Goal: Task Accomplishment & Management: Complete application form

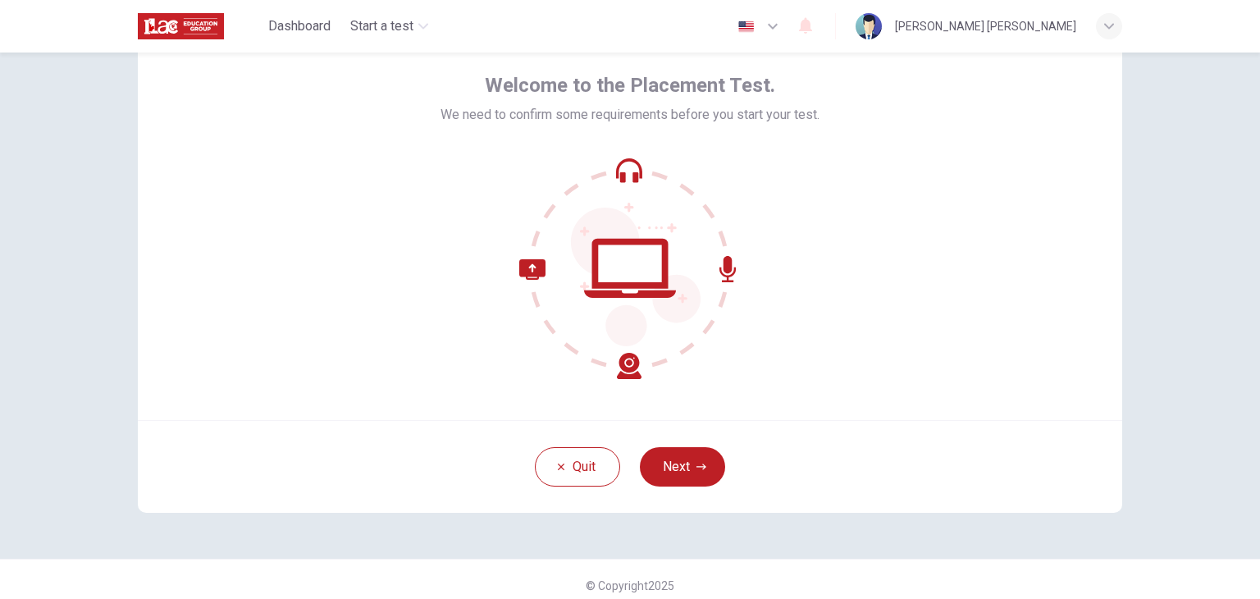
scroll to position [82, 0]
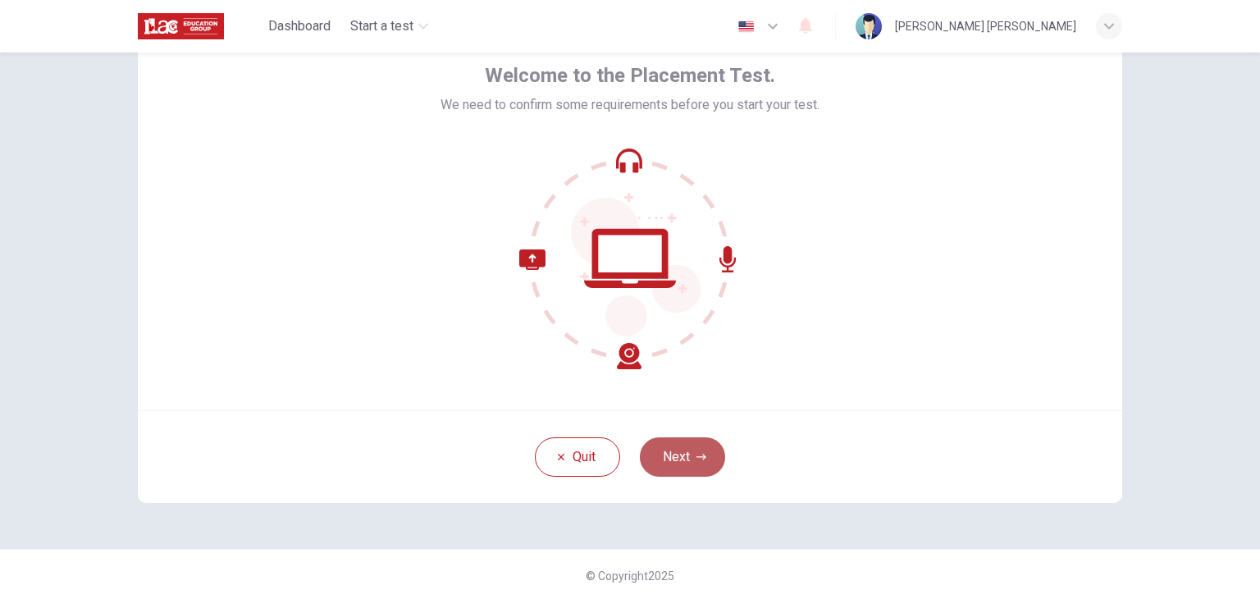
click at [679, 454] on button "Next" at bounding box center [682, 456] width 85 height 39
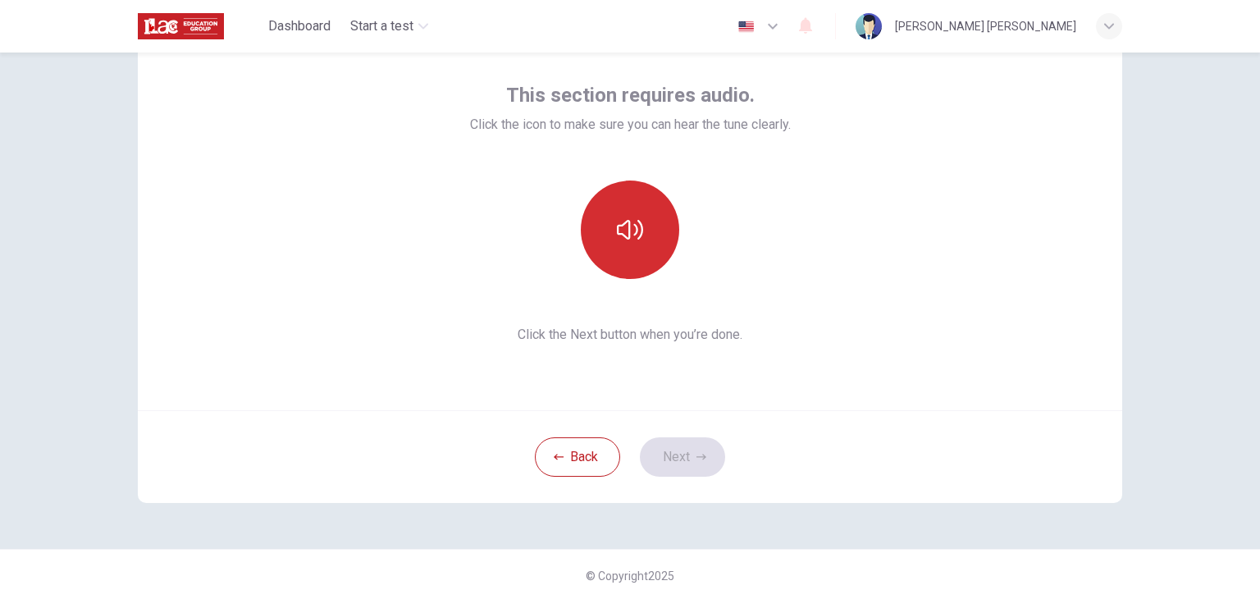
click at [623, 241] on icon "button" at bounding box center [630, 230] width 26 height 26
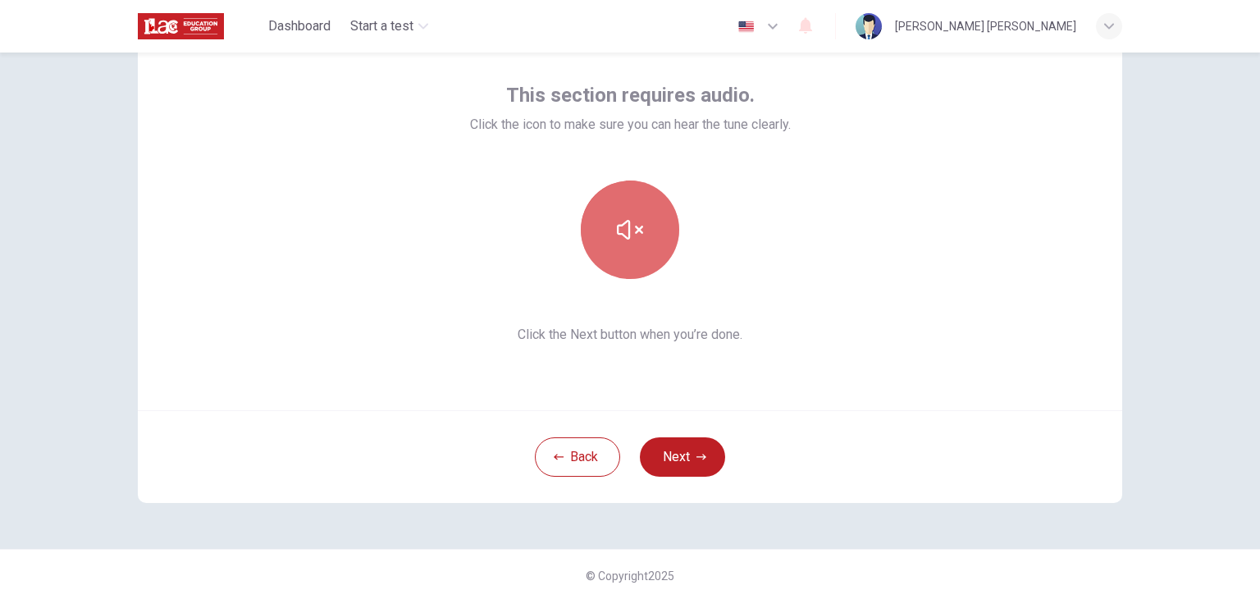
click at [623, 243] on button "button" at bounding box center [630, 229] width 98 height 98
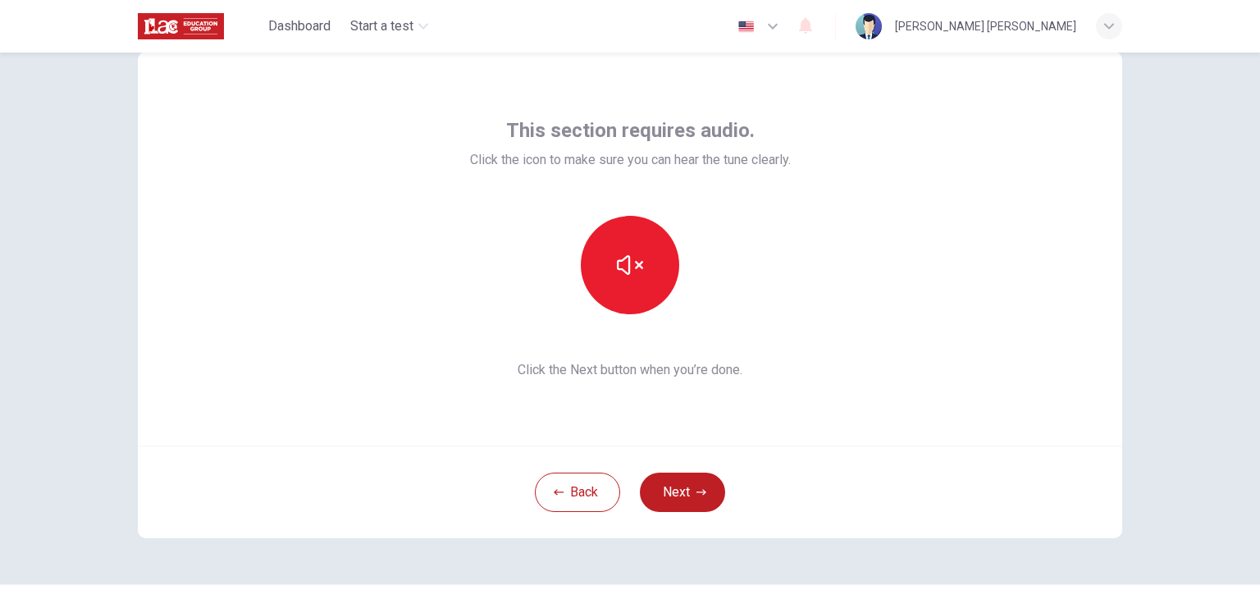
scroll to position [0, 0]
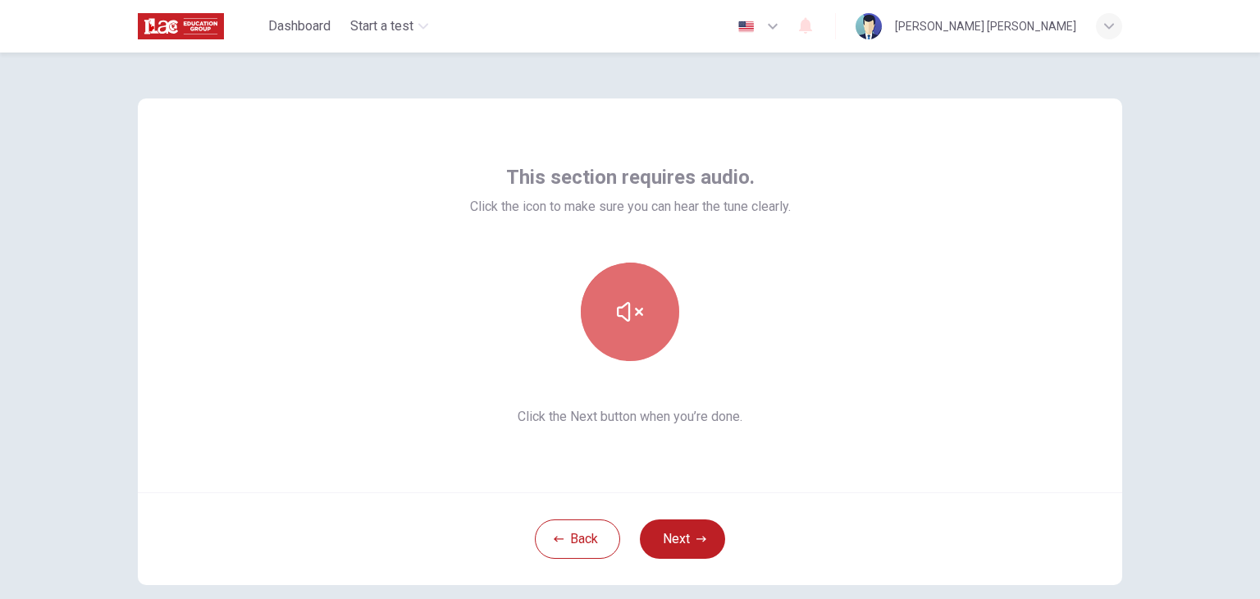
click at [656, 345] on button "button" at bounding box center [630, 312] width 98 height 98
click at [633, 328] on button "button" at bounding box center [630, 312] width 98 height 98
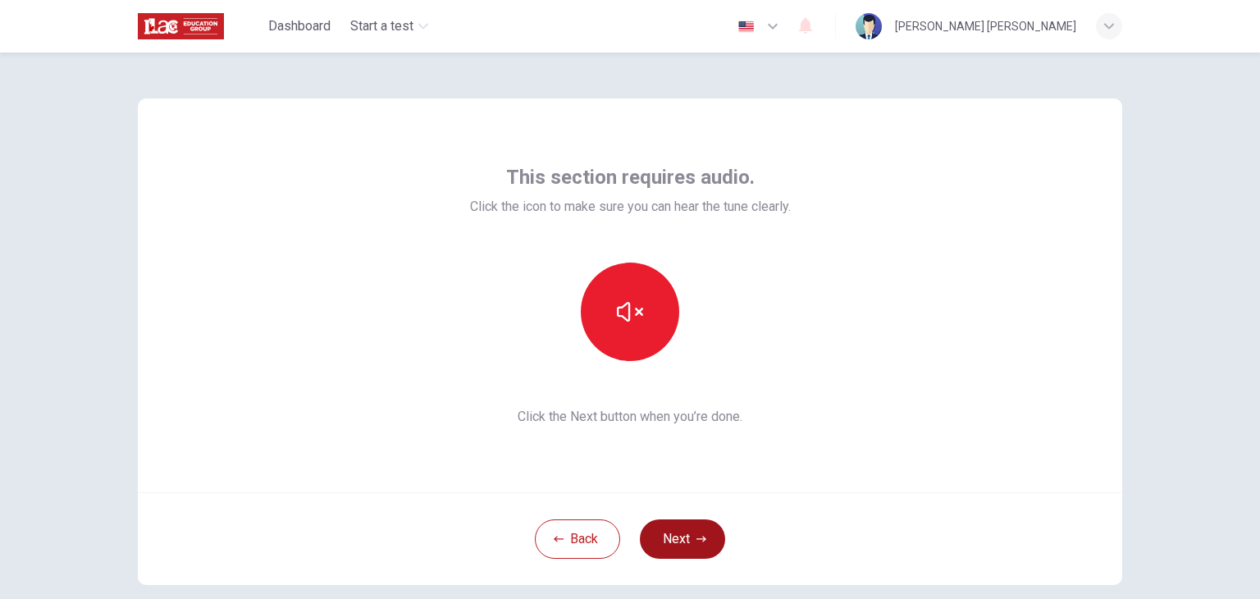
click at [679, 533] on button "Next" at bounding box center [682, 538] width 85 height 39
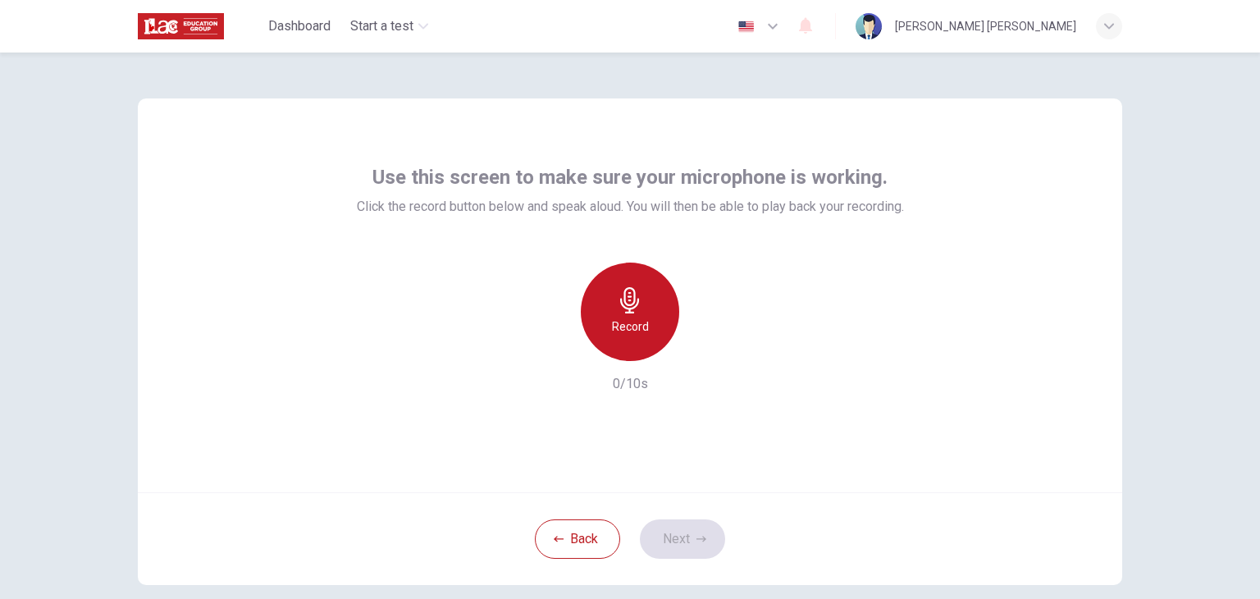
click at [633, 326] on h6 "Record" at bounding box center [630, 327] width 37 height 20
click at [632, 320] on h6 "Stop" at bounding box center [630, 327] width 25 height 20
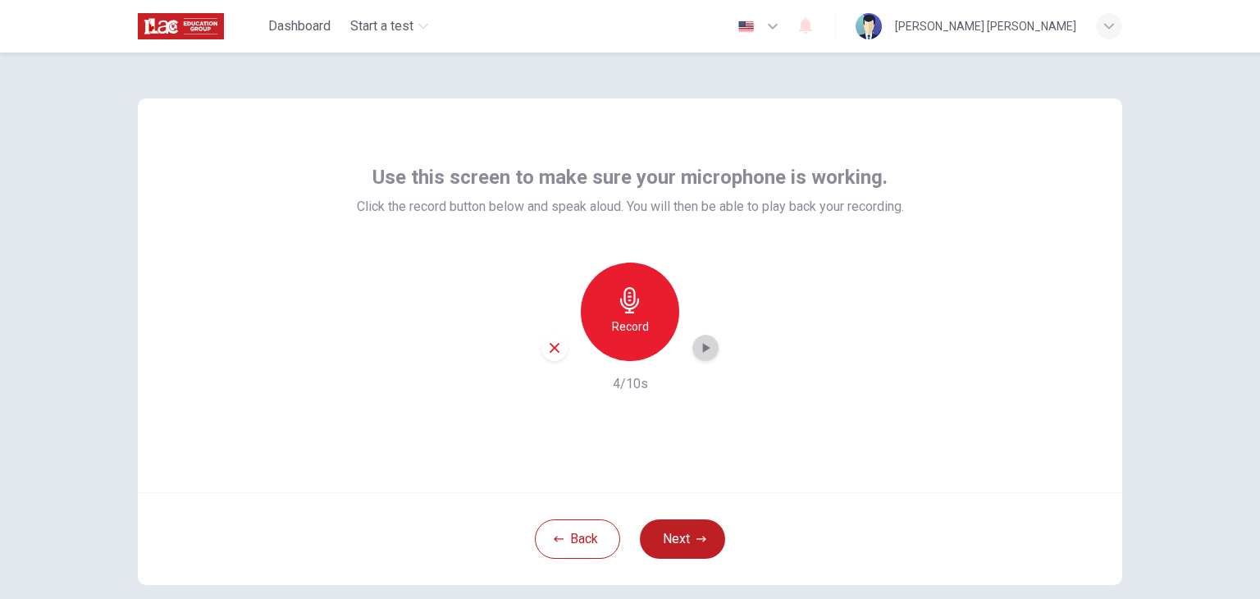
click at [705, 349] on icon "button" at bounding box center [705, 348] width 16 height 16
click at [550, 348] on icon "button" at bounding box center [555, 348] width 10 height 10
click at [627, 309] on icon "button" at bounding box center [630, 300] width 26 height 26
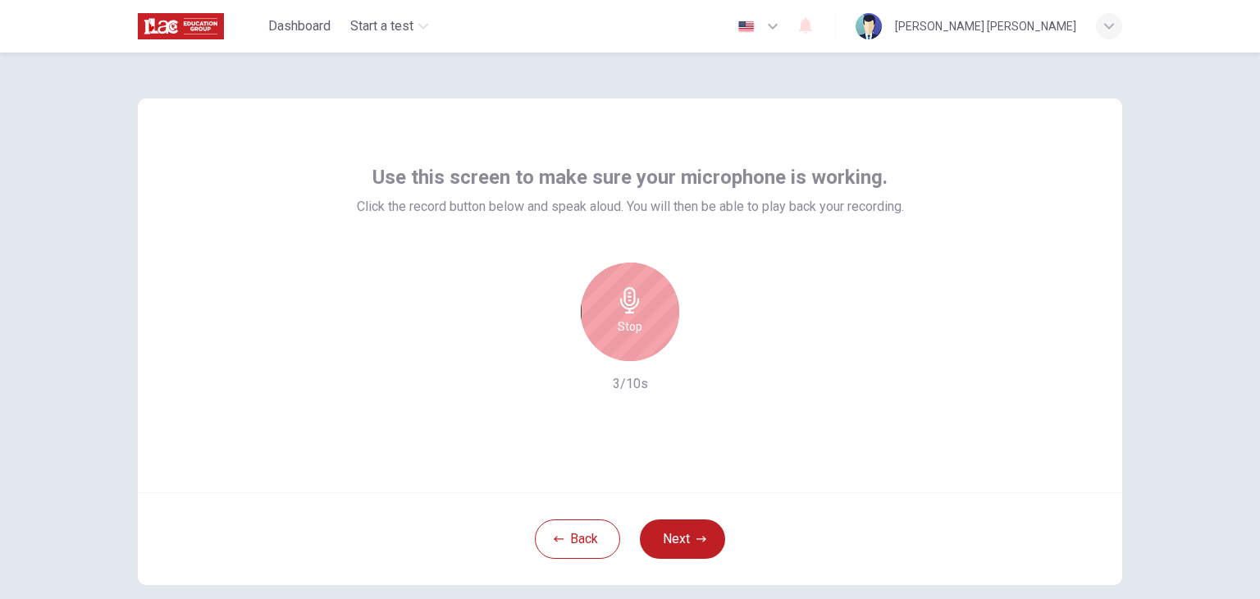
click at [630, 317] on h6 "Stop" at bounding box center [630, 327] width 25 height 20
click at [704, 354] on icon "button" at bounding box center [705, 348] width 16 height 16
click at [556, 352] on icon "button" at bounding box center [554, 347] width 15 height 15
click at [637, 318] on h6 "Record" at bounding box center [630, 327] width 37 height 20
click at [623, 336] on h6 "Stop" at bounding box center [630, 327] width 25 height 20
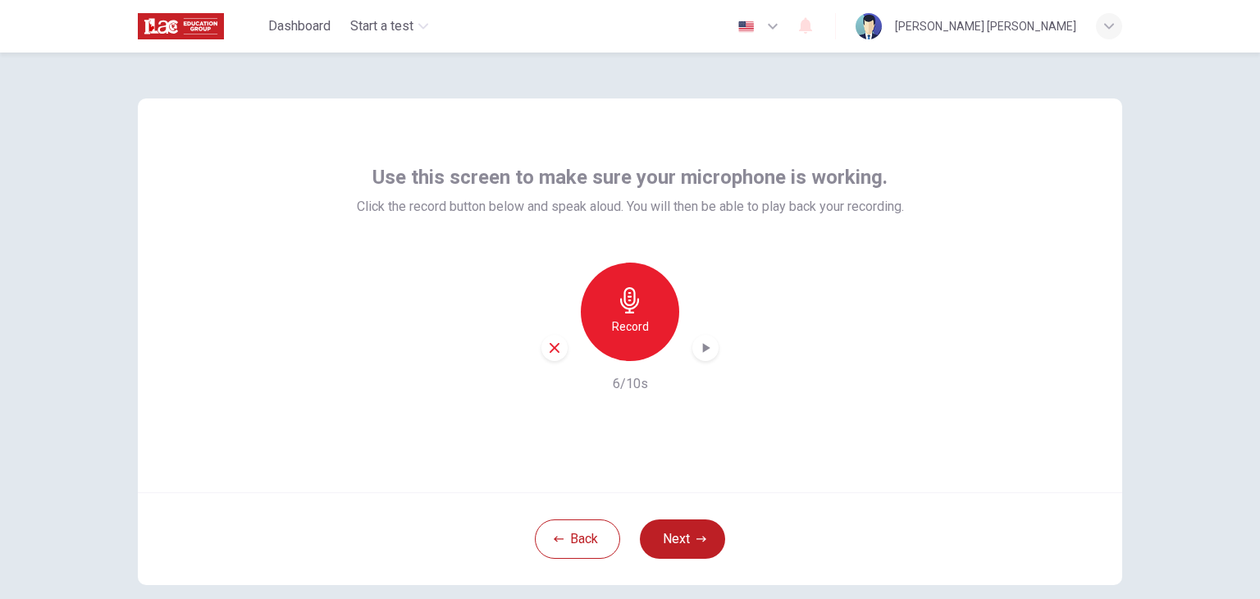
click at [697, 349] on icon "button" at bounding box center [705, 348] width 16 height 16
click at [552, 346] on icon "button" at bounding box center [554, 347] width 15 height 15
click at [698, 532] on button "Next" at bounding box center [682, 538] width 85 height 39
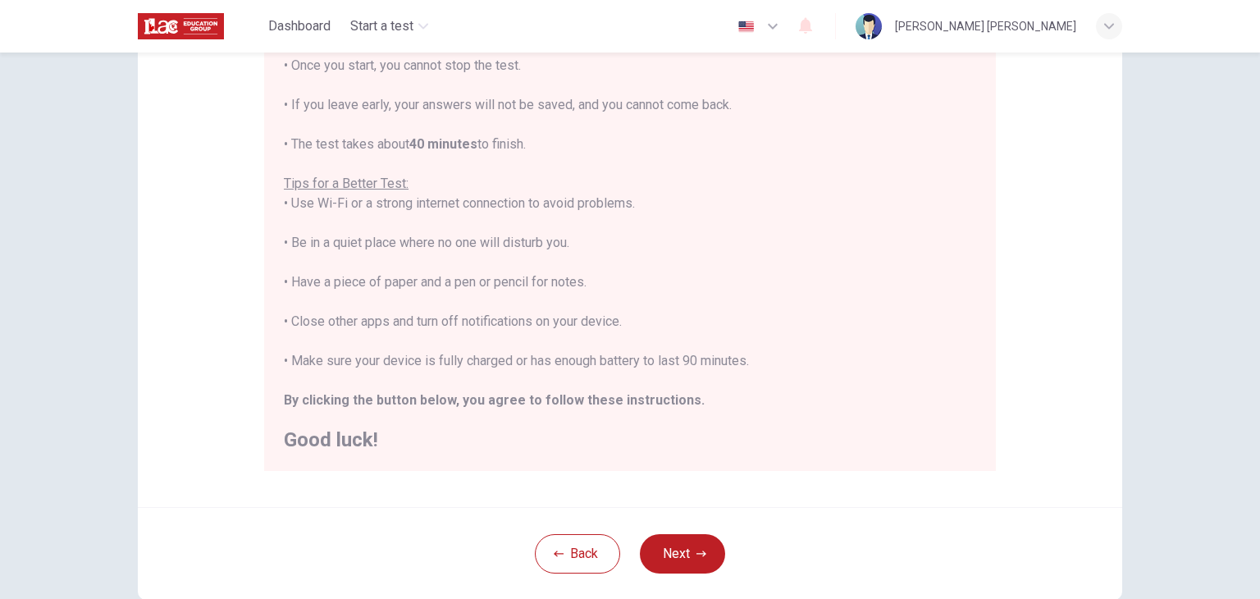
scroll to position [246, 0]
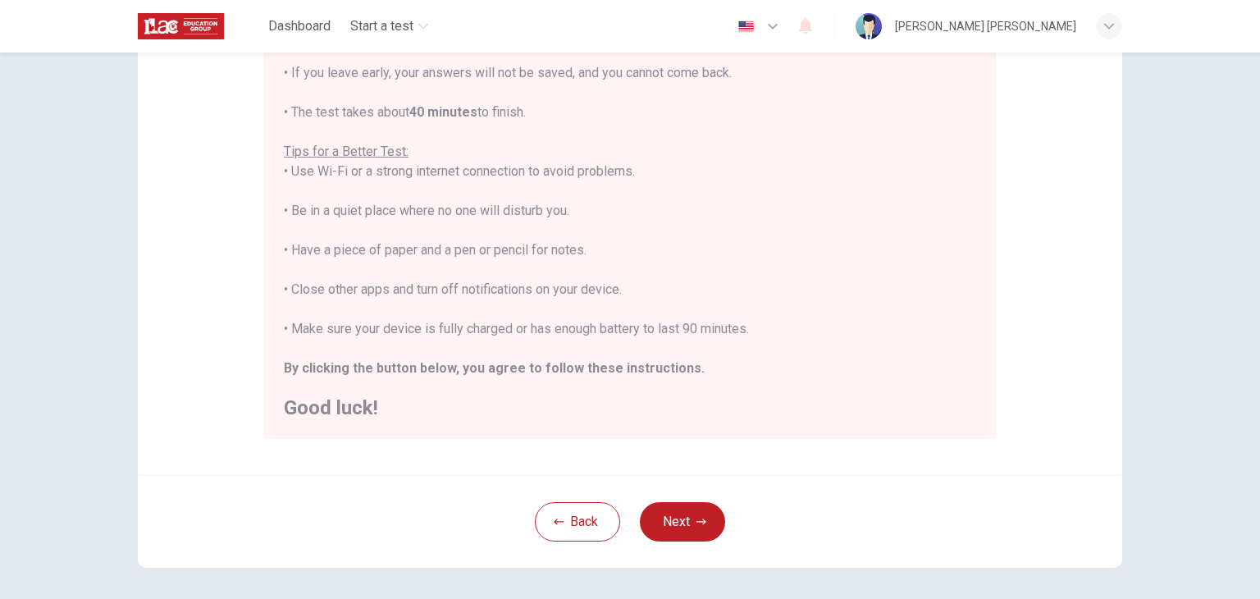
click at [689, 523] on button "Next" at bounding box center [682, 521] width 85 height 39
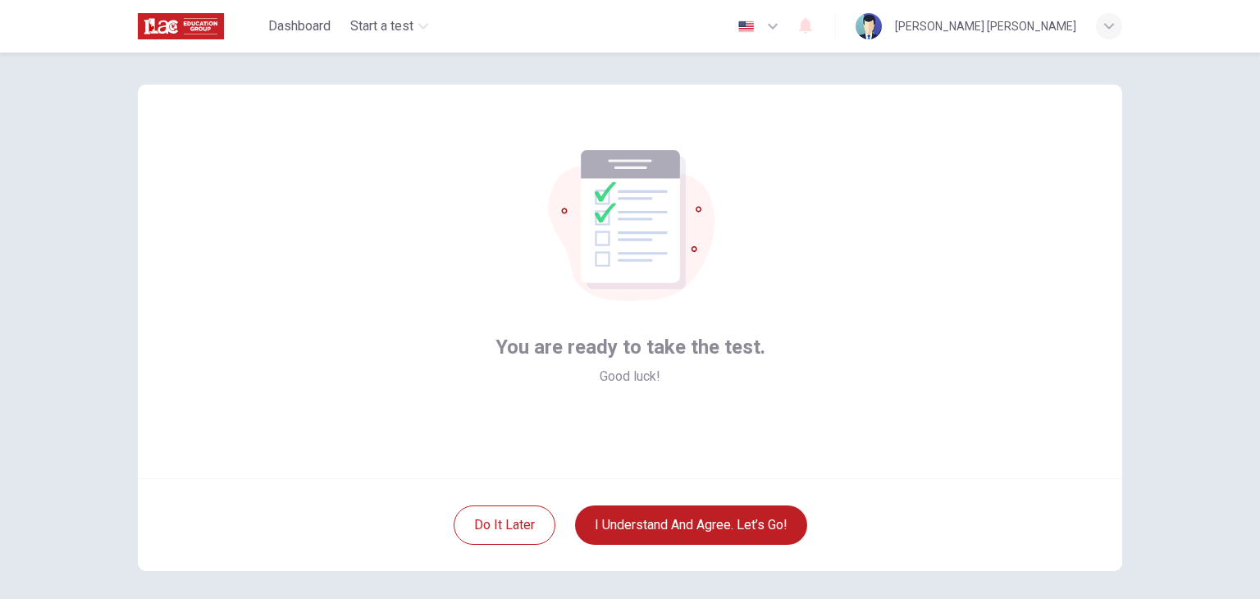
scroll to position [2, 0]
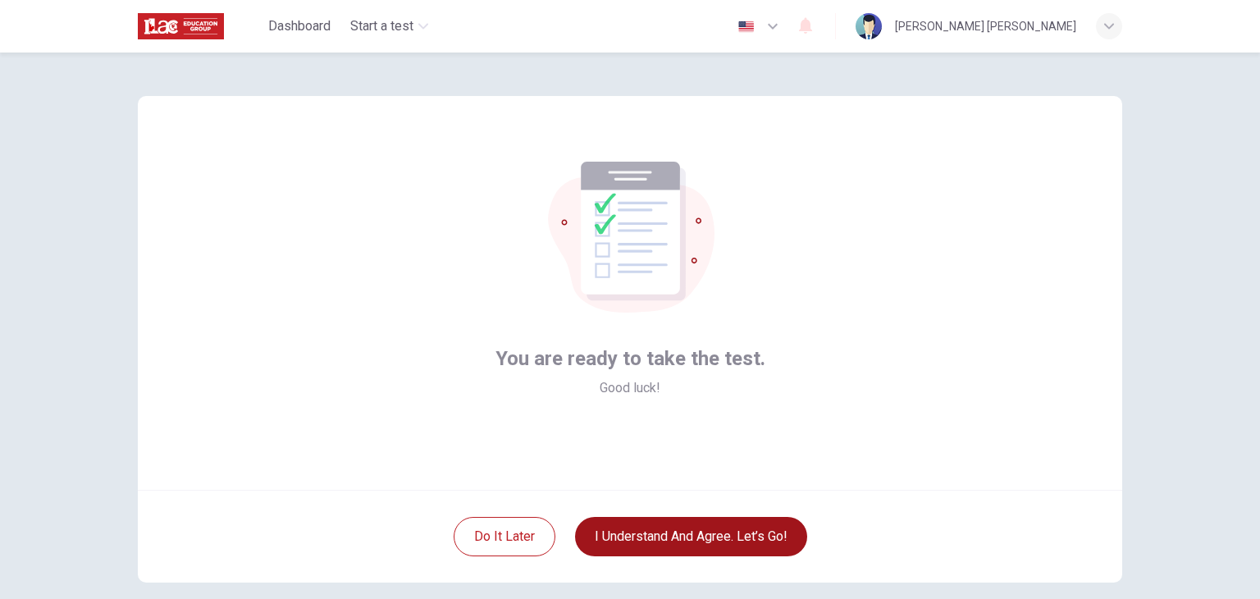
click at [689, 527] on button "I understand and agree. Let’s go!" at bounding box center [691, 536] width 232 height 39
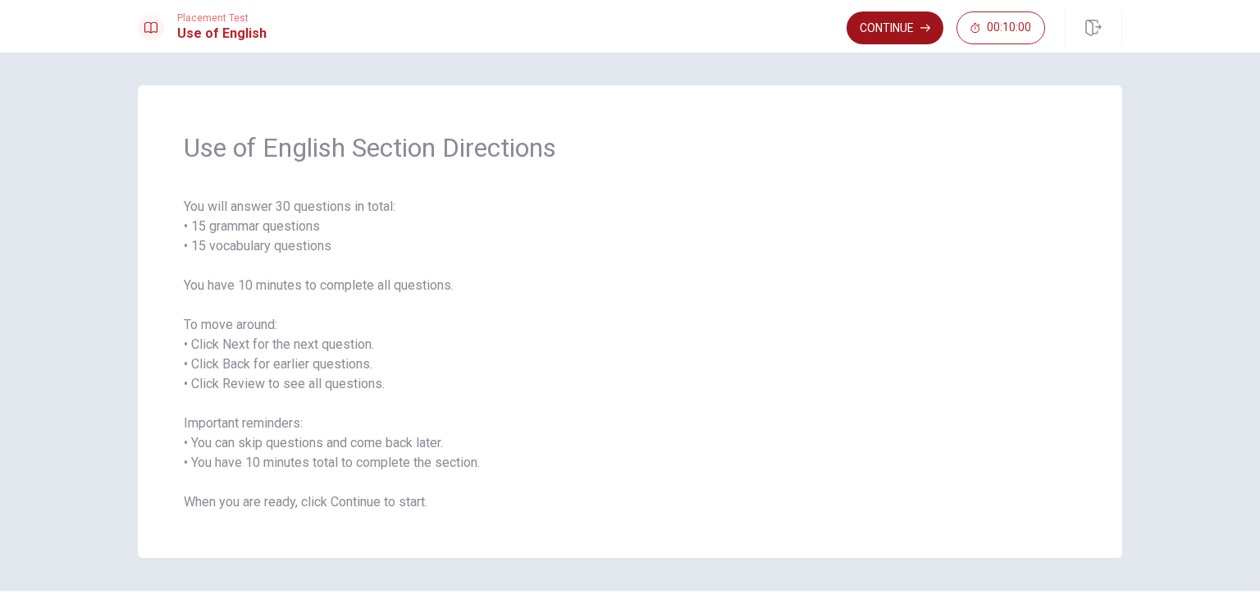
click at [869, 21] on button "Continue" at bounding box center [895, 27] width 97 height 33
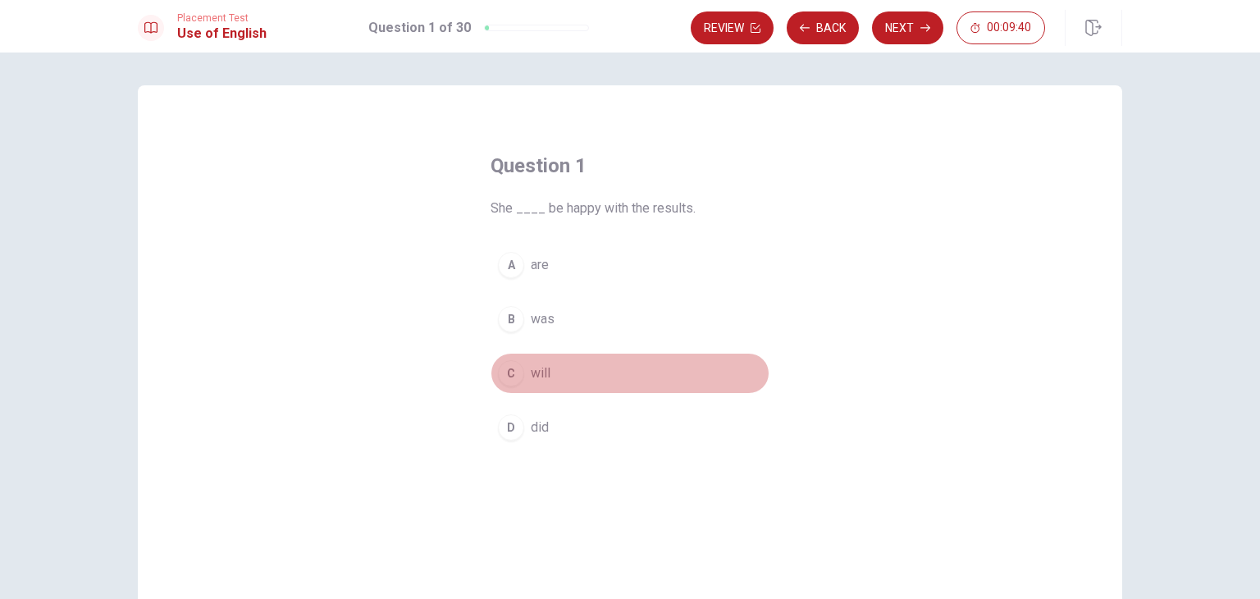
click at [509, 368] on div "C" at bounding box center [511, 373] width 26 height 26
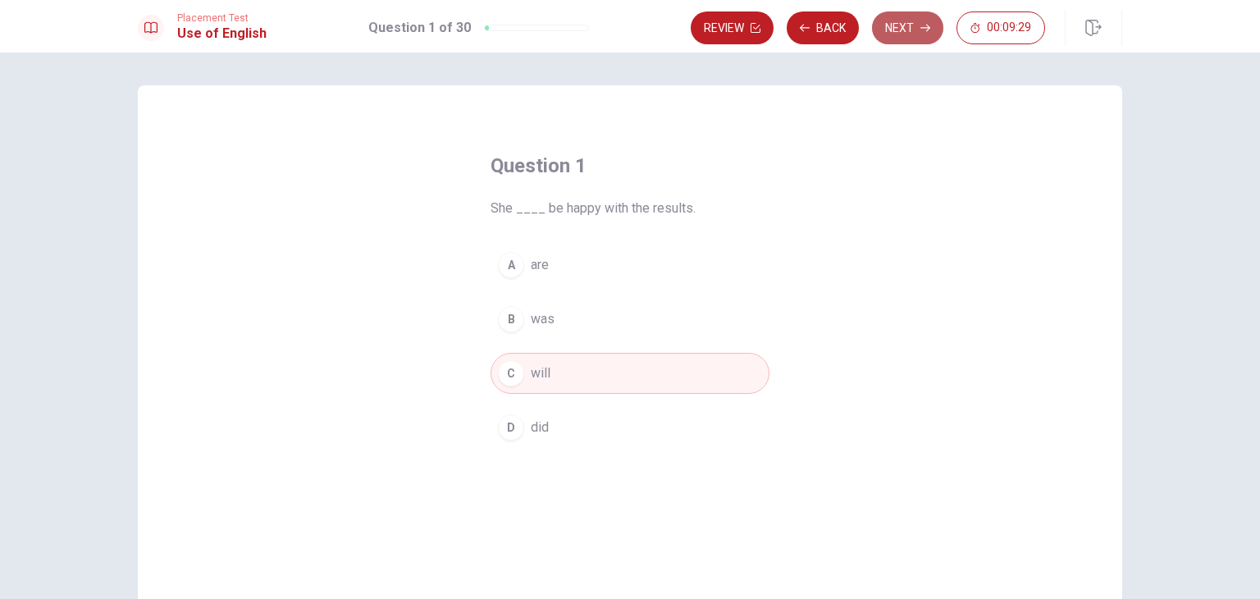
click at [902, 20] on button "Next" at bounding box center [907, 27] width 71 height 33
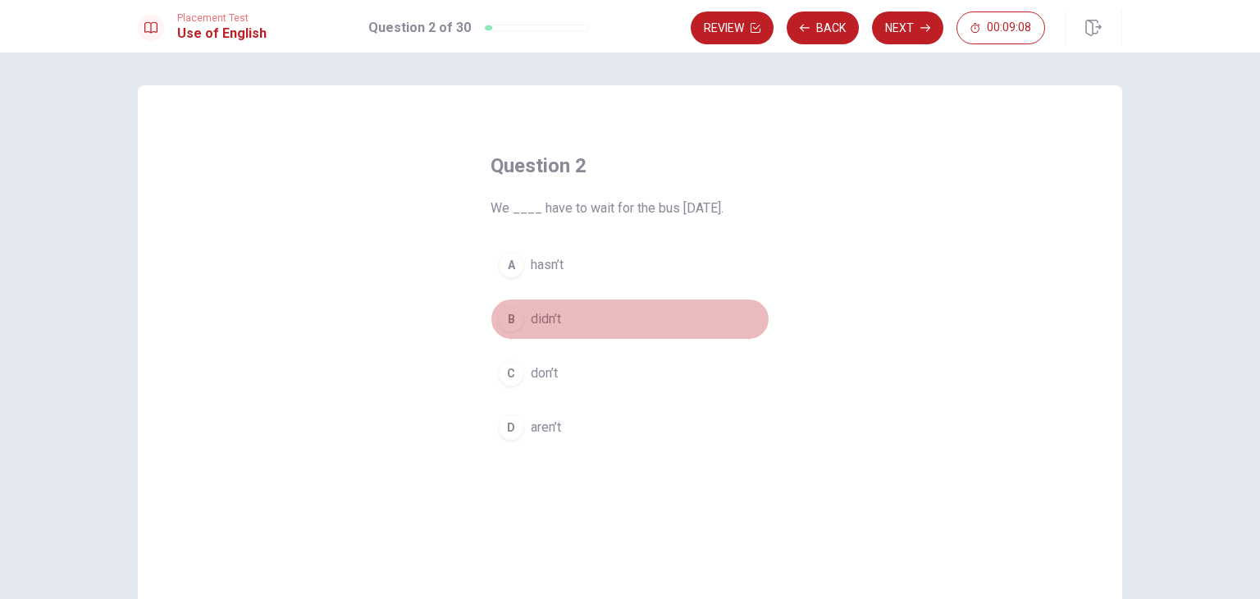
click at [541, 317] on span "didn’t" at bounding box center [546, 319] width 30 height 20
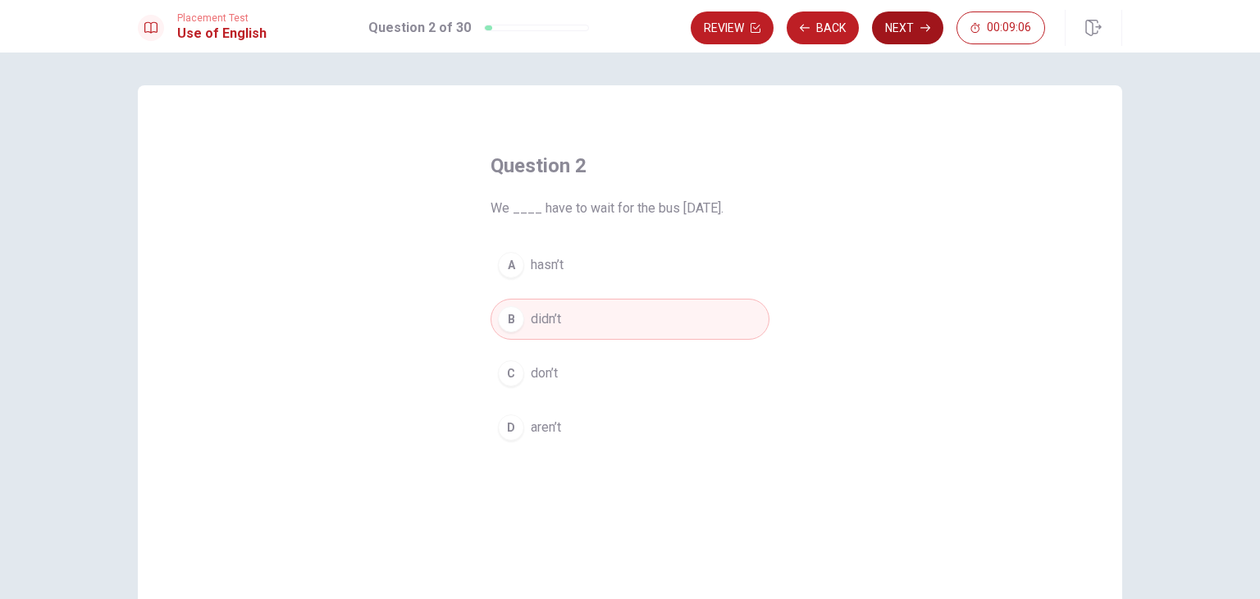
click at [906, 30] on button "Next" at bounding box center [907, 27] width 71 height 33
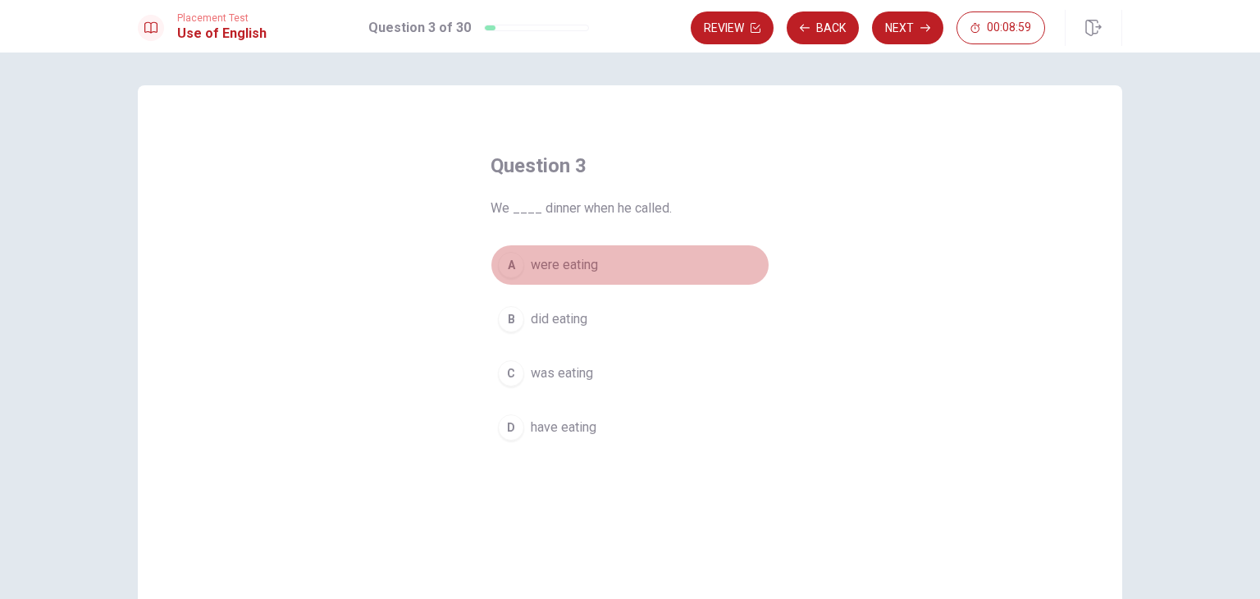
click at [499, 266] on div "A" at bounding box center [511, 265] width 26 height 26
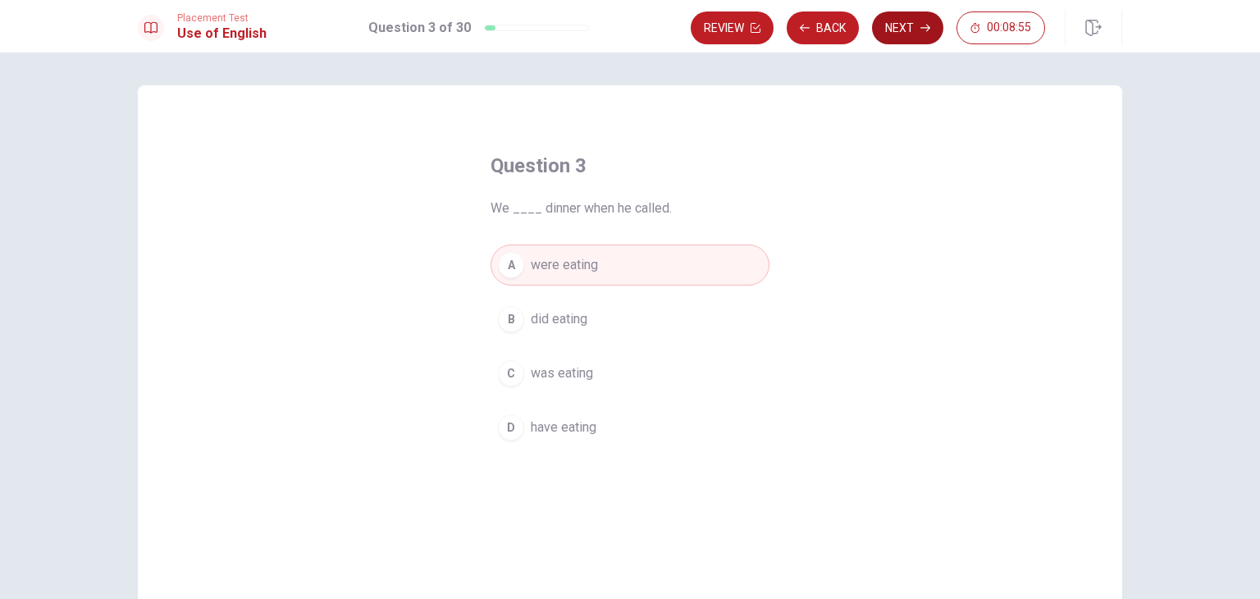
click at [912, 28] on button "Next" at bounding box center [907, 27] width 71 height 33
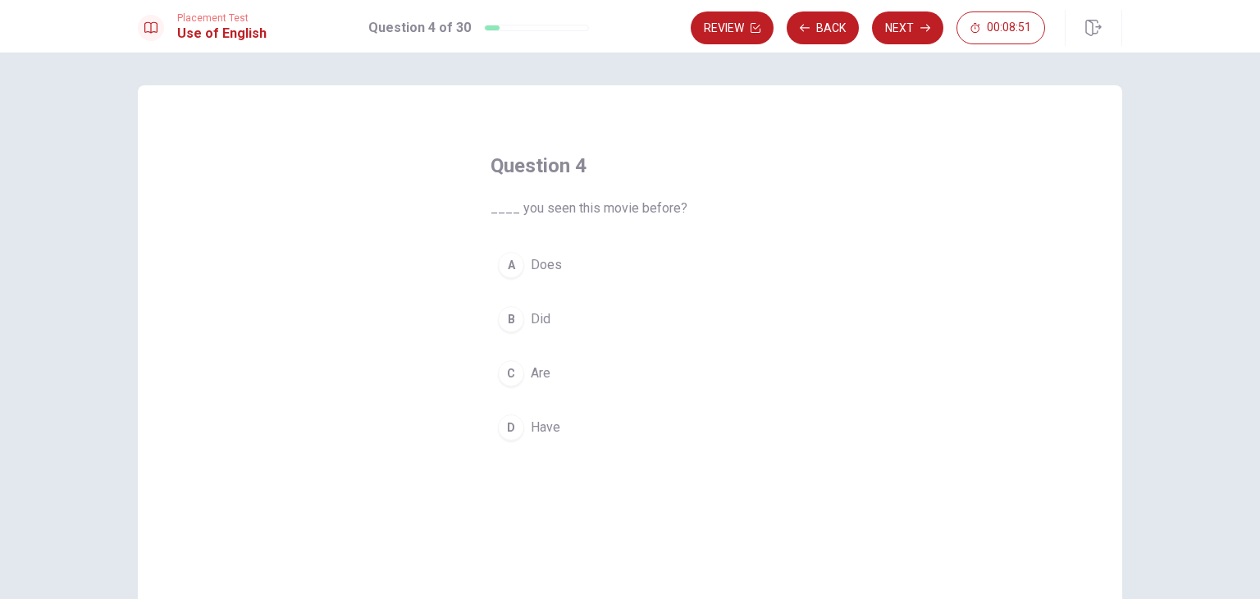
click at [506, 427] on div "D" at bounding box center [511, 427] width 26 height 26
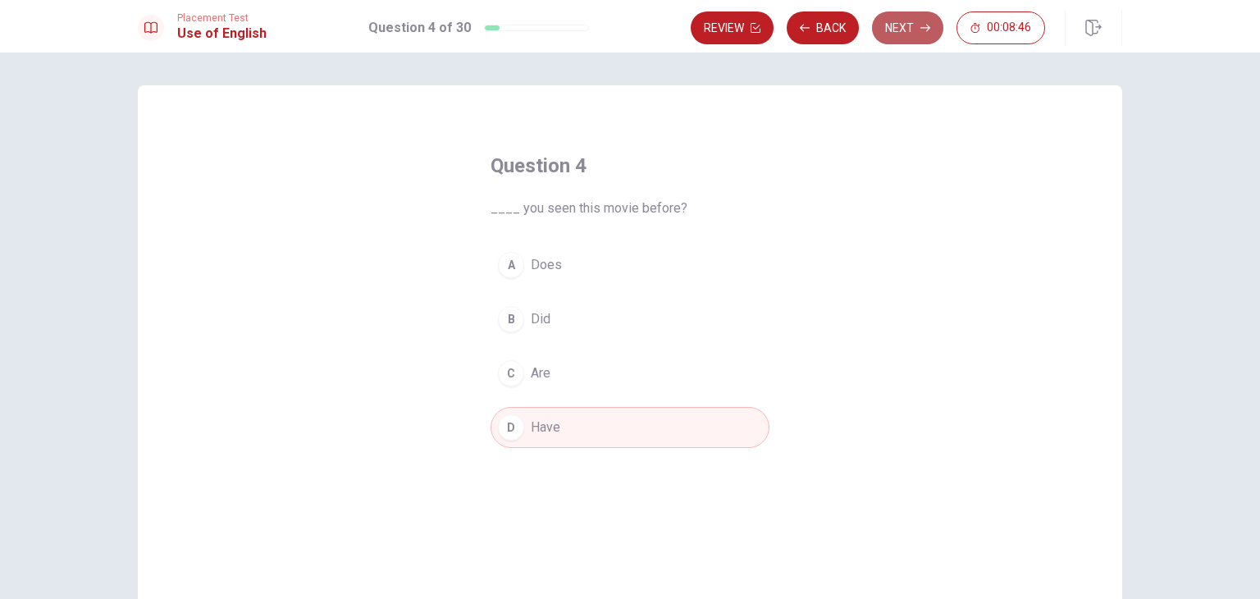
click at [909, 34] on button "Next" at bounding box center [907, 27] width 71 height 33
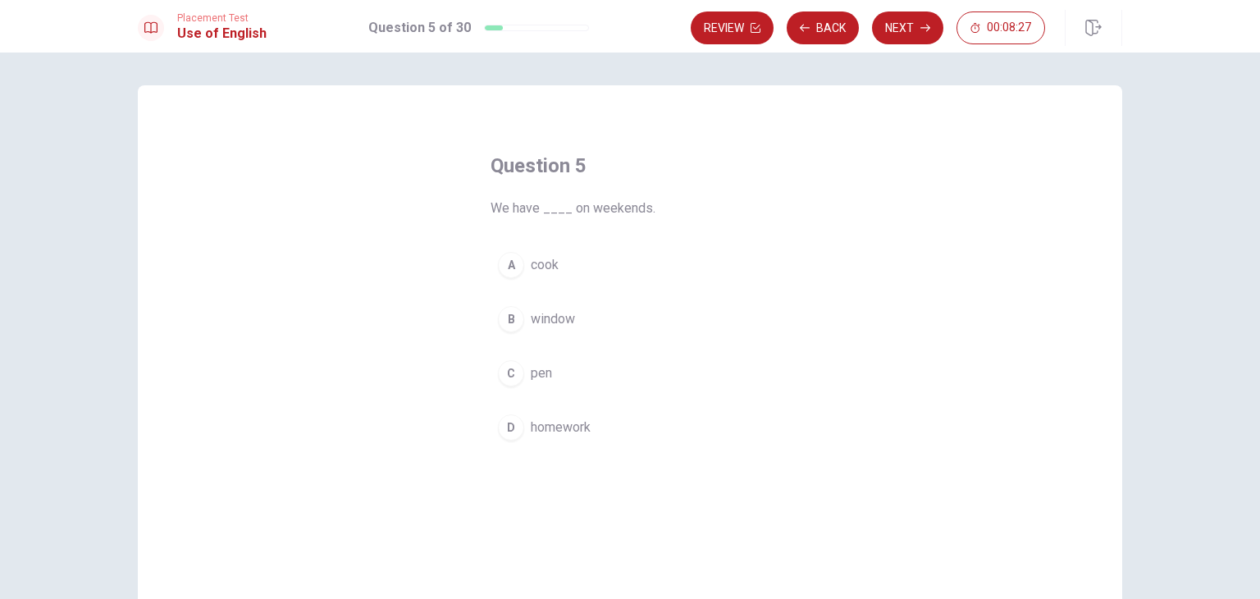
click at [552, 429] on span "homework" at bounding box center [561, 428] width 60 height 20
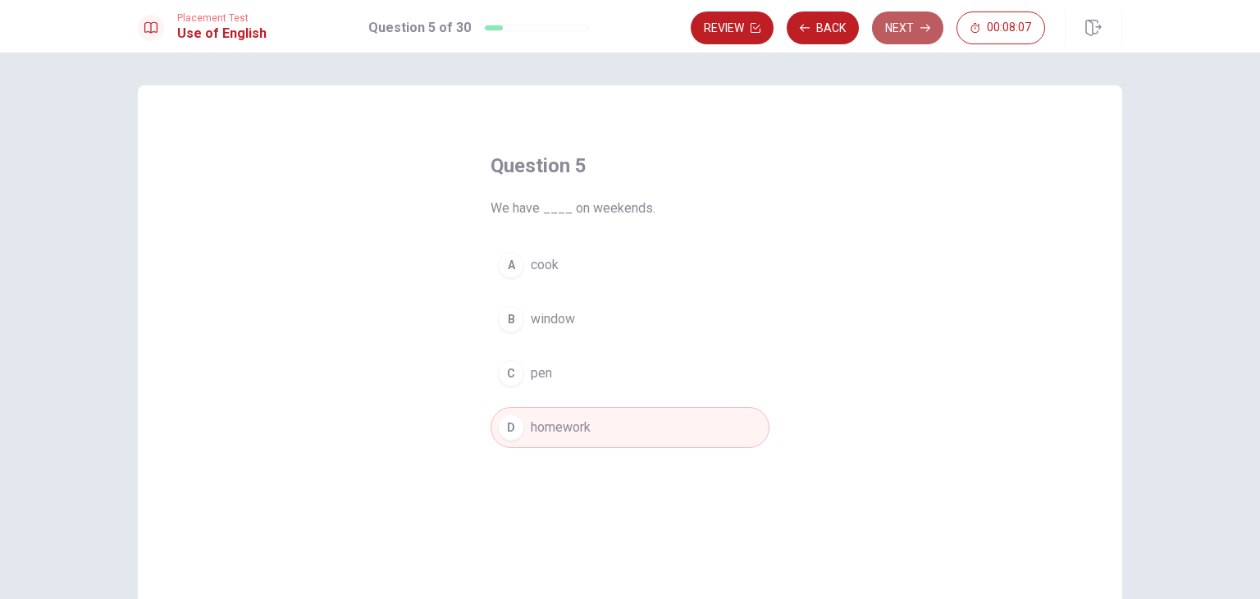
click at [925, 23] on icon "button" at bounding box center [925, 28] width 10 height 10
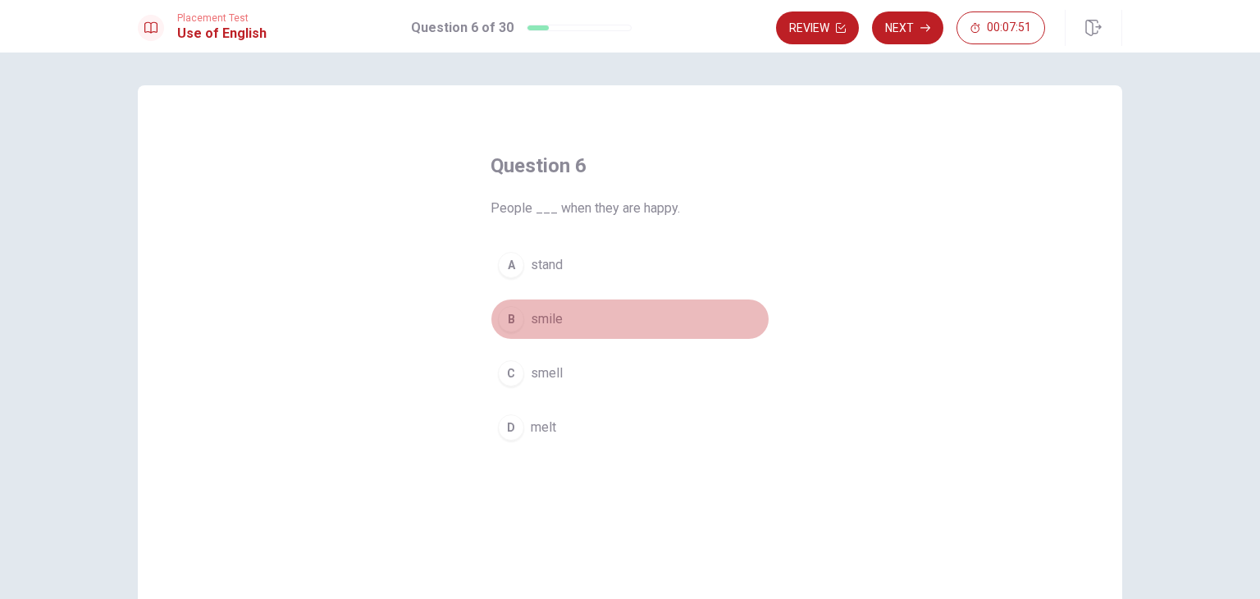
click at [502, 317] on div "B" at bounding box center [511, 319] width 26 height 26
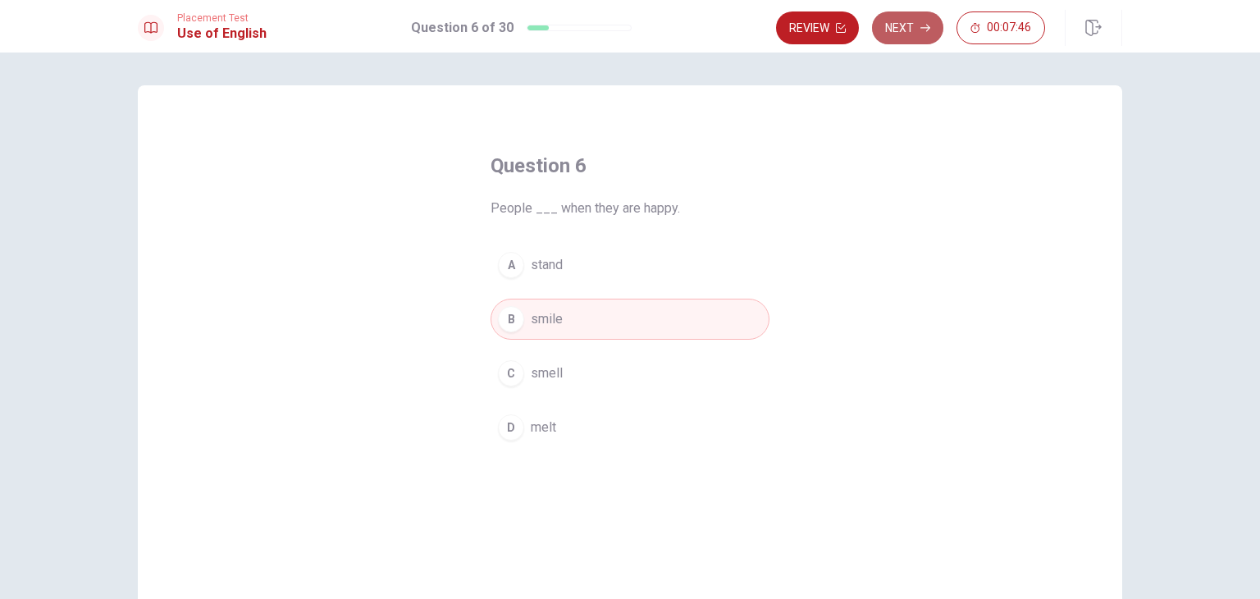
click at [918, 34] on button "Next" at bounding box center [907, 27] width 71 height 33
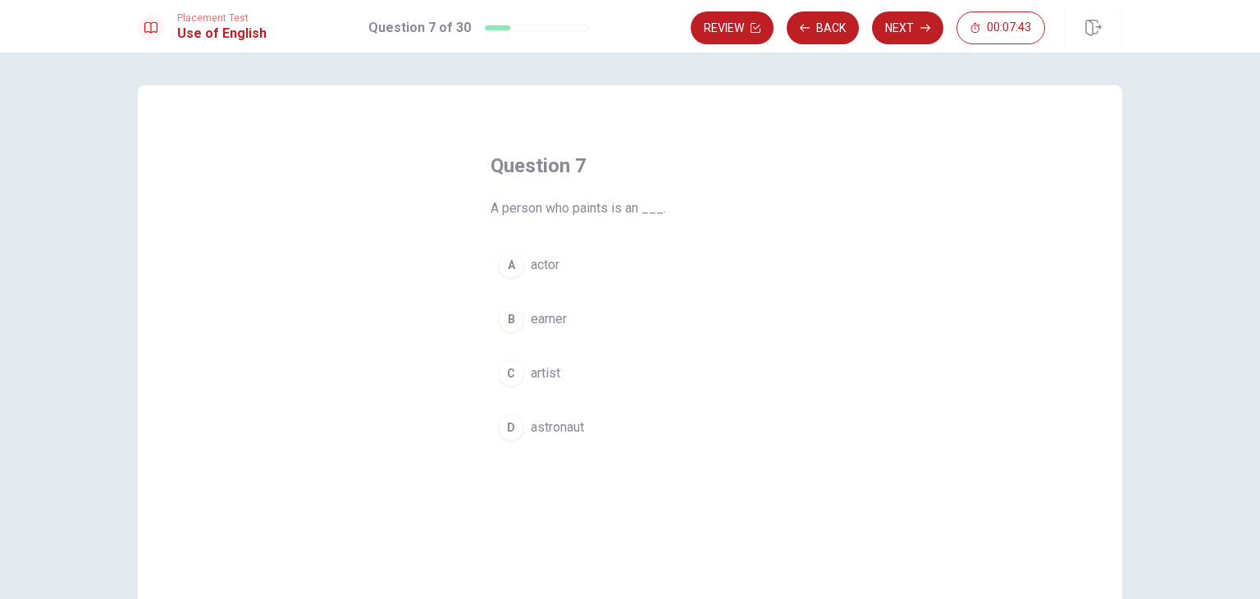
click at [507, 368] on div "C" at bounding box center [511, 373] width 26 height 26
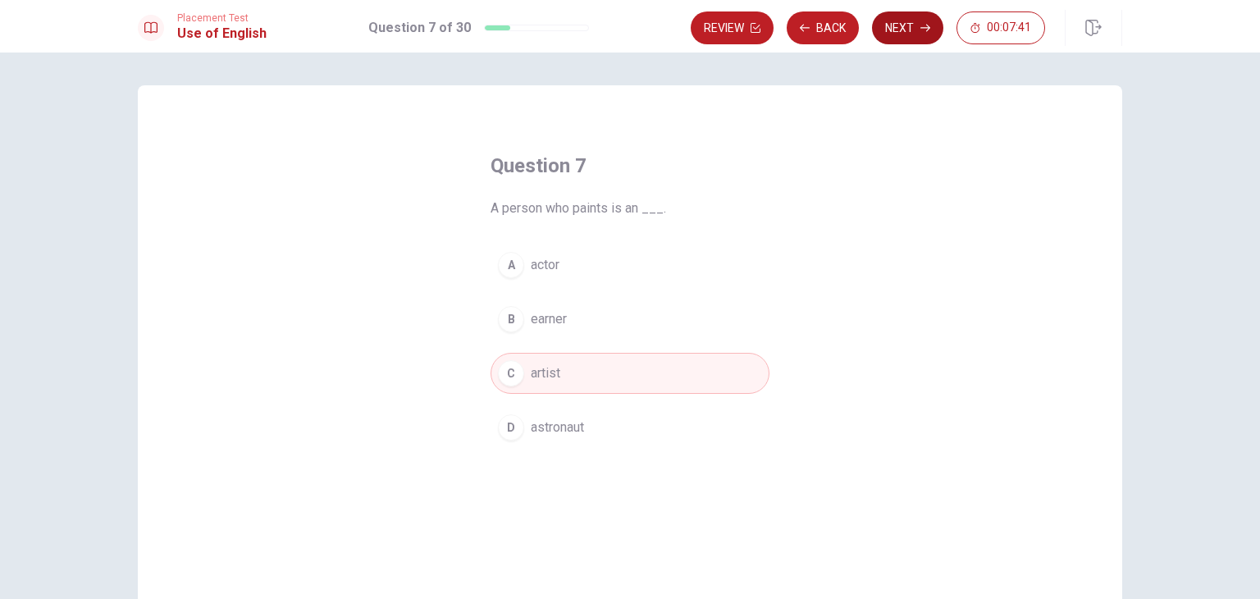
click at [909, 21] on button "Next" at bounding box center [907, 27] width 71 height 33
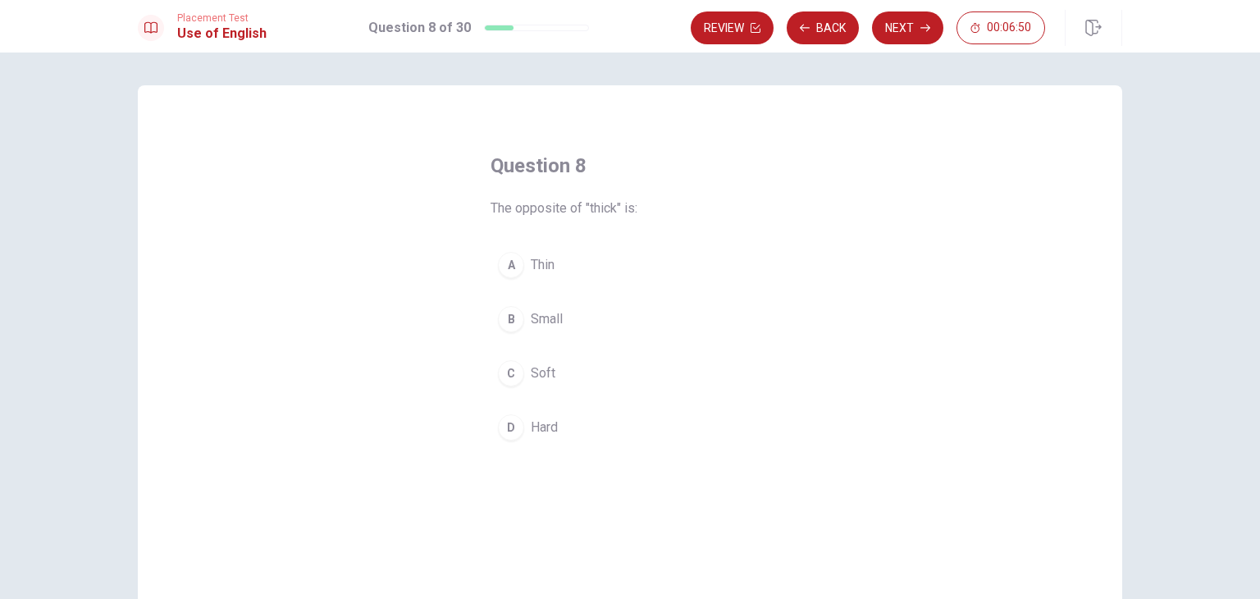
click at [500, 263] on div "A" at bounding box center [511, 265] width 26 height 26
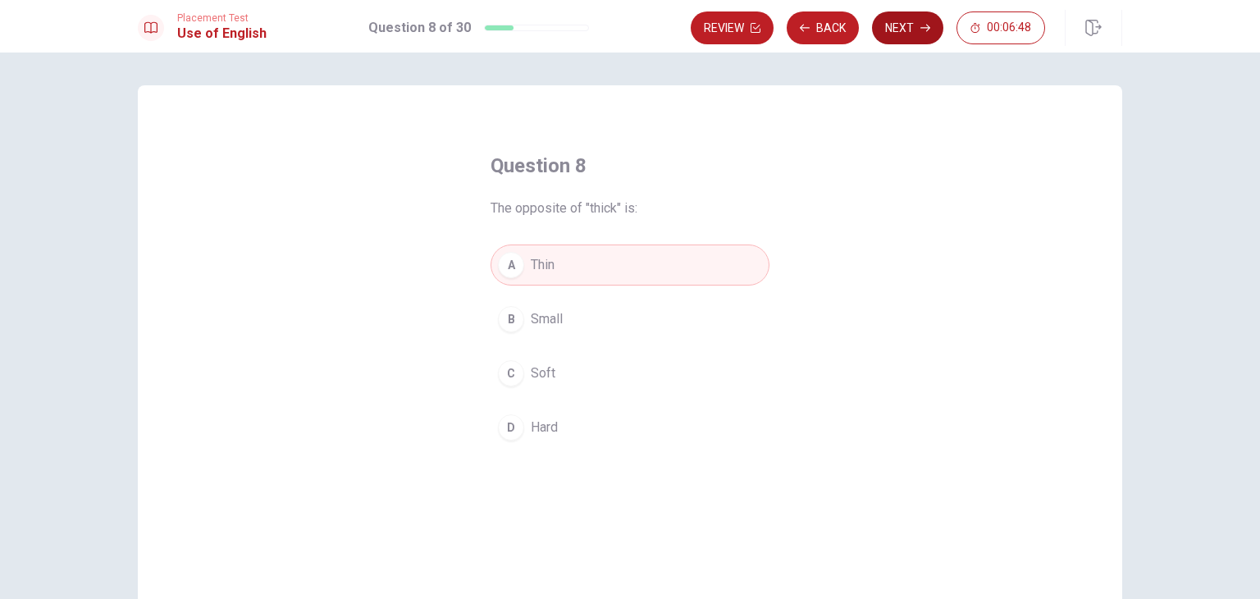
click at [913, 21] on button "Next" at bounding box center [907, 27] width 71 height 33
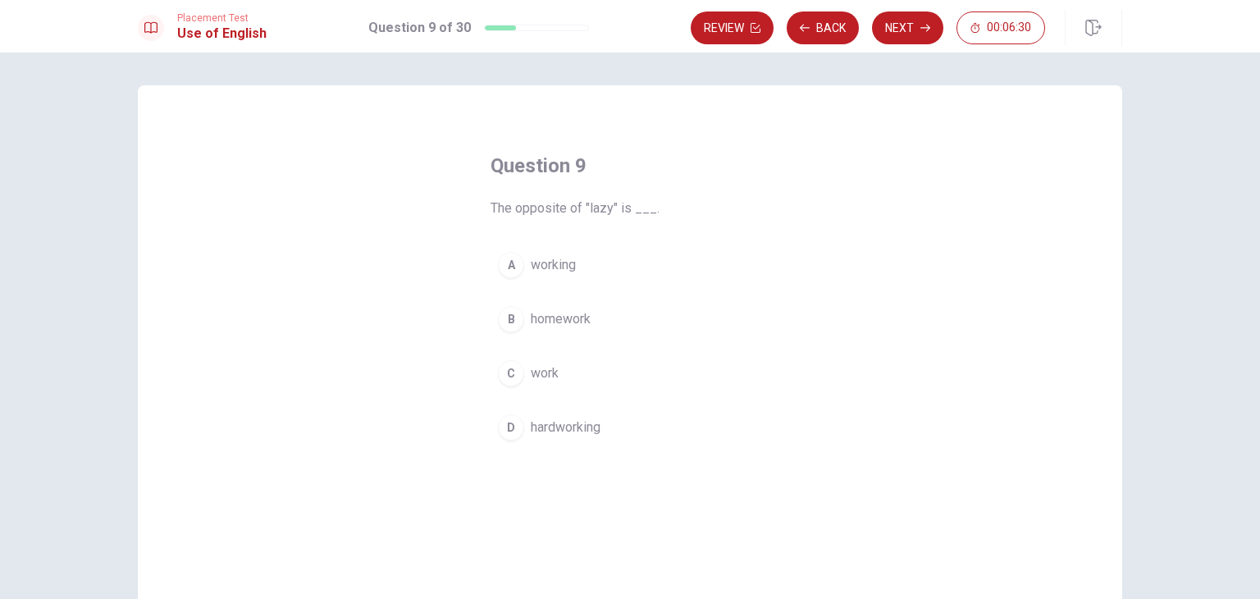
click at [510, 421] on div "D" at bounding box center [511, 427] width 26 height 26
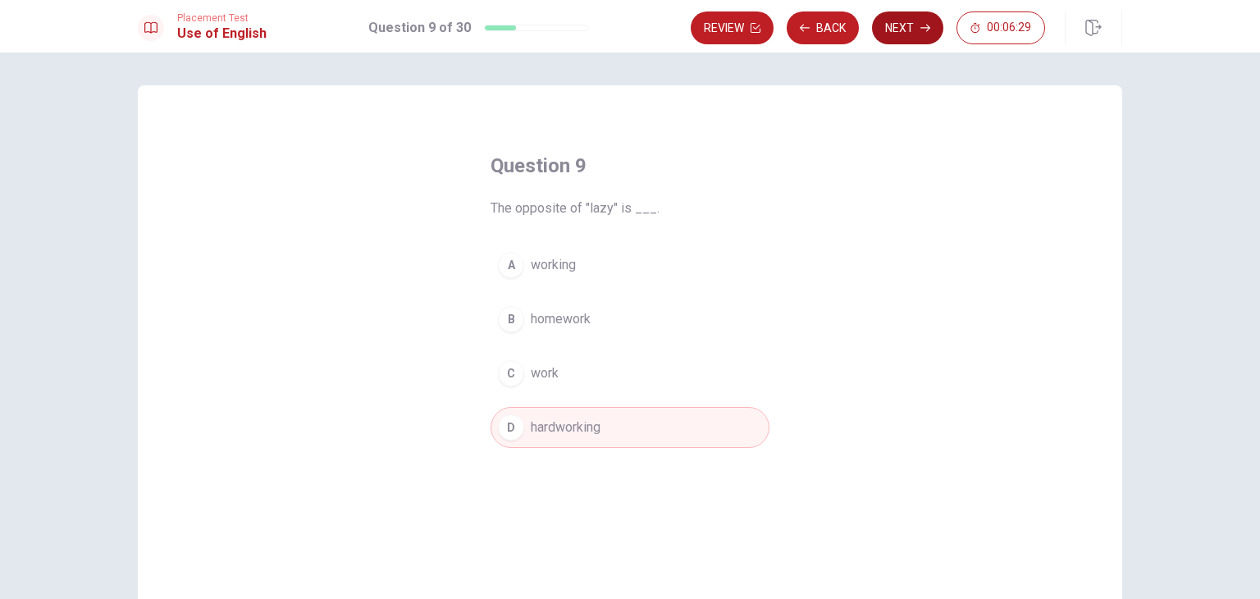
click at [920, 31] on icon "button" at bounding box center [925, 28] width 10 height 10
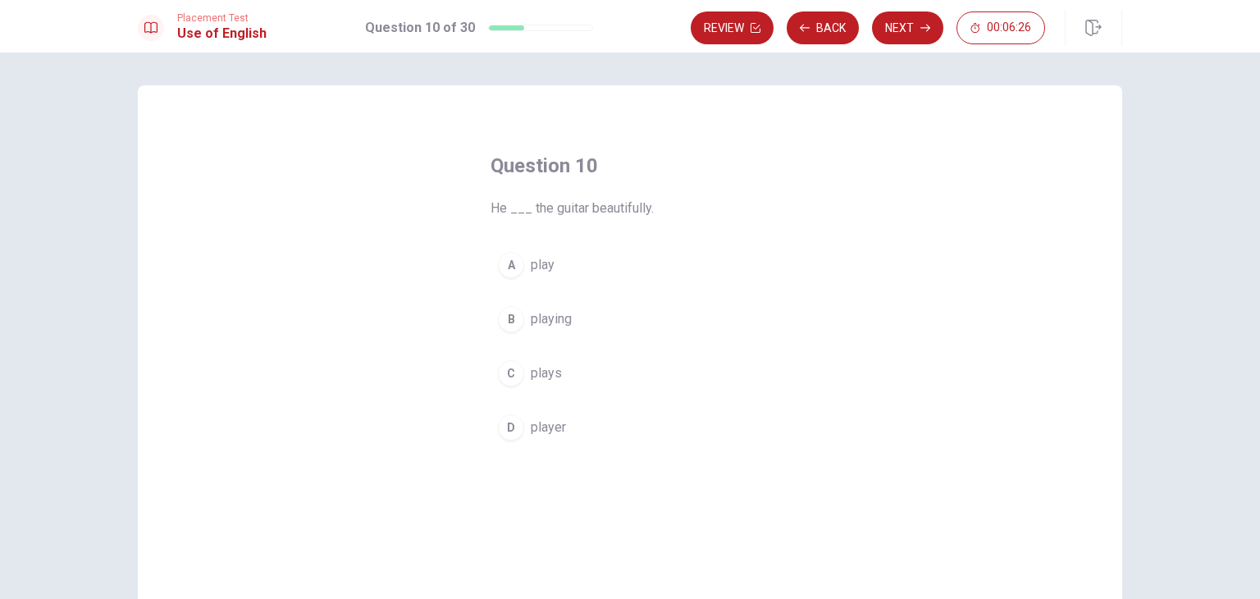
click at [505, 267] on div "A" at bounding box center [511, 265] width 26 height 26
click at [511, 362] on div "C" at bounding box center [511, 373] width 26 height 26
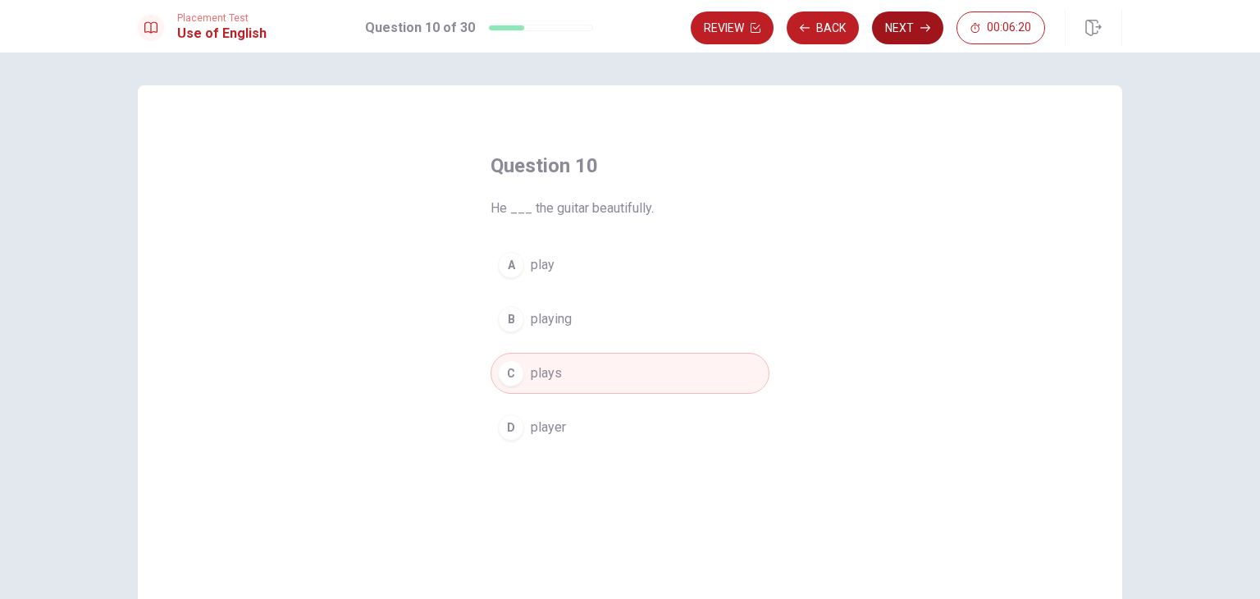
click at [902, 30] on button "Next" at bounding box center [907, 27] width 71 height 33
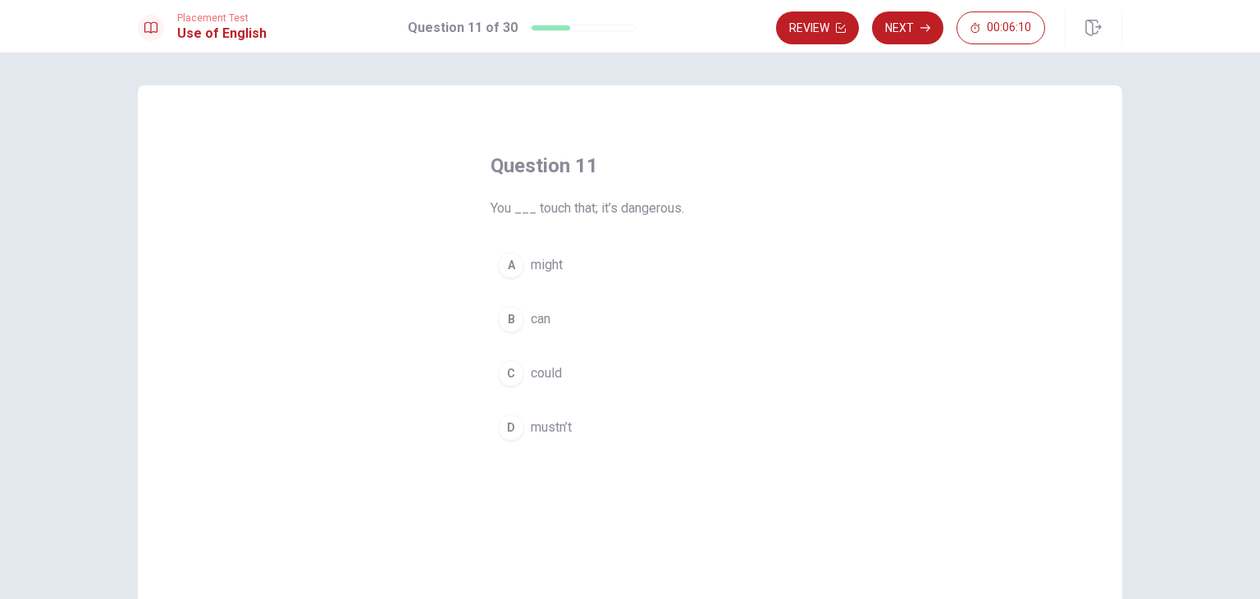
click at [503, 424] on div "D" at bounding box center [511, 427] width 26 height 26
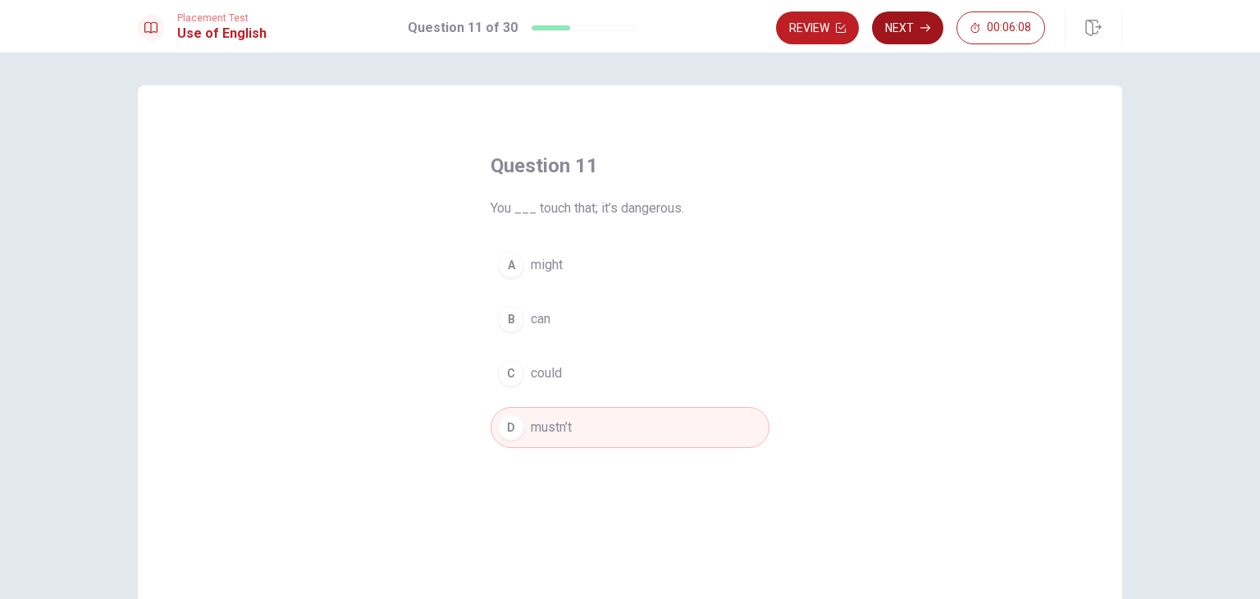
click at [911, 30] on button "Next" at bounding box center [907, 27] width 71 height 33
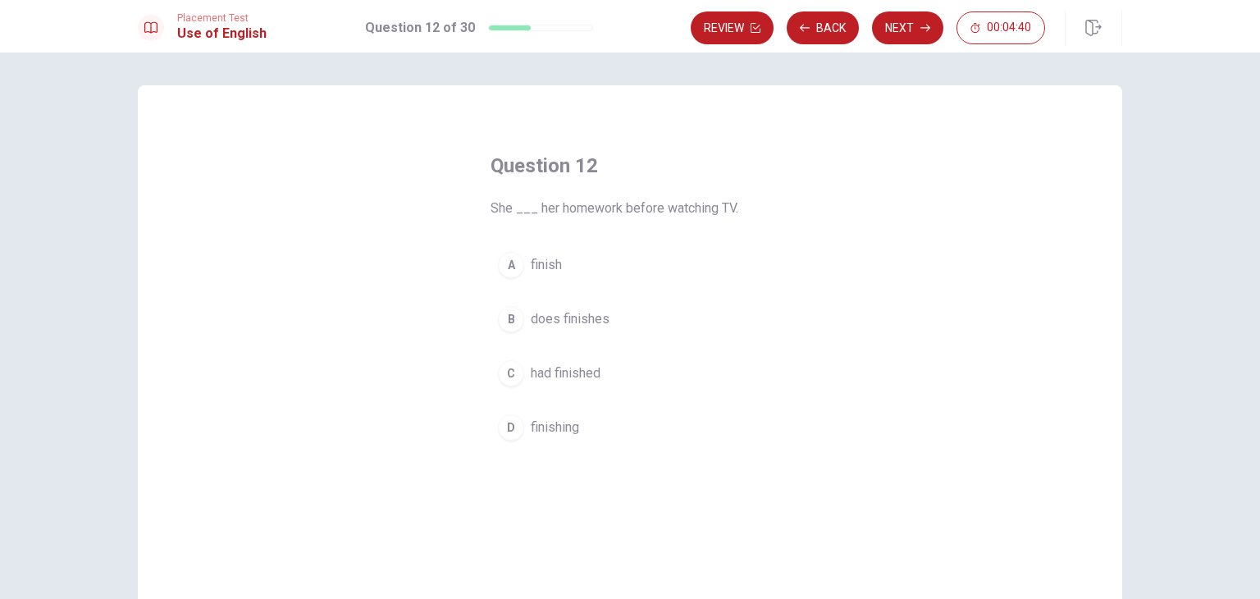
click at [562, 369] on span "had finished" at bounding box center [566, 373] width 70 height 20
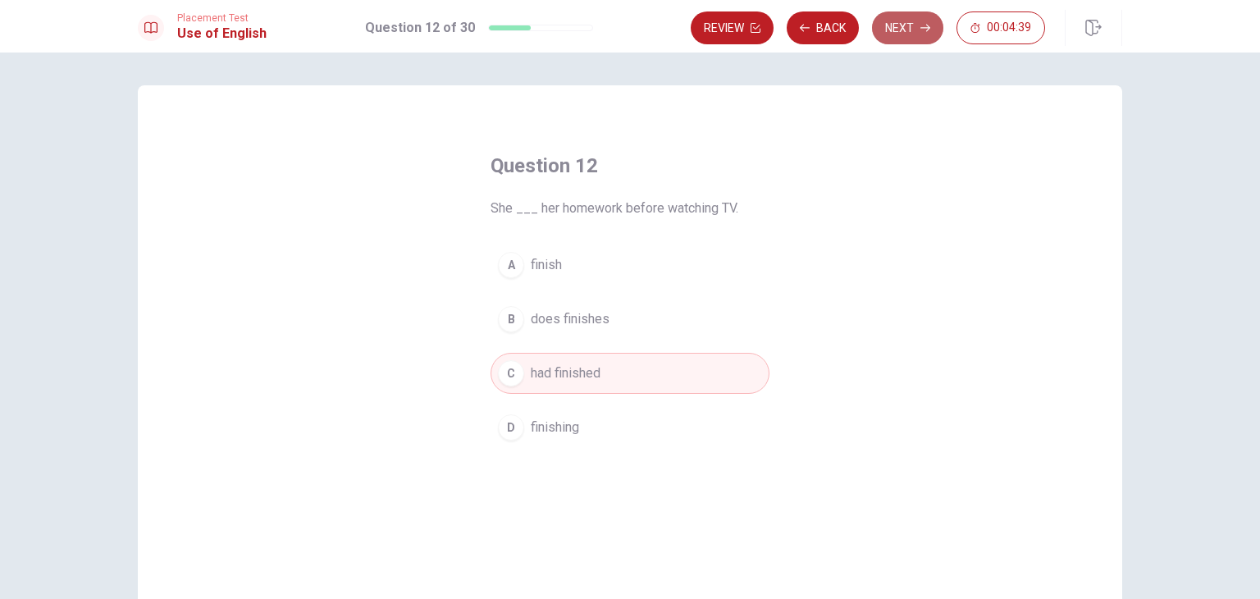
click at [904, 26] on button "Next" at bounding box center [907, 27] width 71 height 33
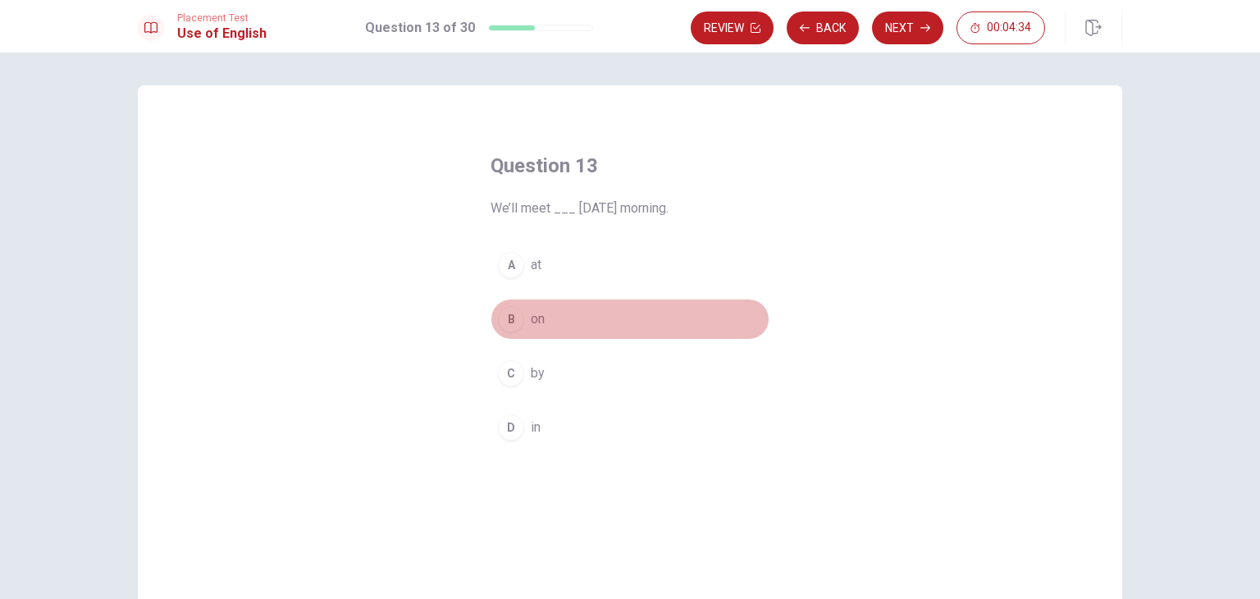
click at [535, 321] on span "on" at bounding box center [538, 319] width 14 height 20
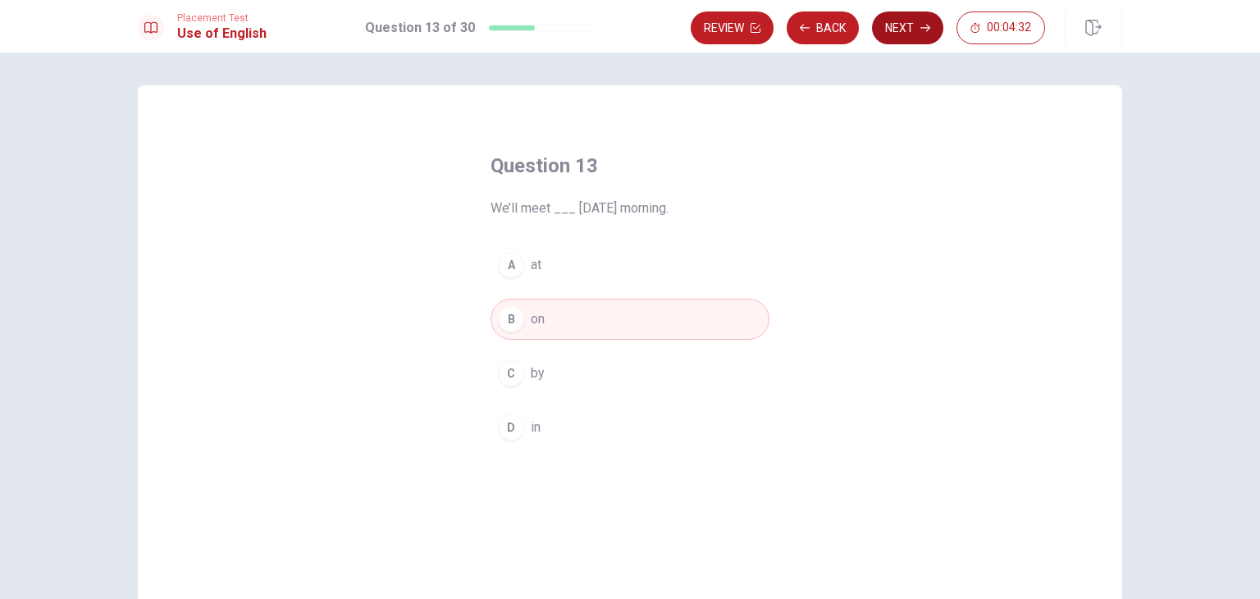
click at [907, 34] on button "Next" at bounding box center [907, 27] width 71 height 33
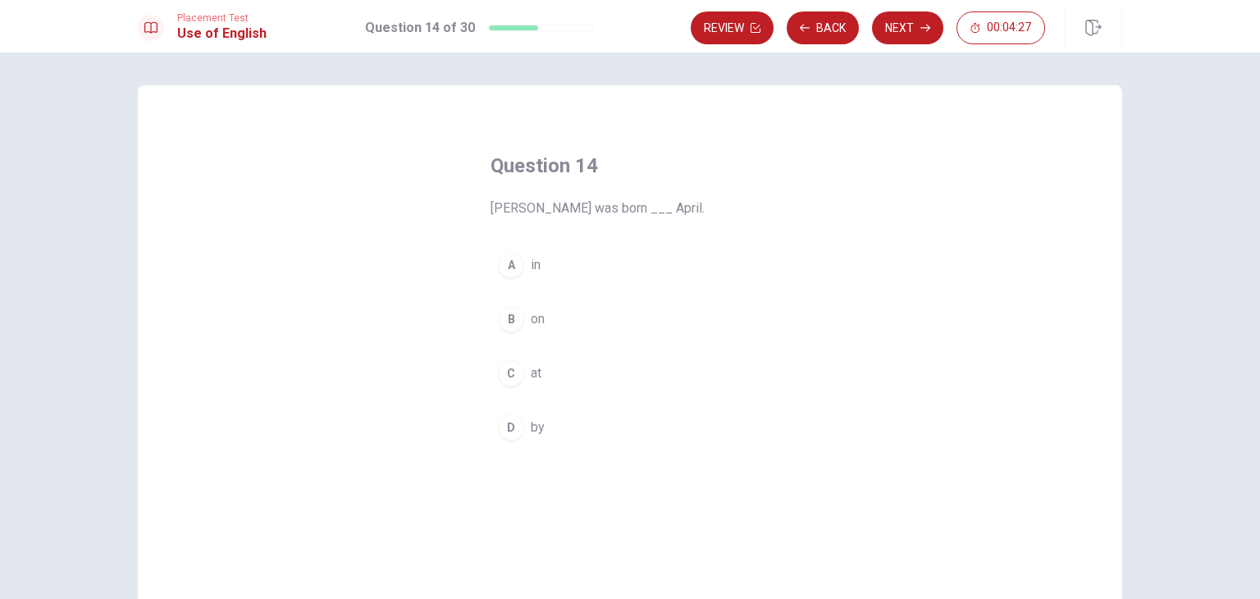
click at [525, 264] on button "A in" at bounding box center [630, 264] width 279 height 41
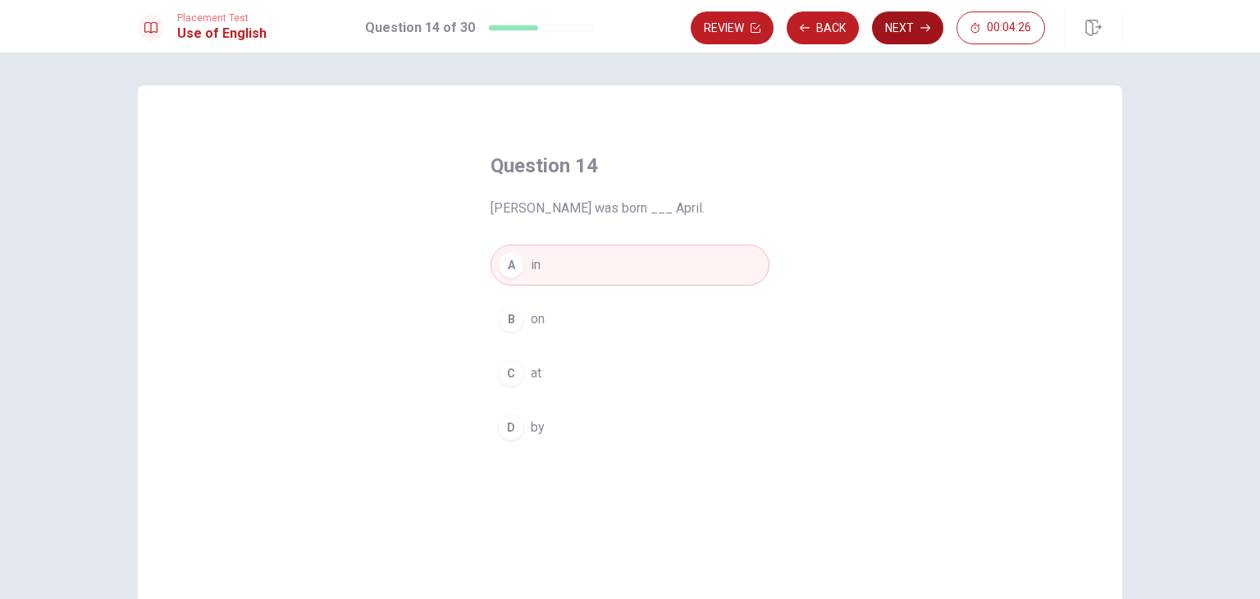
click at [913, 36] on button "Next" at bounding box center [907, 27] width 71 height 33
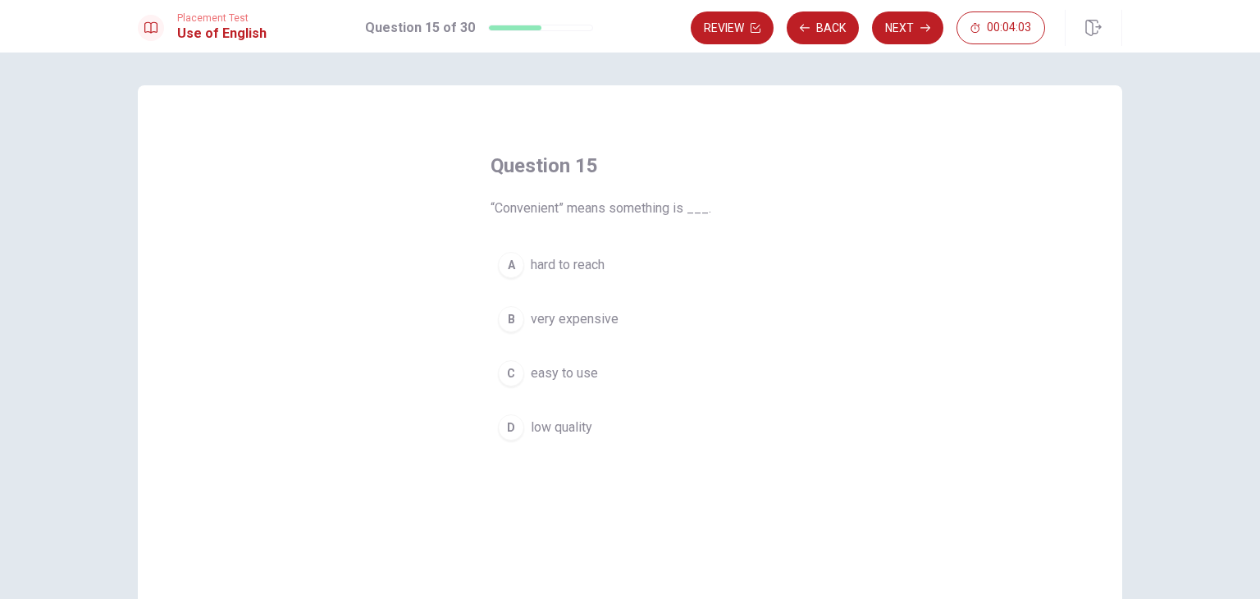
click at [544, 372] on span "easy to use" at bounding box center [564, 373] width 67 height 20
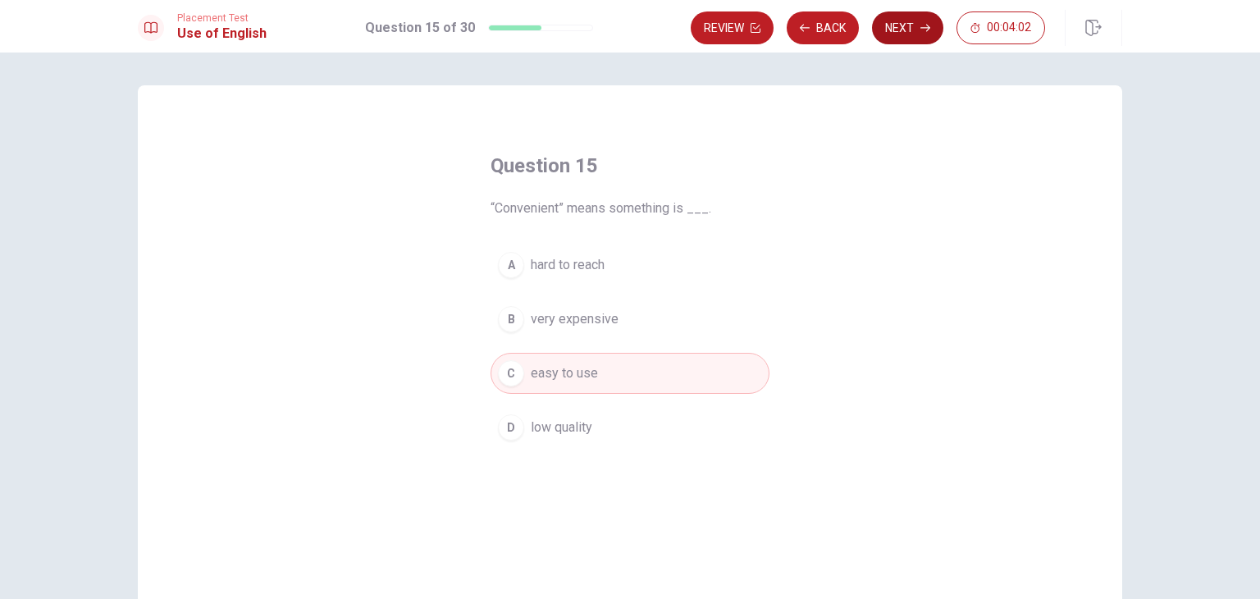
click at [920, 30] on button "Next" at bounding box center [907, 27] width 71 height 33
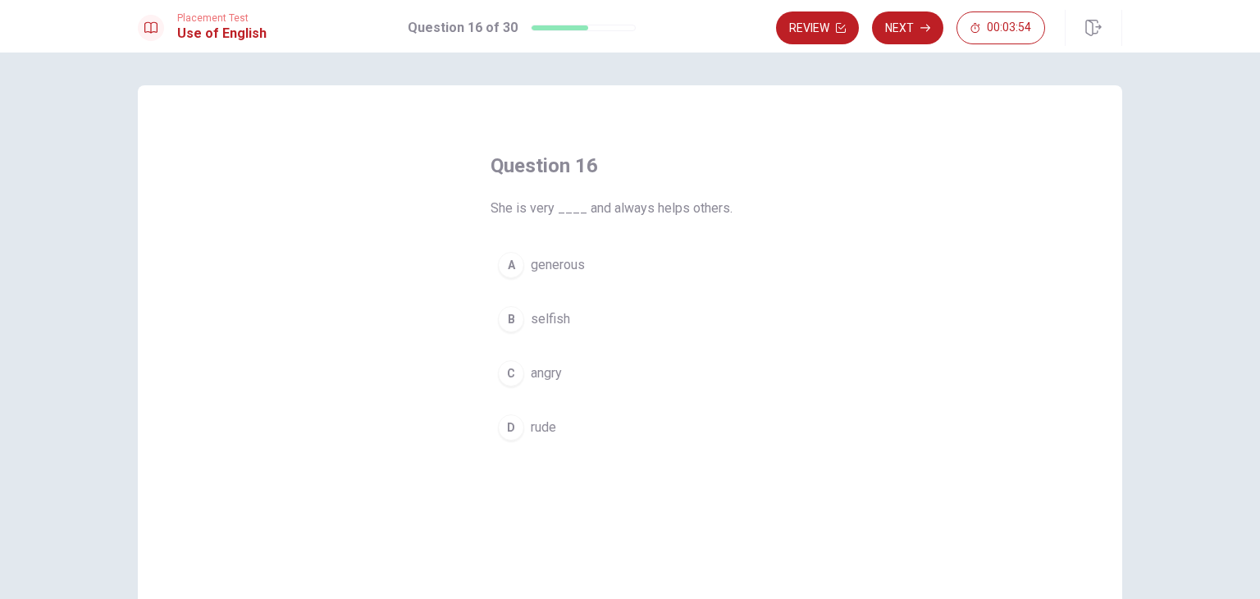
click at [504, 270] on div "A" at bounding box center [511, 265] width 26 height 26
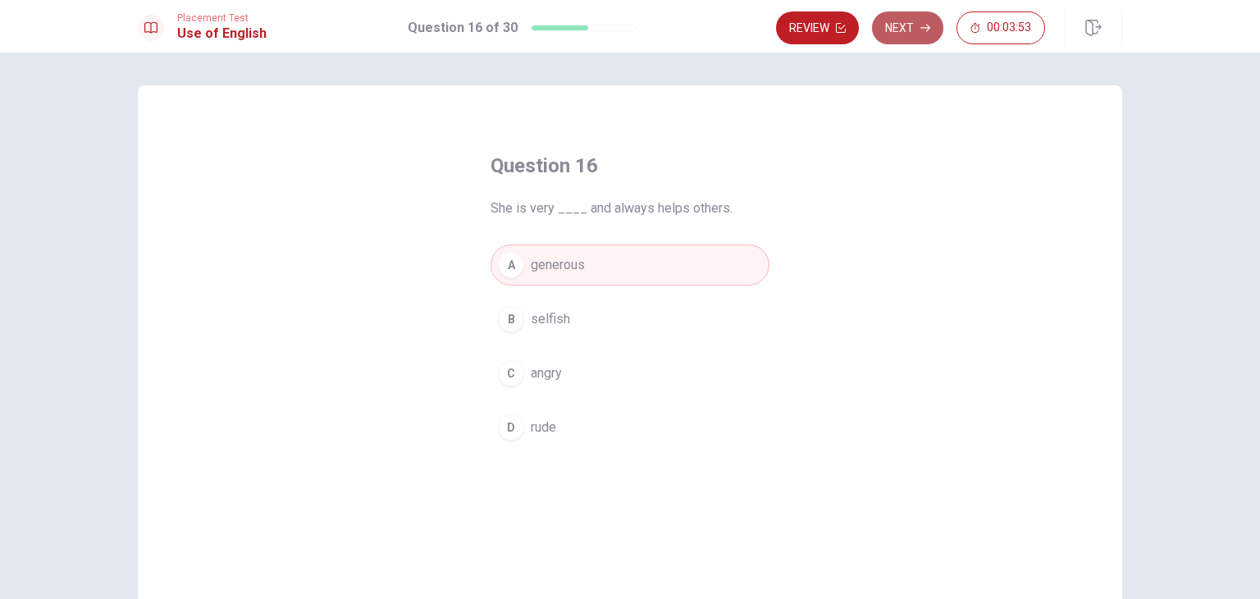
click at [922, 25] on icon "button" at bounding box center [925, 28] width 10 height 10
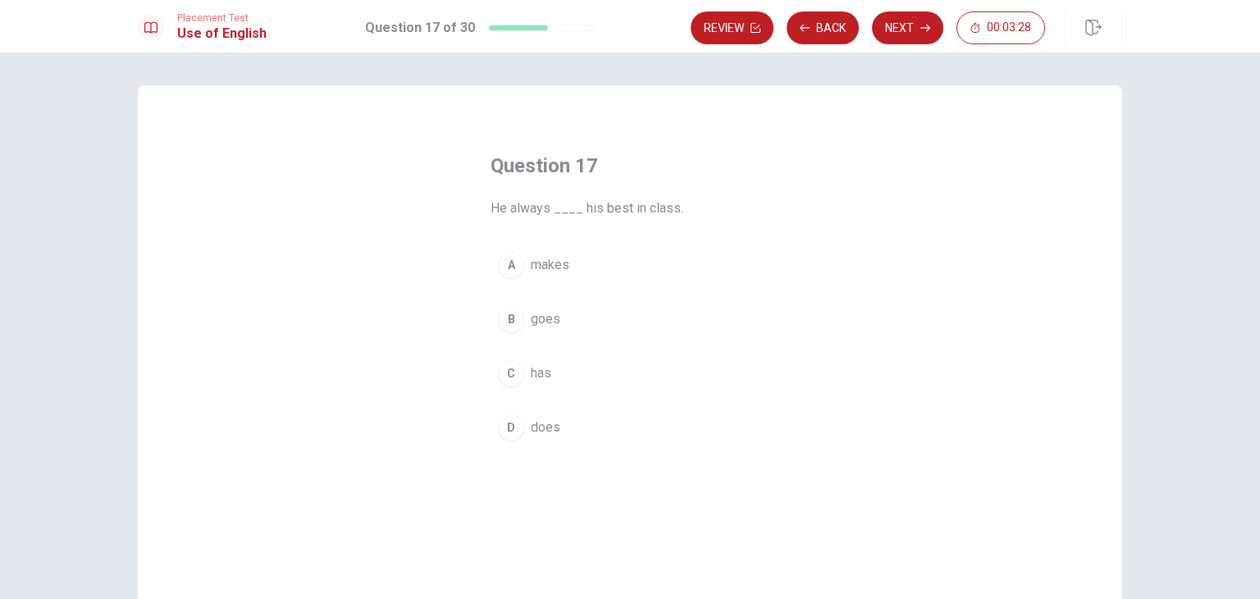
click at [541, 418] on span "does" at bounding box center [546, 428] width 30 height 20
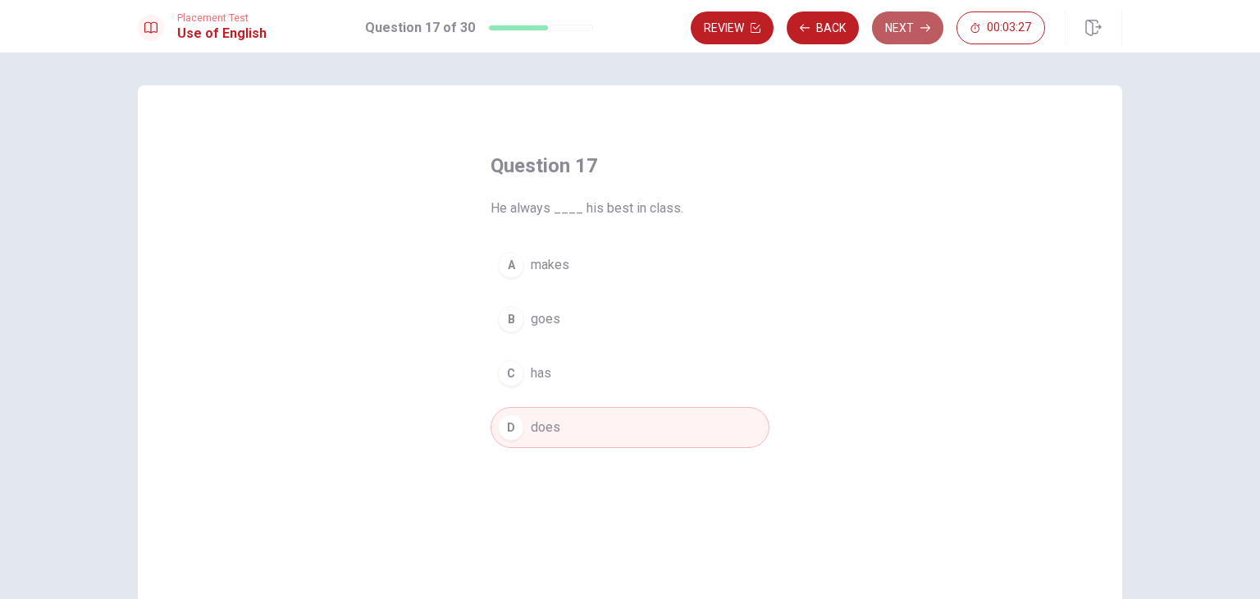
click at [917, 29] on button "Next" at bounding box center [907, 27] width 71 height 33
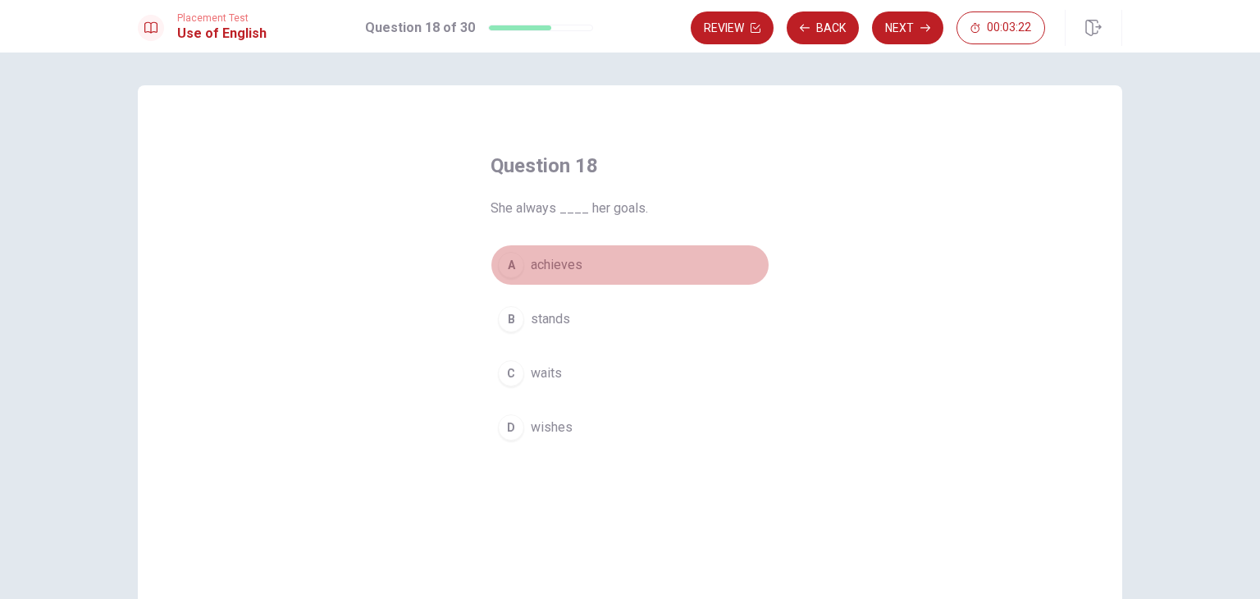
click at [547, 266] on span "achieves" at bounding box center [557, 265] width 52 height 20
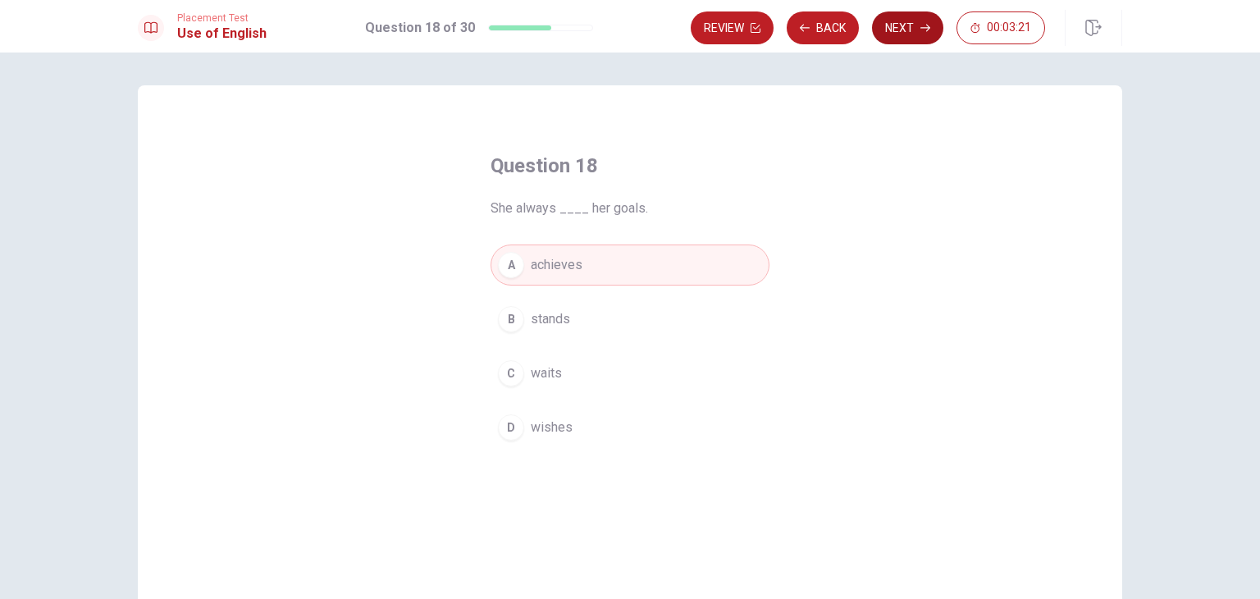
click at [902, 34] on button "Next" at bounding box center [907, 27] width 71 height 33
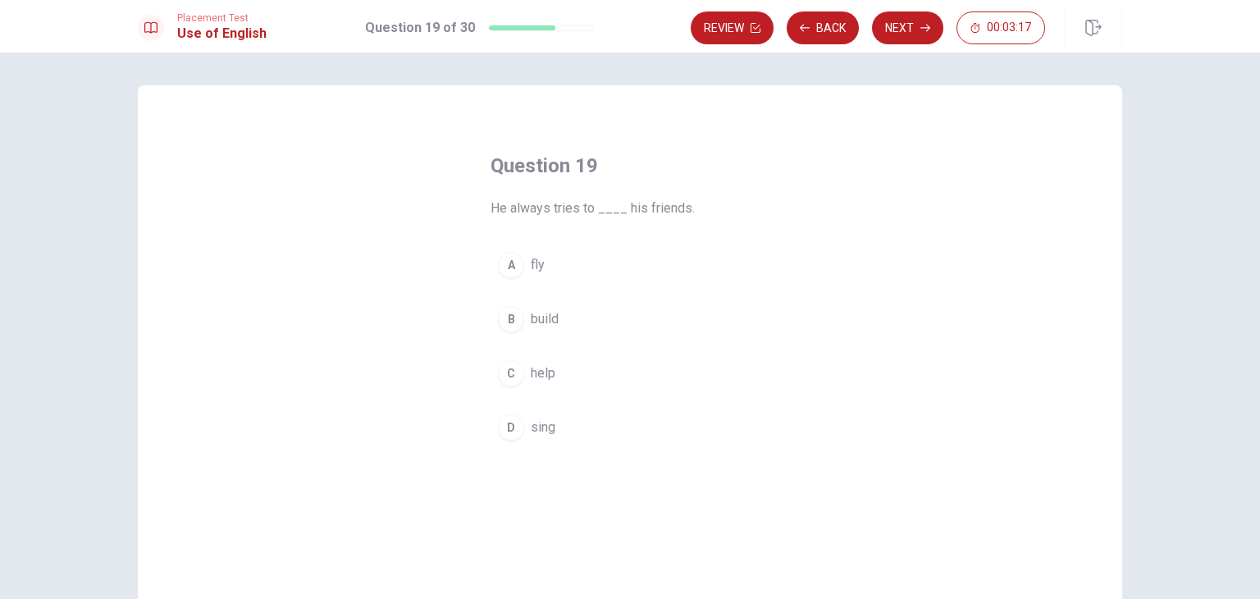
click at [520, 368] on button "C help" at bounding box center [630, 373] width 279 height 41
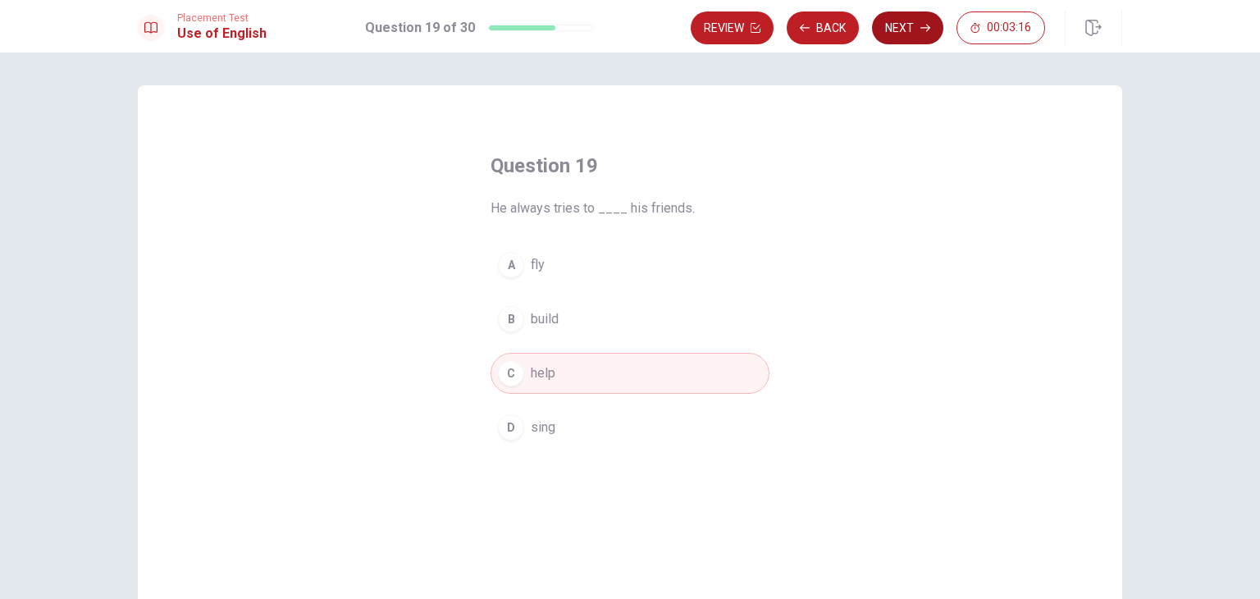
click at [894, 24] on button "Next" at bounding box center [907, 27] width 71 height 33
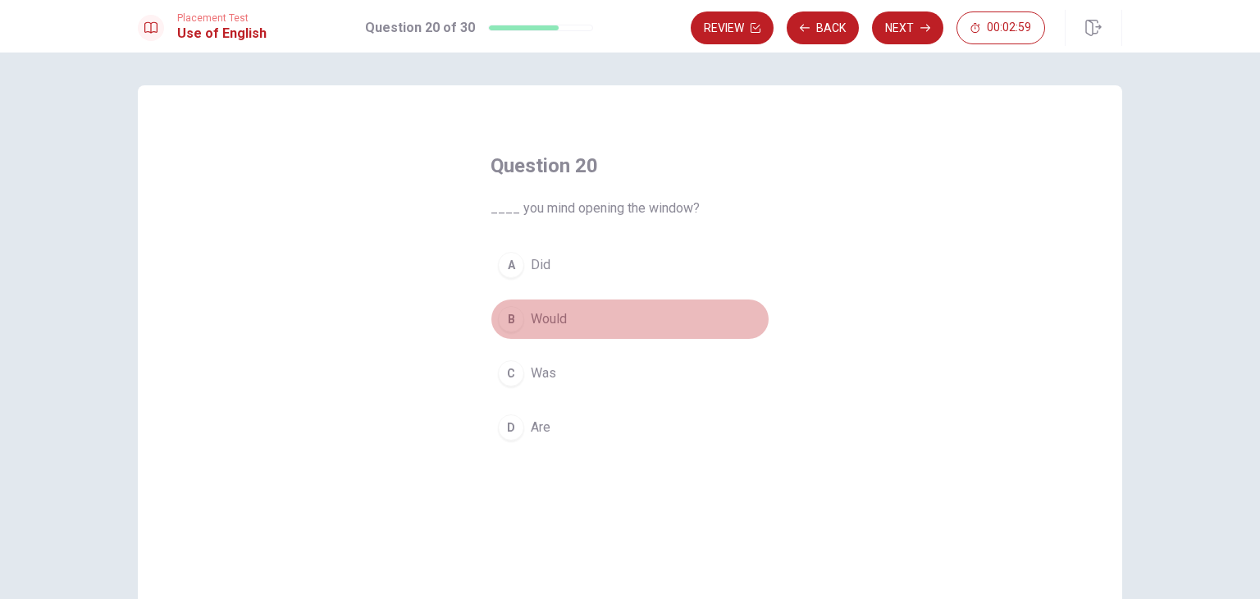
click at [554, 316] on span "Would" at bounding box center [549, 319] width 36 height 20
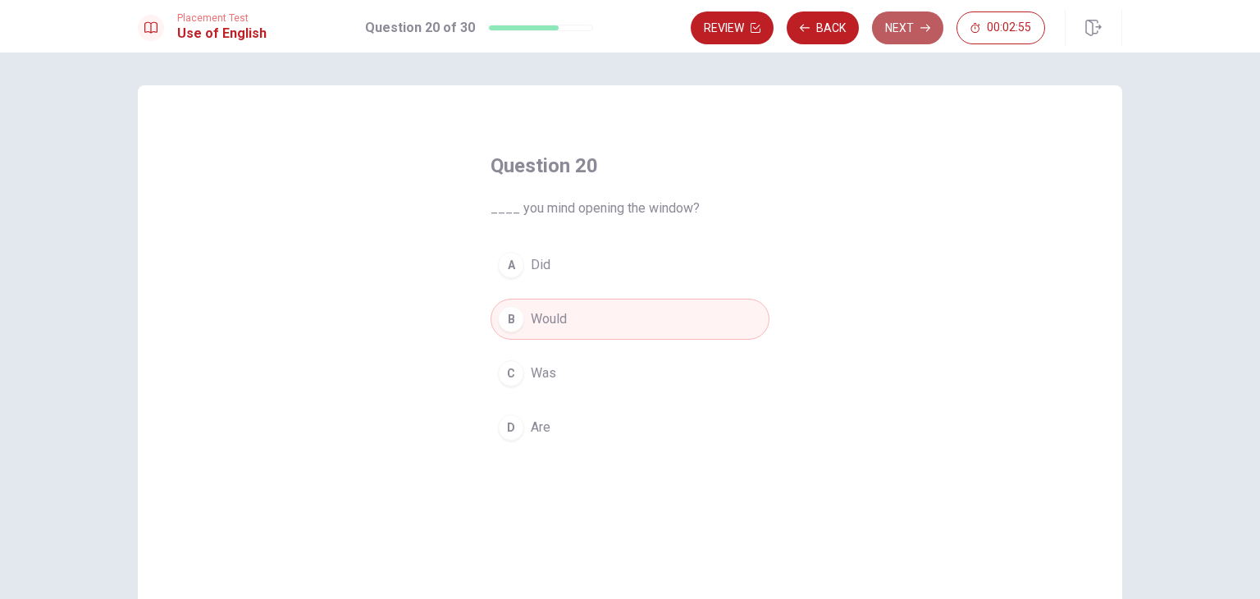
click at [904, 25] on button "Next" at bounding box center [907, 27] width 71 height 33
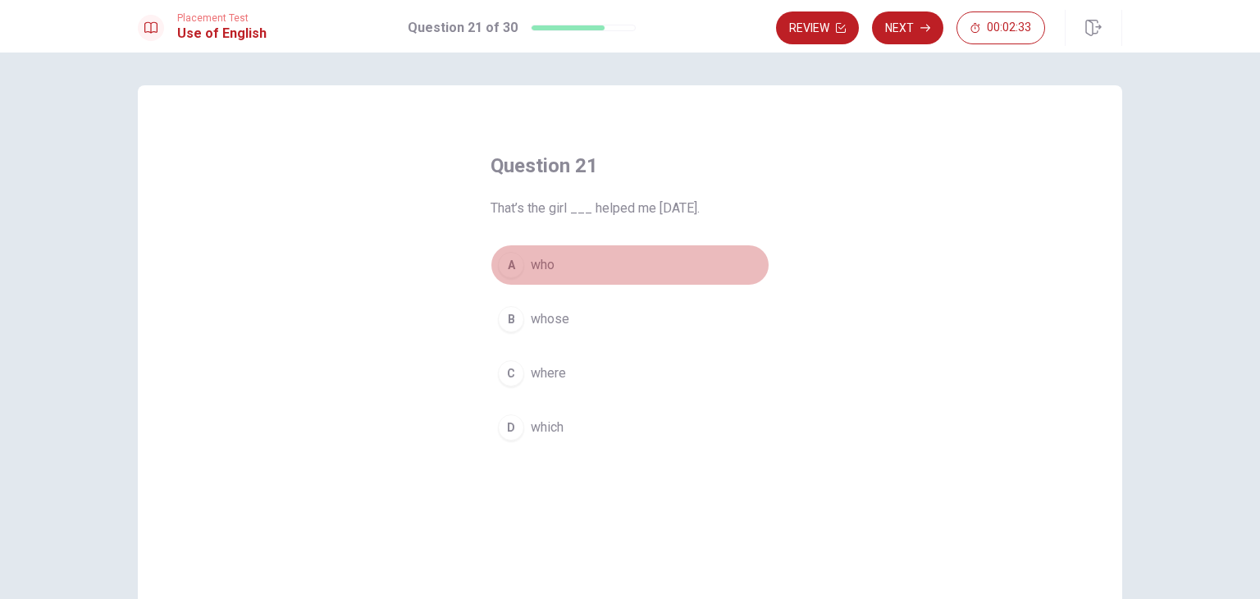
click at [531, 265] on span "who" at bounding box center [543, 265] width 24 height 20
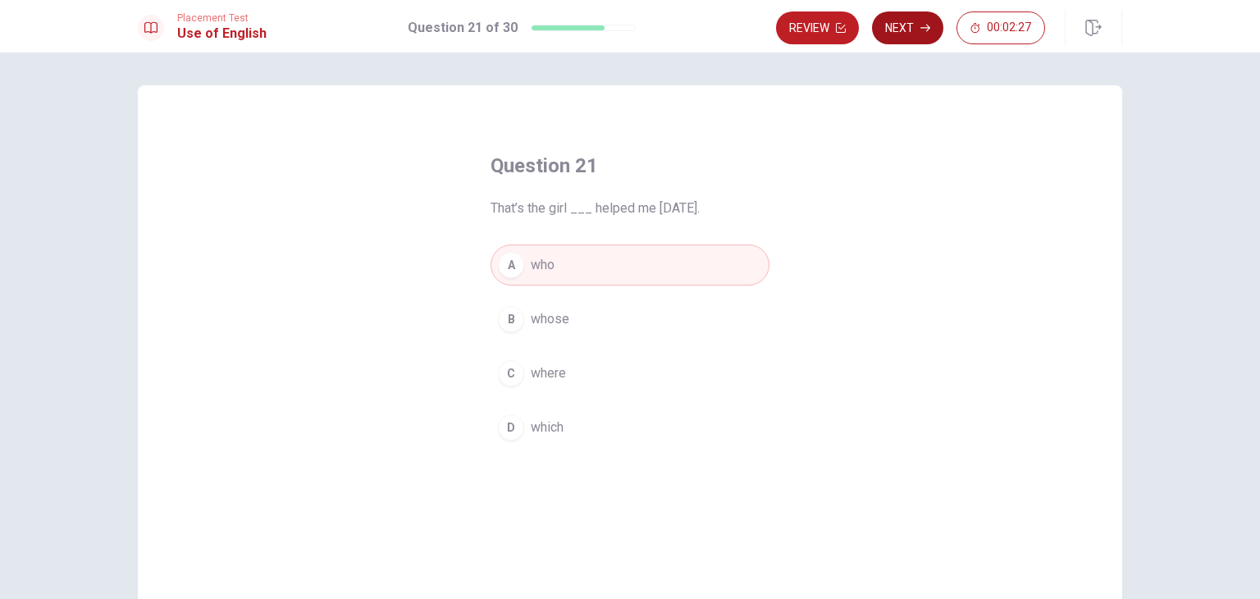
click at [902, 27] on button "Next" at bounding box center [907, 27] width 71 height 33
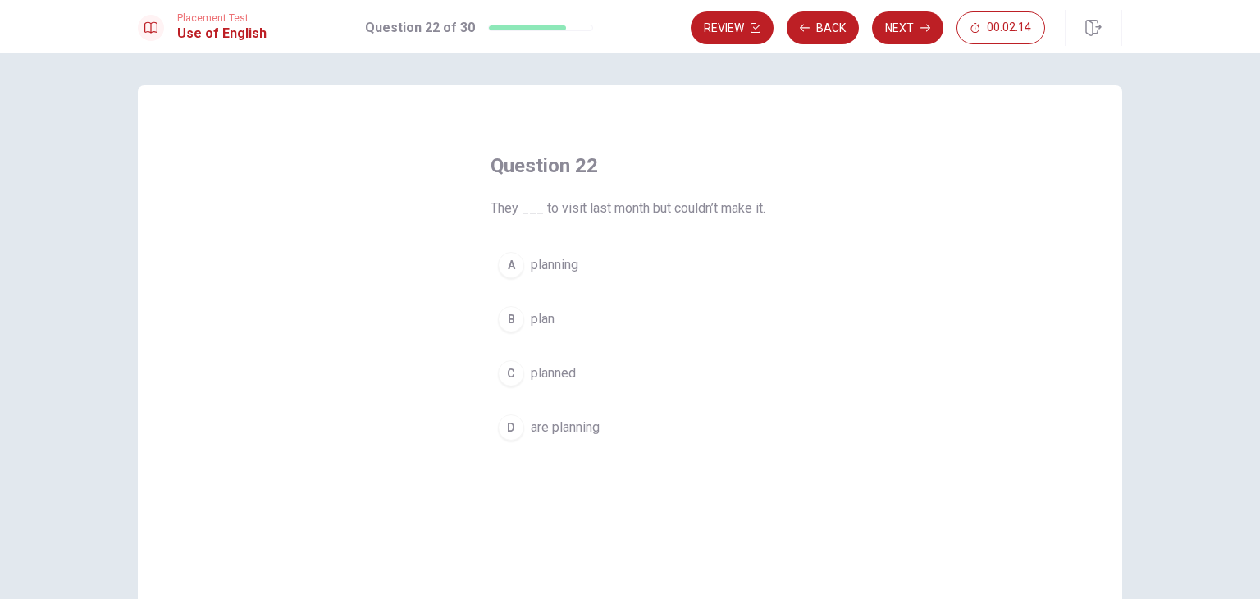
click at [503, 374] on div "C" at bounding box center [511, 373] width 26 height 26
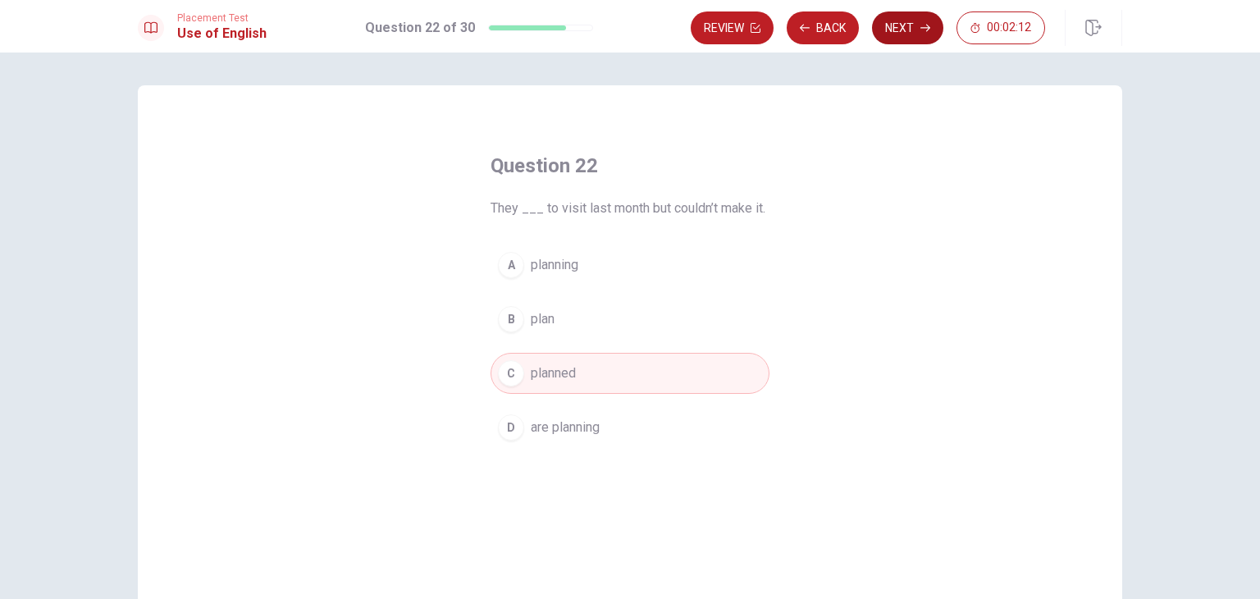
click at [902, 21] on button "Next" at bounding box center [907, 27] width 71 height 33
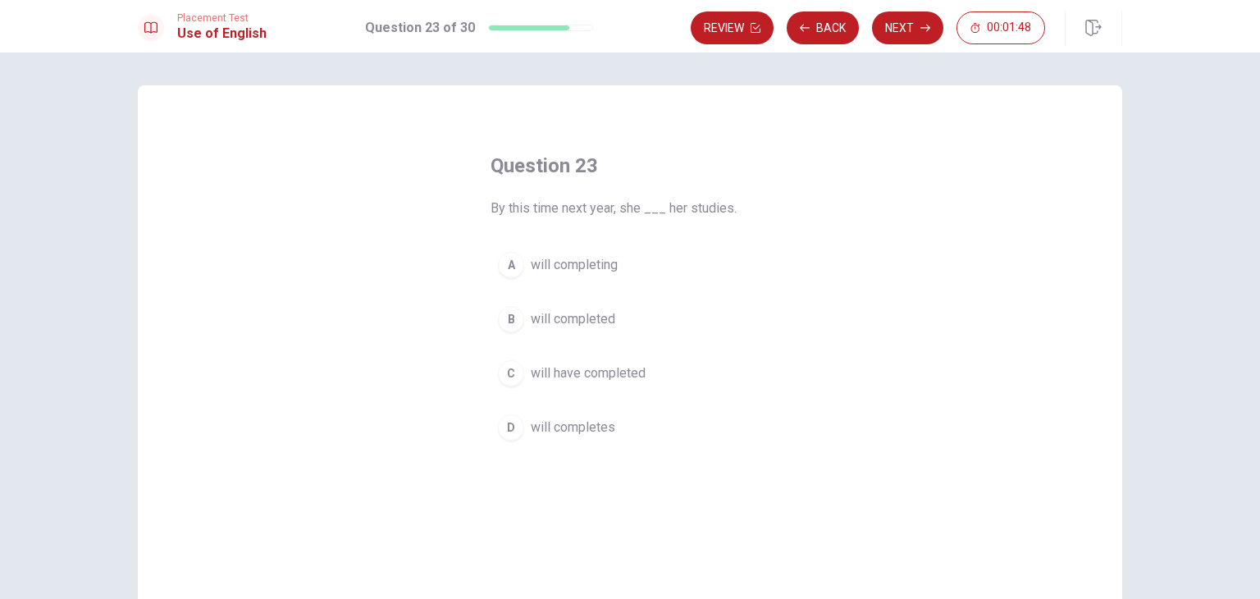
click at [614, 369] on span "will have completed" at bounding box center [588, 373] width 115 height 20
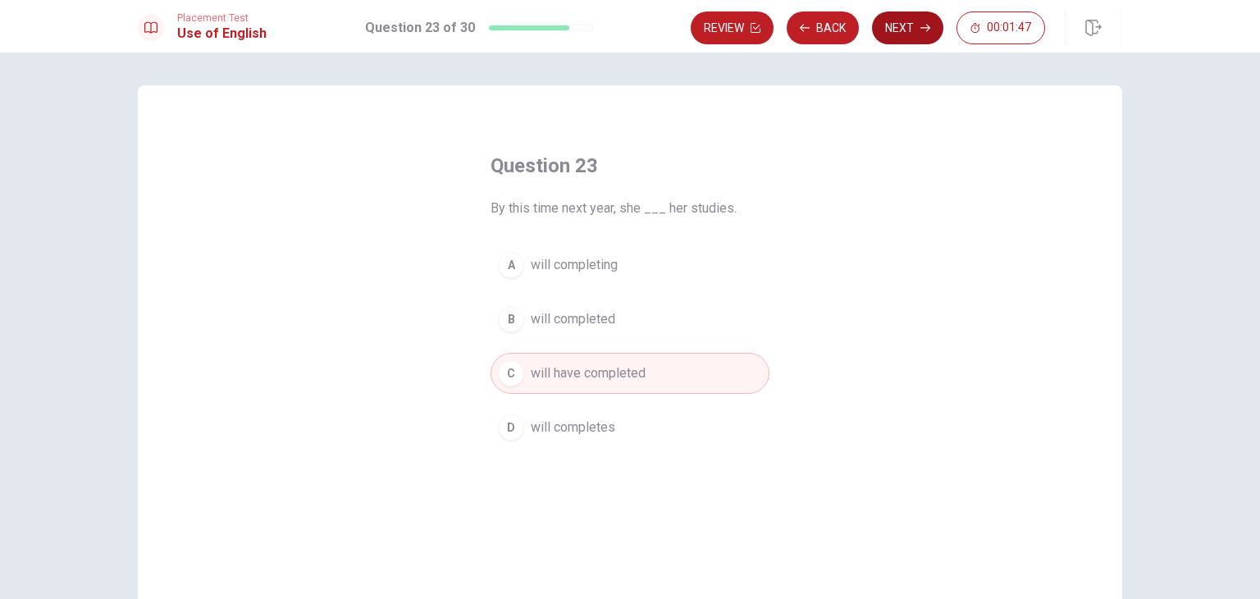
click at [906, 27] on button "Next" at bounding box center [907, 27] width 71 height 33
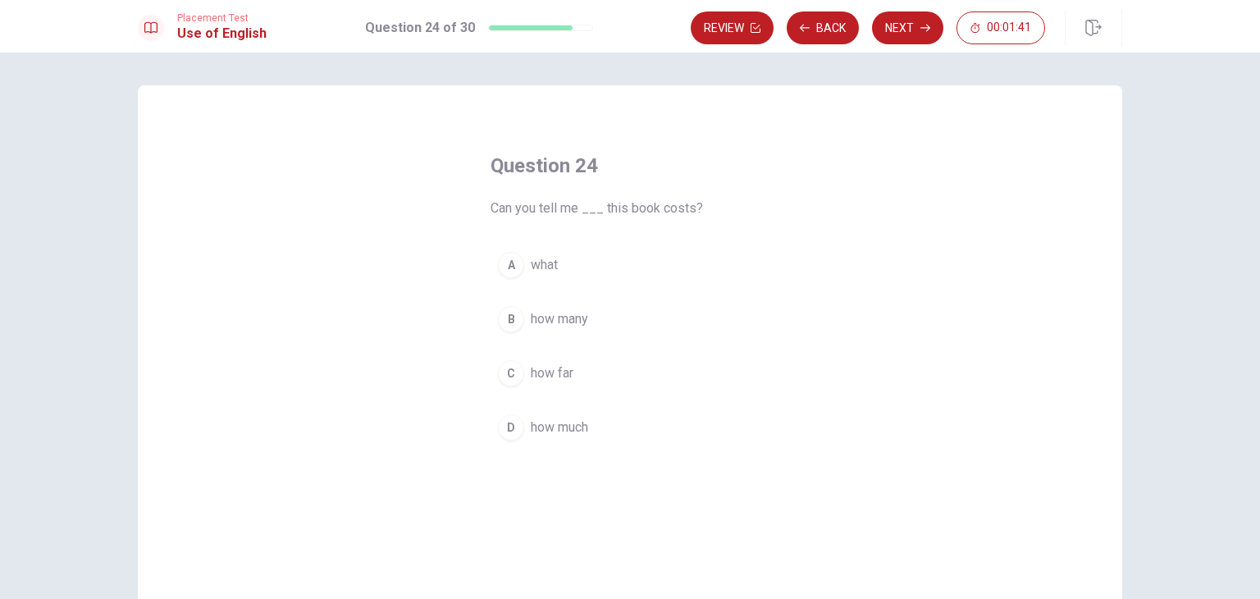
click at [563, 418] on span "how much" at bounding box center [559, 428] width 57 height 20
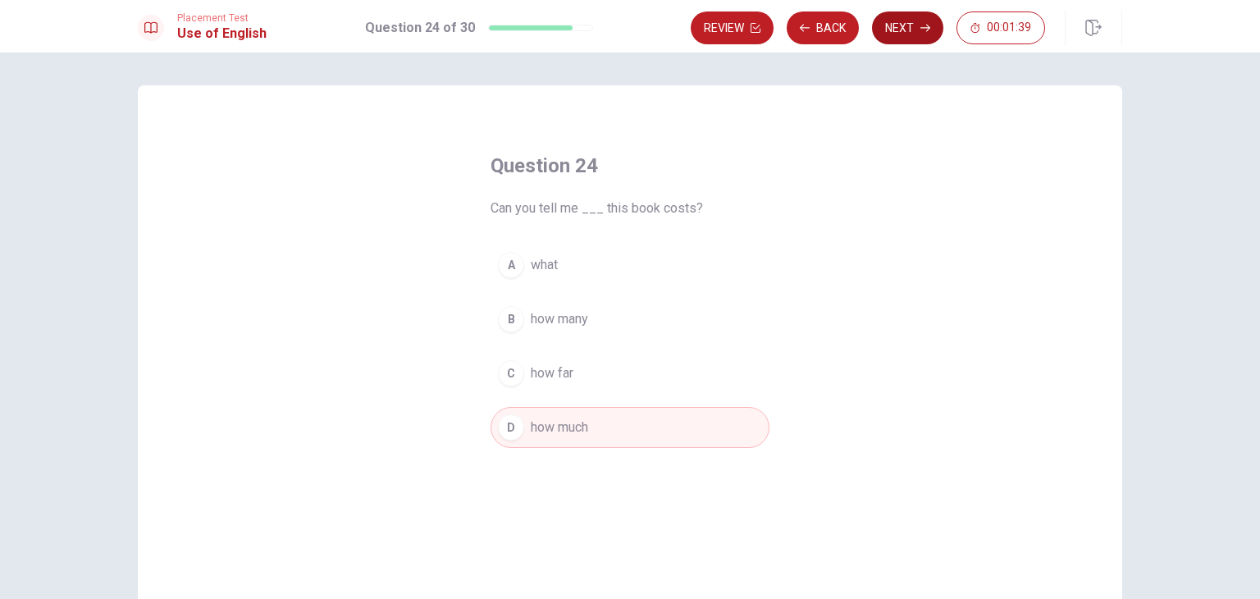
click at [896, 31] on button "Next" at bounding box center [907, 27] width 71 height 33
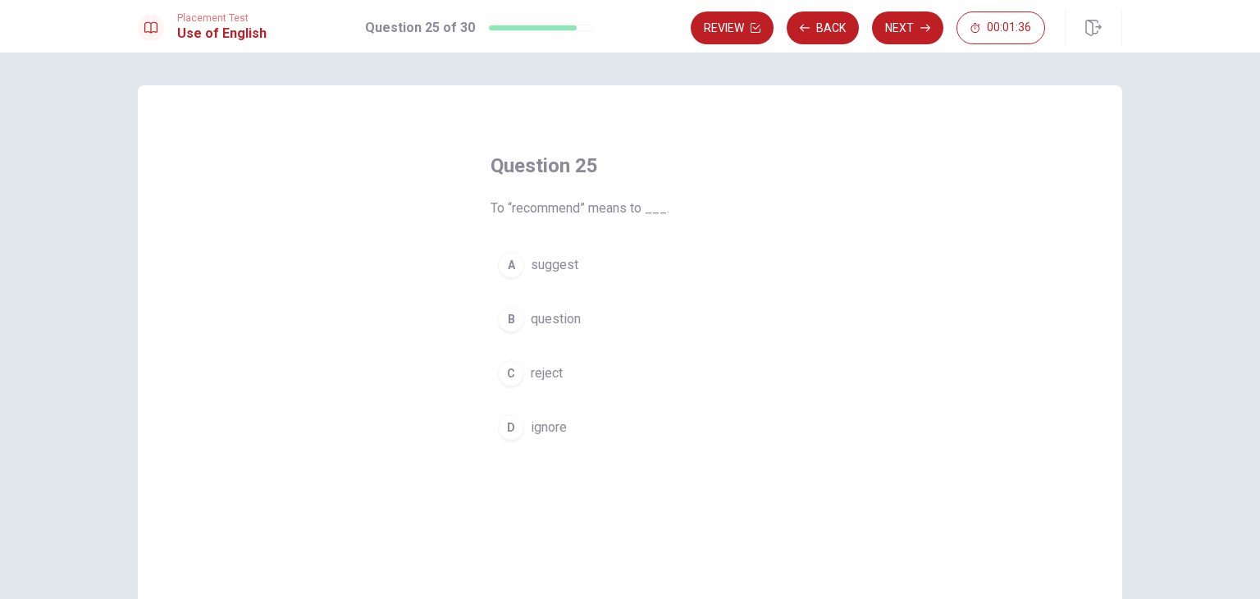
click at [552, 262] on span "suggest" at bounding box center [555, 265] width 48 height 20
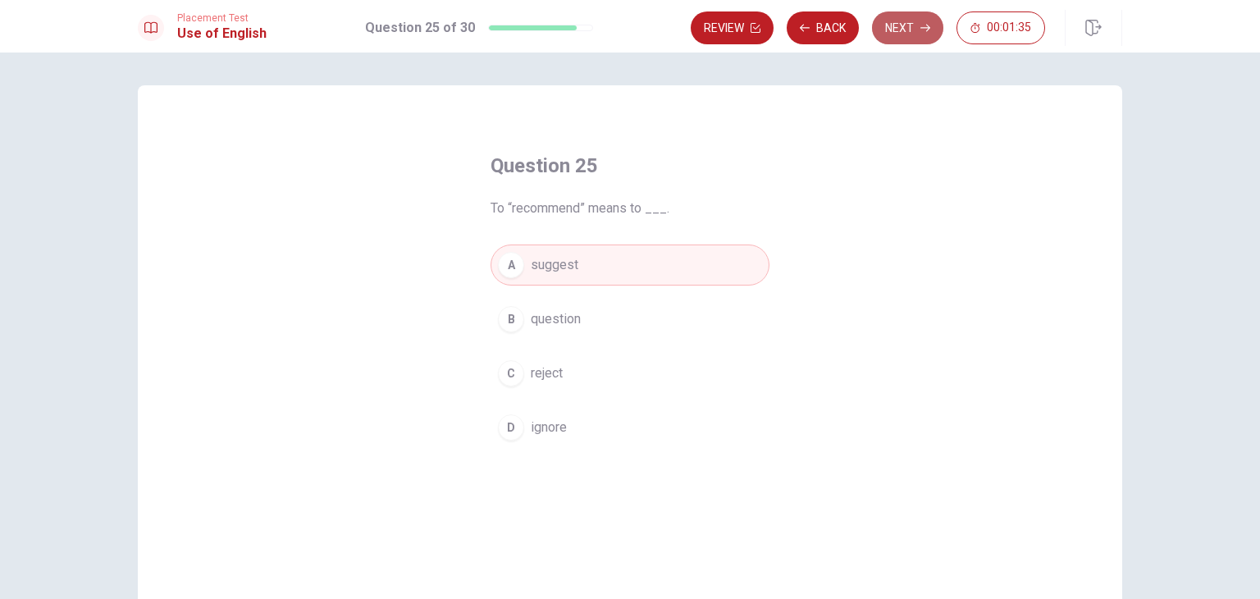
click at [906, 25] on button "Next" at bounding box center [907, 27] width 71 height 33
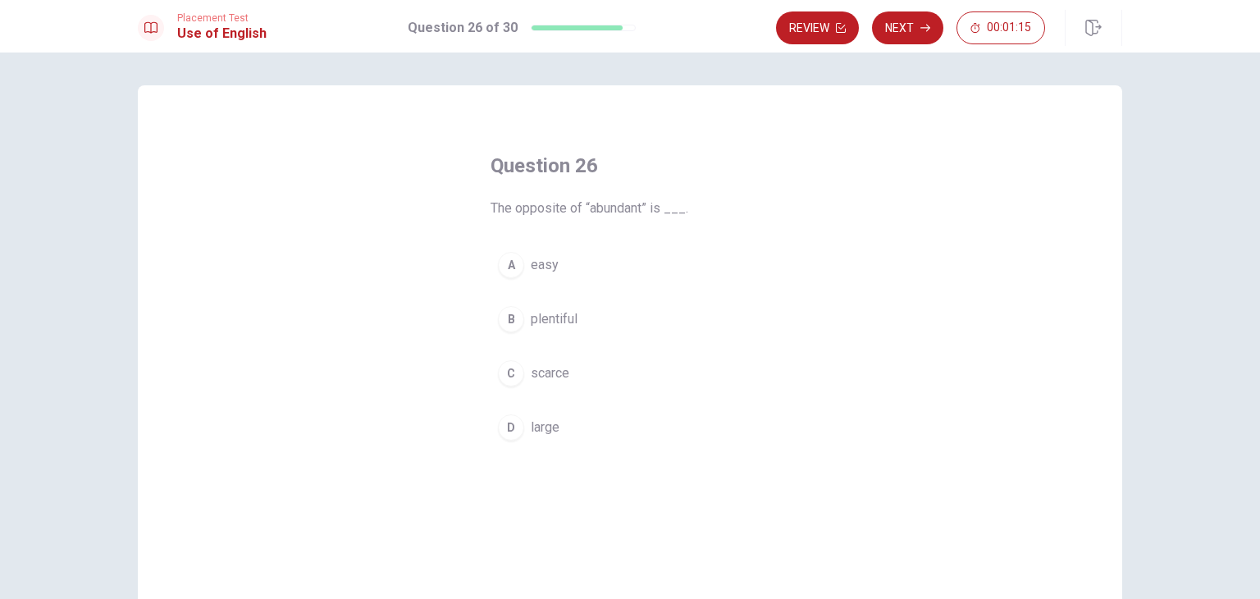
click at [541, 386] on button "C scarce" at bounding box center [630, 373] width 279 height 41
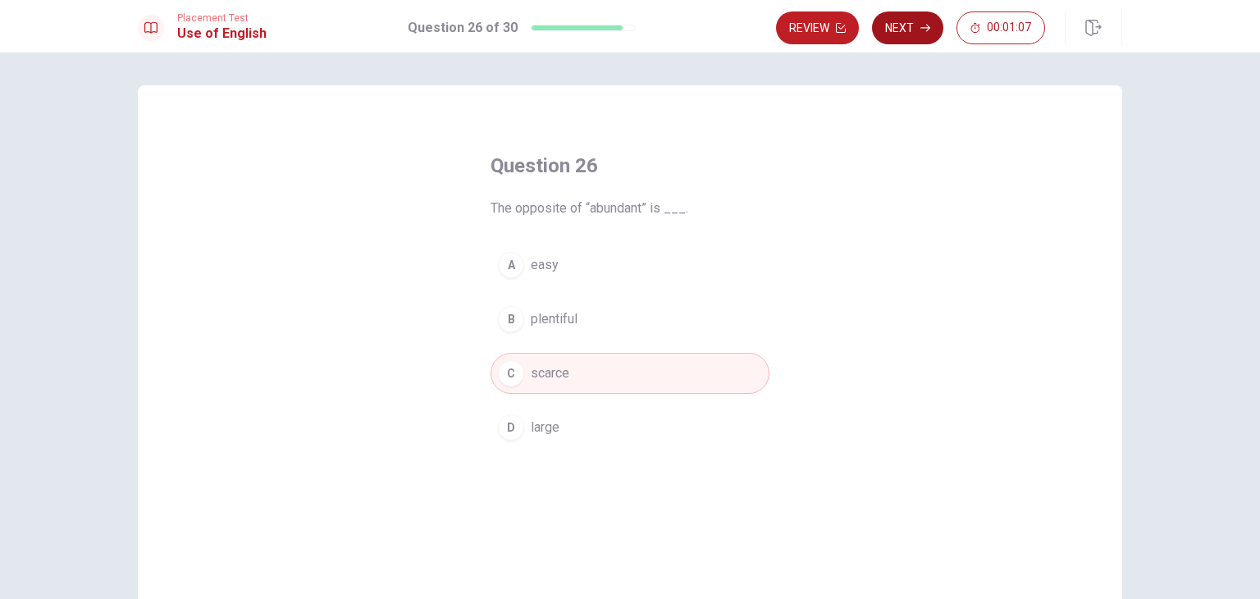
click at [921, 30] on icon "button" at bounding box center [925, 28] width 10 height 10
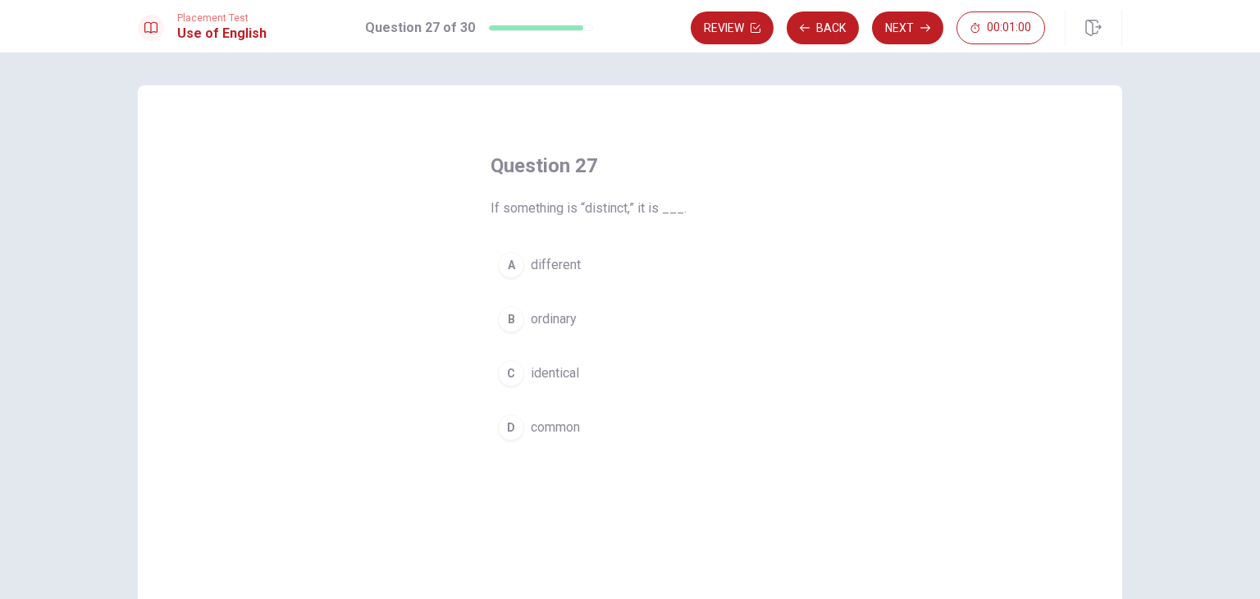
click at [549, 262] on span "different" at bounding box center [556, 265] width 50 height 20
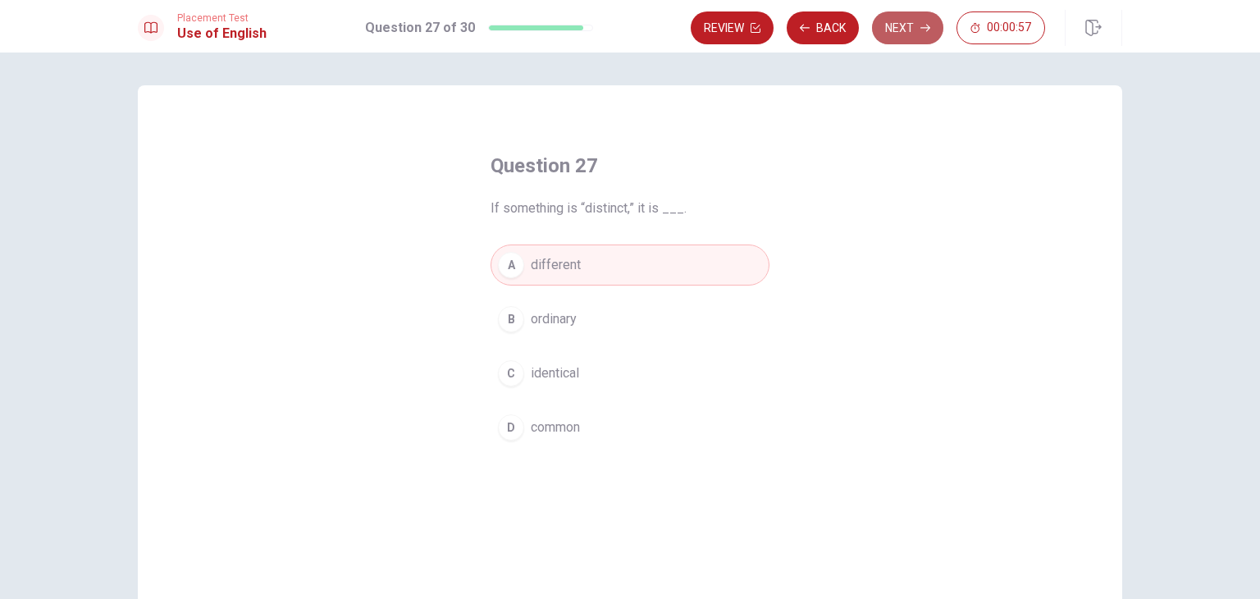
click at [900, 30] on button "Next" at bounding box center [907, 27] width 71 height 33
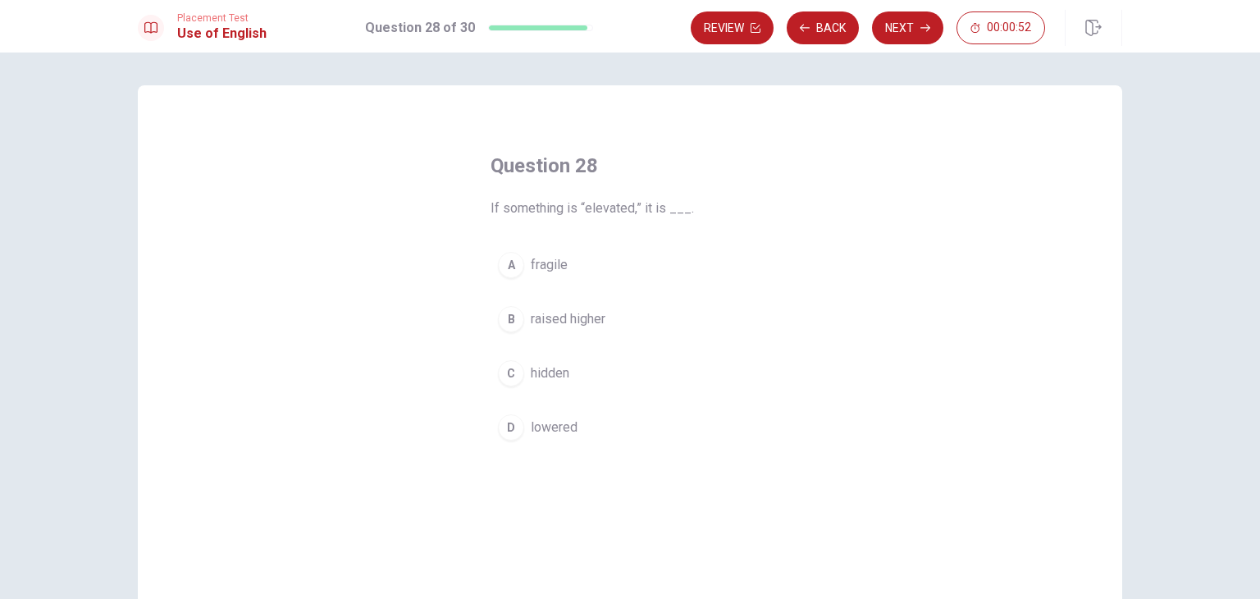
click at [545, 316] on span "raised higher" at bounding box center [568, 319] width 75 height 20
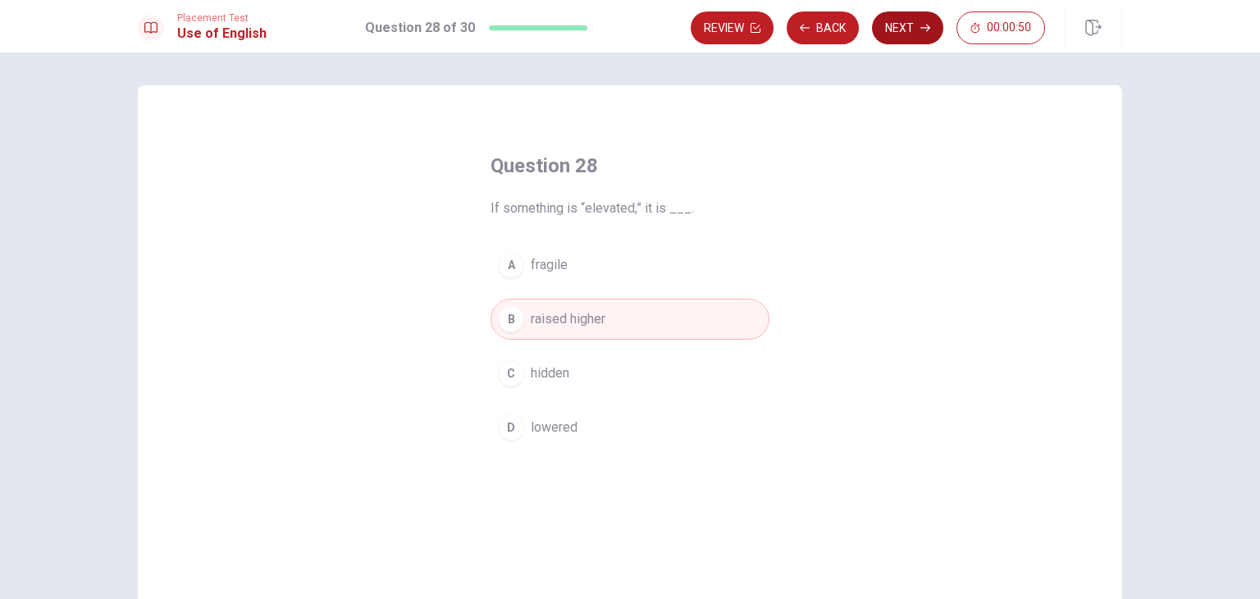
click at [896, 30] on button "Next" at bounding box center [907, 27] width 71 height 33
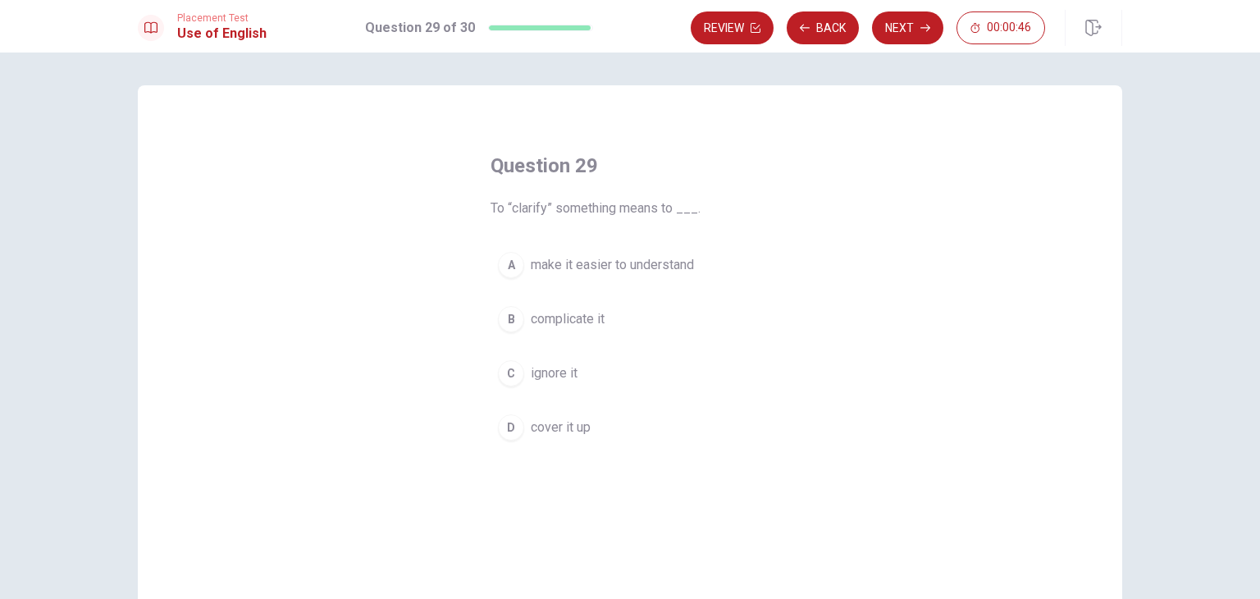
click at [634, 265] on span "make it easier to understand" at bounding box center [612, 265] width 163 height 20
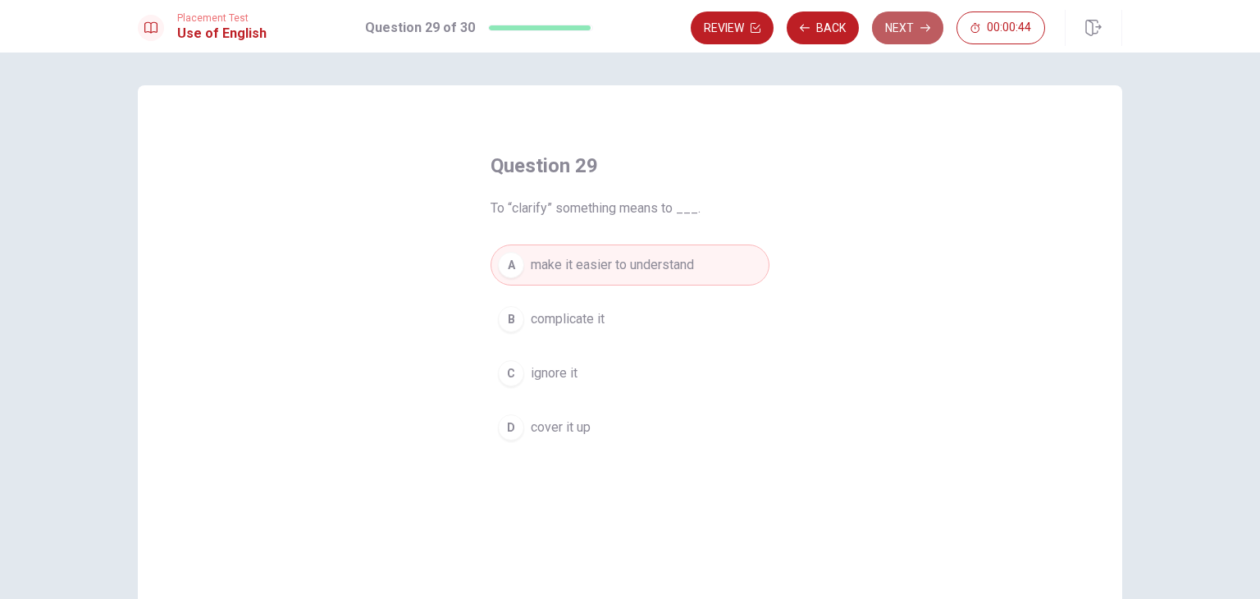
click at [886, 31] on button "Next" at bounding box center [907, 27] width 71 height 33
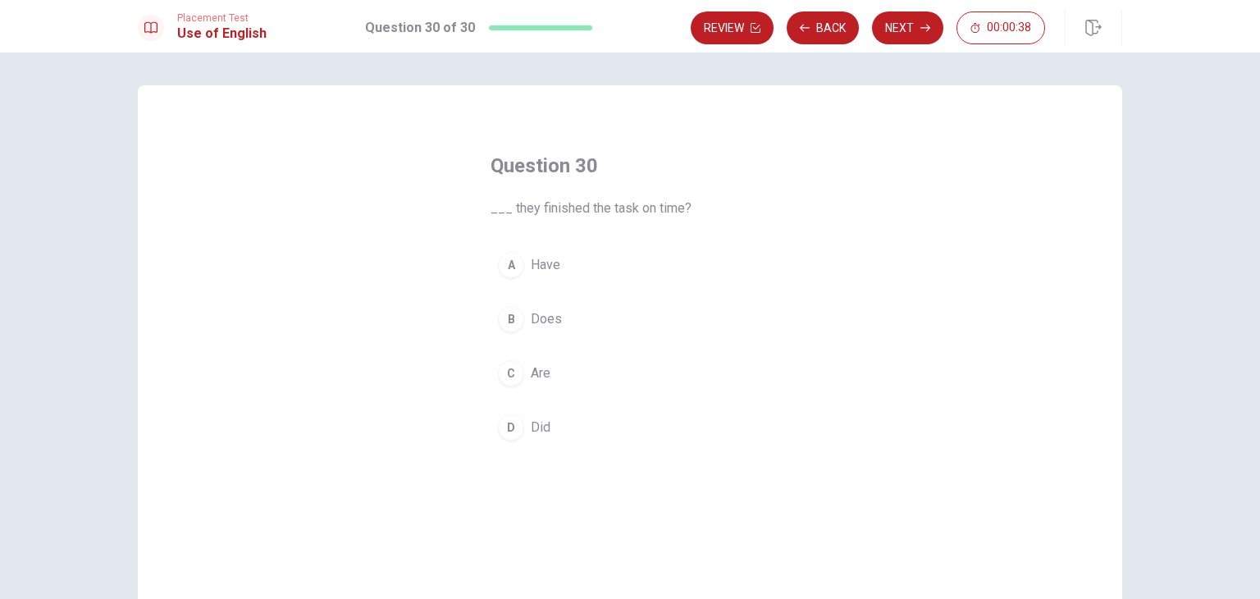
click at [542, 263] on span "Have" at bounding box center [546, 265] width 30 height 20
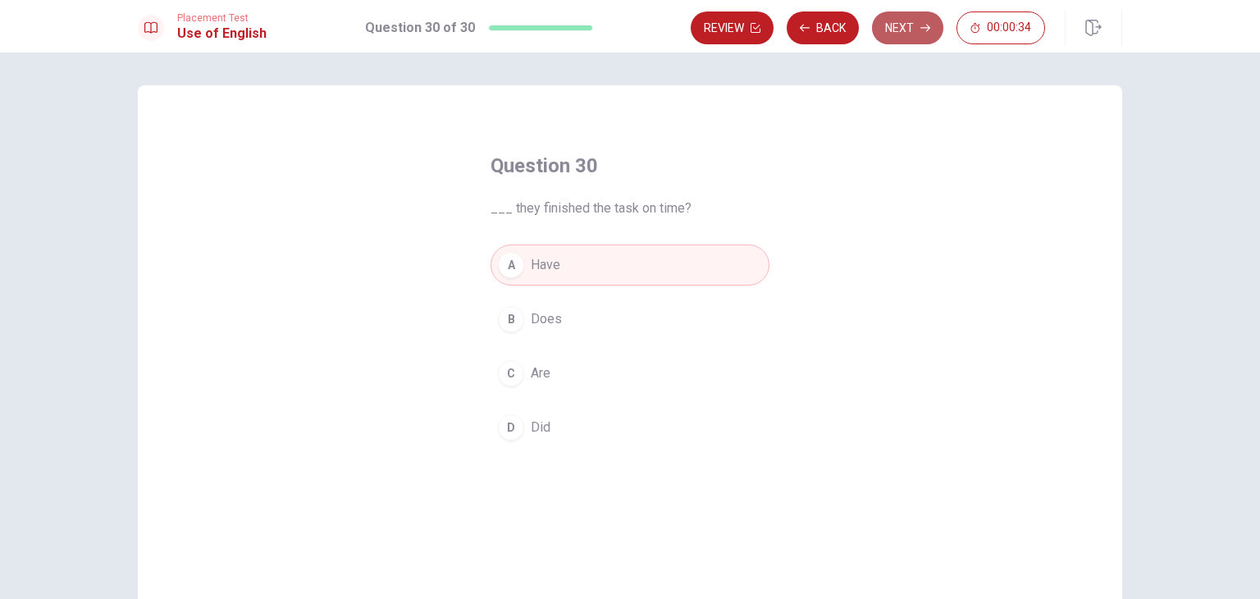
click at [912, 25] on button "Next" at bounding box center [907, 27] width 71 height 33
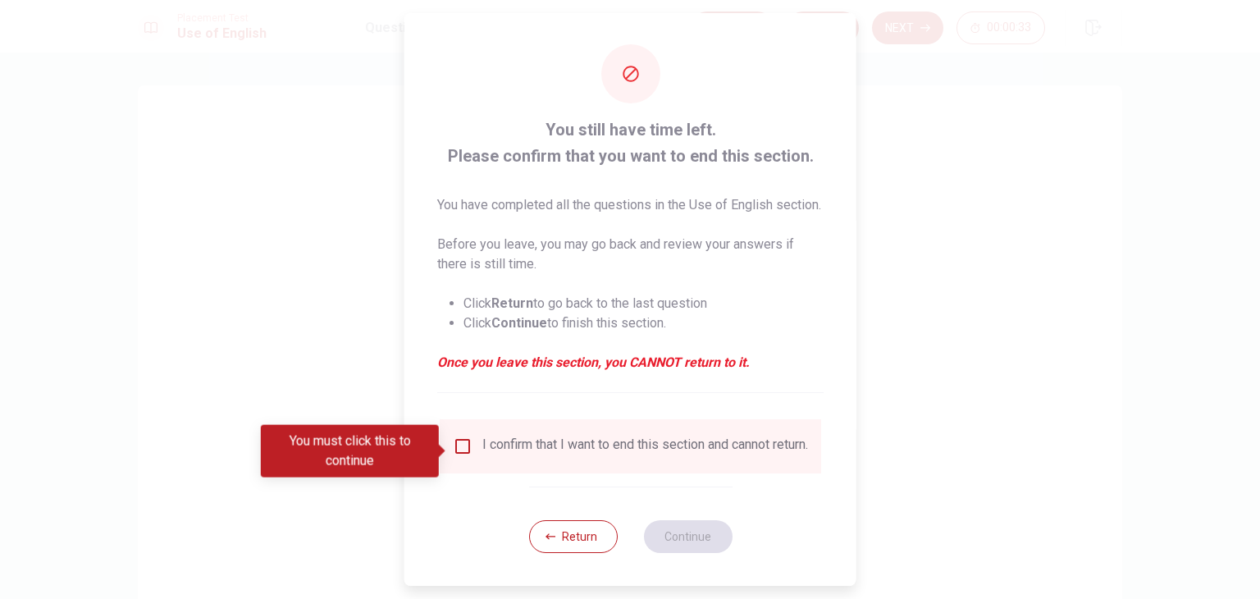
scroll to position [33, 0]
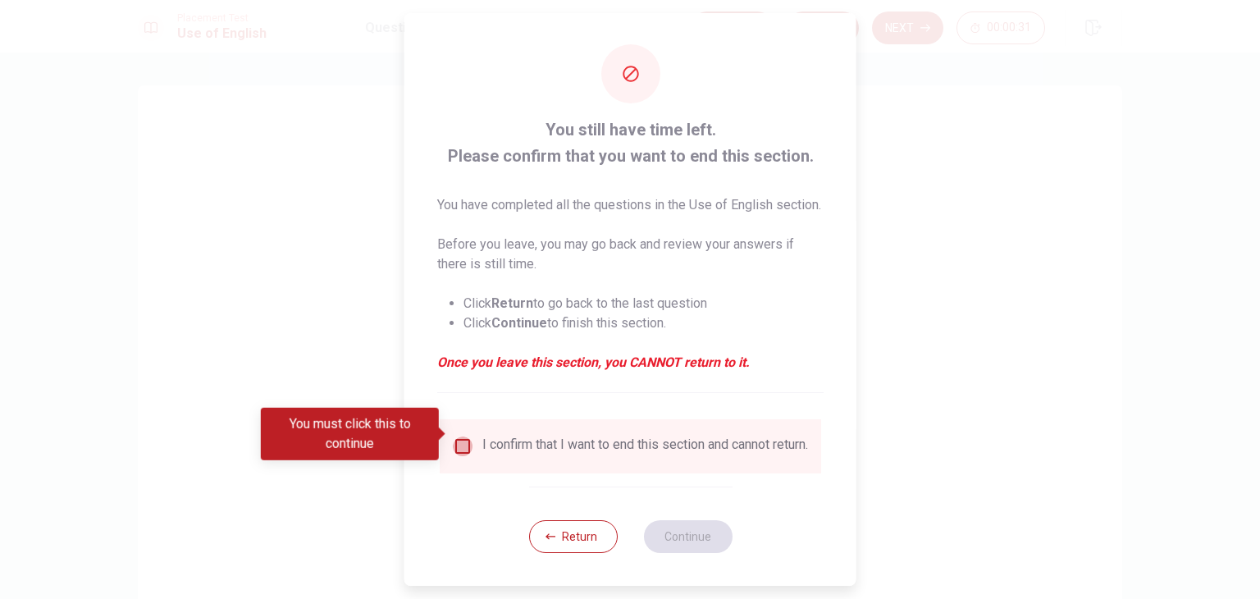
click at [458, 436] on input "You must click this to continue" at bounding box center [463, 446] width 20 height 20
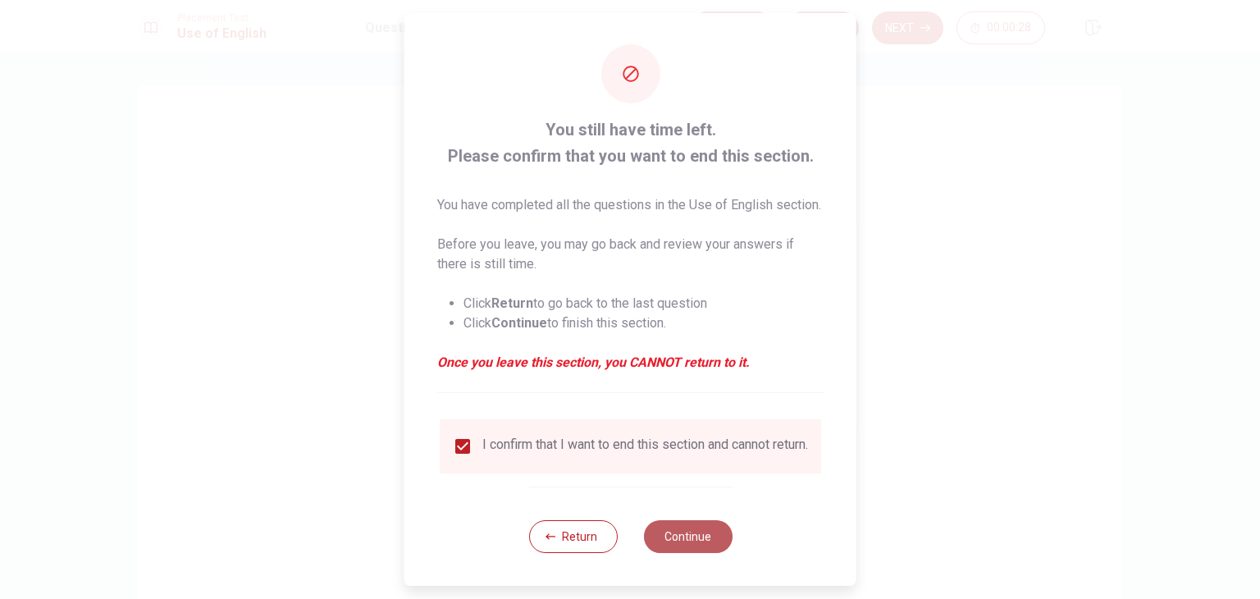
click at [673, 539] on button "Continue" at bounding box center [687, 536] width 89 height 33
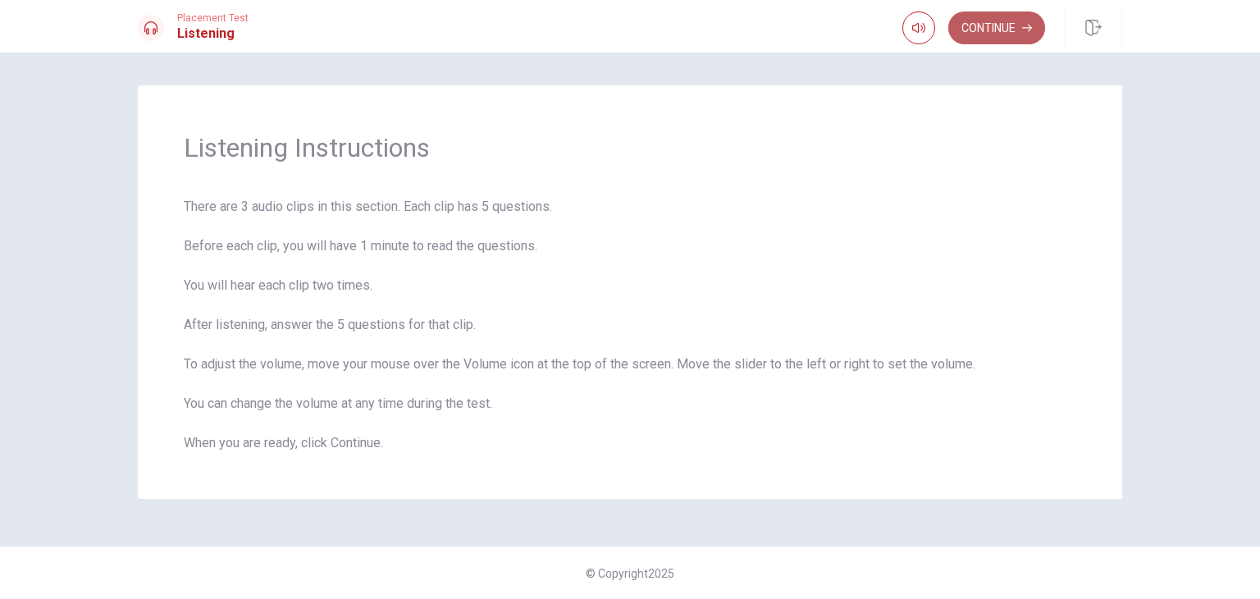
click at [998, 22] on button "Continue" at bounding box center [996, 27] width 97 height 33
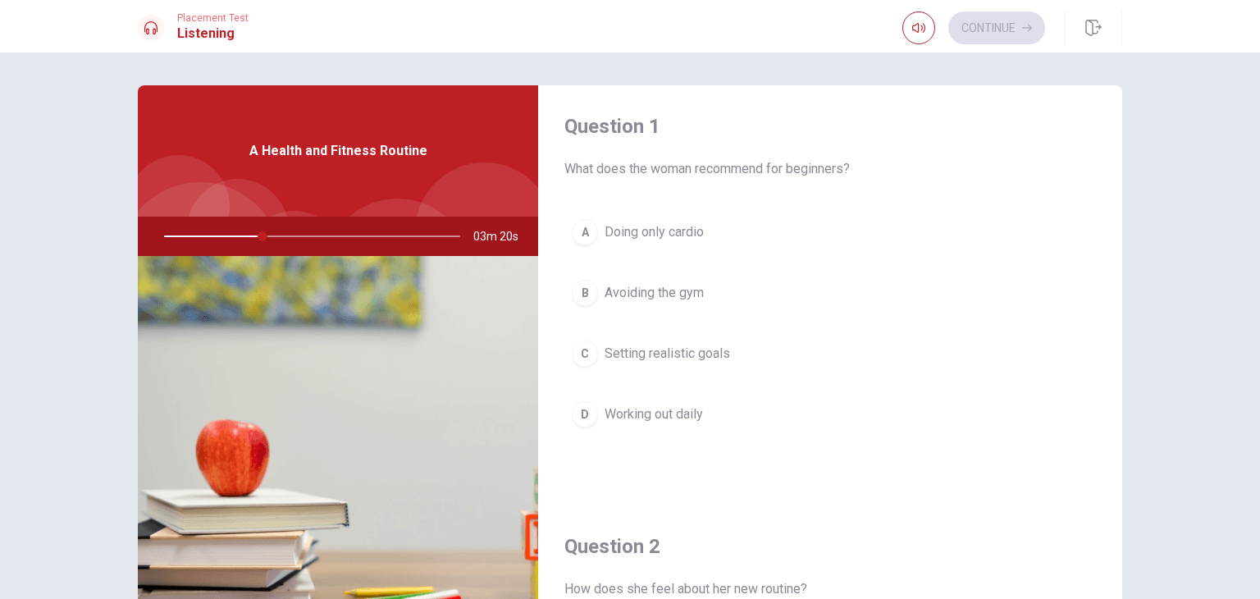
scroll to position [0, 0]
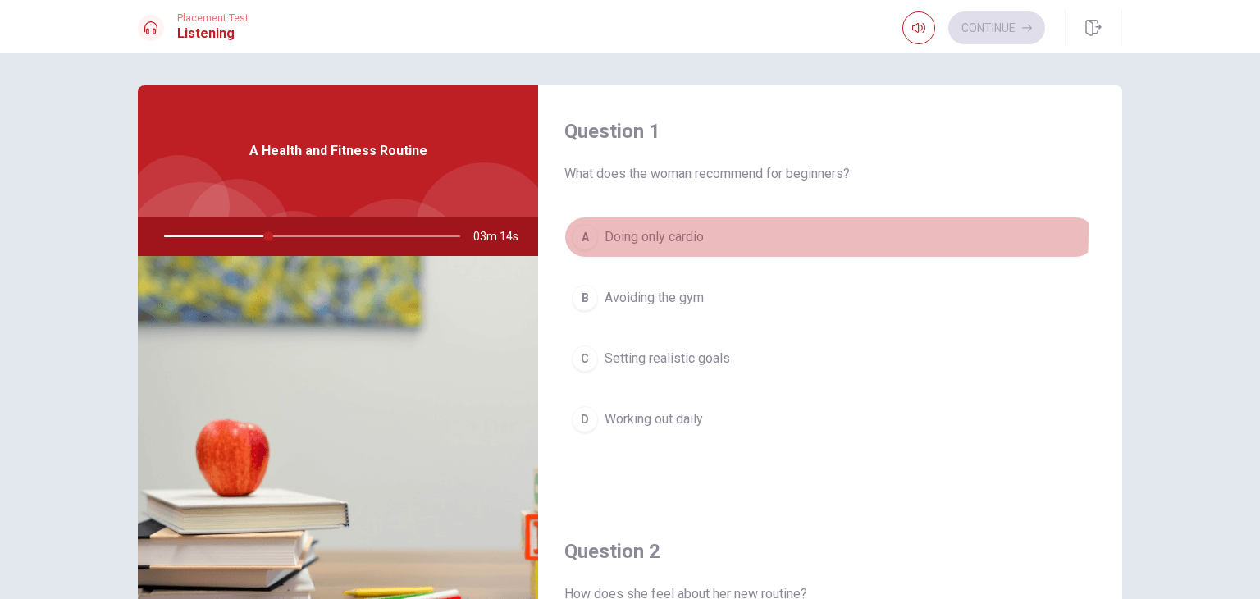
click at [675, 232] on span "Doing only cardio" at bounding box center [654, 237] width 99 height 20
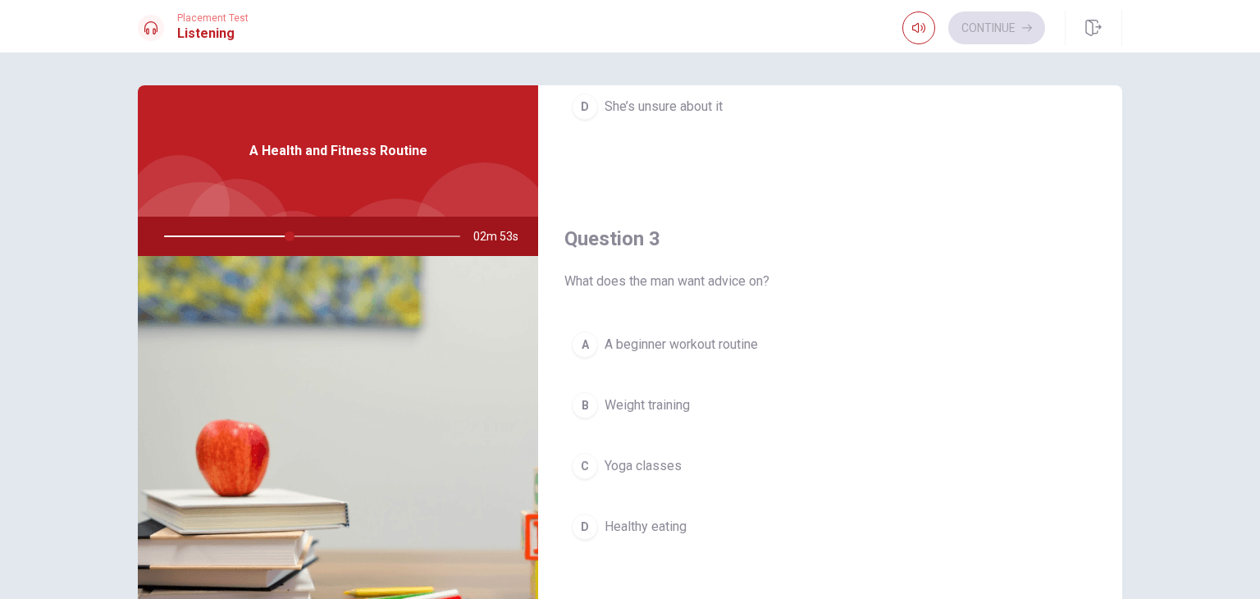
scroll to position [738, 0]
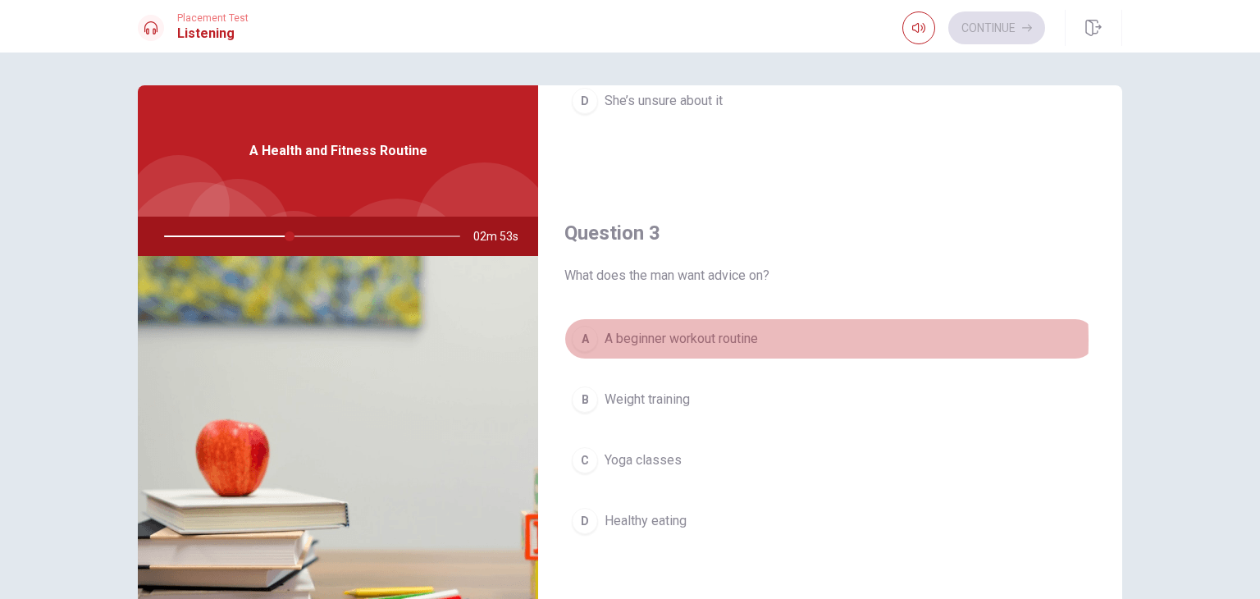
click at [736, 337] on span "A beginner workout routine" at bounding box center [681, 339] width 153 height 20
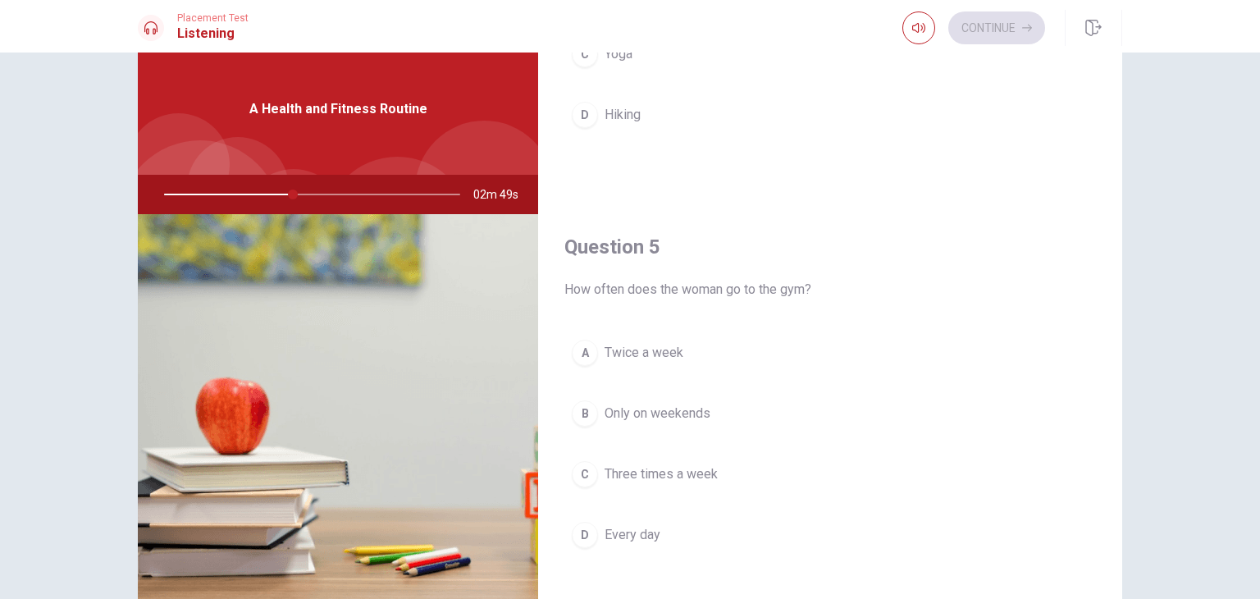
scroll to position [142, 0]
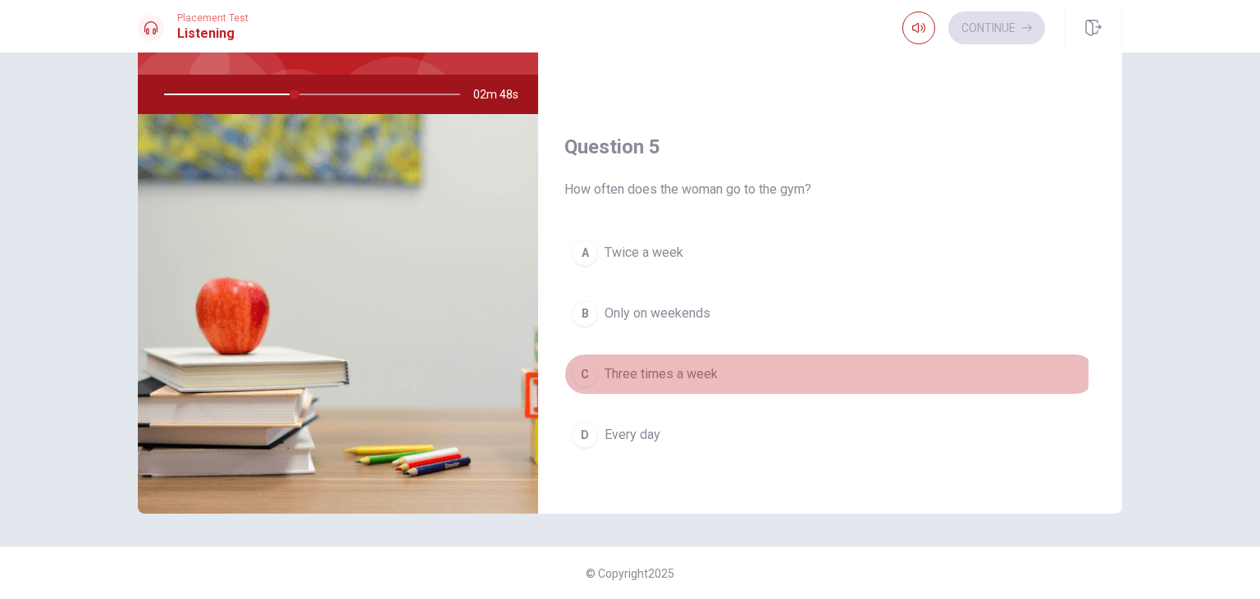
click at [698, 365] on span "Three times a week" at bounding box center [661, 374] width 113 height 20
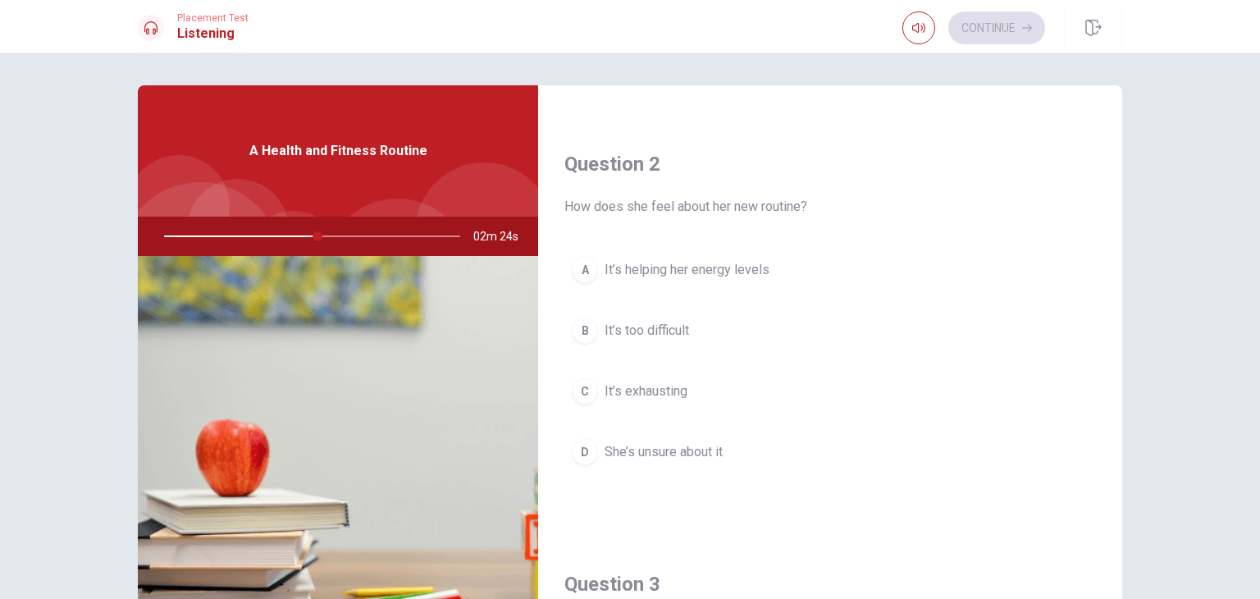
scroll to position [410, 0]
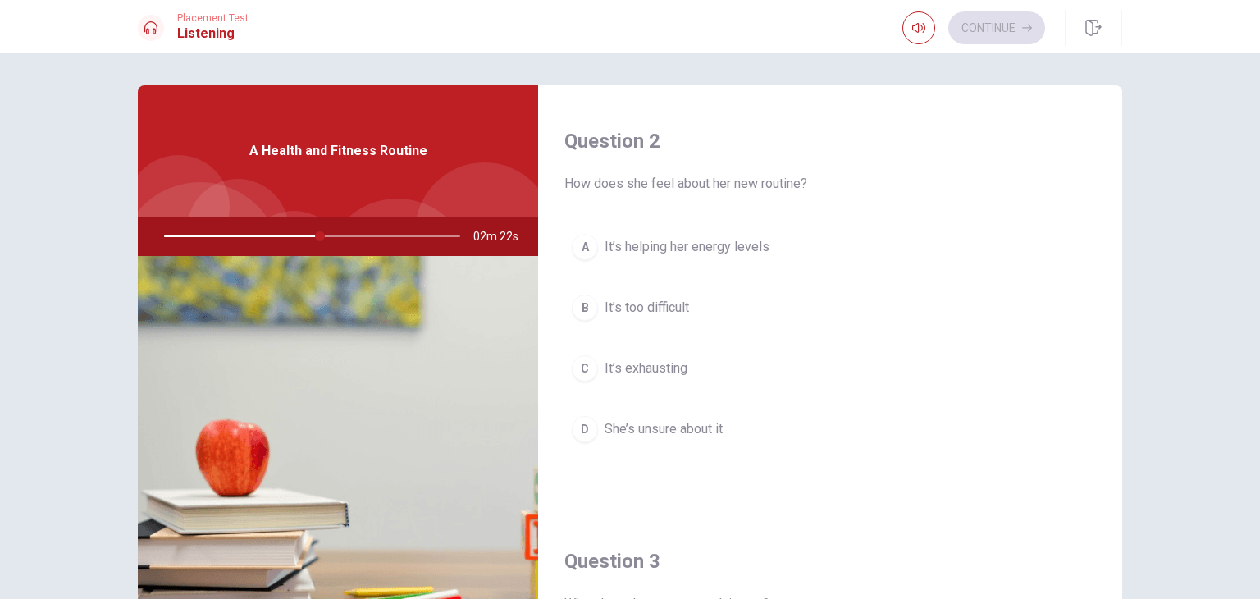
click at [721, 244] on span "It’s helping her energy levels" at bounding box center [687, 247] width 165 height 20
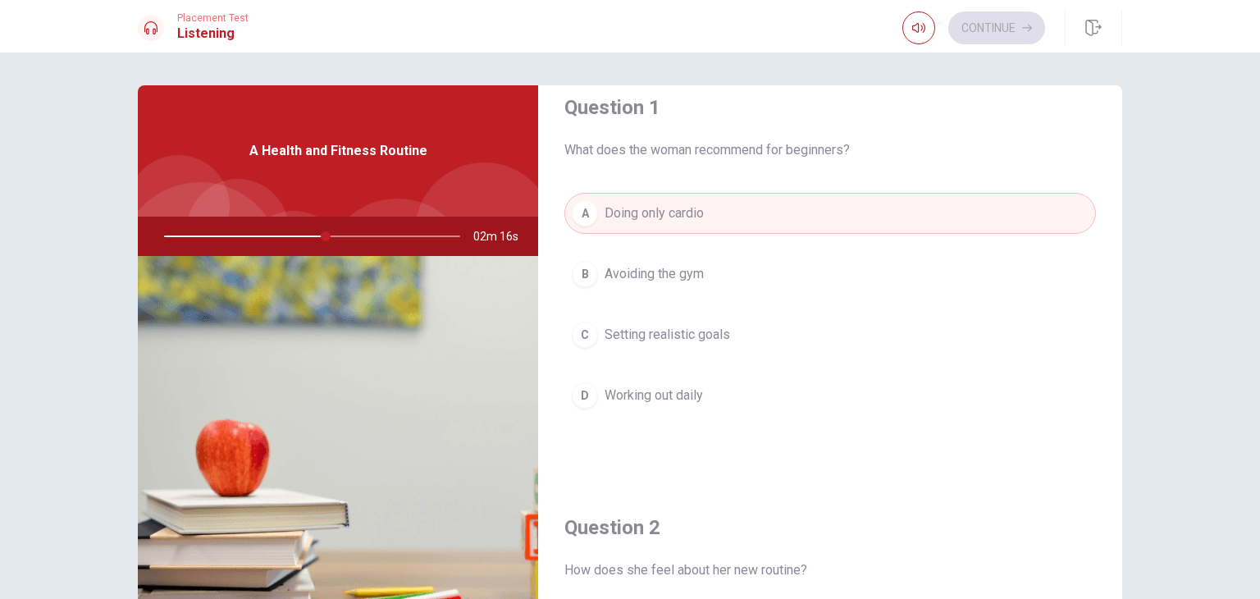
scroll to position [0, 0]
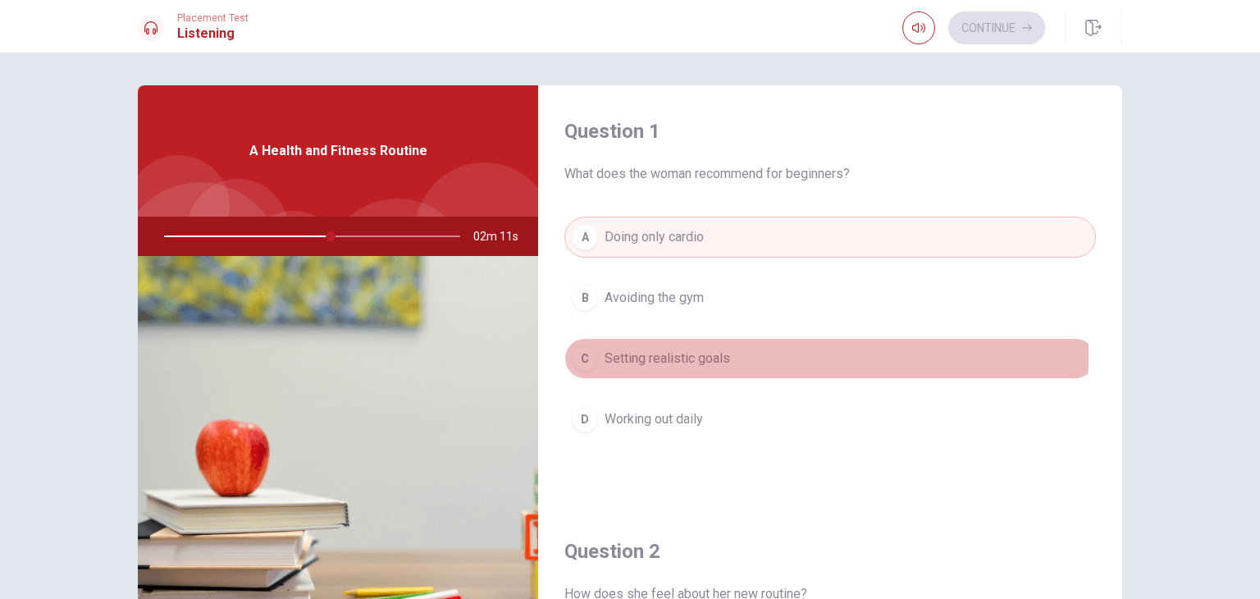
click at [718, 356] on span "Setting realistic goals" at bounding box center [668, 359] width 126 height 20
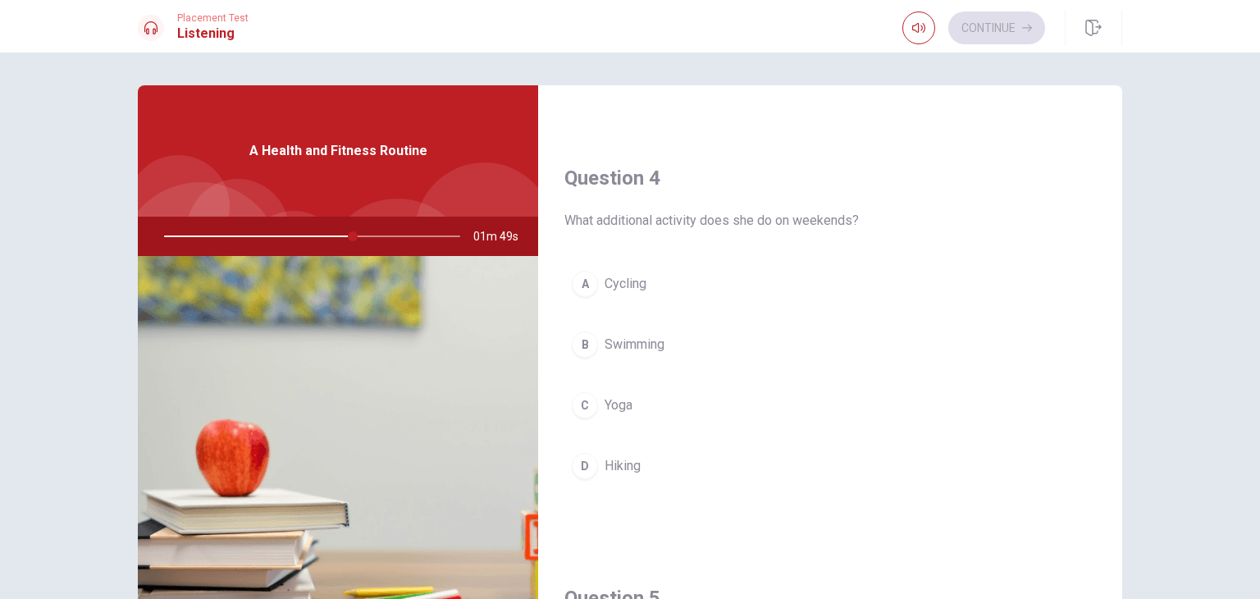
scroll to position [1230, 0]
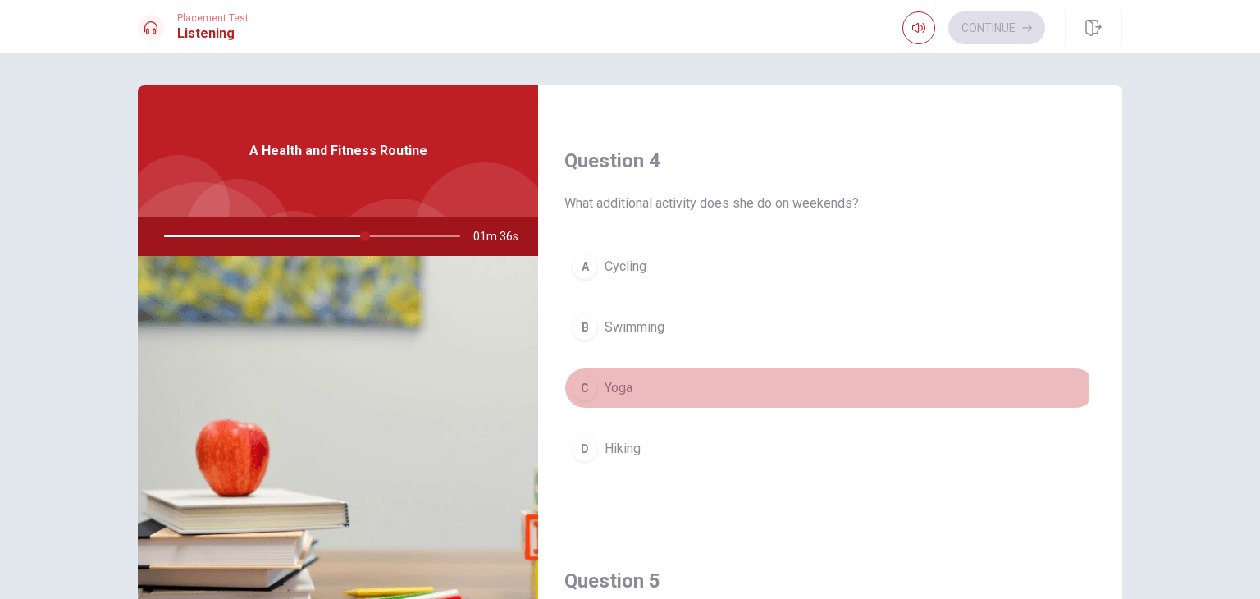
click at [627, 382] on span "Yoga" at bounding box center [619, 388] width 28 height 20
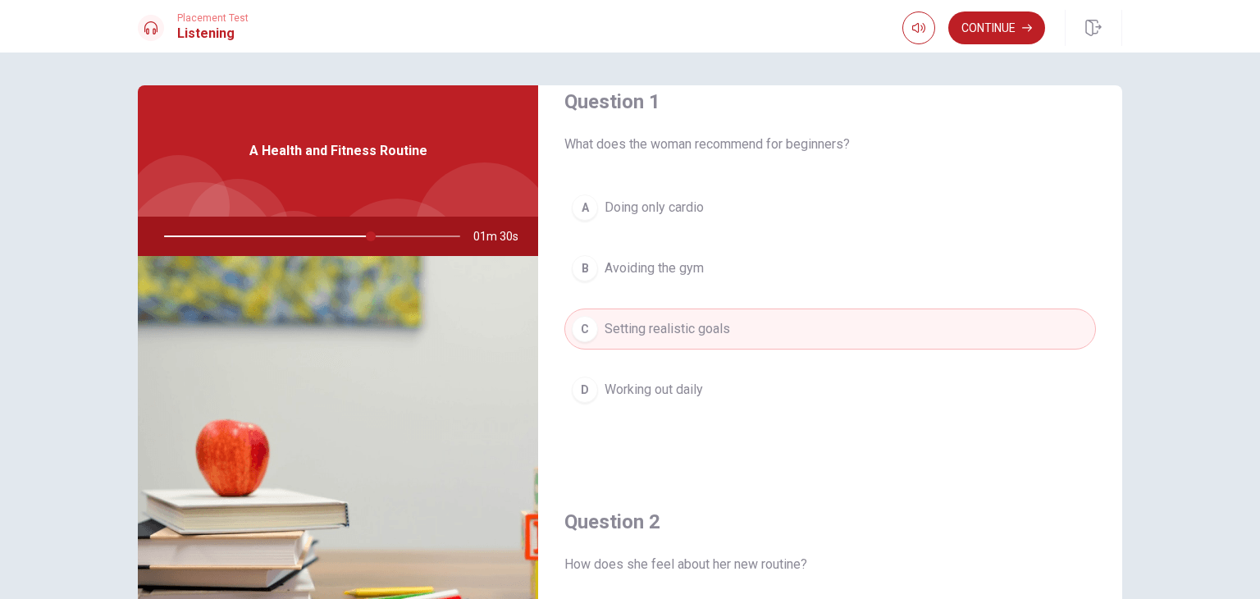
scroll to position [0, 0]
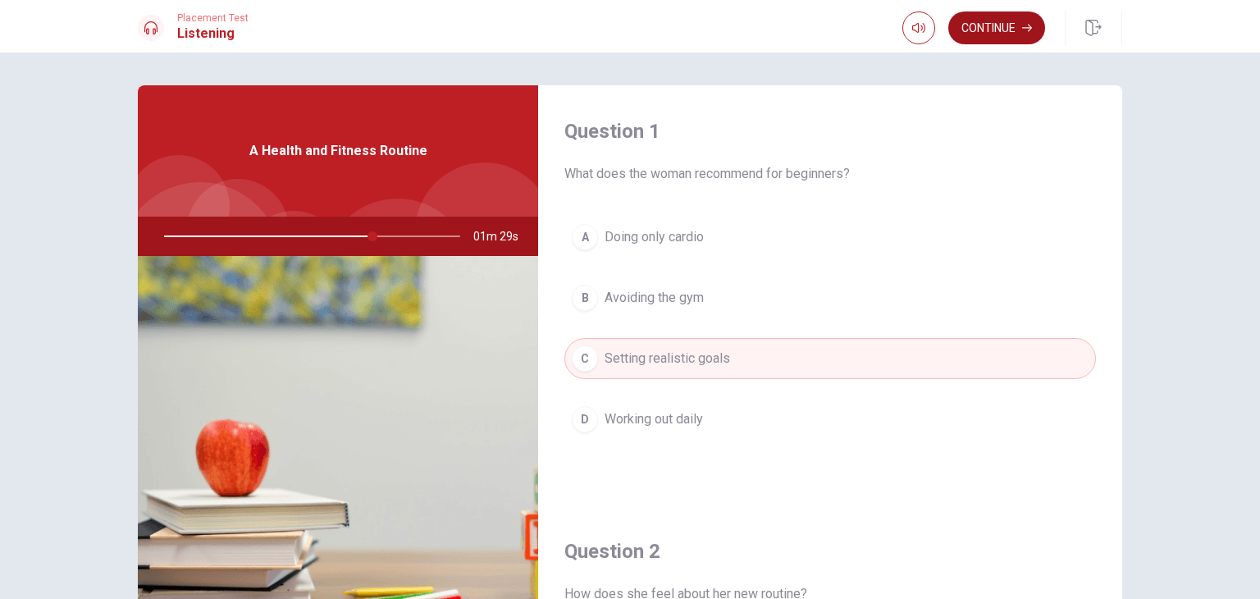
click at [988, 30] on button "Continue" at bounding box center [996, 27] width 97 height 33
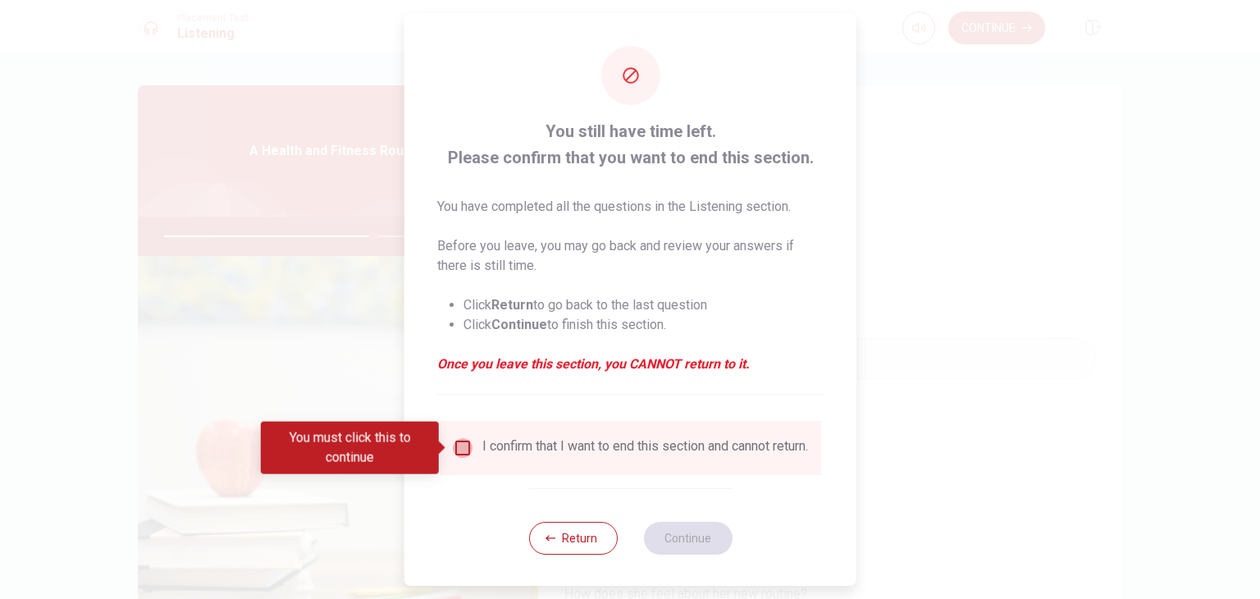
click at [463, 450] on input "You must click this to continue" at bounding box center [463, 448] width 20 height 20
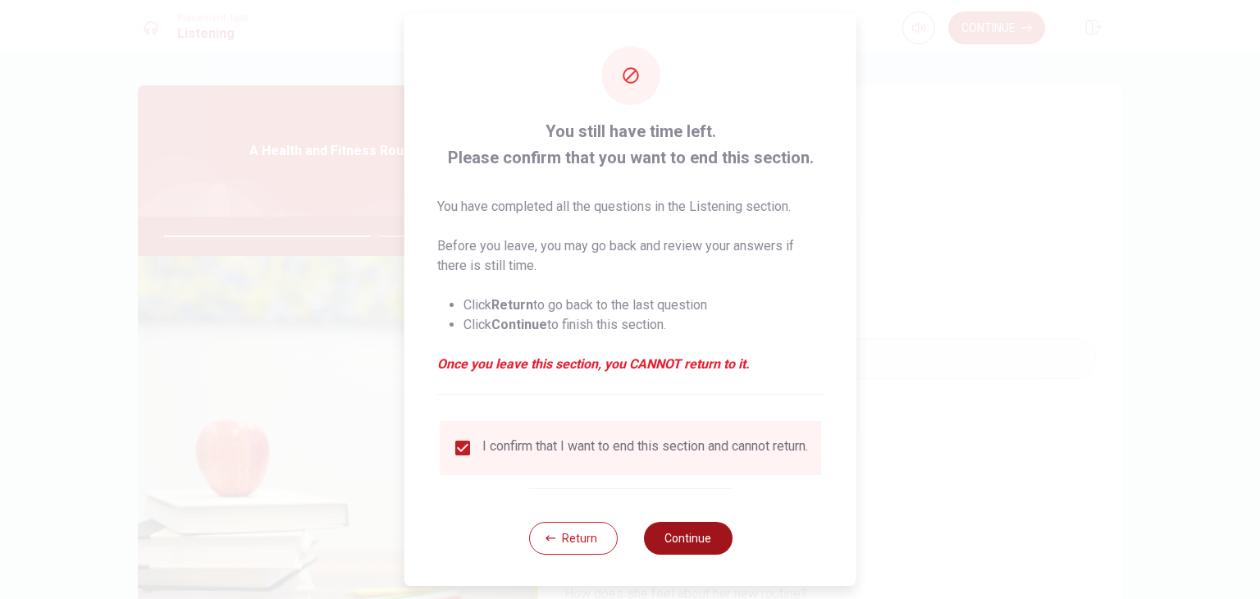
click at [684, 549] on button "Continue" at bounding box center [687, 538] width 89 height 33
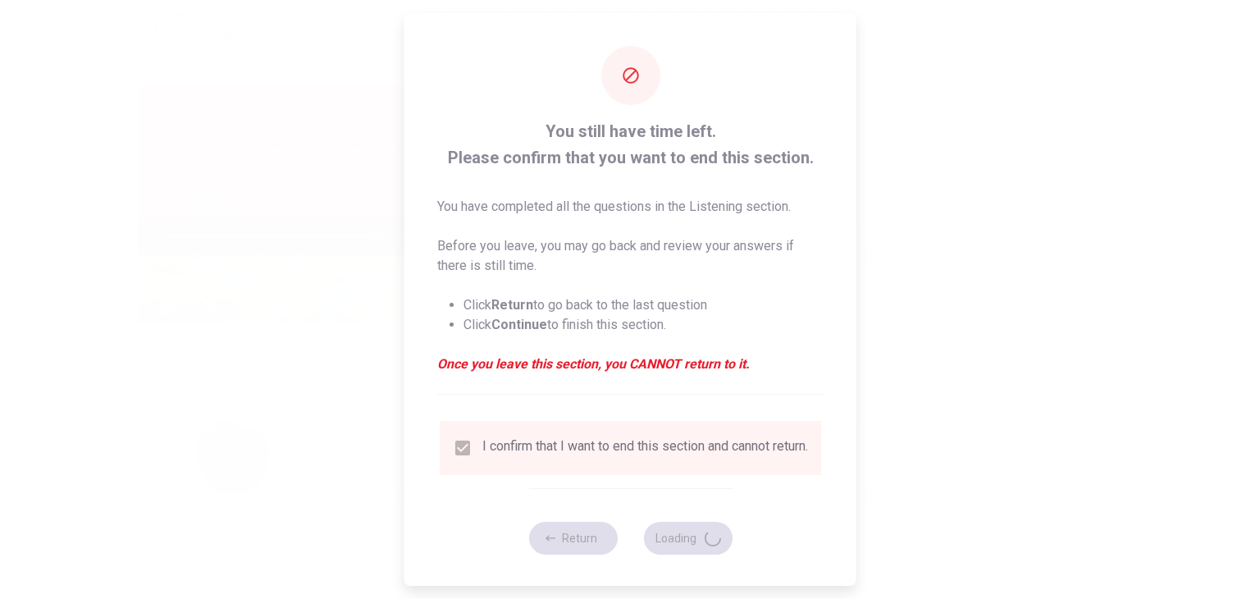
type input "72"
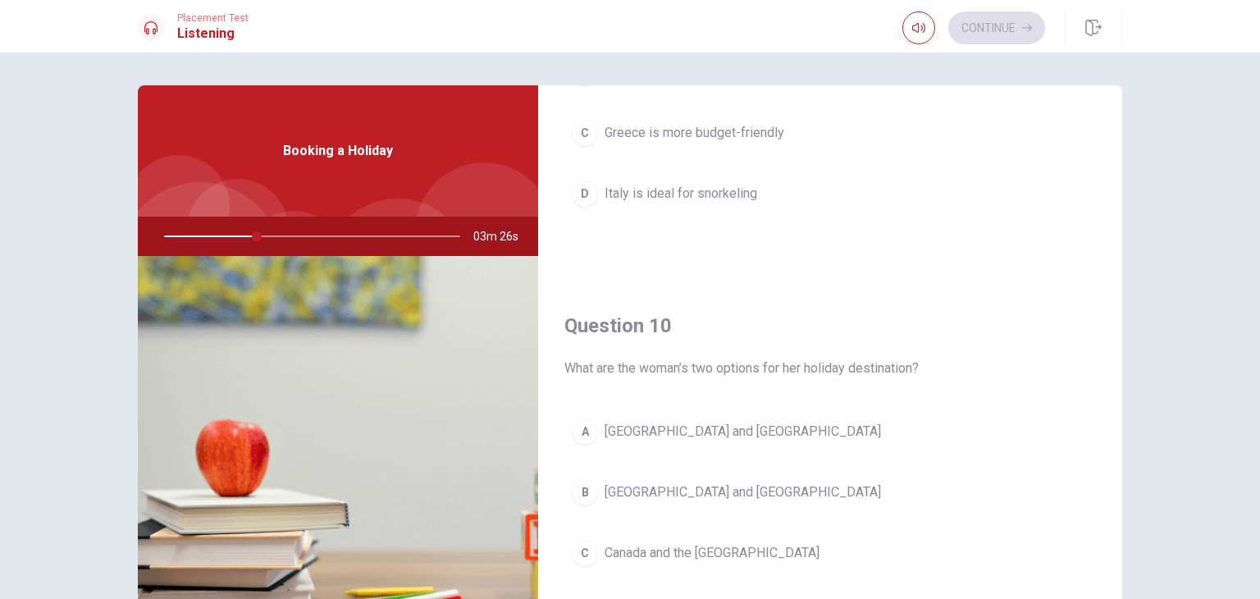
scroll to position [1523, 0]
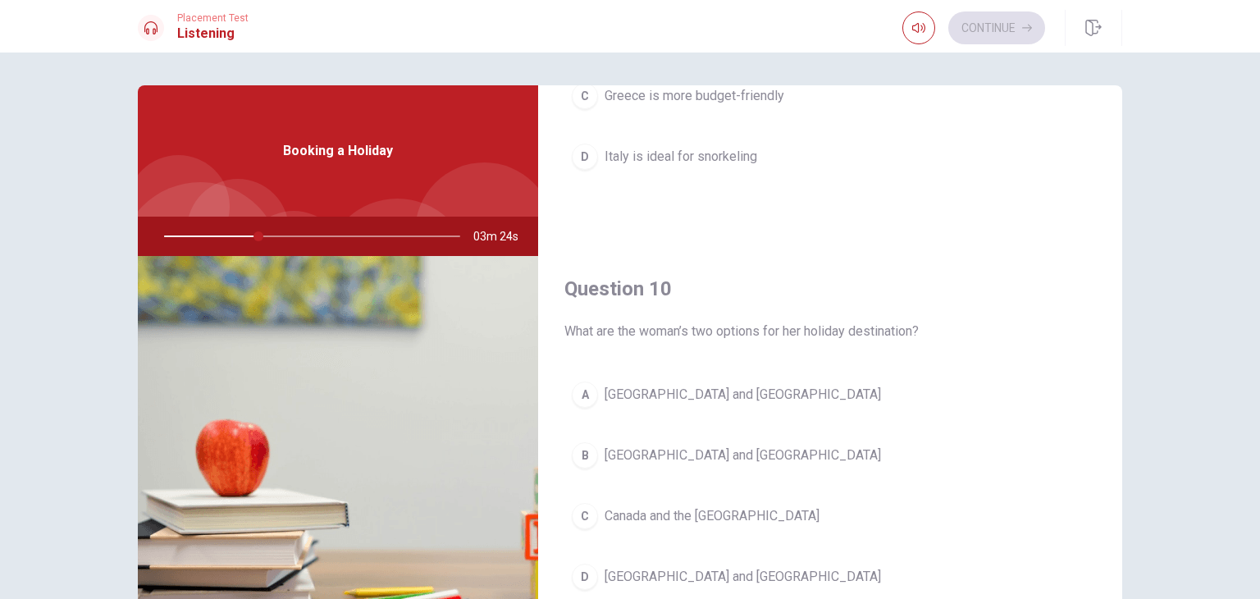
click at [673, 567] on span "[GEOGRAPHIC_DATA] and [GEOGRAPHIC_DATA]" at bounding box center [743, 577] width 276 height 20
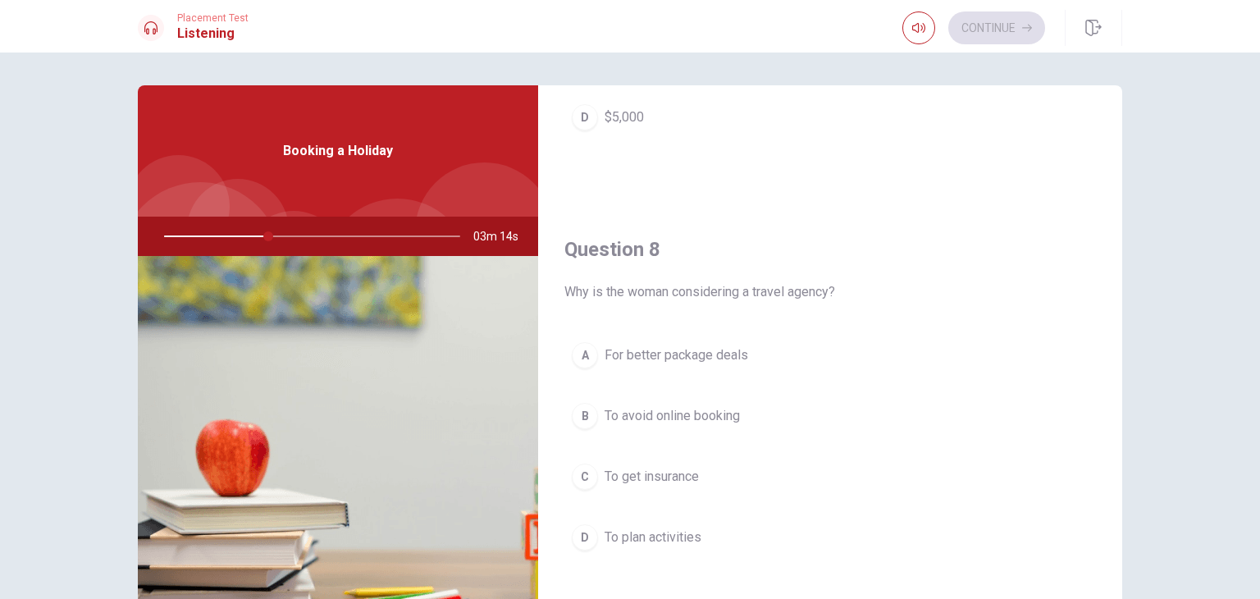
scroll to position [738, 0]
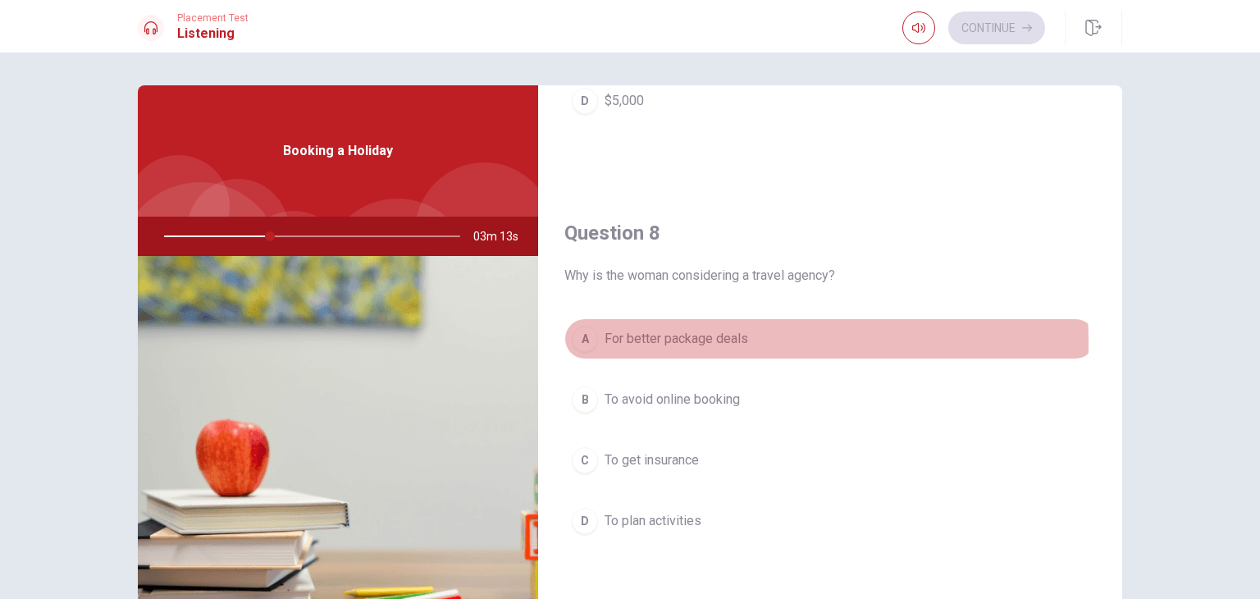
click at [713, 339] on span "For better package deals" at bounding box center [677, 339] width 144 height 20
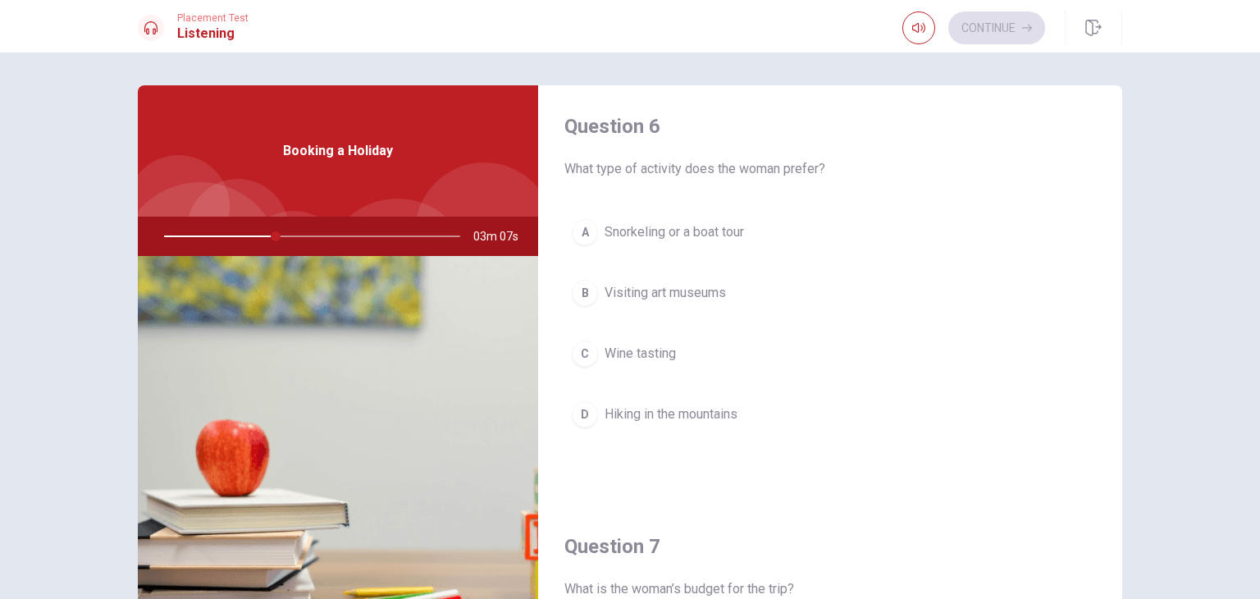
scroll to position [0, 0]
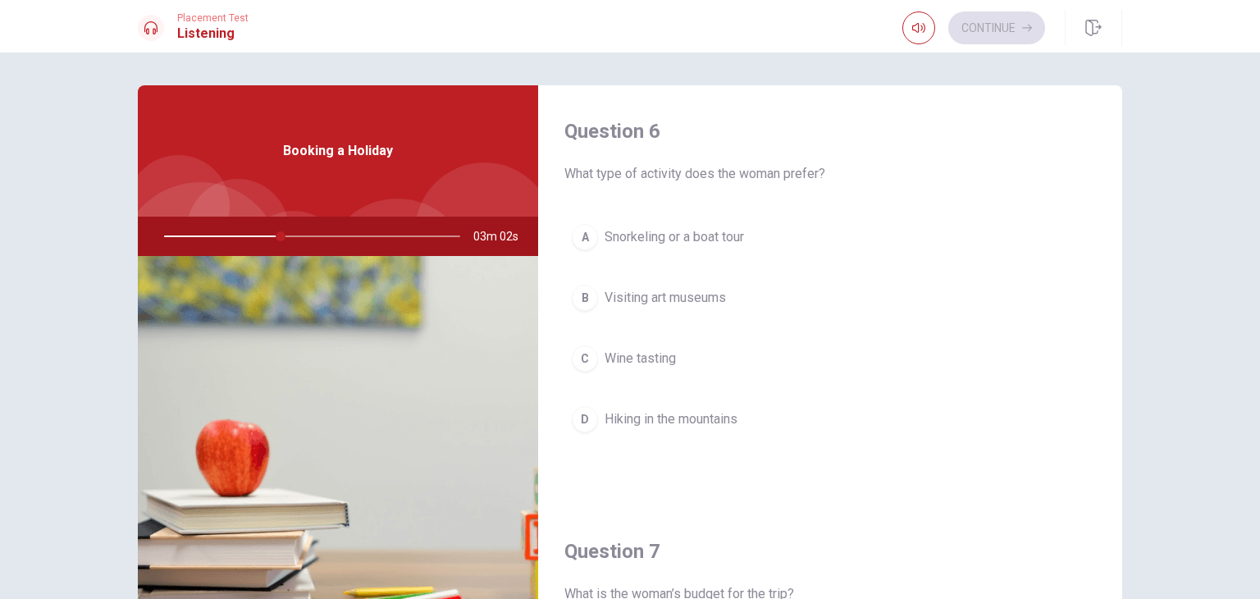
click at [706, 237] on span "Snorkeling or a boat tour" at bounding box center [674, 237] width 139 height 20
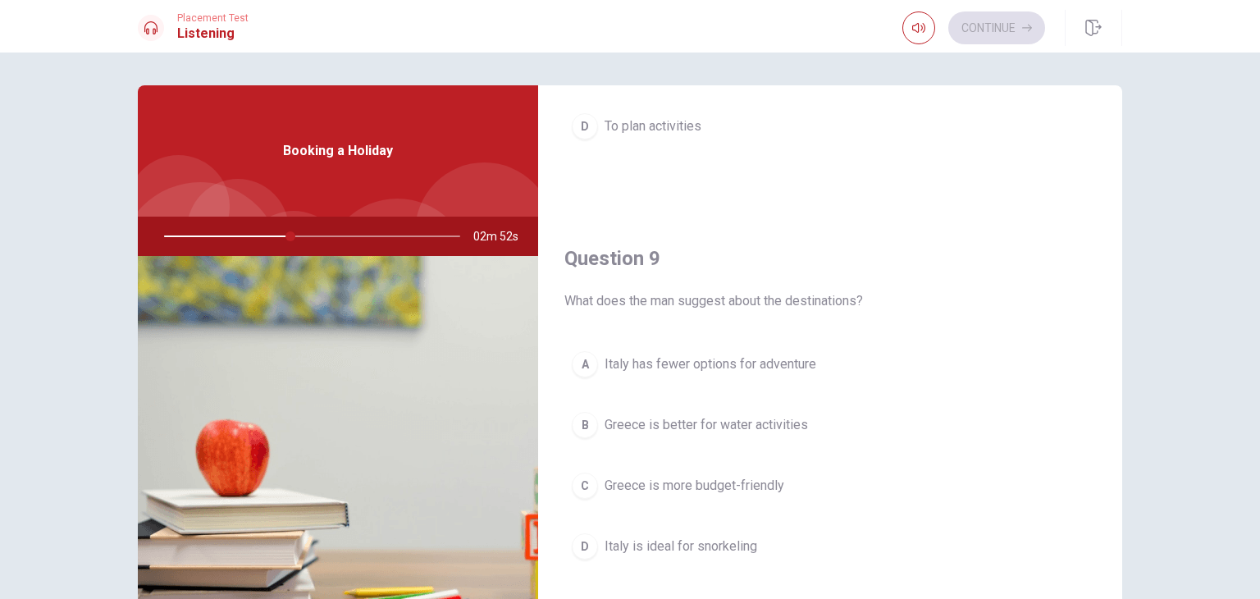
scroll to position [1148, 0]
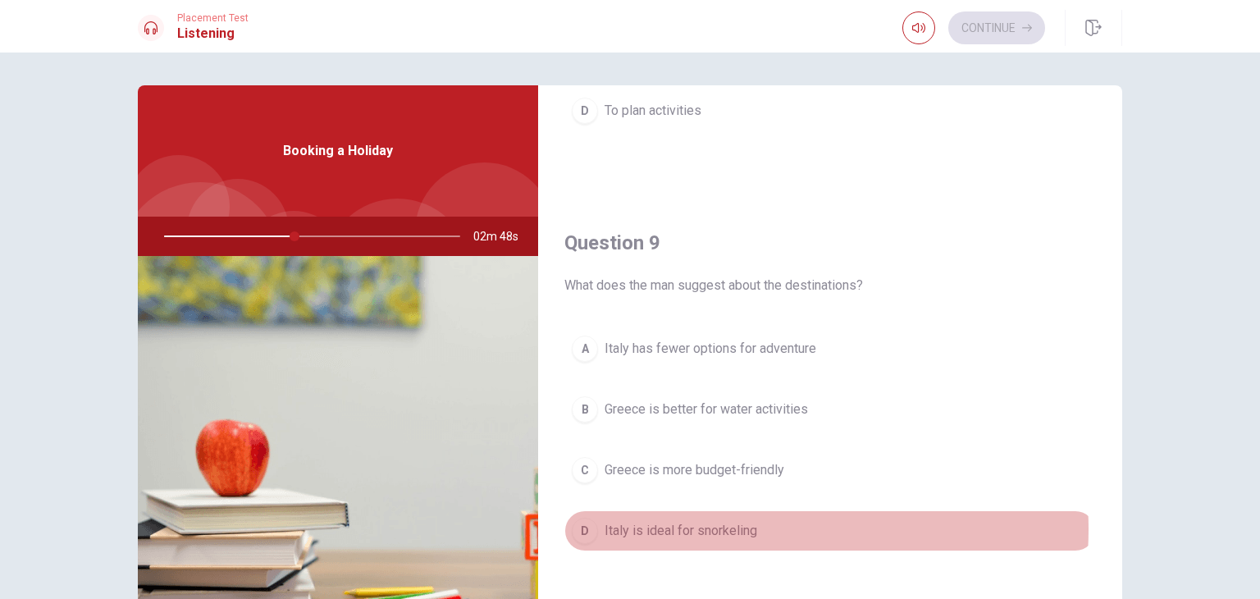
click at [728, 526] on span "Italy is ideal for snorkeling" at bounding box center [681, 531] width 153 height 20
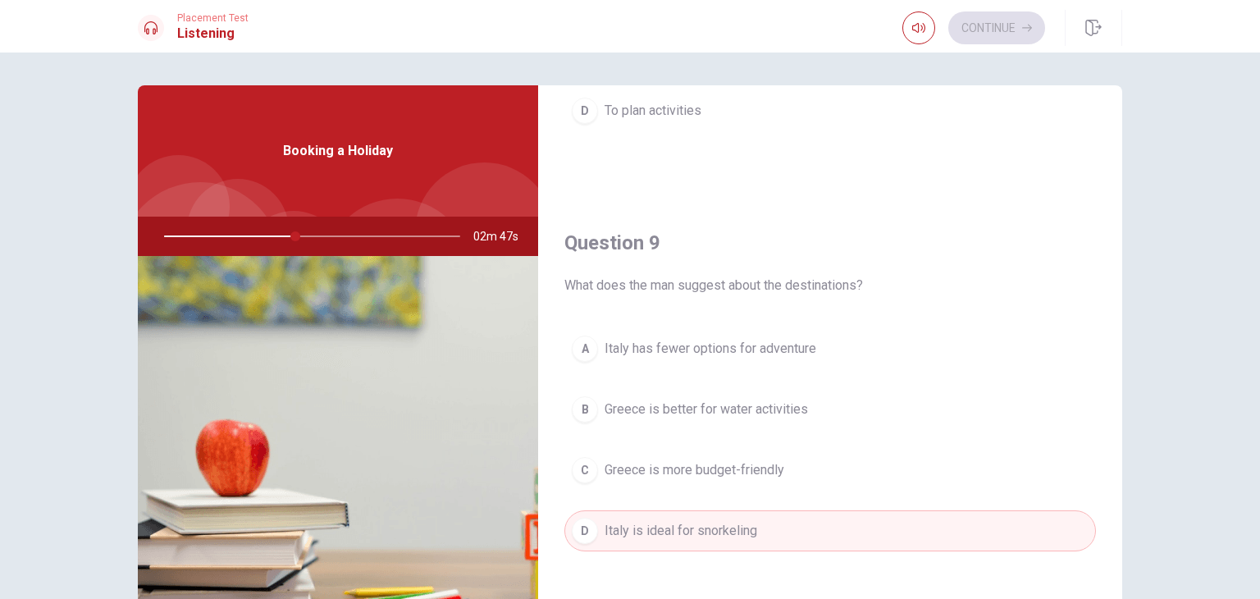
click at [741, 343] on span "Italy has fewer options for adventure" at bounding box center [711, 349] width 212 height 20
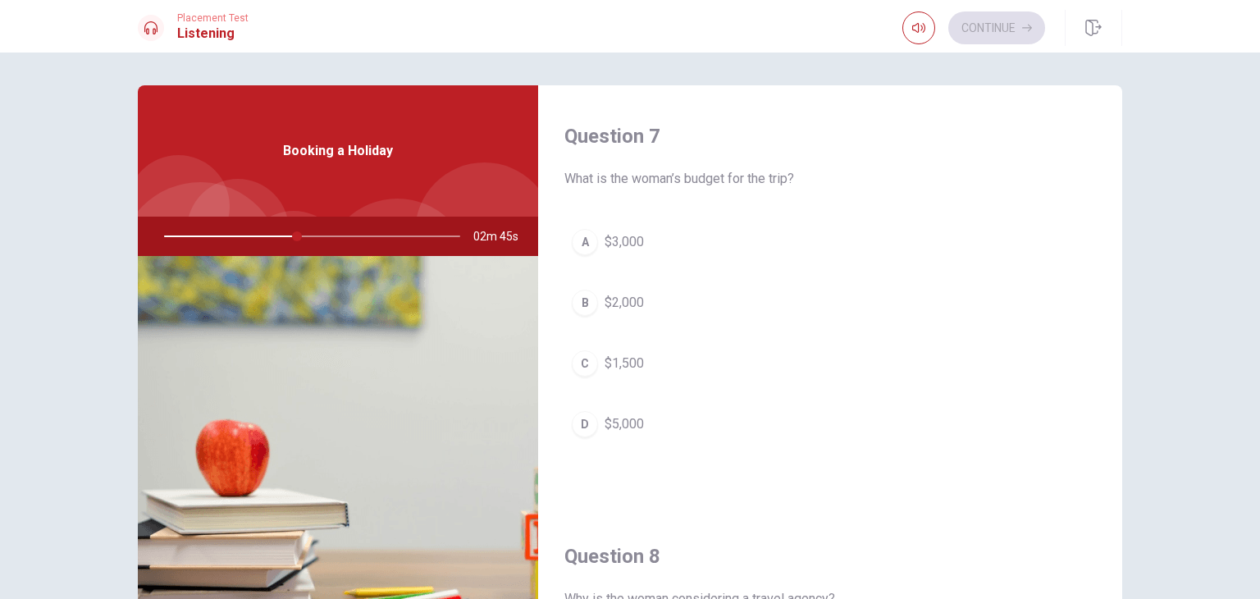
scroll to position [328, 0]
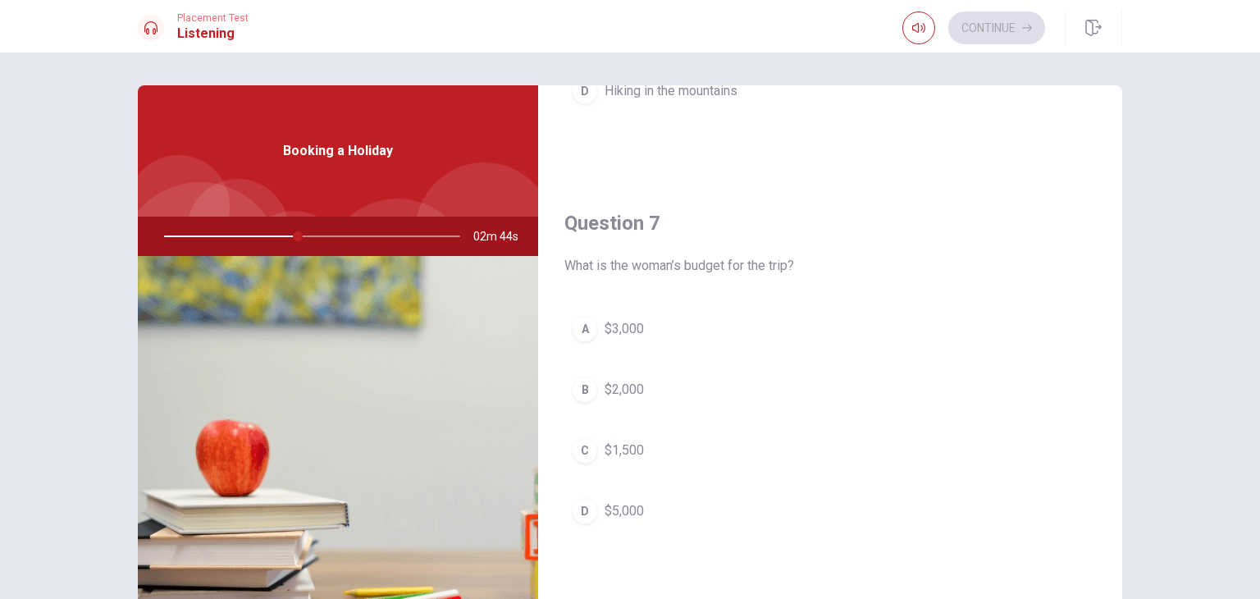
click at [637, 381] on span "$2,000" at bounding box center [624, 390] width 39 height 20
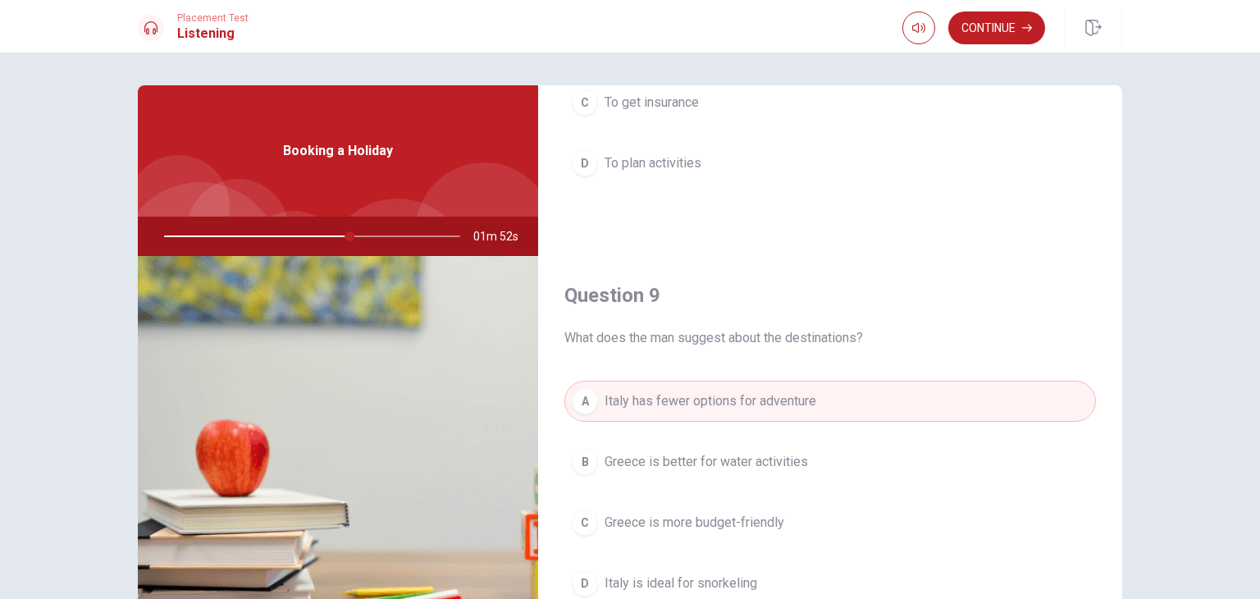
scroll to position [1148, 0]
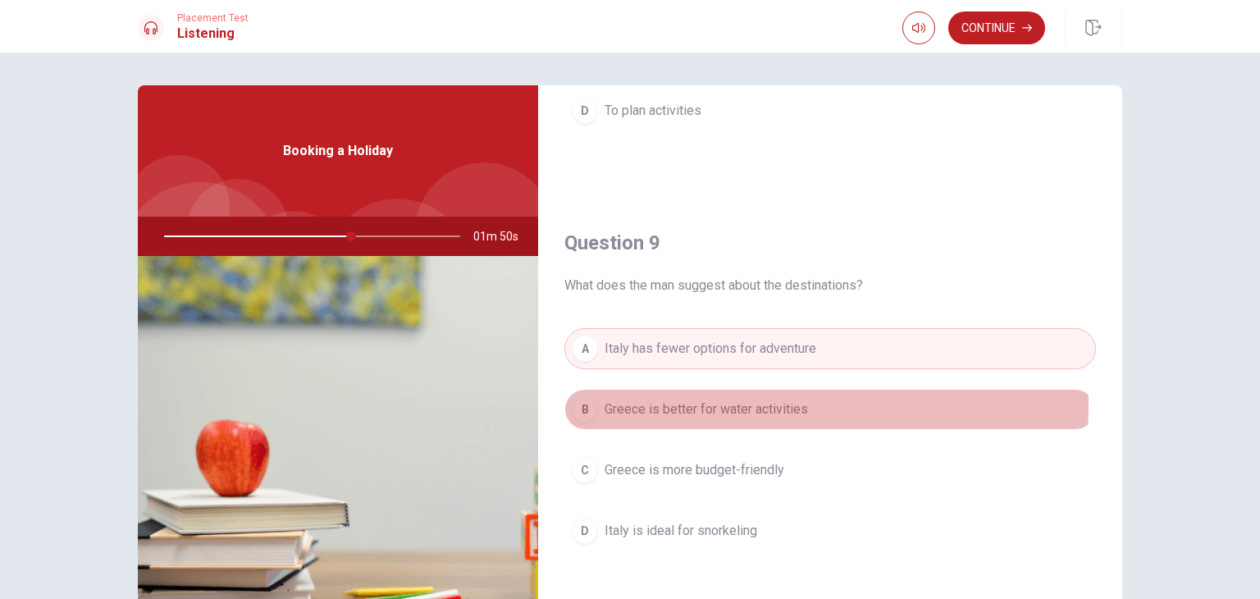
click at [747, 402] on span "Greece is better for water activities" at bounding box center [706, 409] width 203 height 20
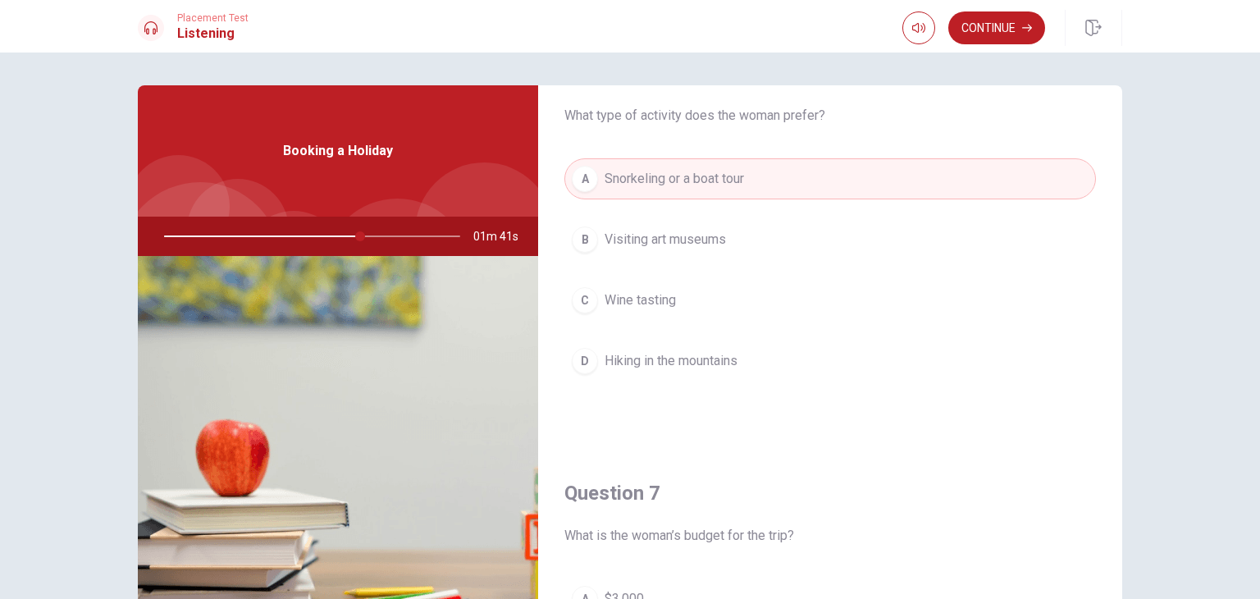
scroll to position [0, 0]
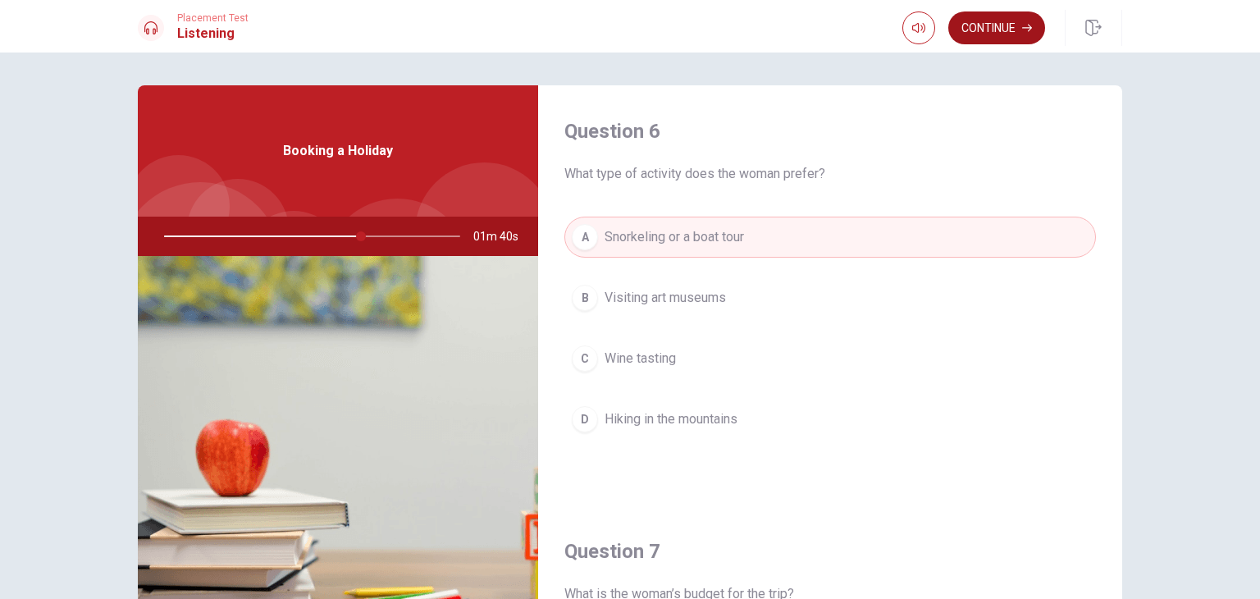
click at [988, 29] on button "Continue" at bounding box center [996, 27] width 97 height 33
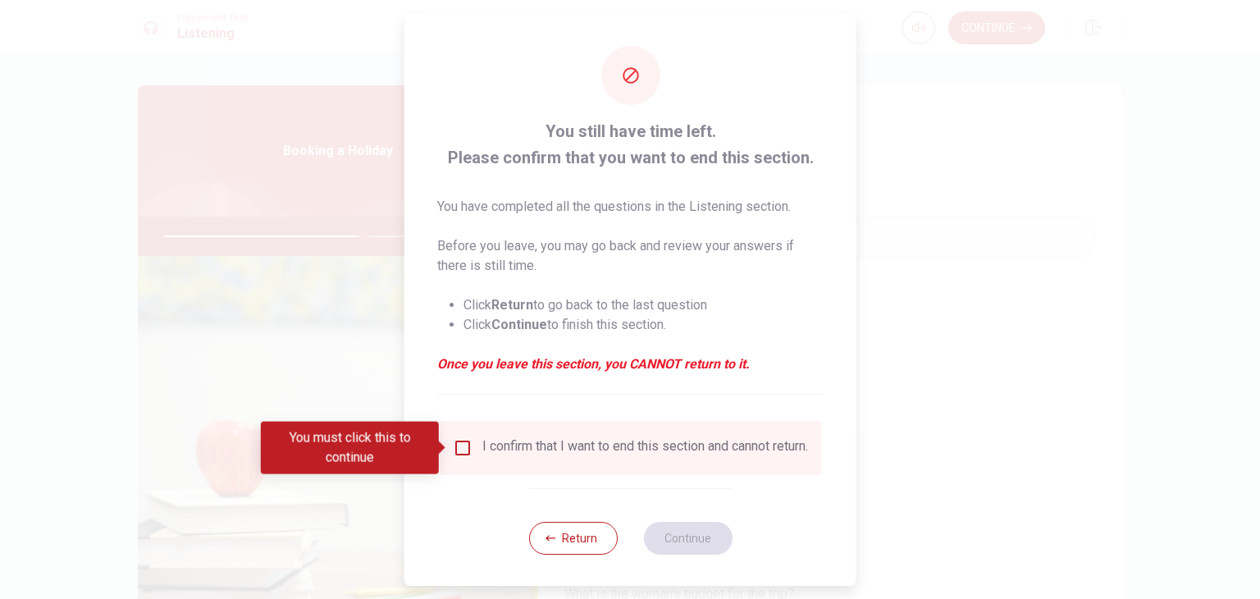
drag, startPoint x: 463, startPoint y: 450, endPoint x: 469, endPoint y: 468, distance: 20.0
click at [463, 449] on input "You must click this to continue" at bounding box center [463, 448] width 20 height 20
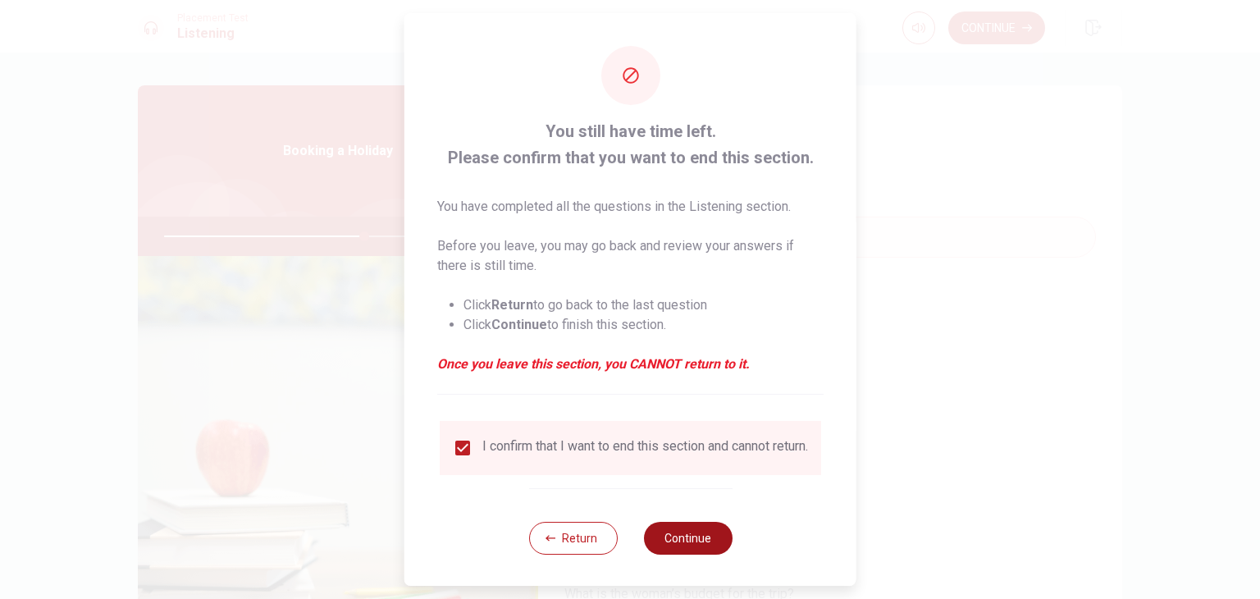
click at [674, 554] on button "Continue" at bounding box center [687, 538] width 89 height 33
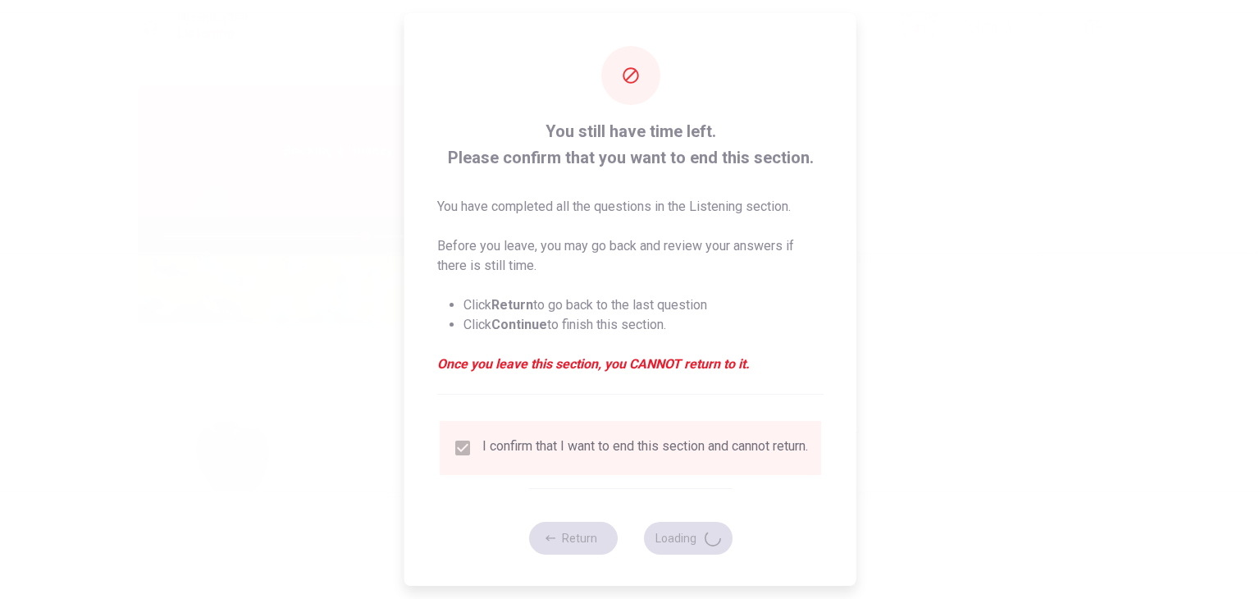
type input "68"
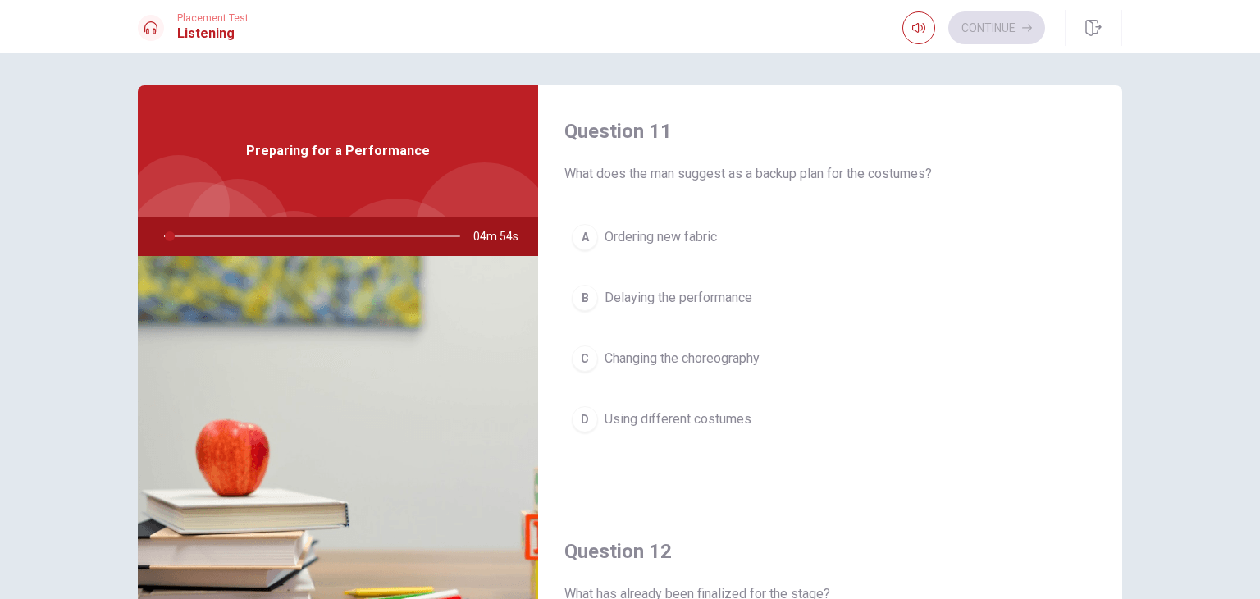
drag, startPoint x: 575, startPoint y: 173, endPoint x: 913, endPoint y: 180, distance: 338.0
click at [911, 180] on span "What does the man suggest as a backup plan for the costumes?" at bounding box center [830, 174] width 532 height 20
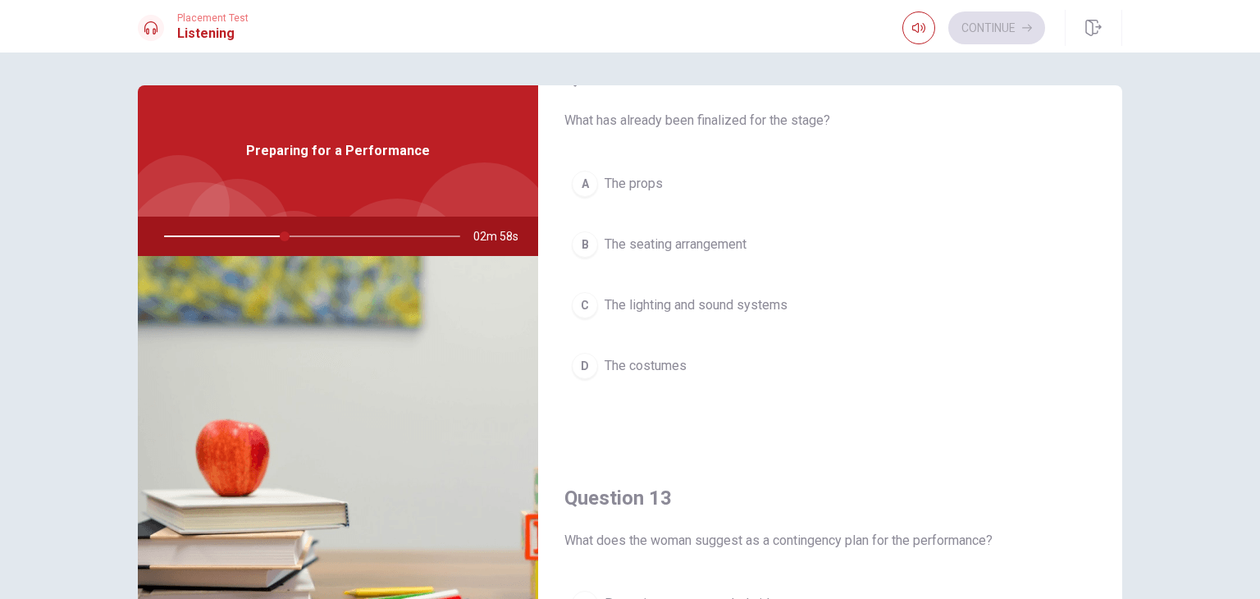
scroll to position [461, 0]
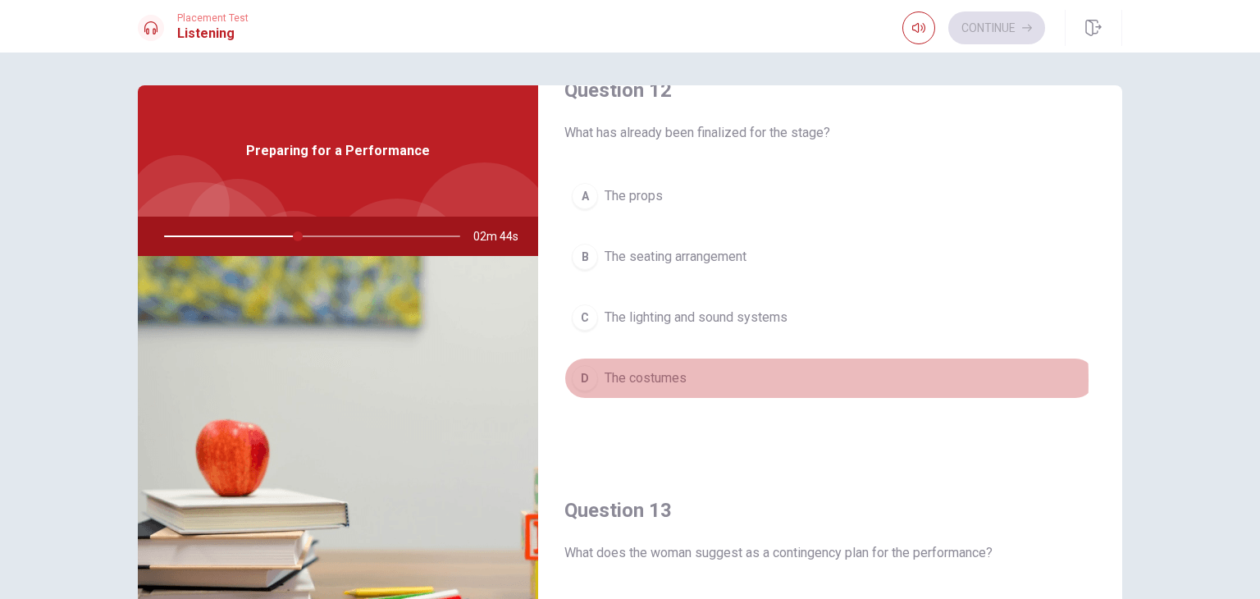
click at [658, 377] on span "The costumes" at bounding box center [646, 378] width 82 height 20
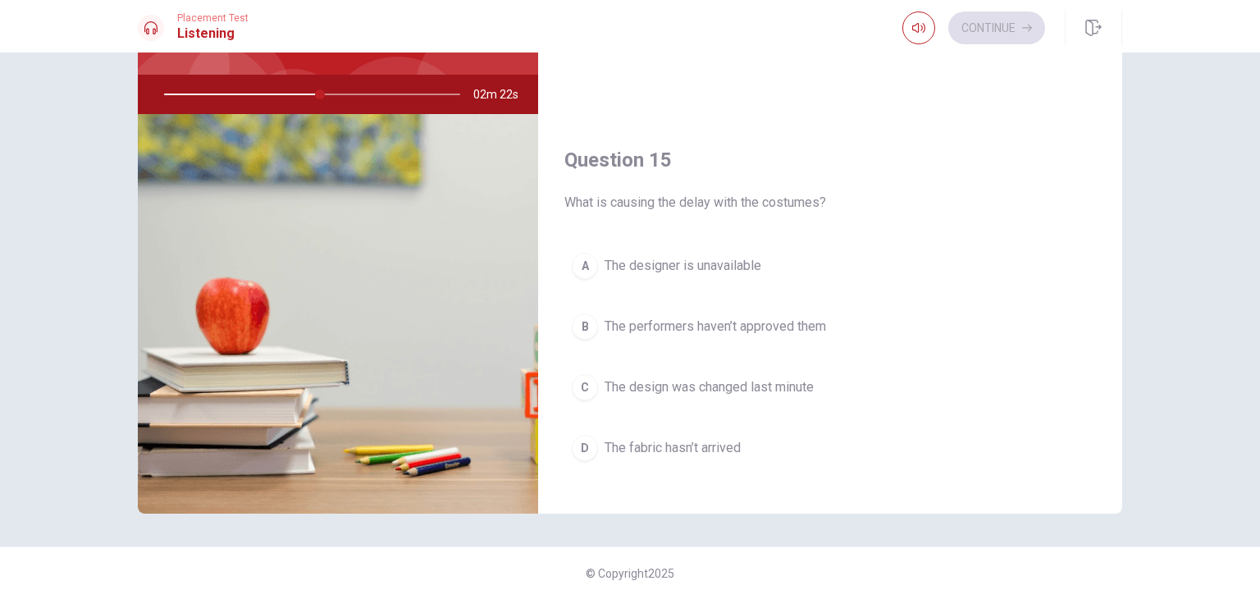
scroll to position [1523, 0]
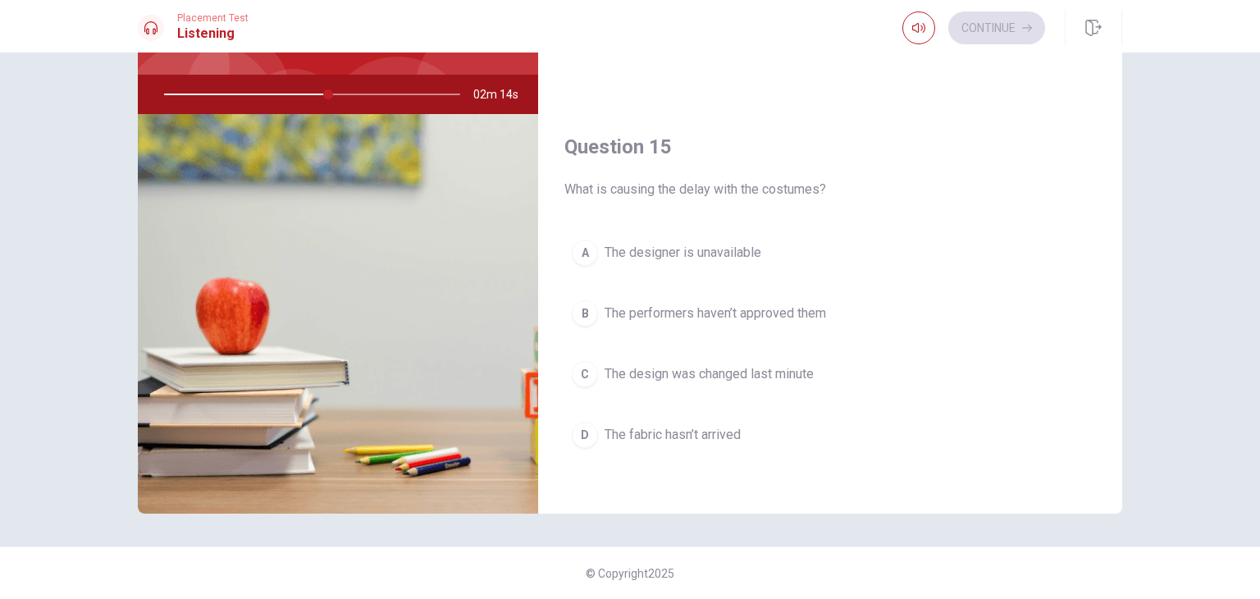
click at [741, 251] on span "The designer is unavailable" at bounding box center [683, 253] width 157 height 20
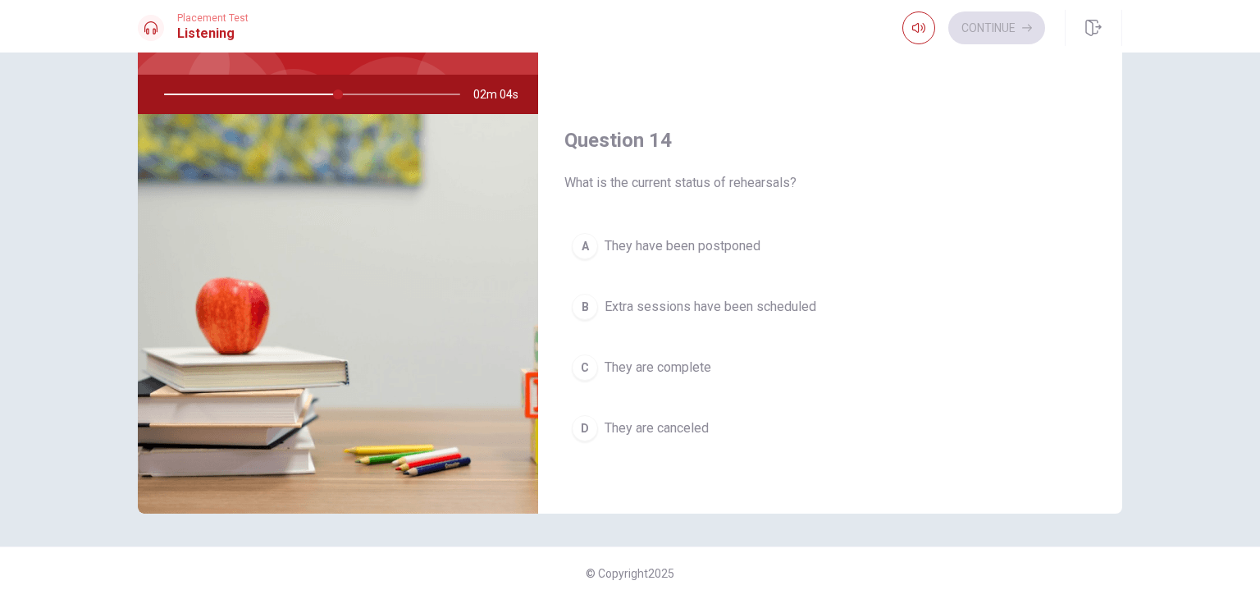
scroll to position [1112, 0]
click at [777, 295] on span "Extra sessions have been scheduled" at bounding box center [711, 304] width 212 height 20
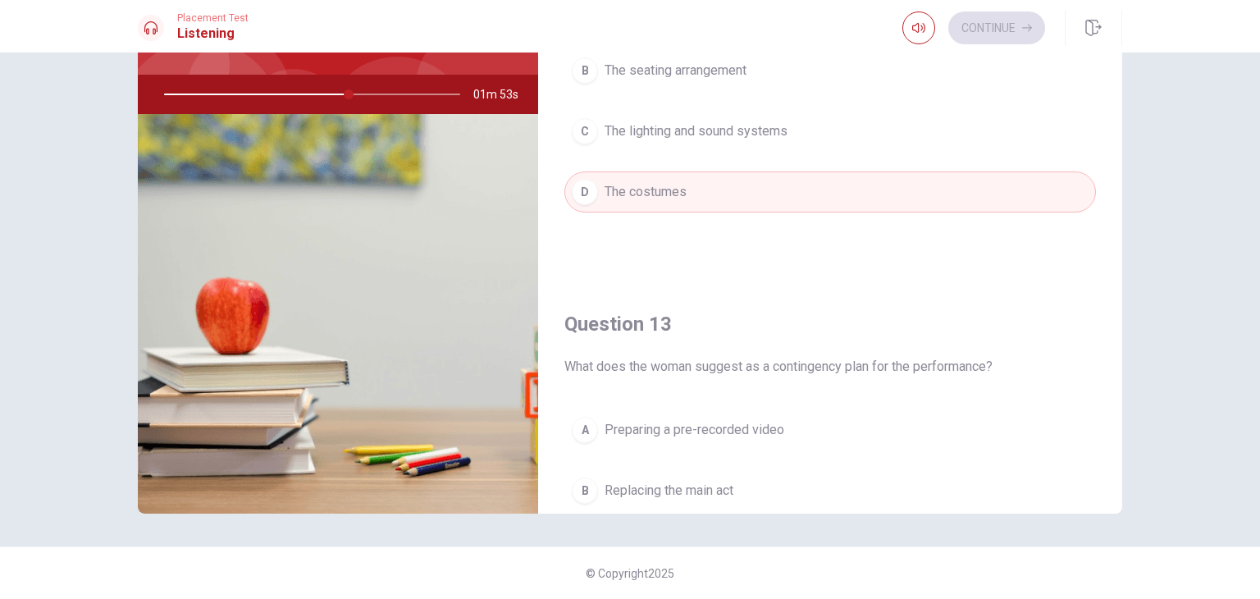
scroll to position [374, 0]
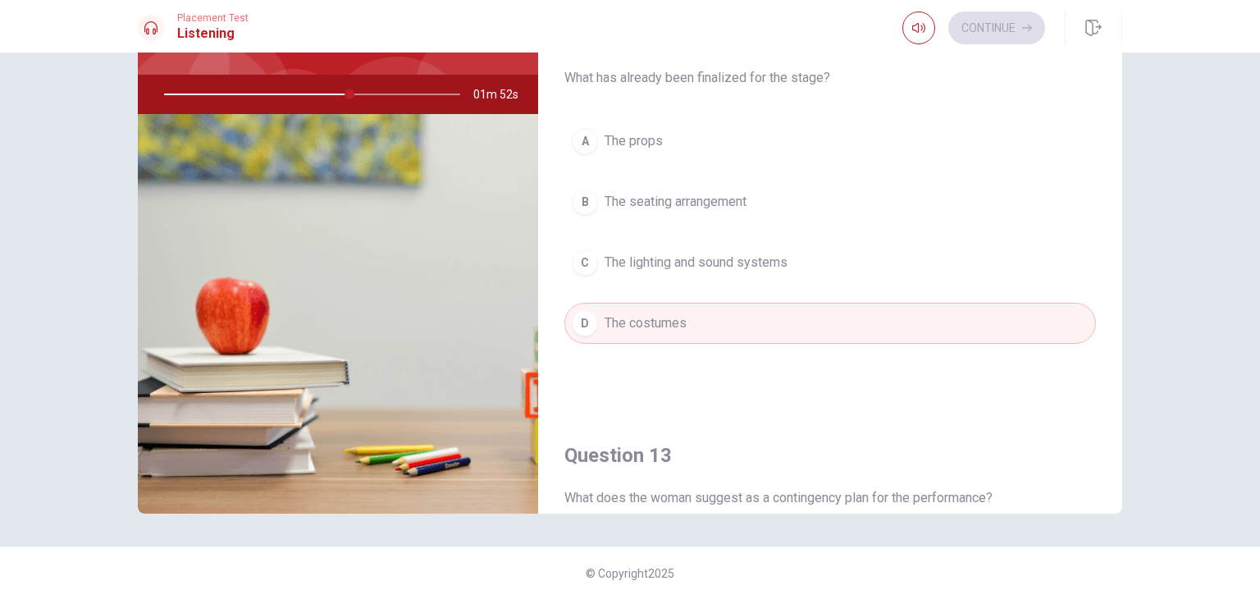
click at [761, 274] on button "C The lighting and sound systems" at bounding box center [830, 262] width 532 height 41
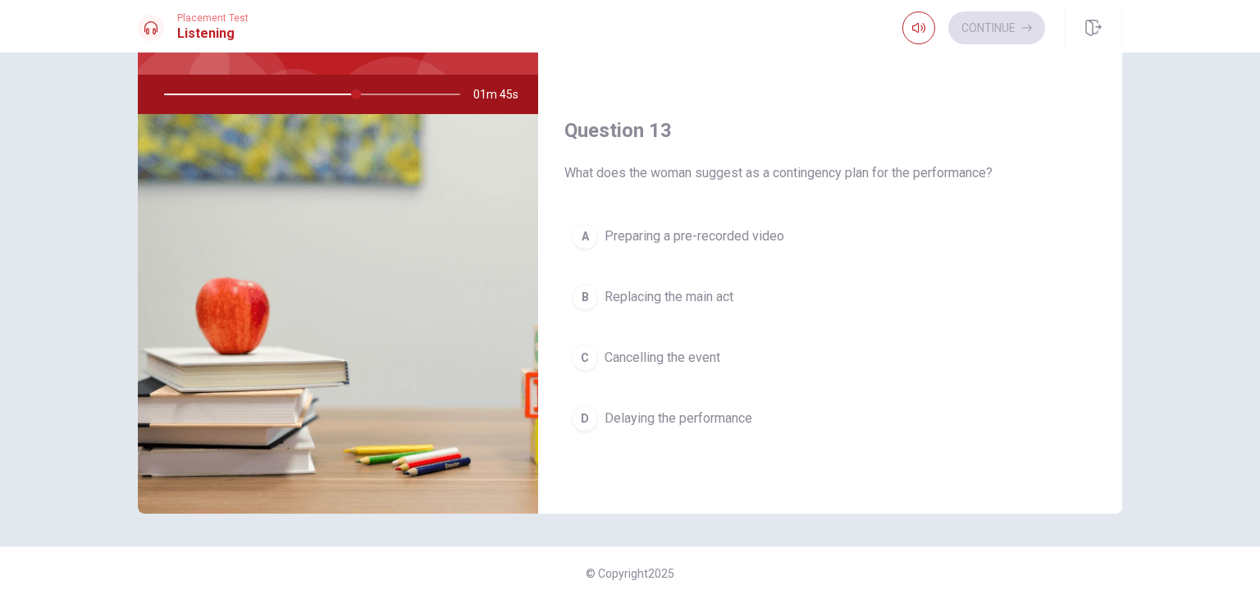
scroll to position [702, 0]
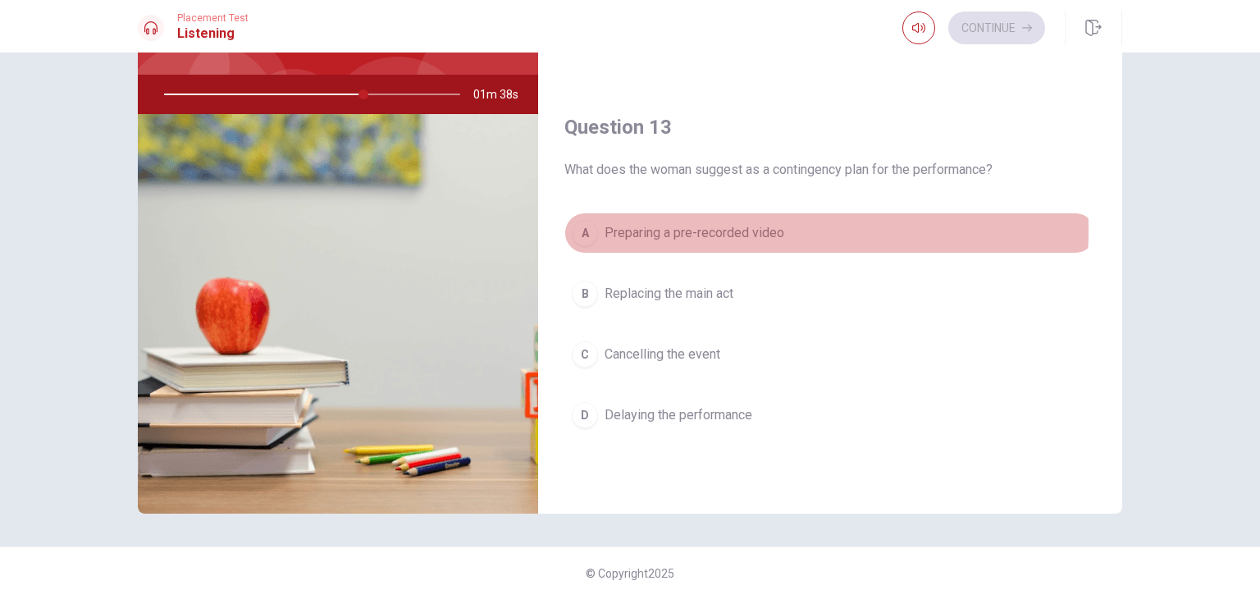
click at [715, 226] on span "Preparing a pre-recorded video" at bounding box center [695, 233] width 180 height 20
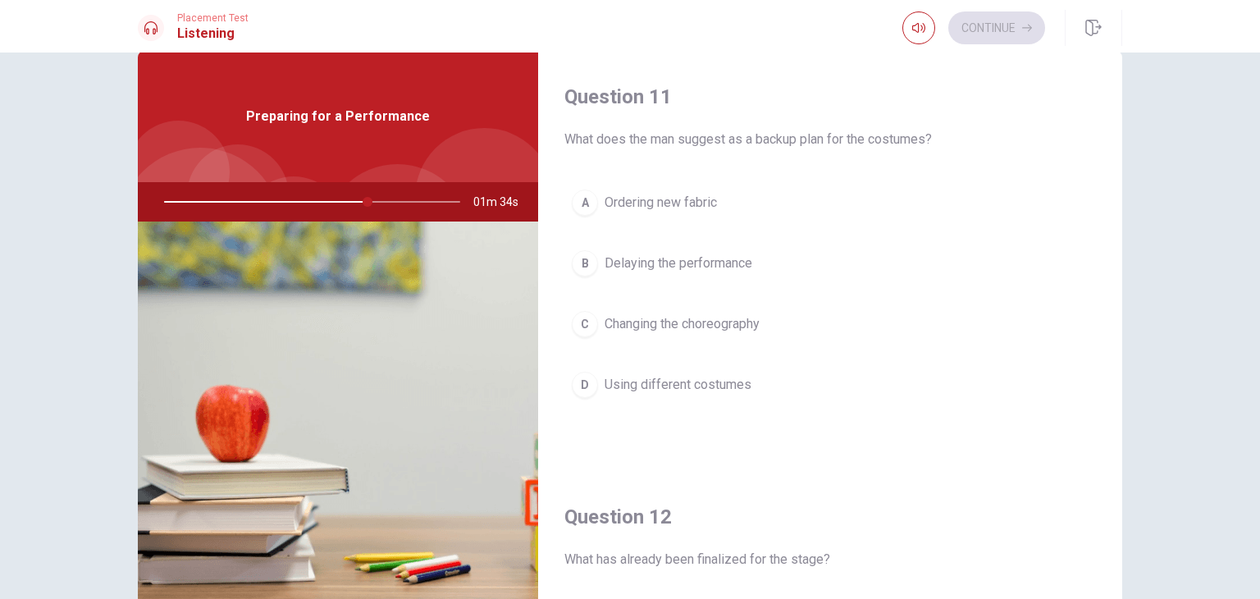
scroll to position [0, 0]
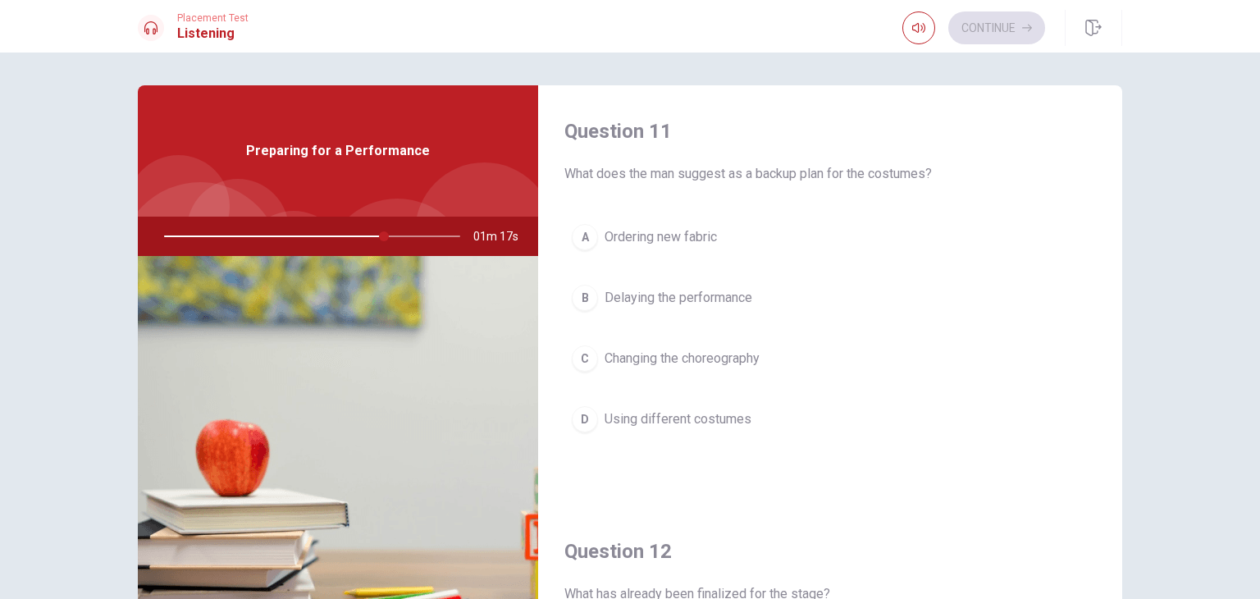
click at [732, 290] on span "Delaying the performance" at bounding box center [679, 298] width 148 height 20
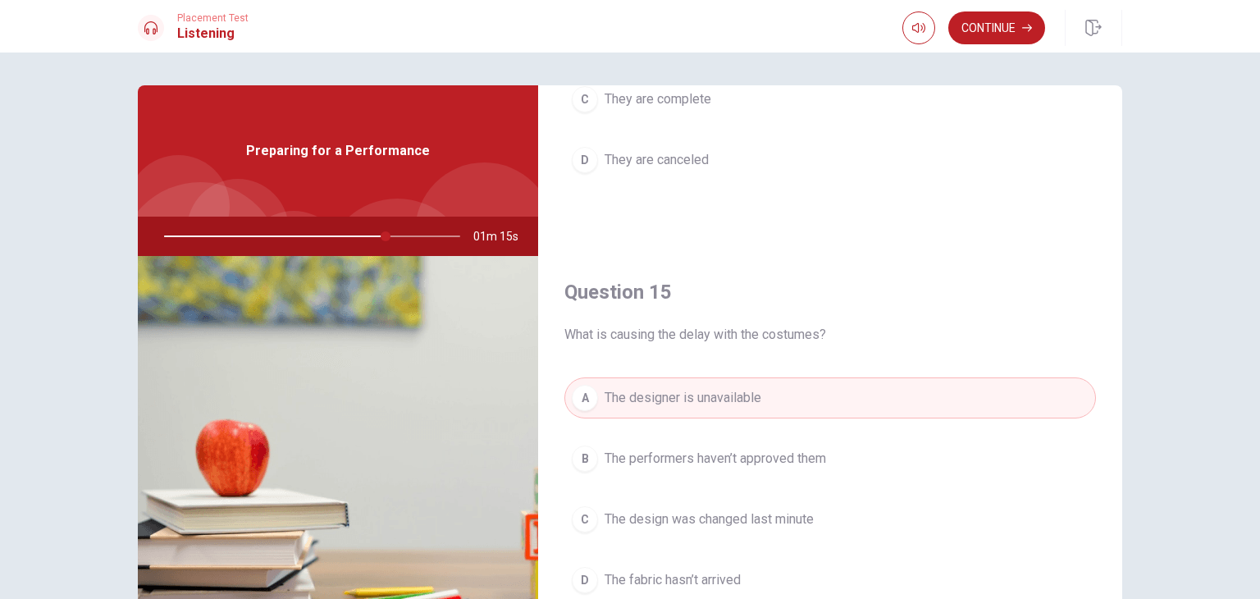
scroll to position [1523, 0]
click at [990, 25] on button "Continue" at bounding box center [996, 27] width 97 height 33
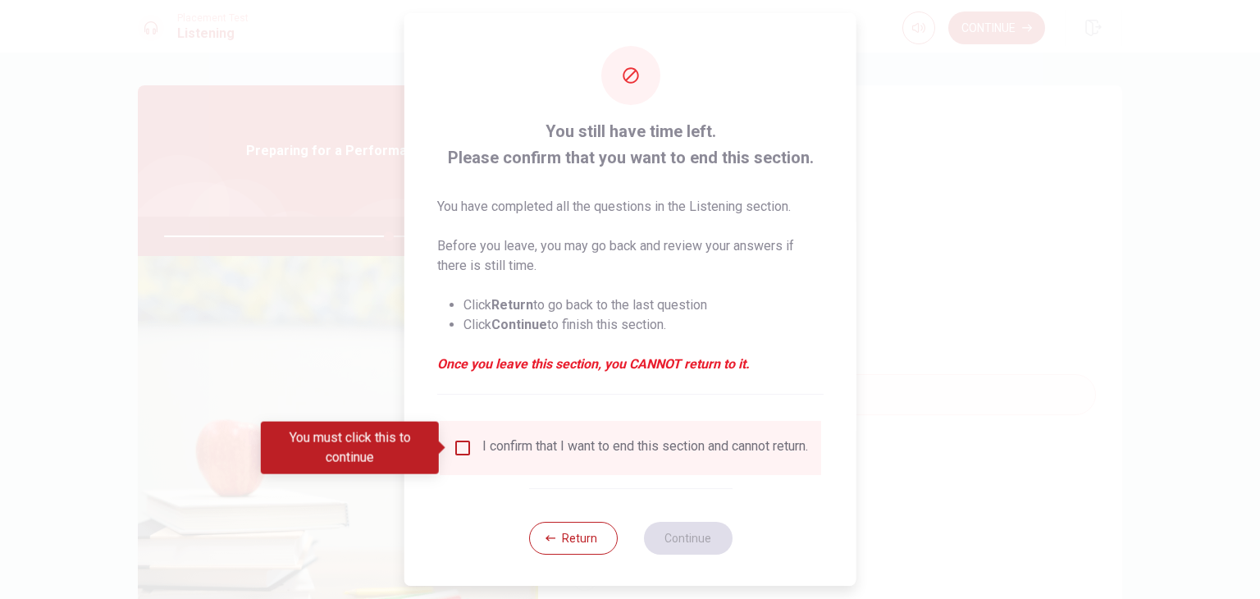
click at [458, 447] on input "You must click this to continue" at bounding box center [463, 448] width 20 height 20
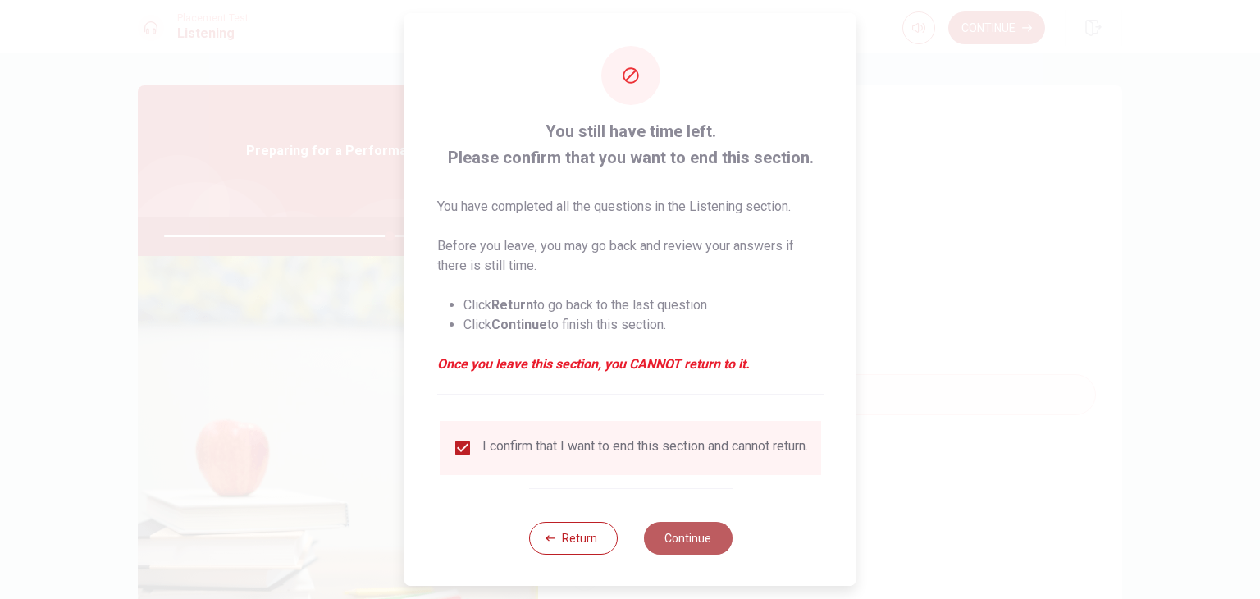
click at [687, 546] on button "Continue" at bounding box center [687, 538] width 89 height 33
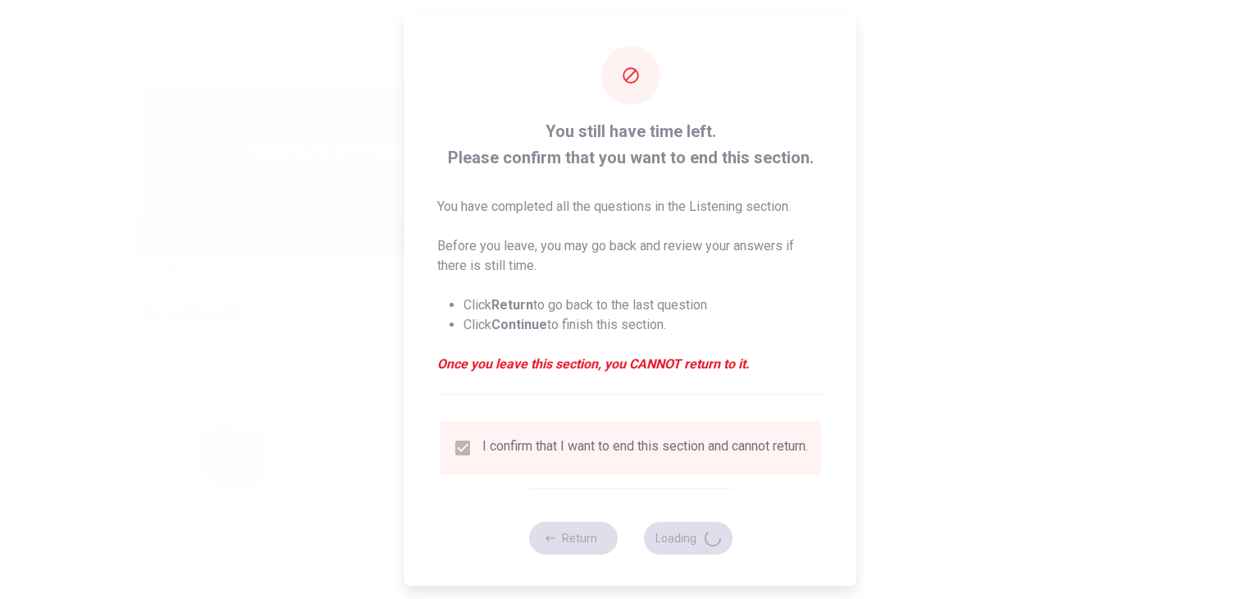
type input "77"
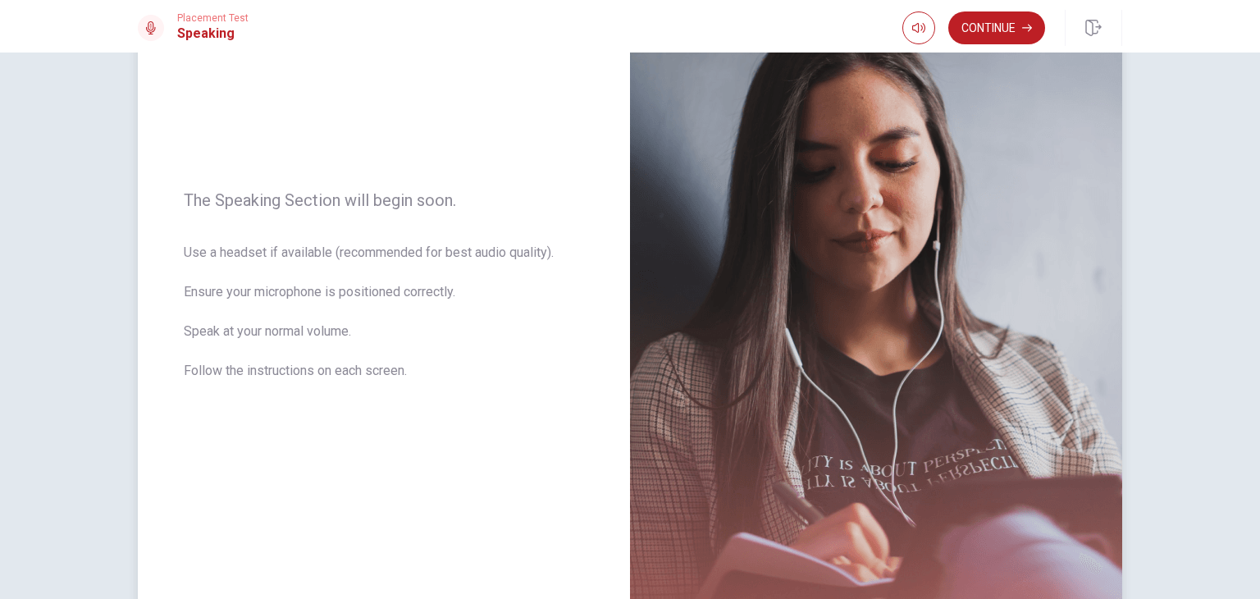
scroll to position [164, 0]
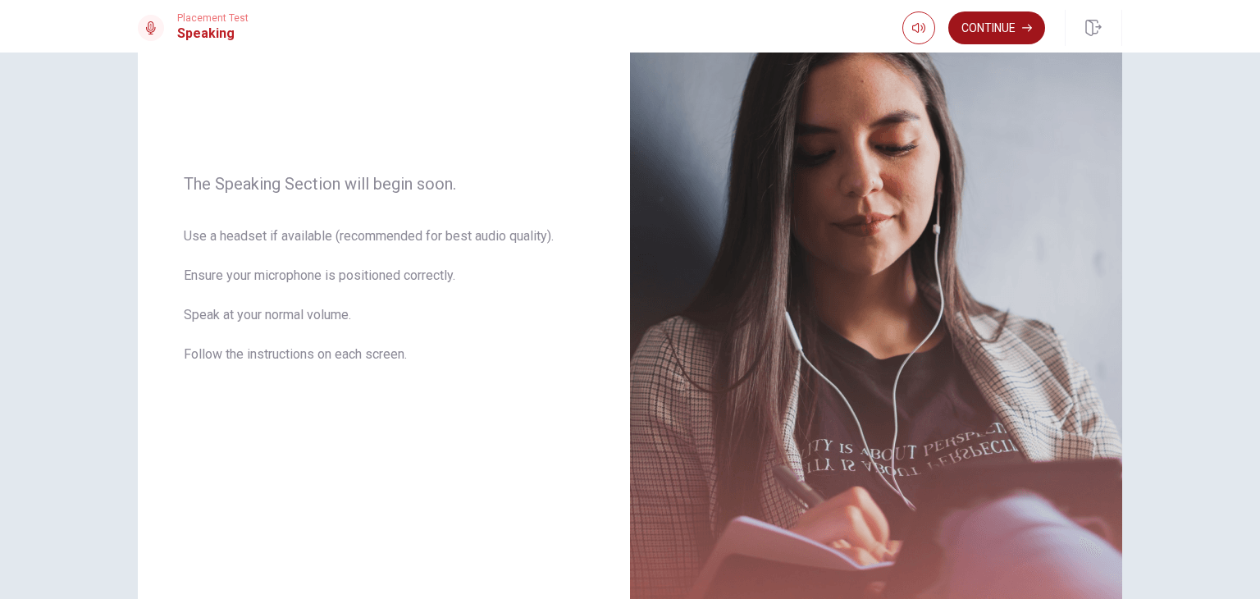
click at [990, 30] on button "Continue" at bounding box center [996, 27] width 97 height 33
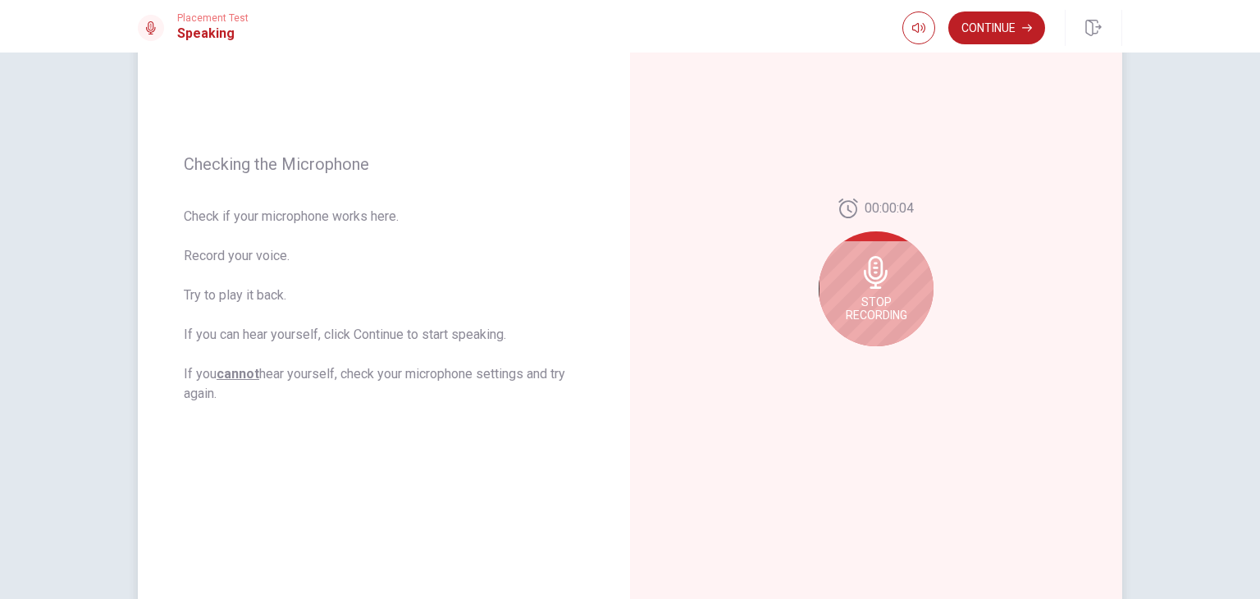
click at [876, 289] on div "Stop Recording" at bounding box center [876, 288] width 115 height 115
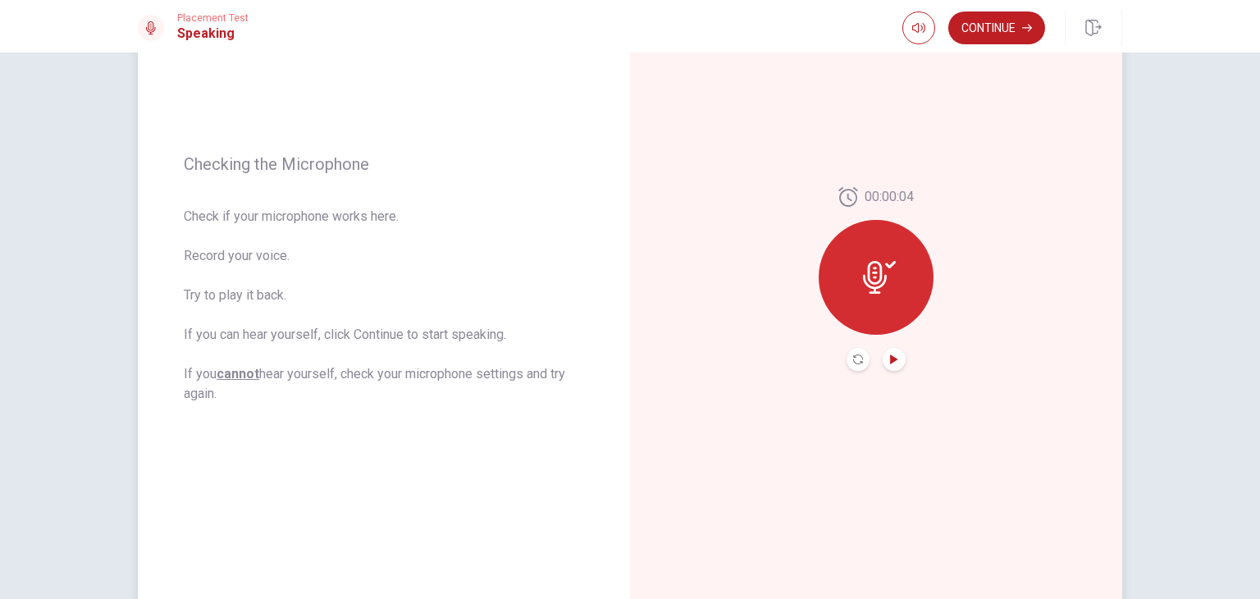
click at [890, 358] on icon "Play Audio" at bounding box center [893, 359] width 7 height 10
click at [1002, 31] on button "Continue" at bounding box center [996, 27] width 97 height 33
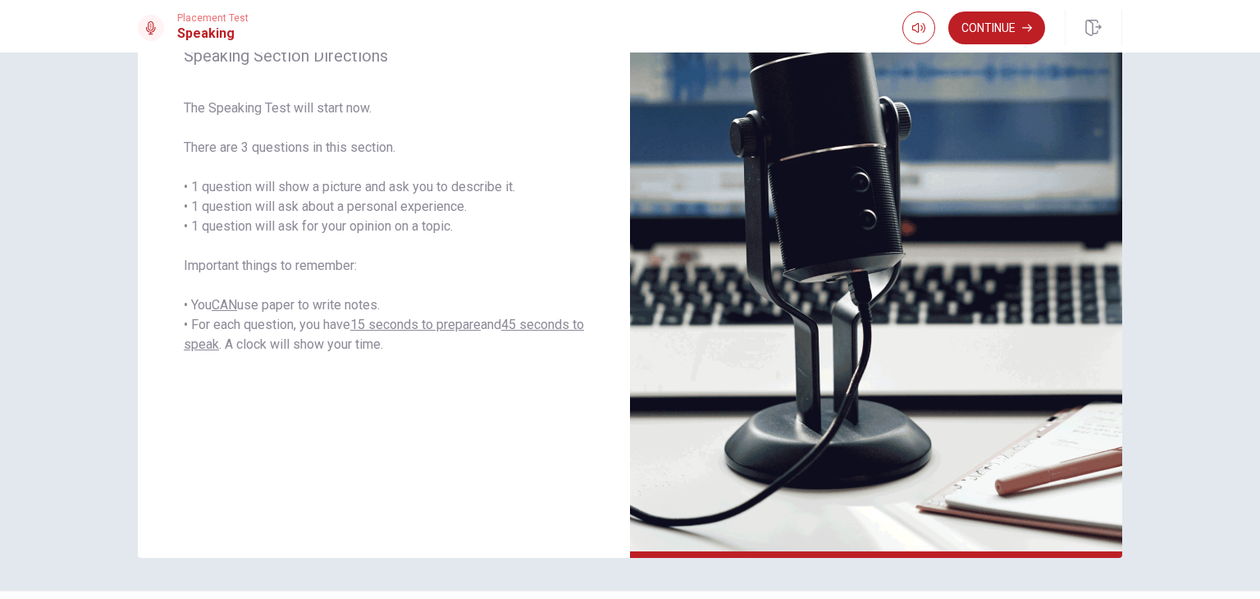
scroll to position [41, 0]
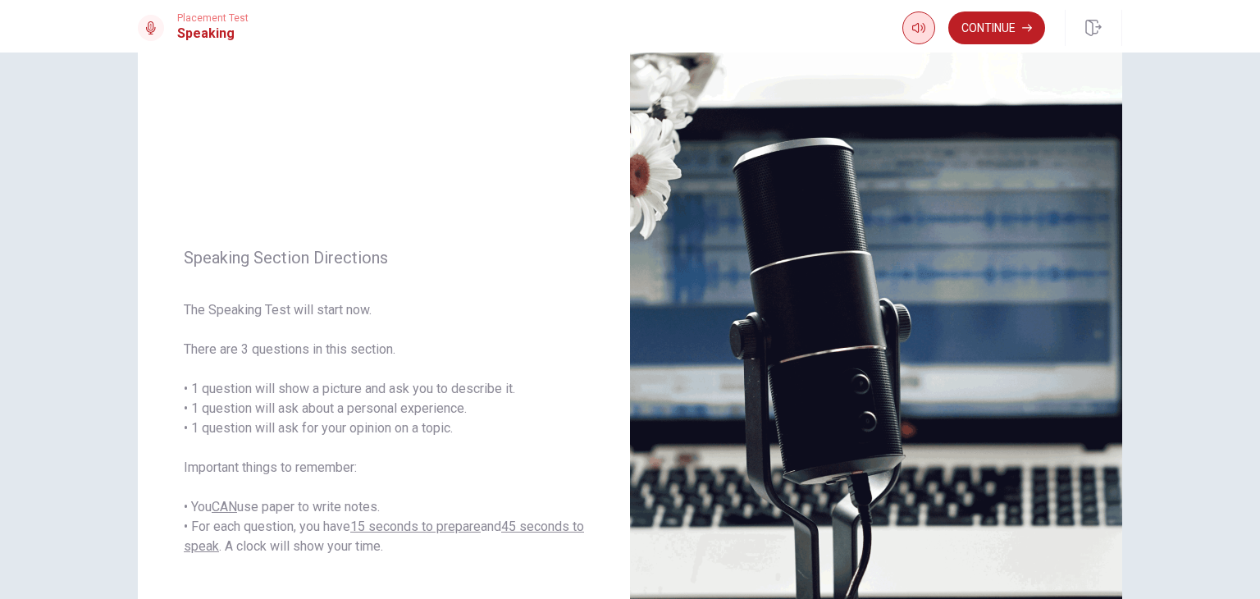
click at [1018, 25] on button "Continue" at bounding box center [996, 27] width 97 height 33
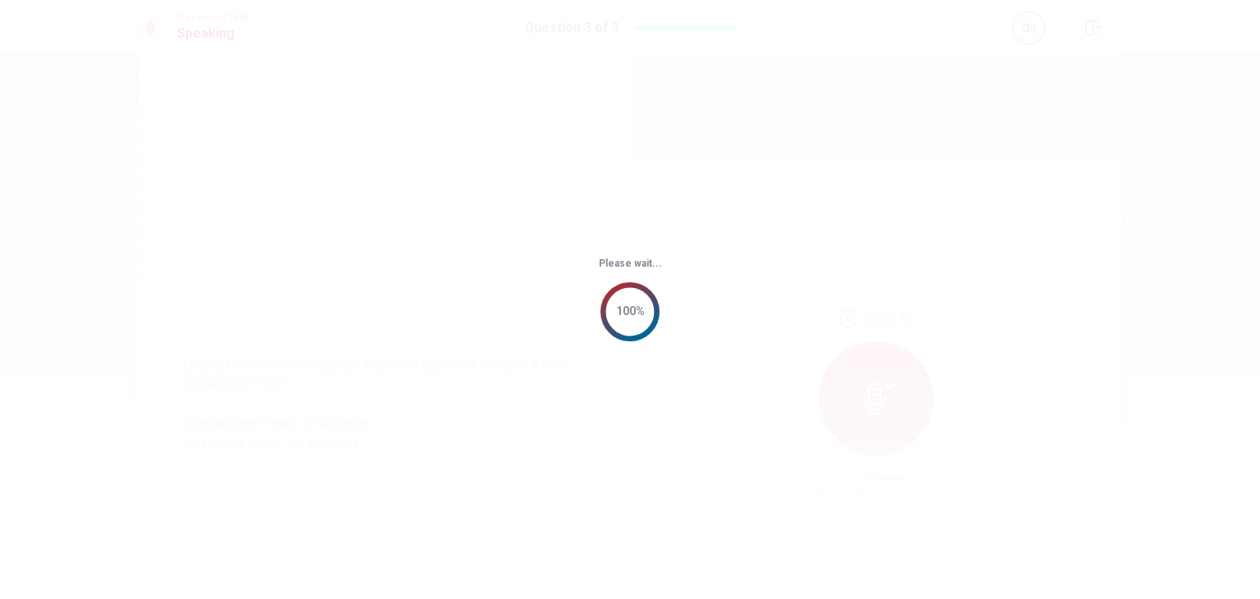
scroll to position [0, 0]
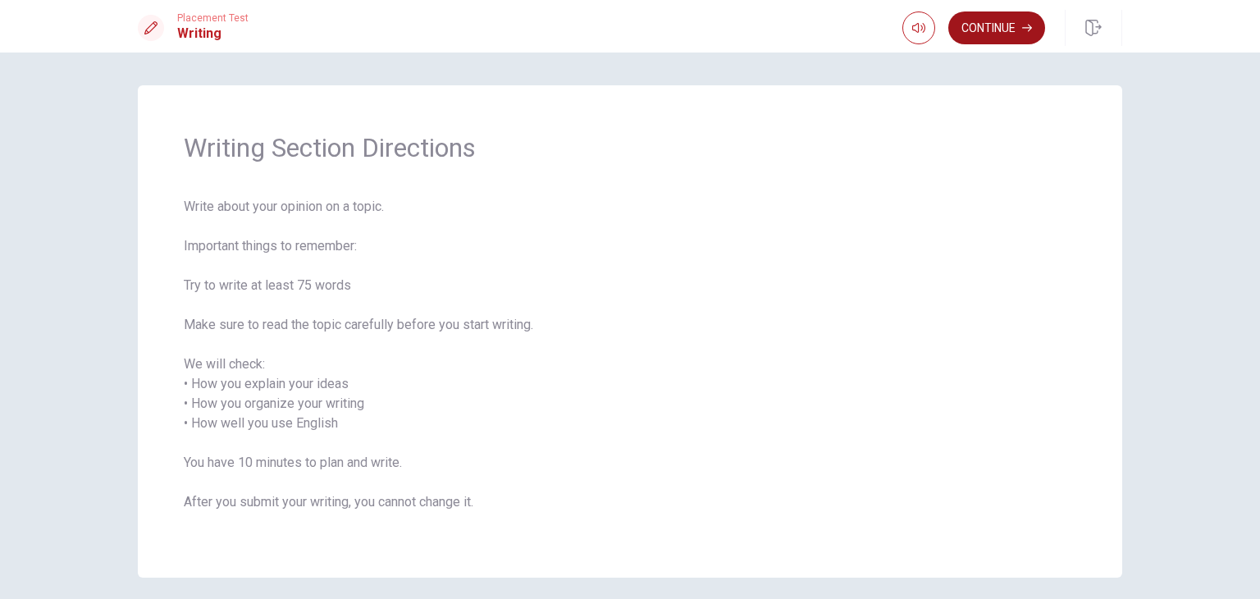
click at [998, 32] on button "Continue" at bounding box center [996, 27] width 97 height 33
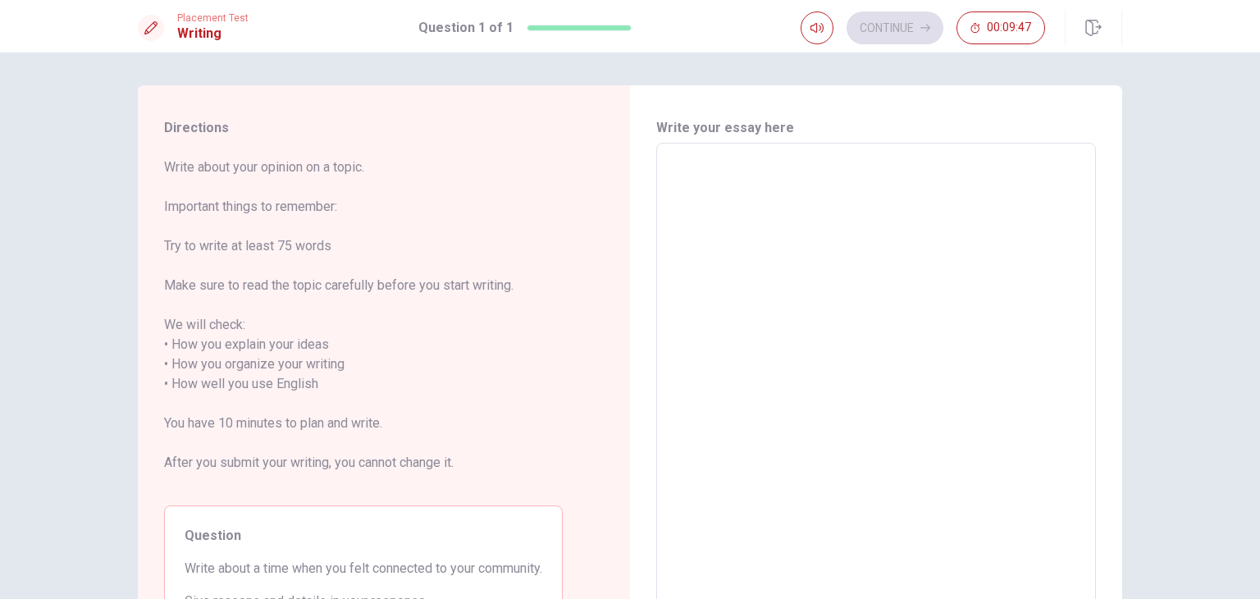
click at [731, 189] on textarea at bounding box center [876, 375] width 417 height 436
type textarea "I"
type textarea "x"
type textarea "I"
type textarea "x"
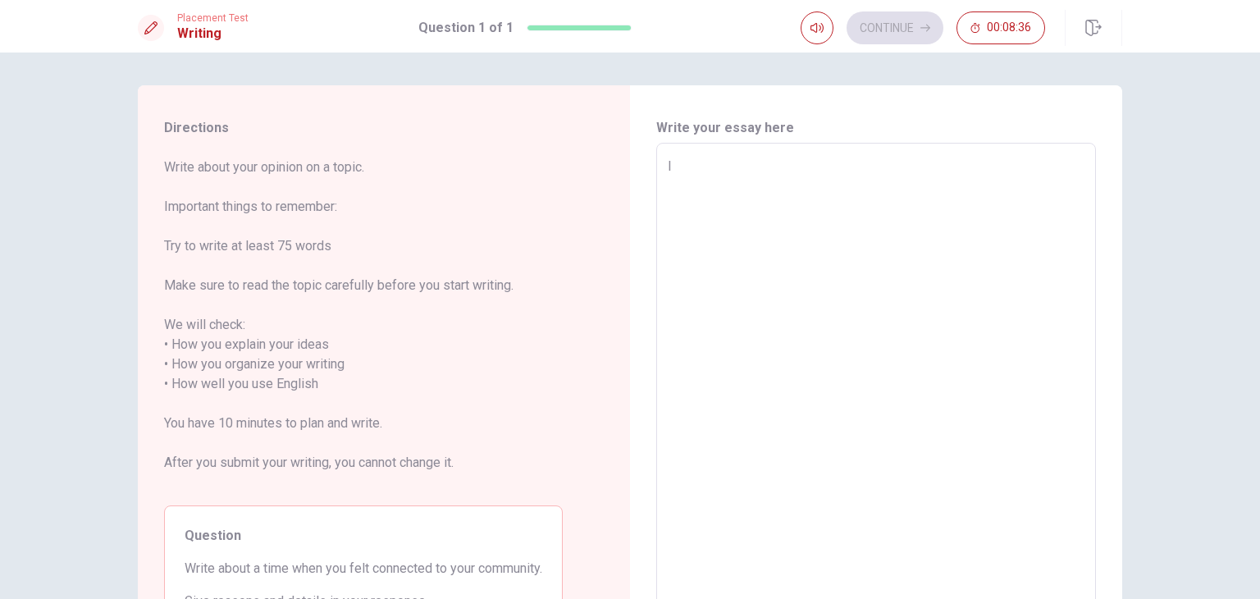
type textarea "I"
type textarea "x"
type textarea "I"
type textarea "x"
type textarea "In"
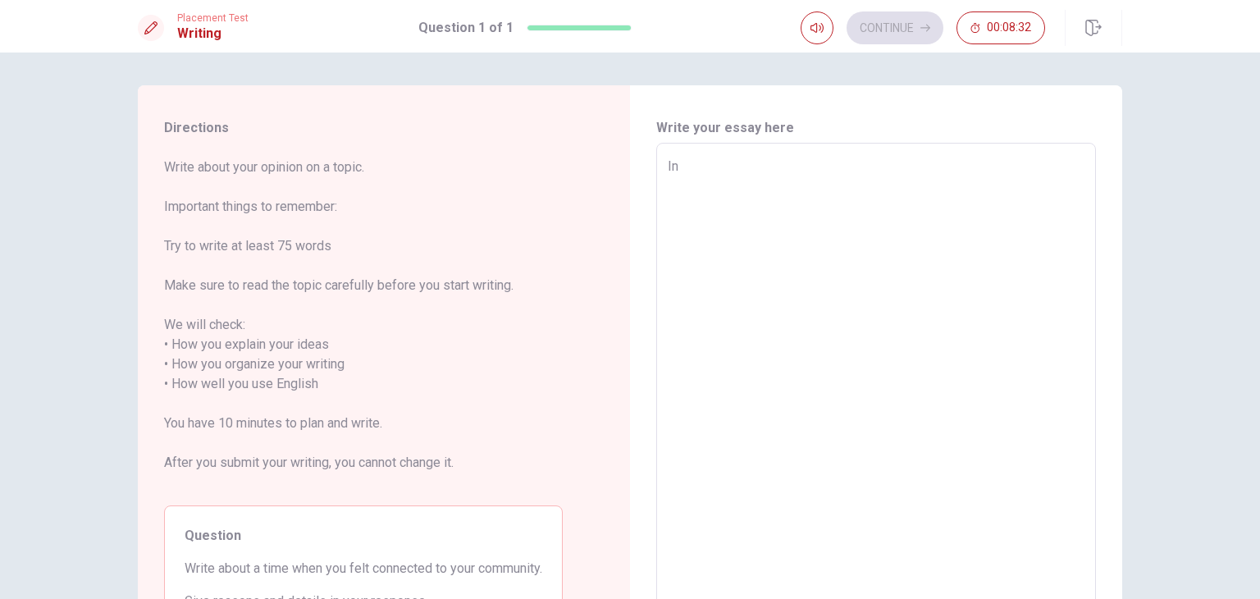
type textarea "x"
type textarea "In"
type textarea "x"
type textarea "In m"
type textarea "x"
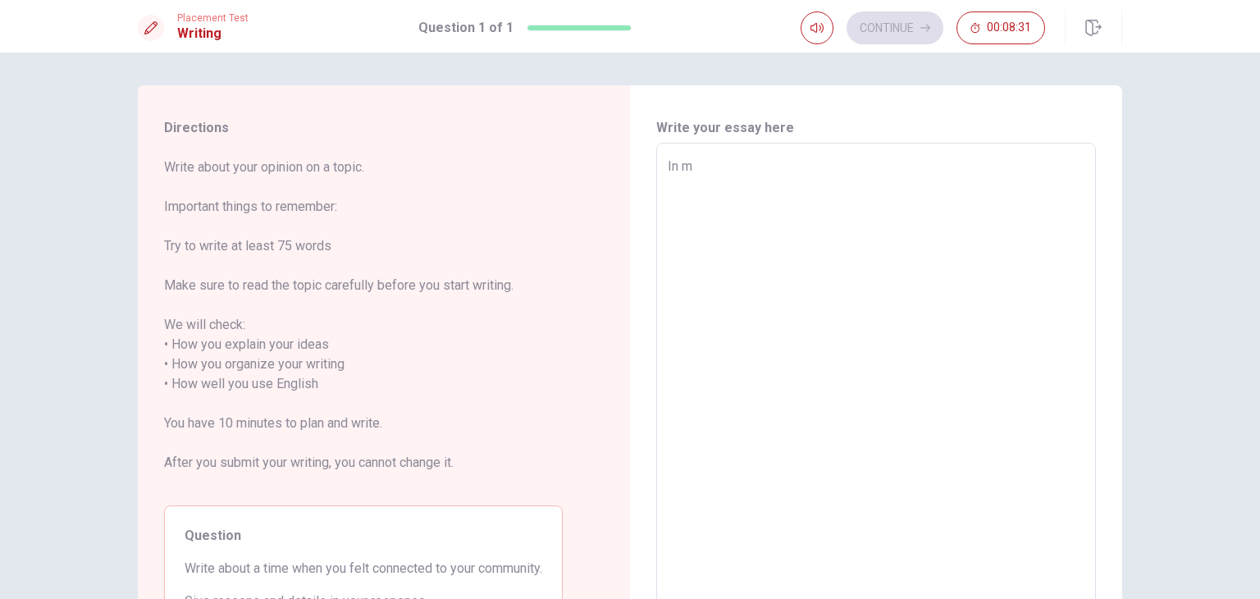
type textarea "In my"
type textarea "x"
type textarea "In my"
type textarea "x"
type textarea "In my c"
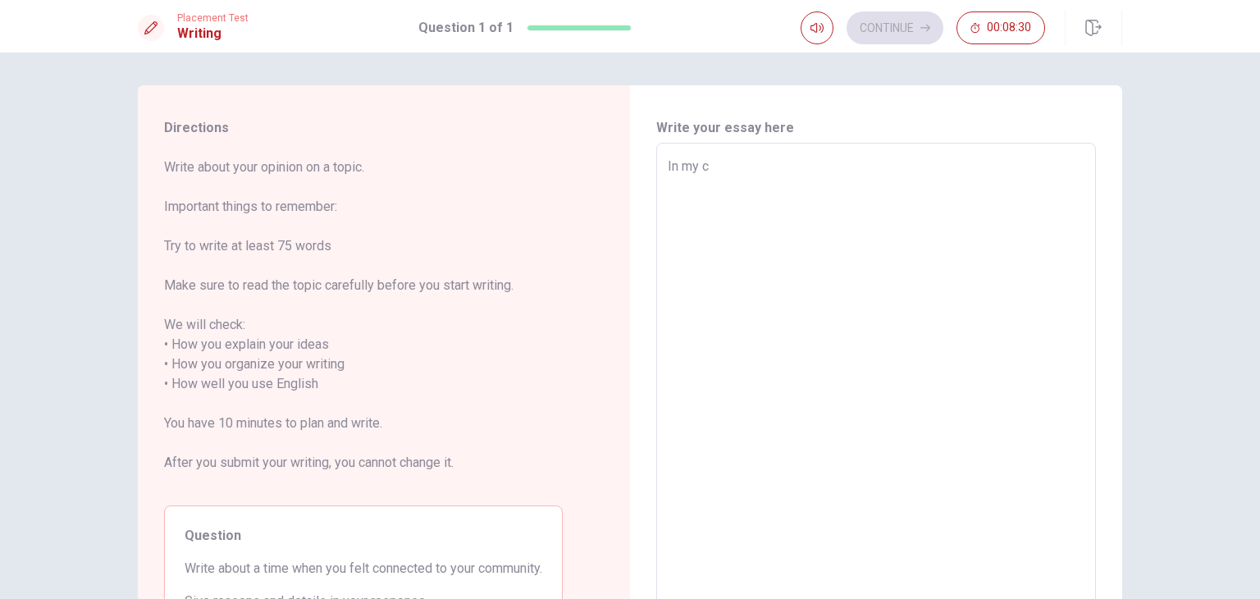
type textarea "x"
type textarea "In my ca"
type textarea "x"
type textarea "In my cas"
type textarea "x"
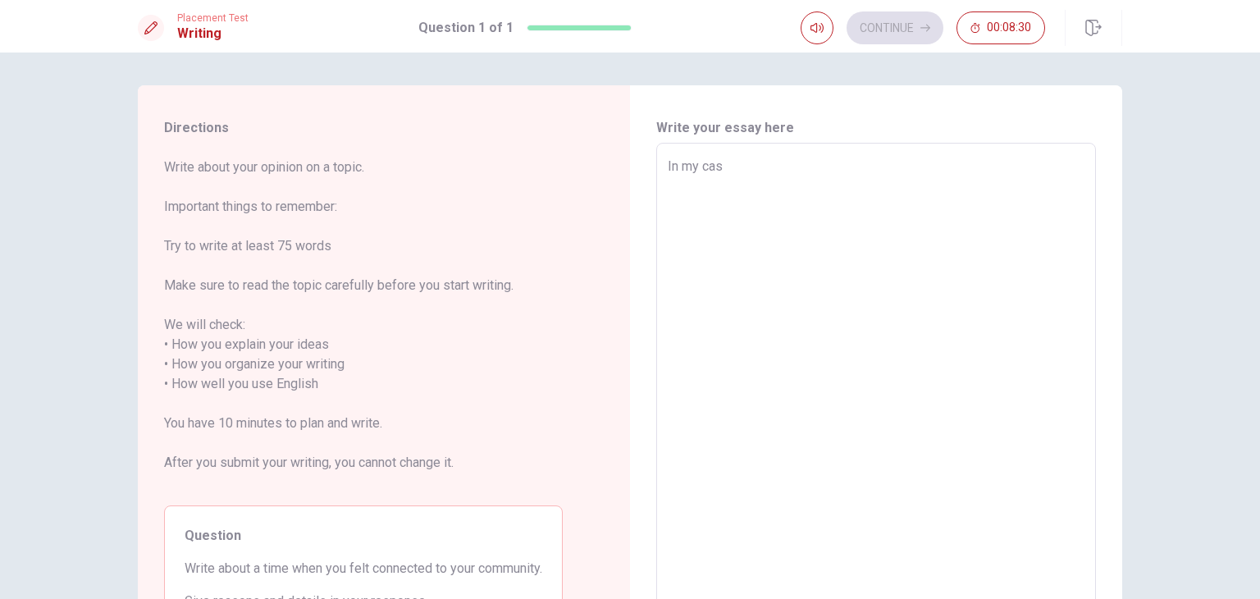
type textarea "In my case"
type textarea "x"
type textarea "In my case"
type textarea "x"
type textarea "In my case i"
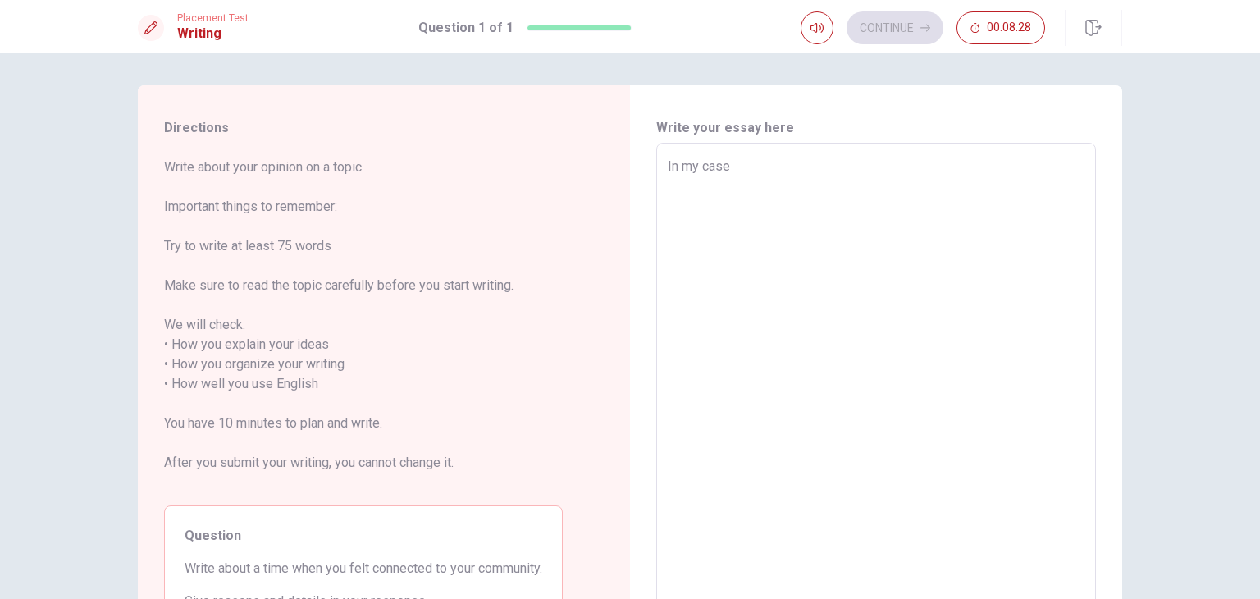
type textarea "x"
type textarea "In my case i"
type textarea "x"
type textarea "In my case i f"
type textarea "x"
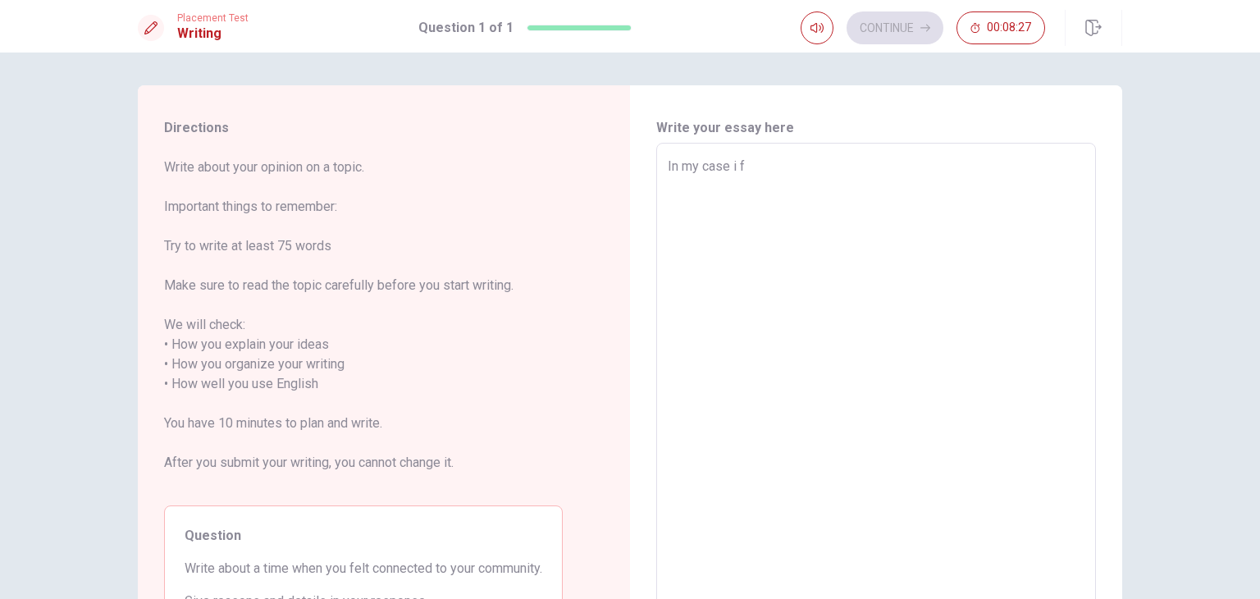
type textarea "In my case i fe"
type textarea "x"
type textarea "In my case i fel"
type textarea "x"
type textarea "In my case i felt"
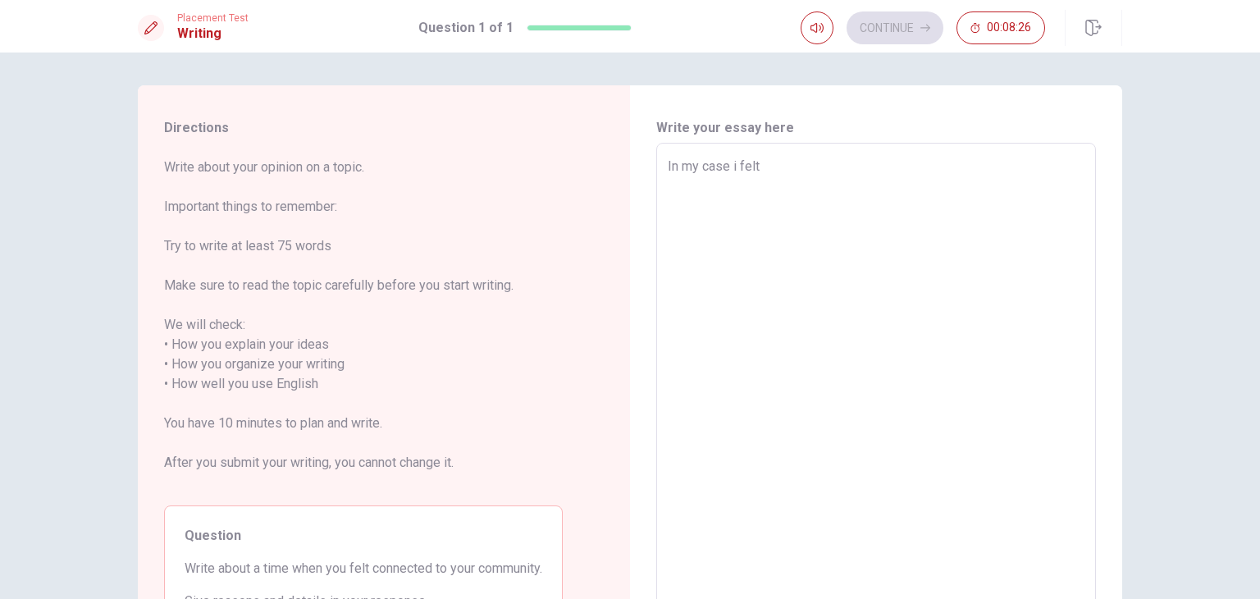
type textarea "x"
type textarea "In my case i felt"
type textarea "x"
type textarea "In my case i felt c"
type textarea "x"
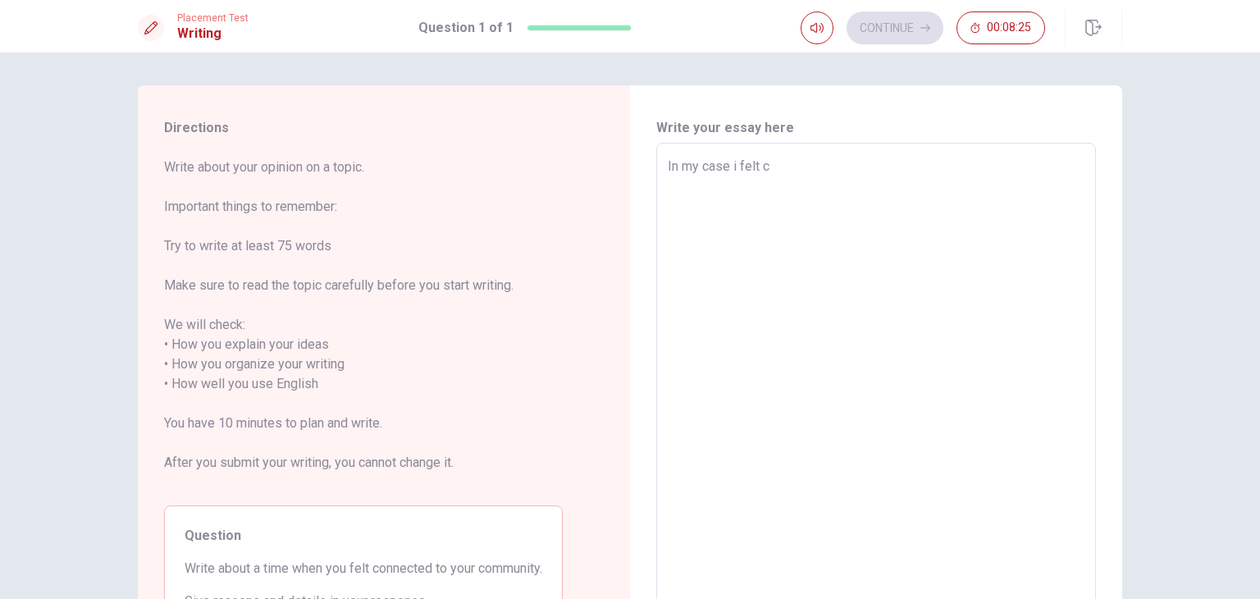
type textarea "In my case i felt co"
type textarea "x"
type textarea "In my case i felt con"
type textarea "x"
type textarea "In my case i felt conn"
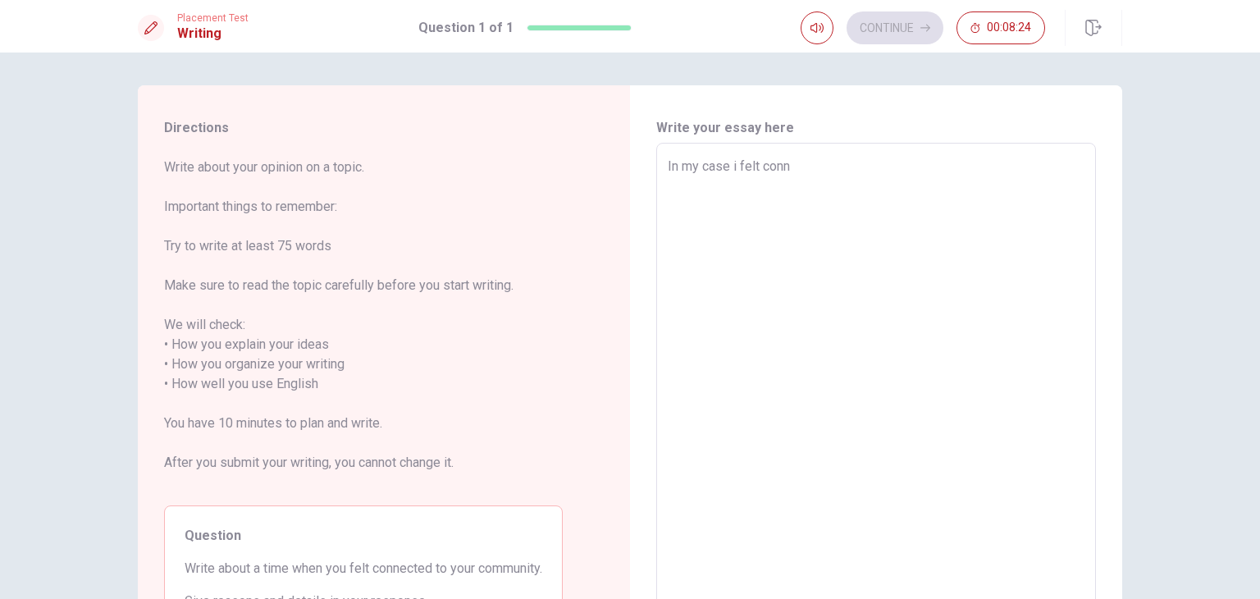
type textarea "x"
type textarea "In my case i felt conne"
type textarea "x"
type textarea "In my case i felt connec"
type textarea "x"
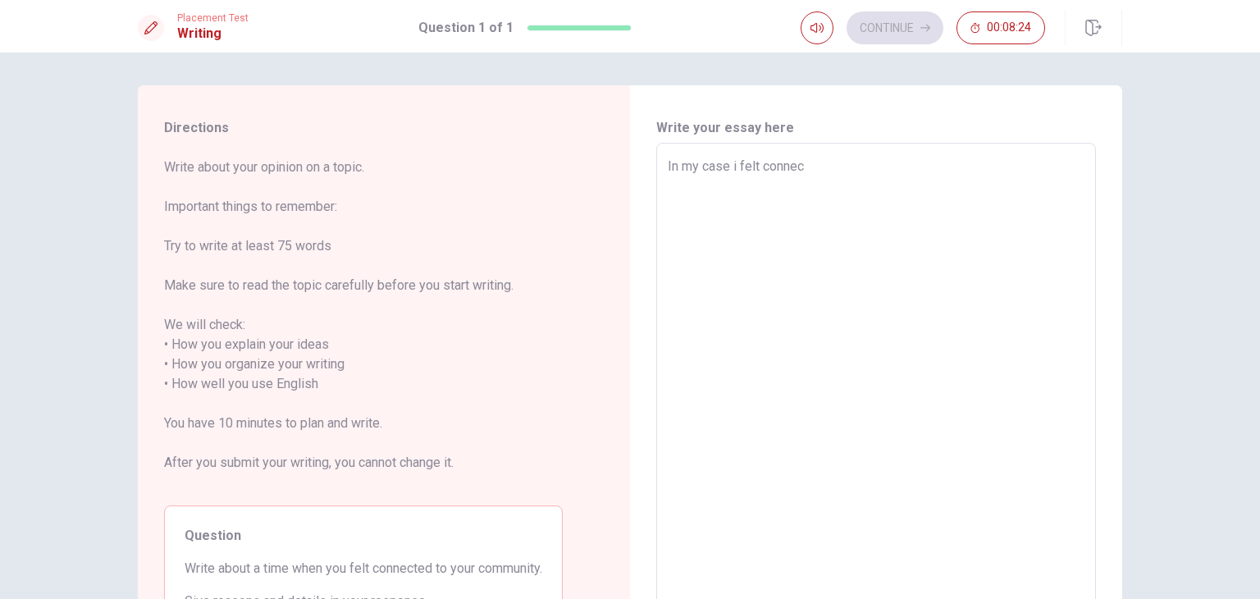
type textarea "In my case i felt connect"
type textarea "x"
type textarea "In my case i felt connectd"
type textarea "x"
type textarea "In my case i felt connect"
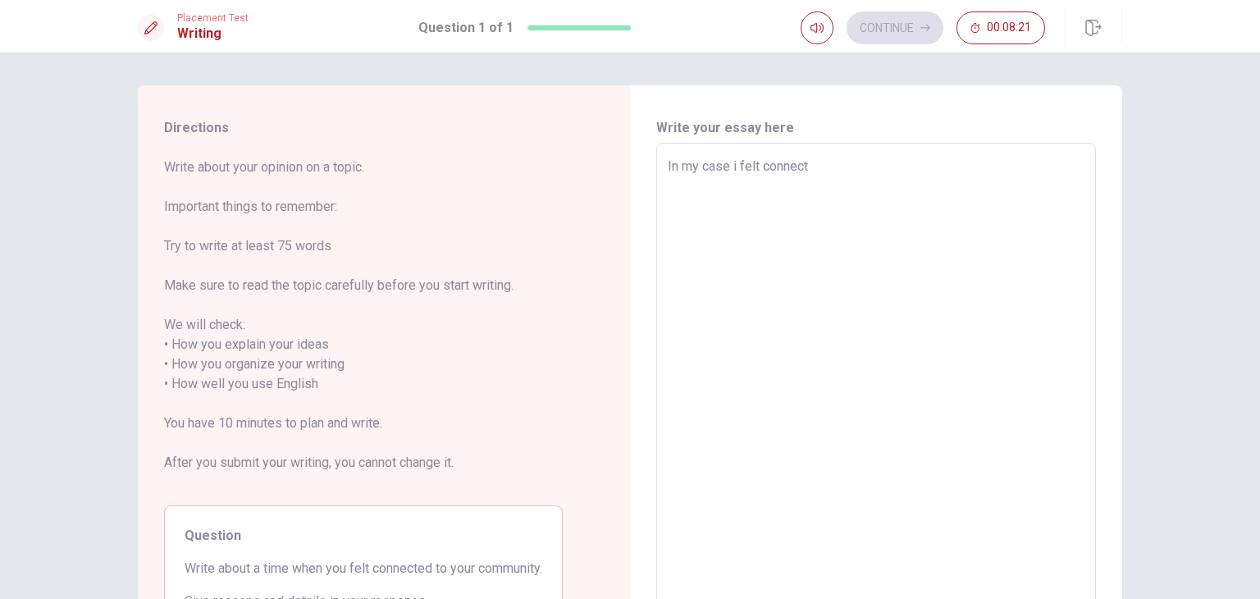
type textarea "x"
type textarea "In my case i felt connecte"
type textarea "x"
type textarea "In my case i felt connected"
type textarea "x"
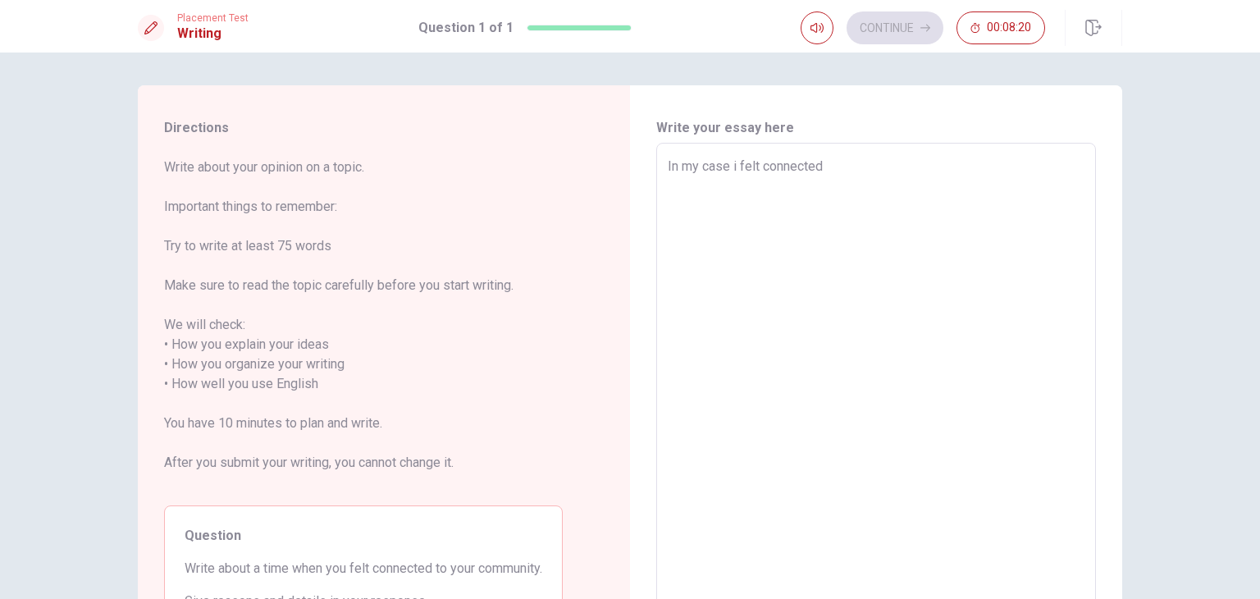
type textarea "In my case i felt connected"
type textarea "x"
type textarea "In my case i felt connected w"
type textarea "x"
type textarea "In my case i felt connected wi"
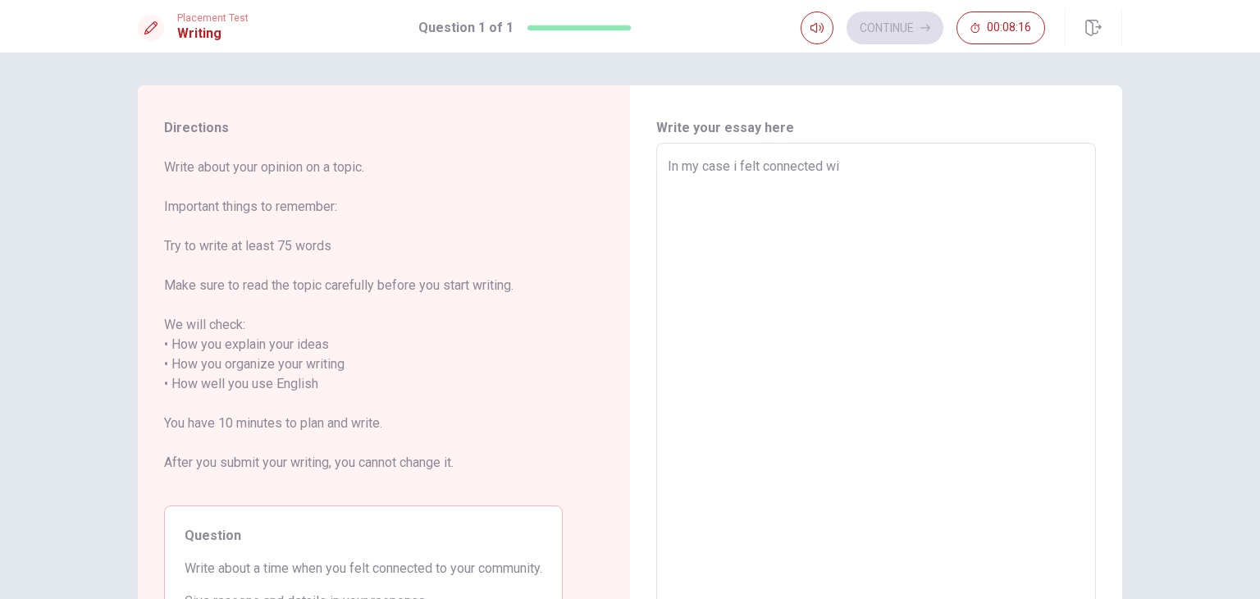
type textarea "x"
type textarea "In my case i felt connected wit"
type textarea "x"
type textarea "In my case i felt connected with"
type textarea "x"
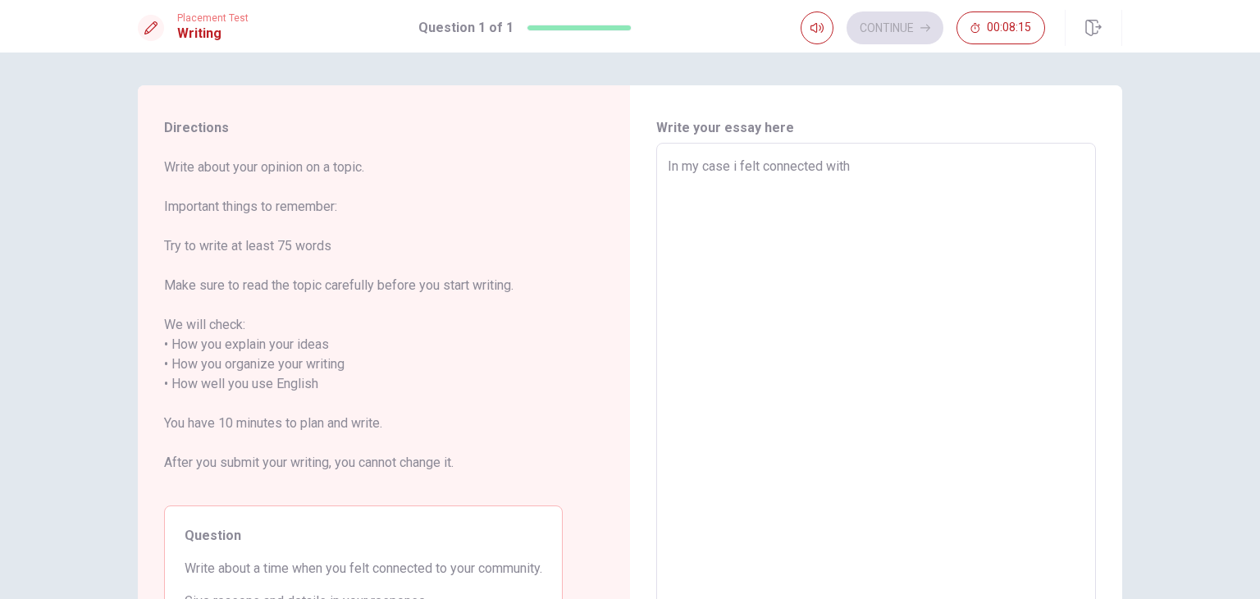
type textarea "In my case i felt connected with"
type textarea "x"
type textarea "In my case i felt connected with m"
type textarea "x"
type textarea "In my case i felt connected with my"
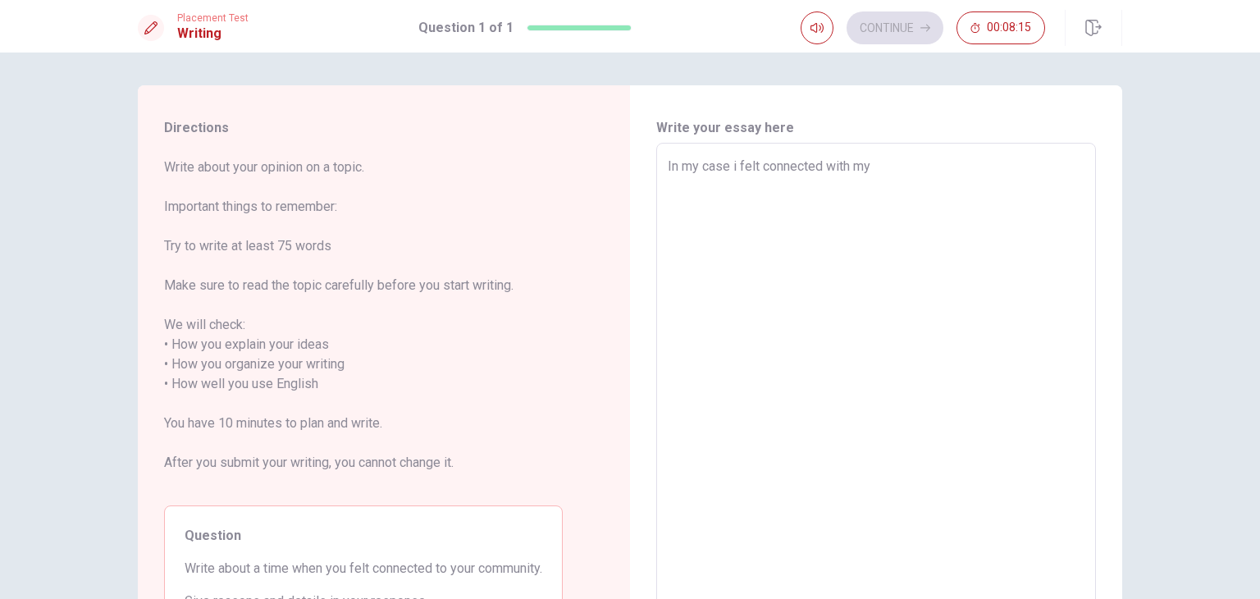
type textarea "x"
type textarea "In my case i felt connected with my"
type textarea "x"
type textarea "In my case i felt connected with my c"
type textarea "x"
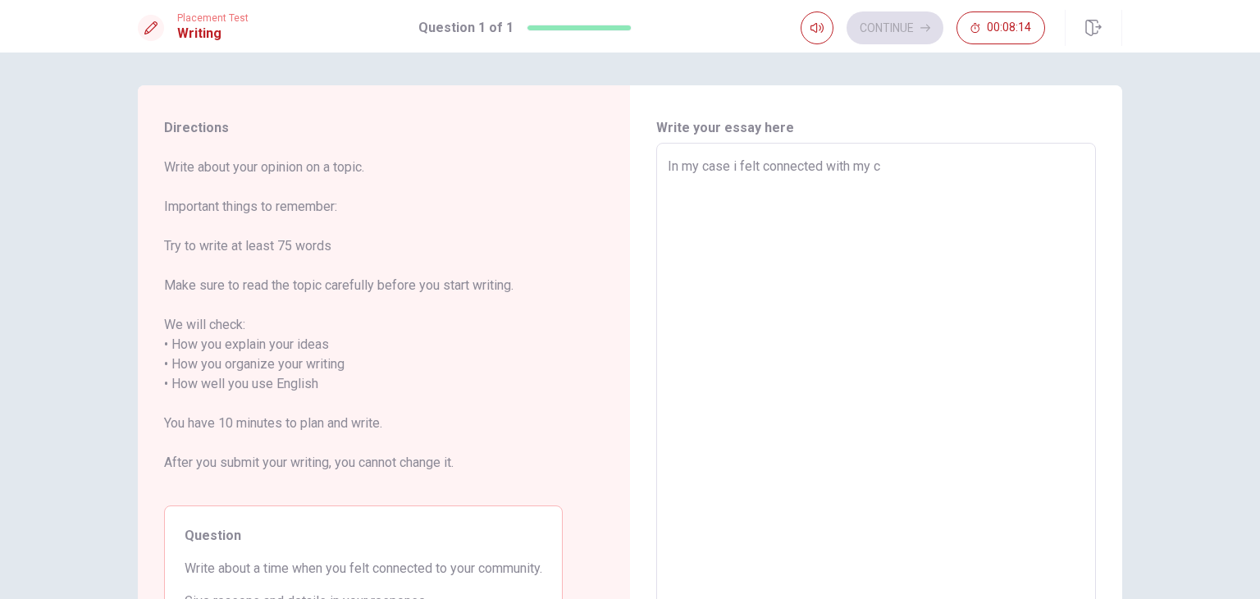
type textarea "In my case i felt connected with my co"
type textarea "x"
type textarea "In my case i felt connected with my com"
type textarea "x"
type textarea "In my case i felt connected with my comu"
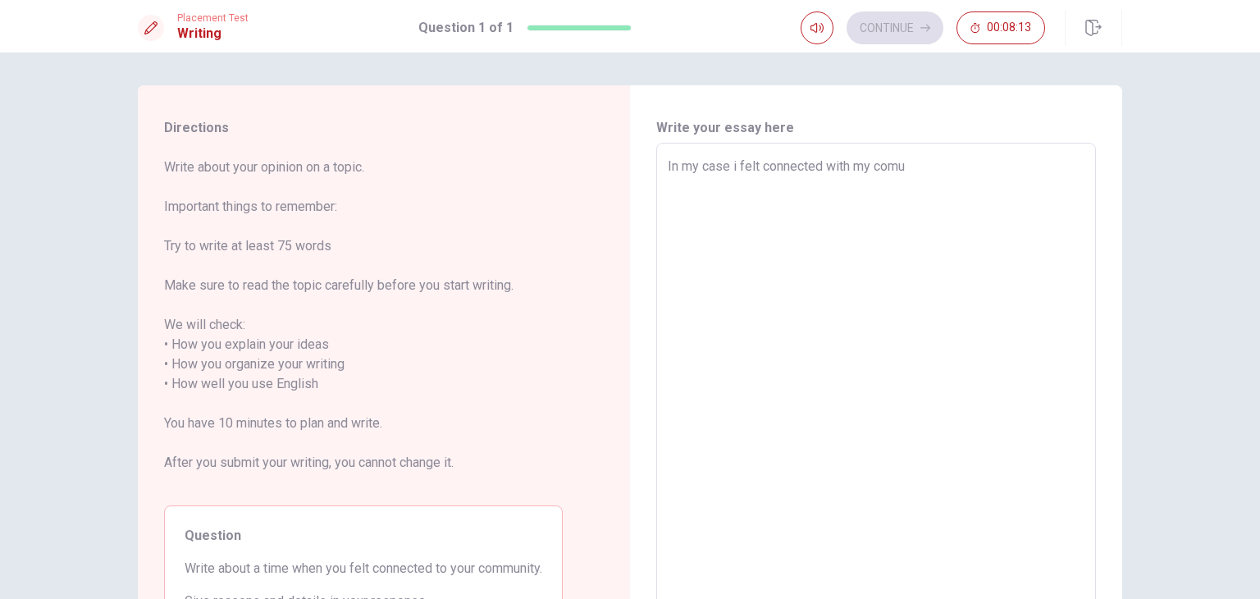
type textarea "x"
type textarea "In my case i felt connected with my com"
type textarea "x"
type textarea "In my case i felt connected with my comm"
type textarea "x"
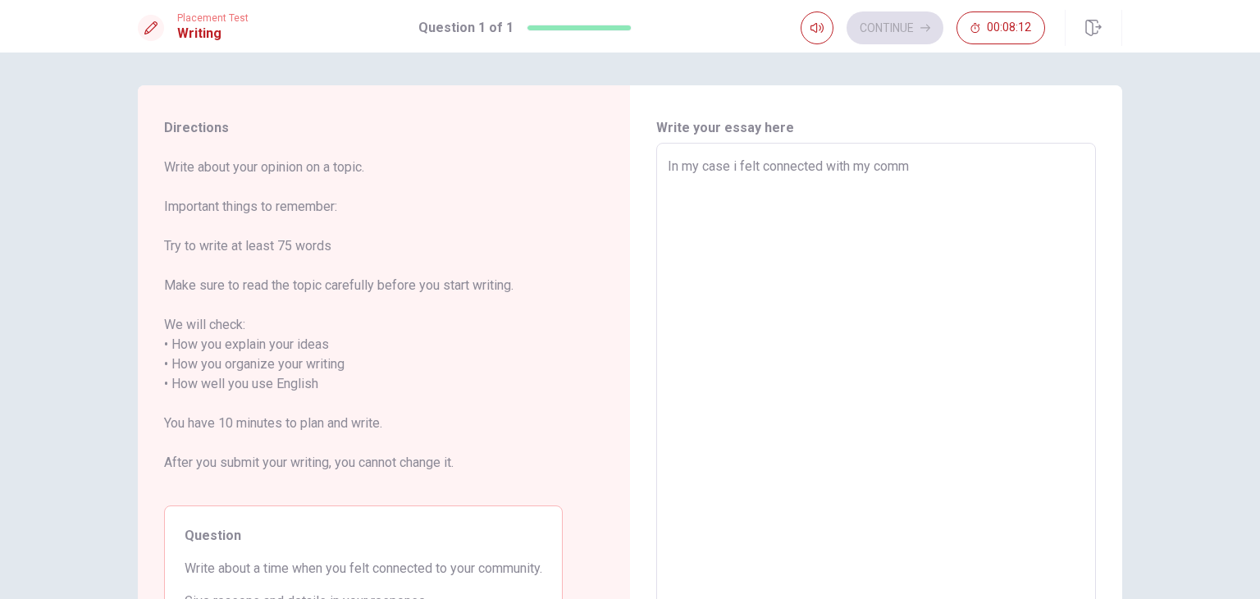
type textarea "In my case i felt connected with my commu"
type textarea "x"
type textarea "In my case i felt connected with my commun"
type textarea "x"
type textarea "In my case i felt connected with my communi"
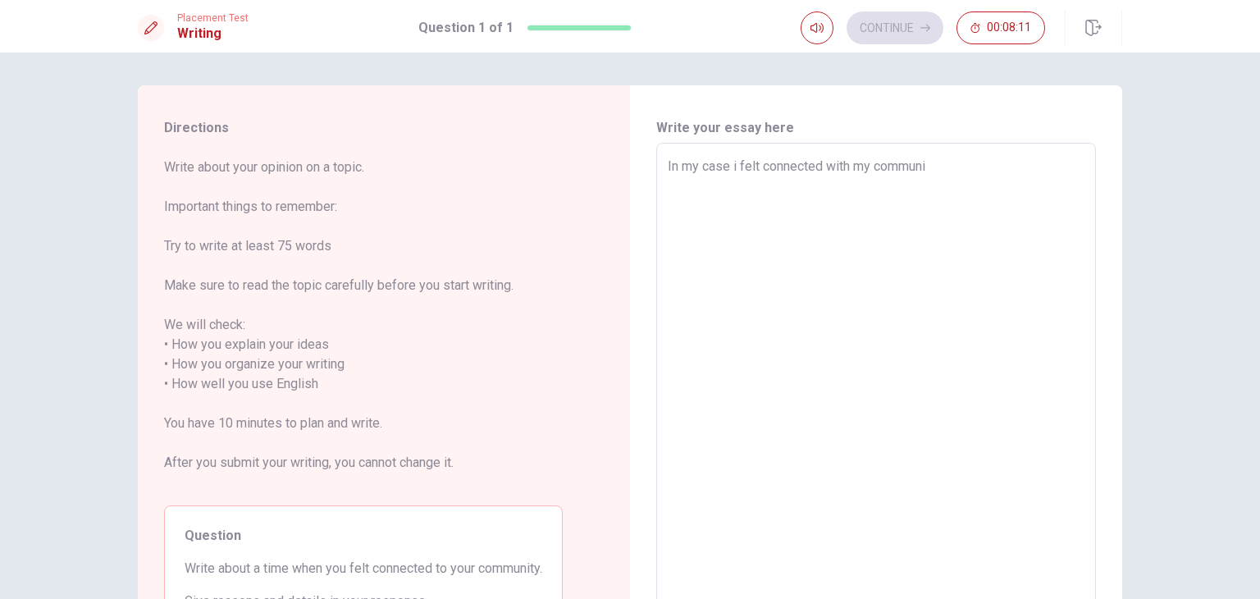
type textarea "x"
type textarea "In my case i felt connected with my communit"
type textarea "x"
type textarea "In my case i felt connected with my community"
type textarea "x"
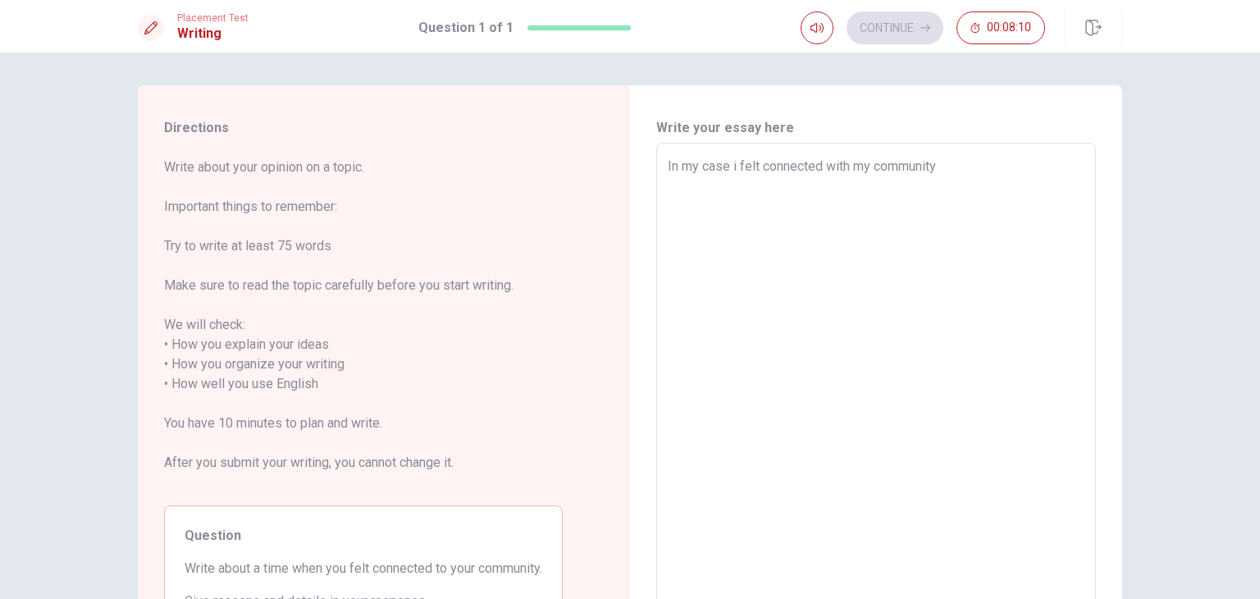
type textarea "In my case i felt connected with my community"
type textarea "x"
type textarea "In my case i felt connected with my community q"
type textarea "x"
type textarea "In my case i felt connected with my community"
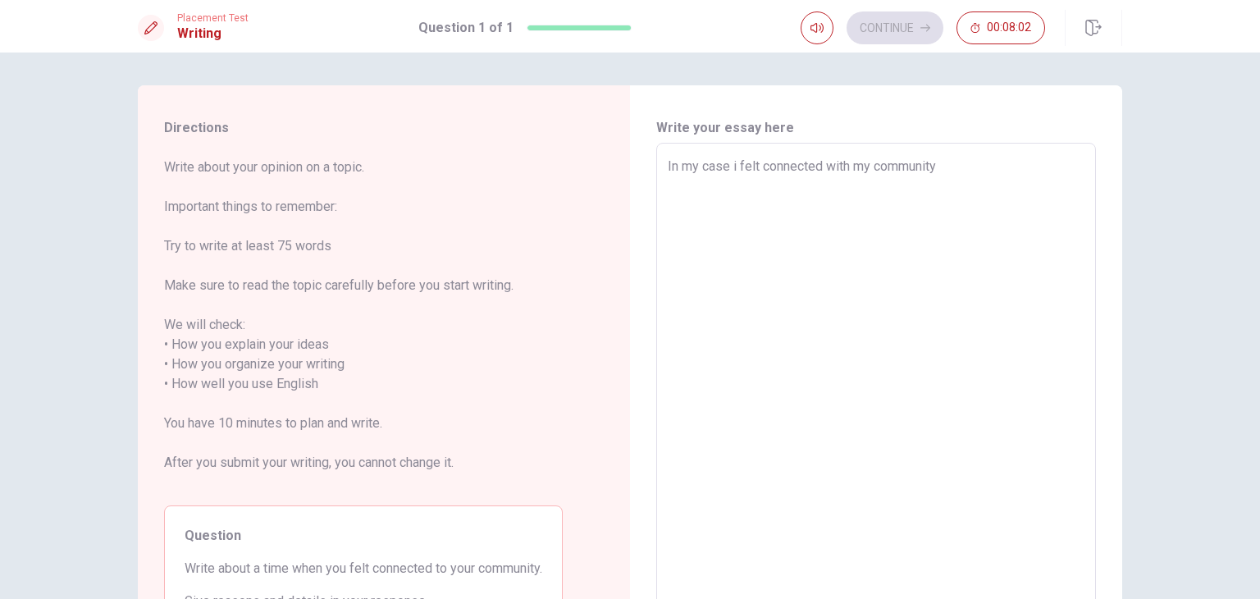
type textarea "x"
type textarea "In my case i felt connected with my community w"
type textarea "x"
type textarea "In my case i felt connected with my community wh"
type textarea "x"
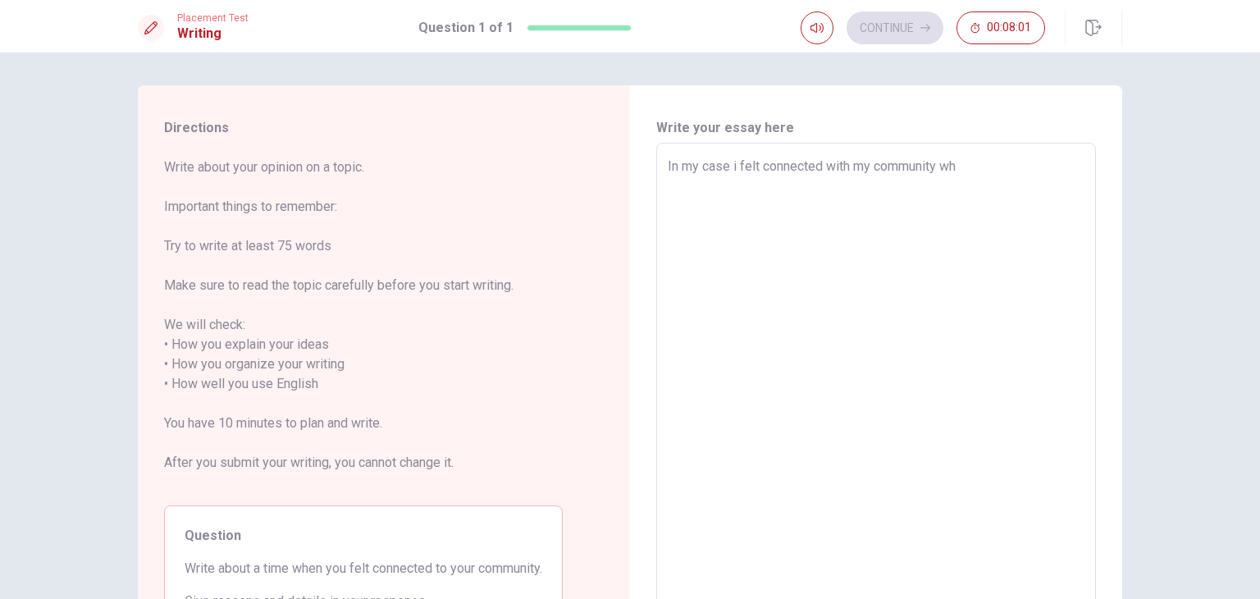
type textarea "In my case i felt connected with my community whe"
type textarea "x"
type textarea "In my case i felt connected with my community when"
type textarea "x"
type textarea "In my case i felt connected with my community when"
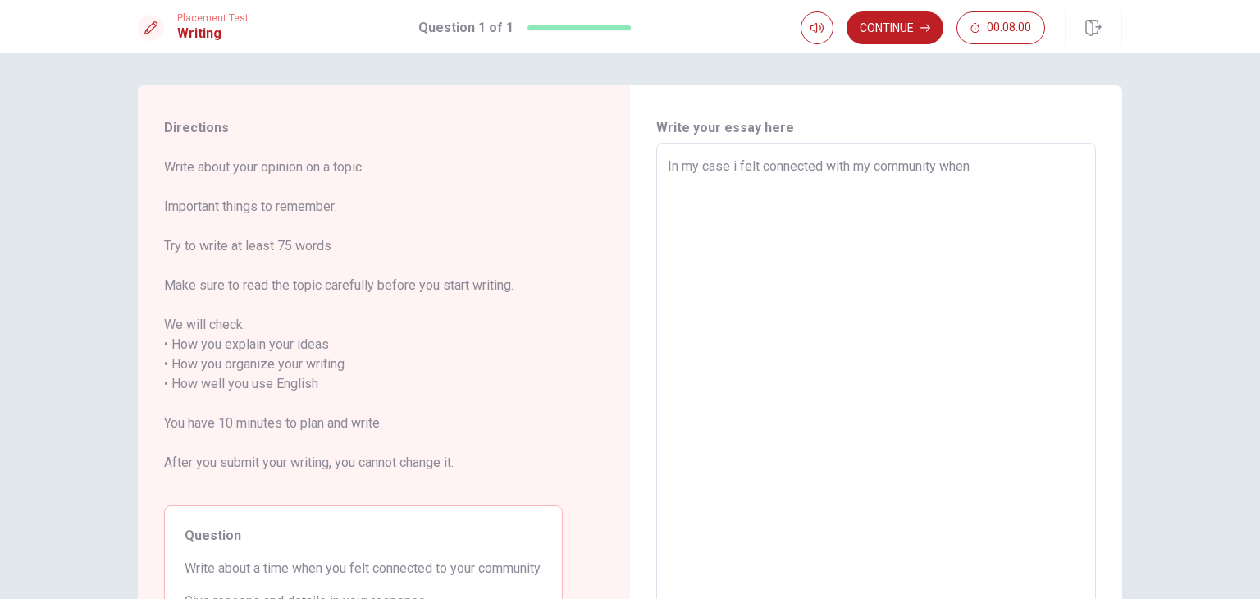
type textarea "x"
type textarea "In my case i felt connected with my community when h"
type textarea "x"
type textarea "In my case i felt connected with my community when ha"
type textarea "x"
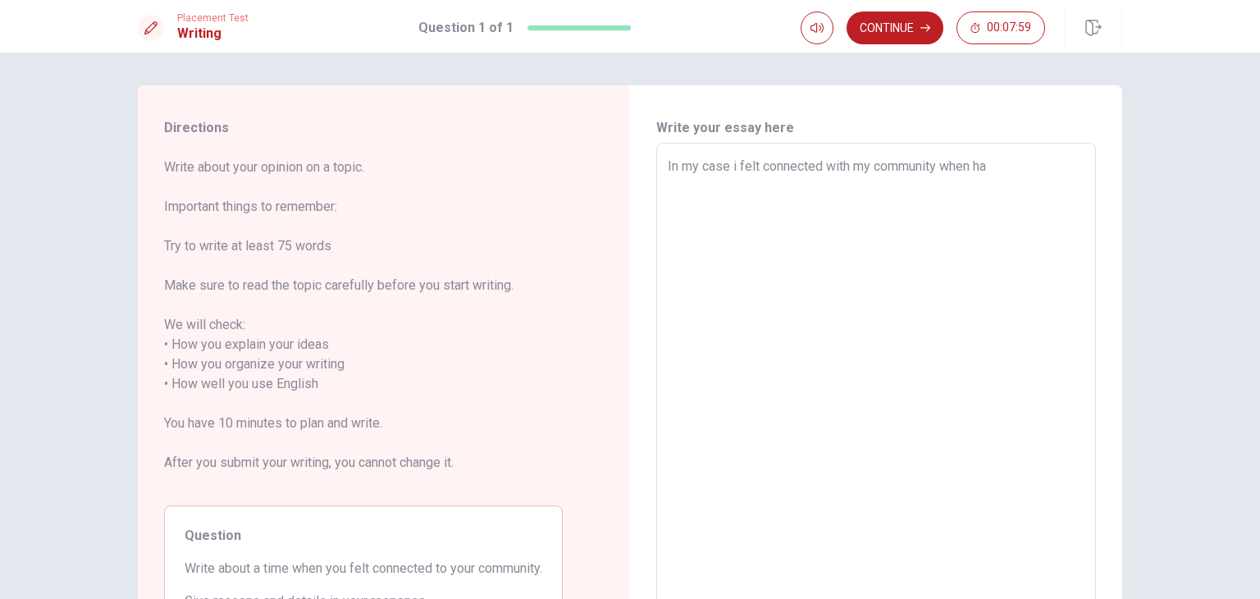
type textarea "In my case i felt connected with my community when hal"
type textarea "x"
type textarea "In my case i felt connected with my community when [PERSON_NAME]"
type textarea "x"
type textarea "In my case i felt connected with my community when halep"
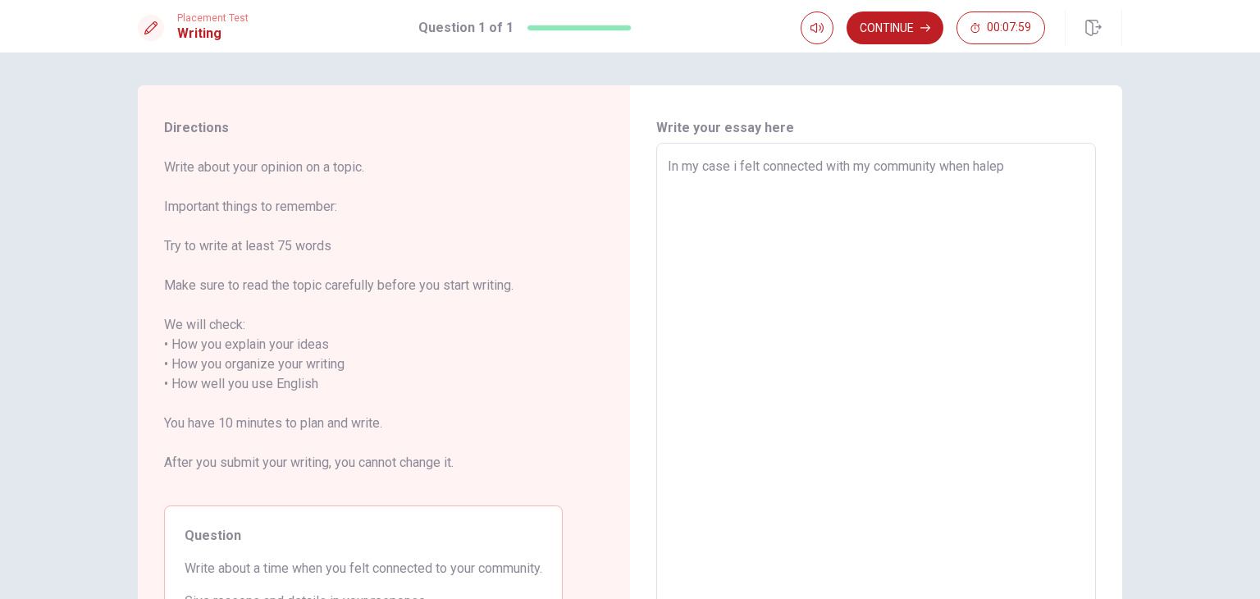
type textarea "x"
type textarea "In my case i felt connected with my community when halep"
type textarea "x"
type textarea "In my case i felt connected with my community when halep"
type textarea "x"
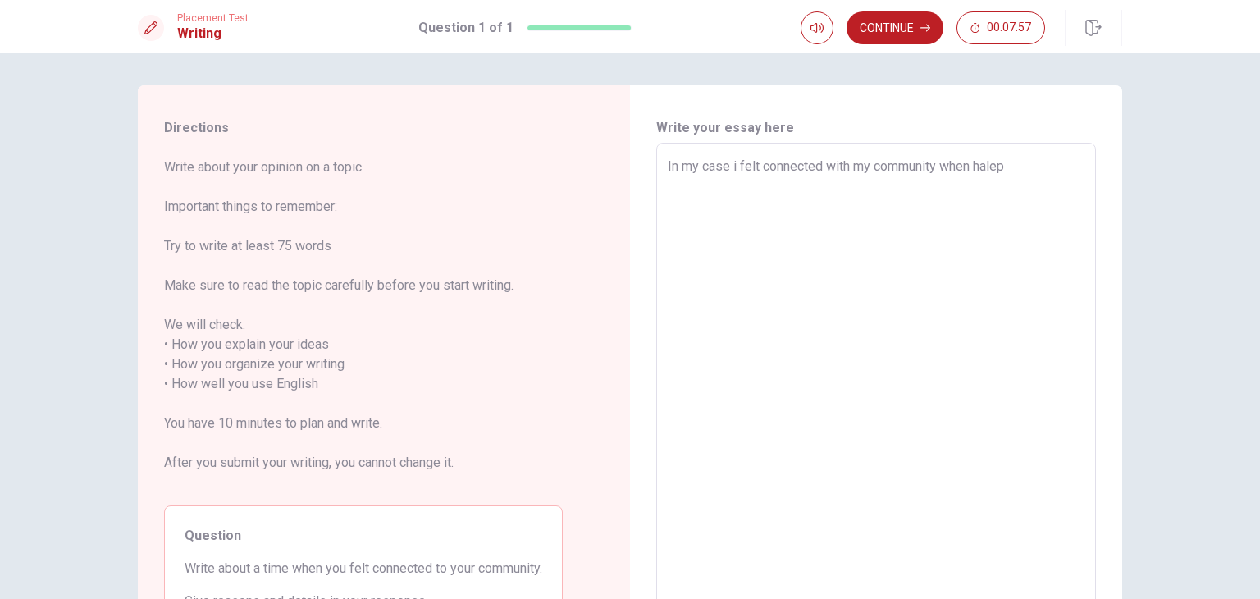
type textarea "In my case i felt connected with my community when [PERSON_NAME]"
type textarea "x"
type textarea "In my case i felt connected with my community when hal"
type textarea "x"
type textarea "In my case i felt connected with my community when ha"
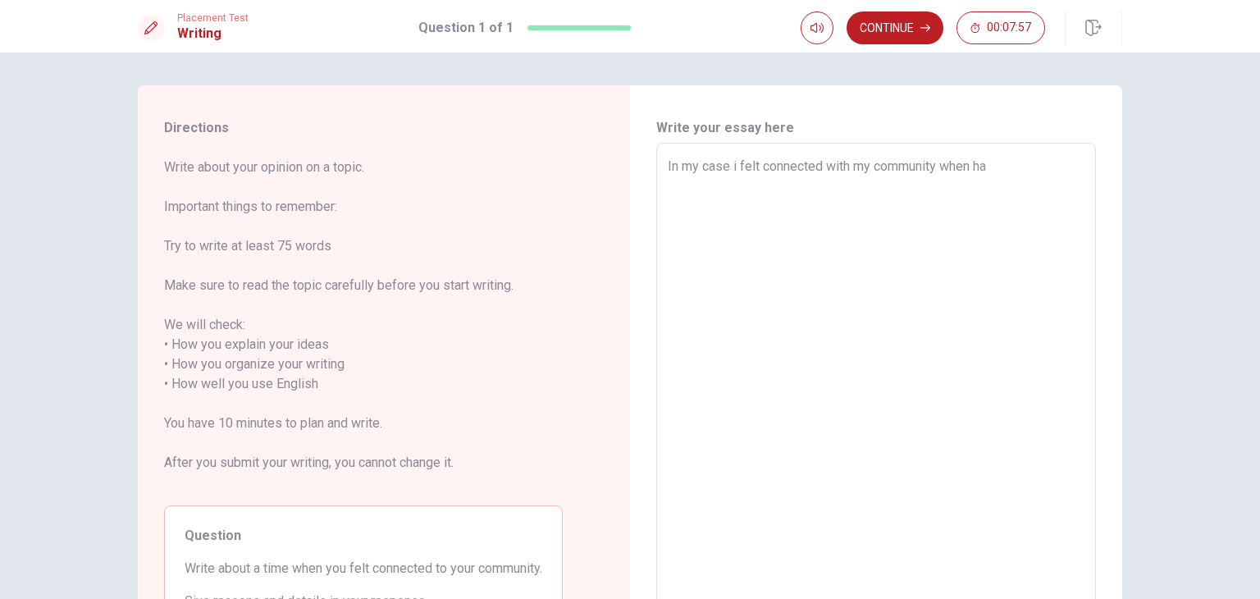
type textarea "x"
type textarea "In my case i felt connected with my community when h"
type textarea "x"
type textarea "In my case i felt connected with my community when he"
type textarea "x"
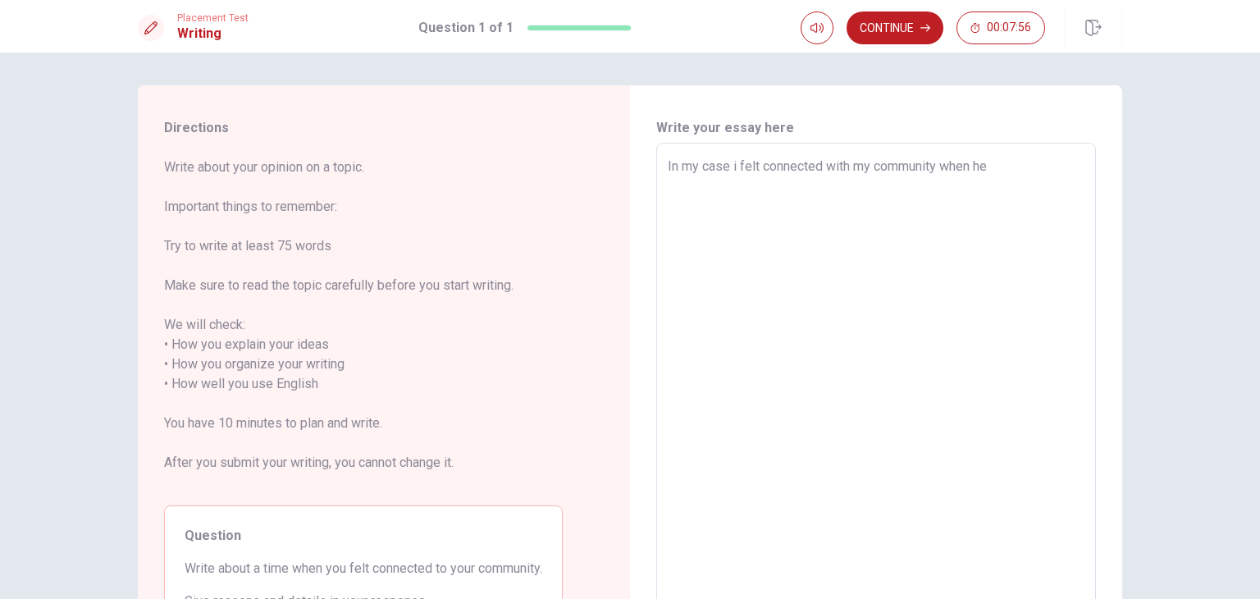
type textarea "In my case i felt connected with my community when hel"
type textarea "x"
type textarea "In my case i felt connected with my community when help"
type textarea "x"
type textarea "In my case i felt connected with my community when help"
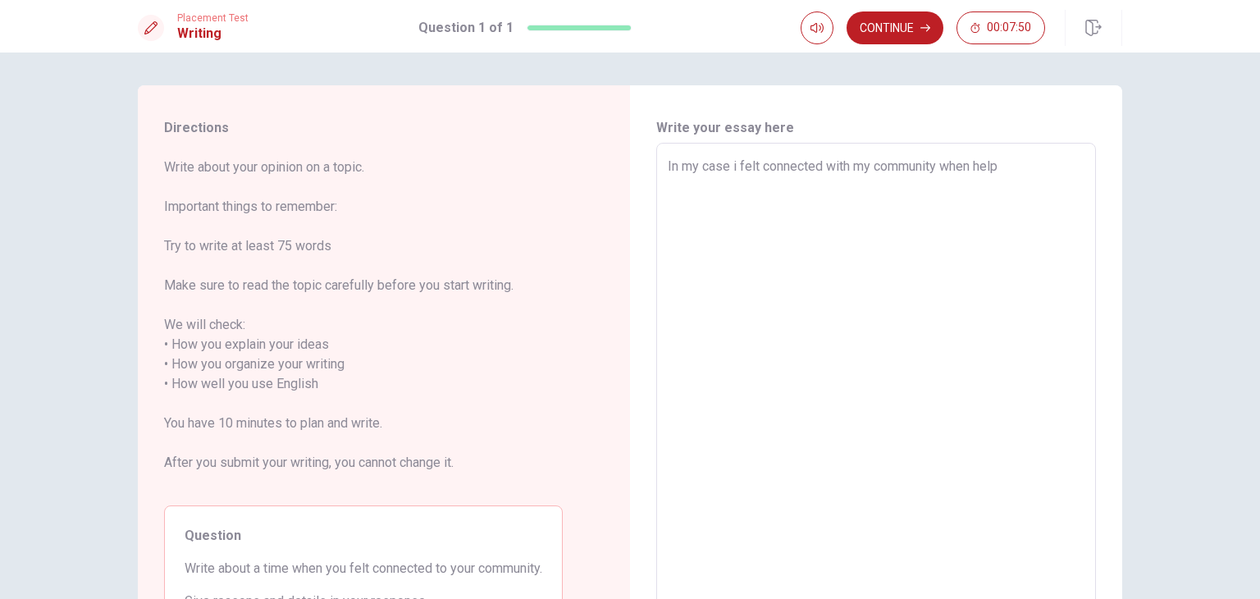
type textarea "x"
type textarea "In my case i felt connected with my community when help m"
type textarea "x"
type textarea "In my case i felt connected with my community when help my"
type textarea "x"
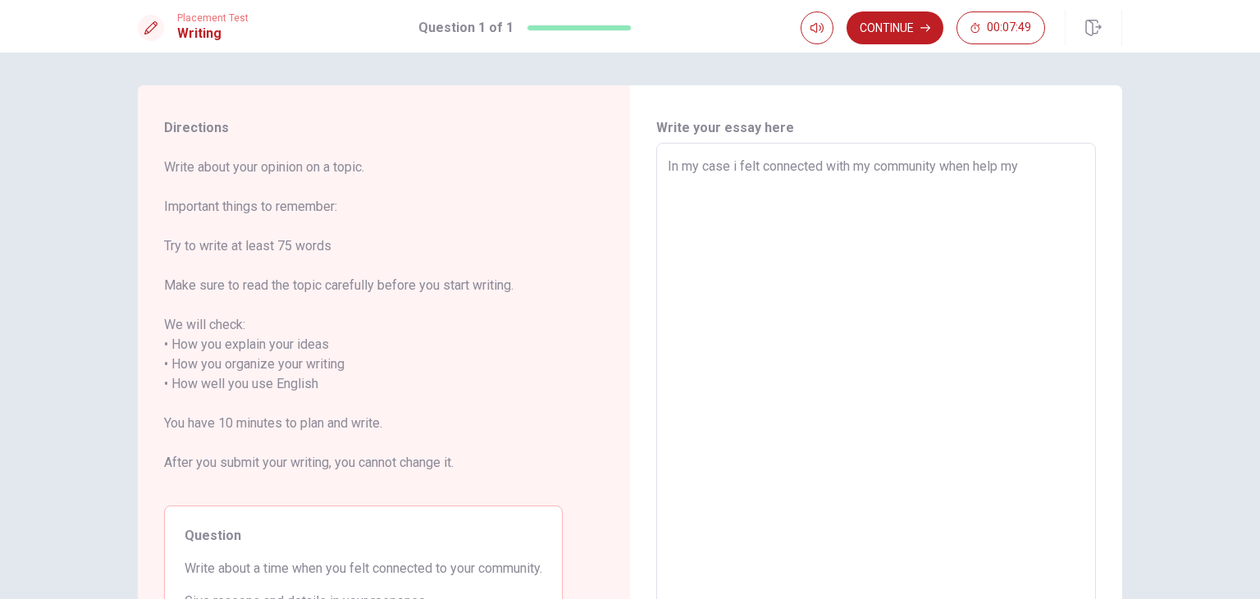
type textarea "In my case i felt connected with my community when help my"
type textarea "x"
type textarea "In my case i felt connected with my community when help my n"
type textarea "x"
type textarea "In my case i felt connected with my community when help my ne"
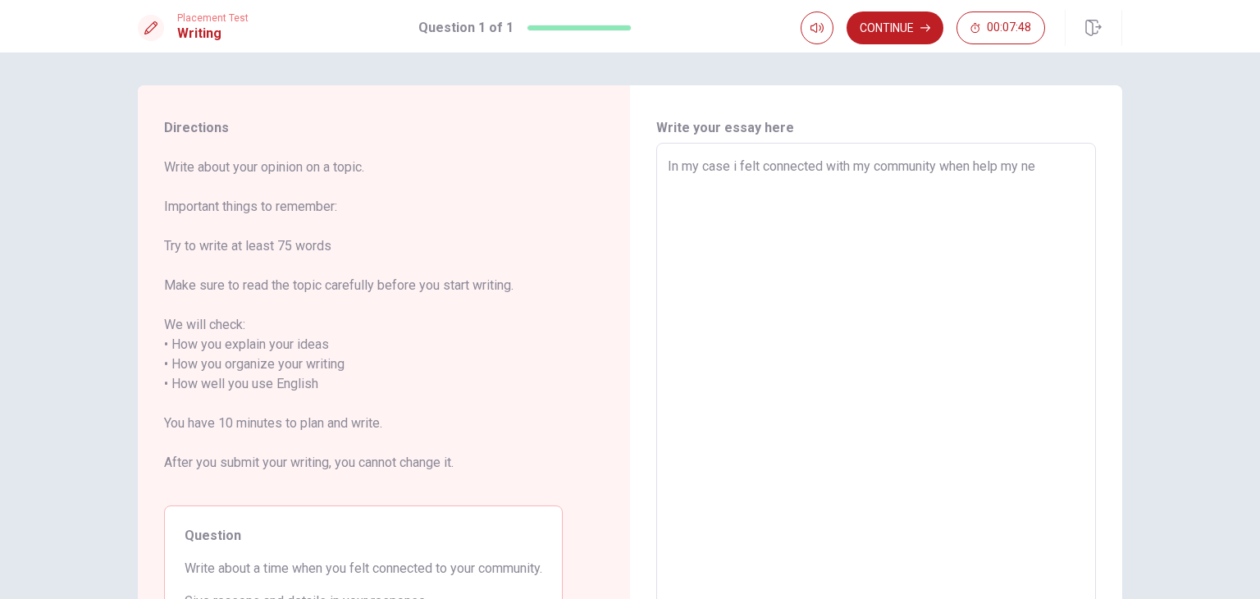
type textarea "x"
type textarea "In my case i felt connected with my community when help my nei"
type textarea "x"
type textarea "In my case i felt connected with my community when help my neig"
type textarea "x"
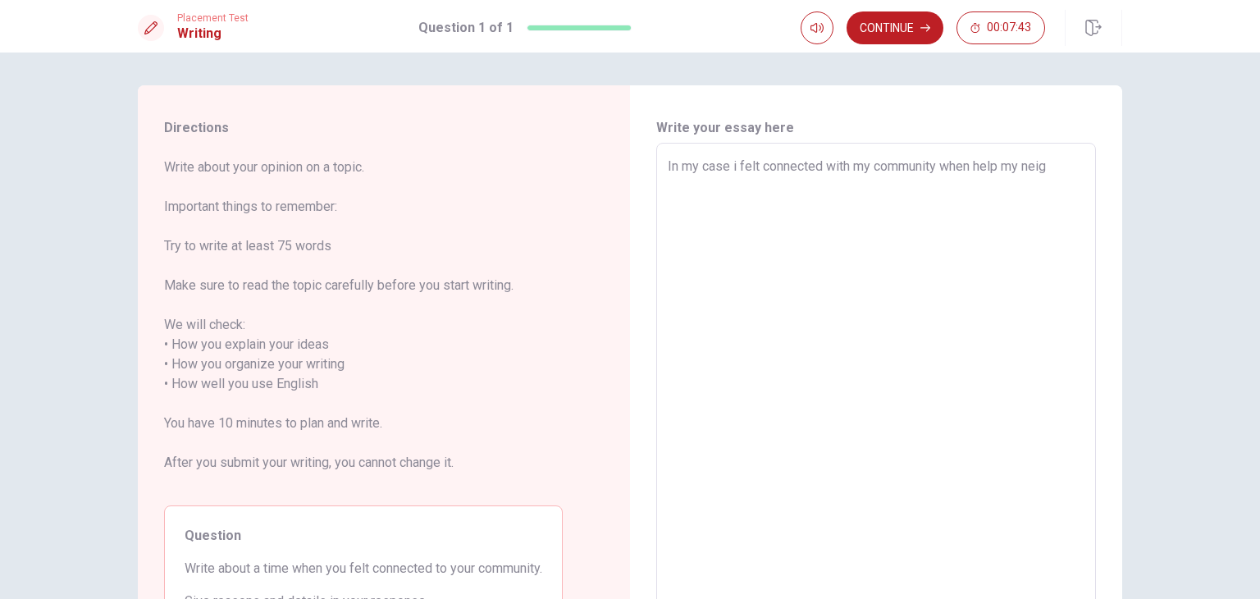
type textarea "In my case i felt connected with my community when help my neigb"
type textarea "x"
type textarea "In my case i felt connected with my community when help my neigbh"
type textarea "x"
type textarea "In my case i felt connected with my community when help my neigbho"
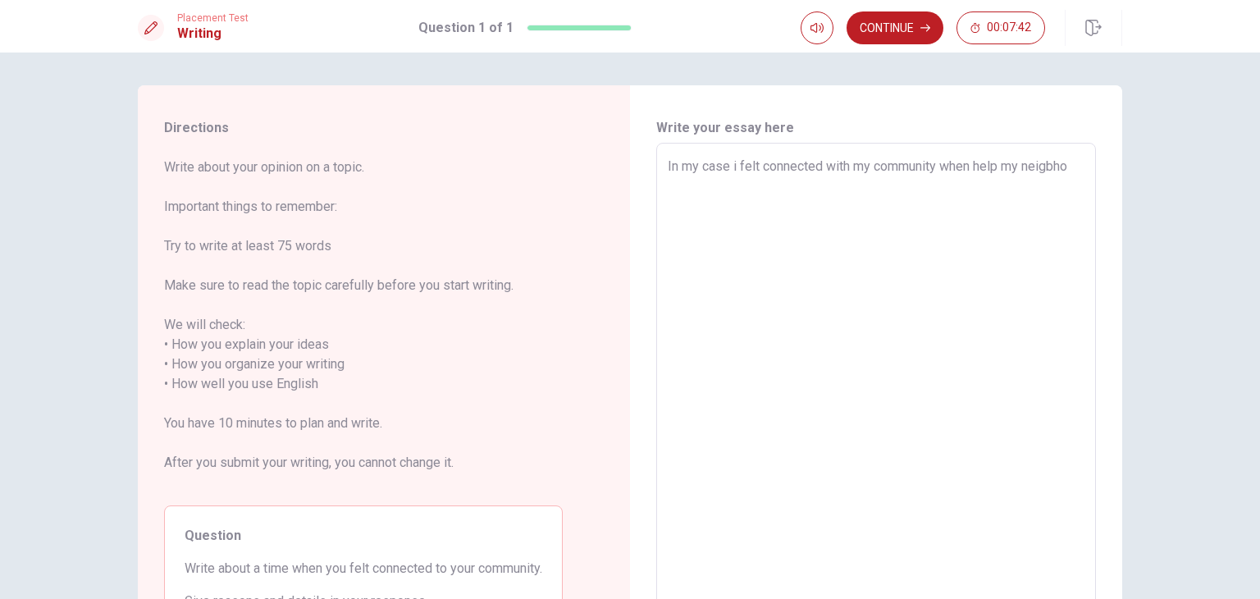
type textarea "x"
type textarea "In my case i felt connected with my community when help my neigbhor"
type textarea "x"
type textarea "In my case i felt connected with my community when help my neigbhors"
type textarea "x"
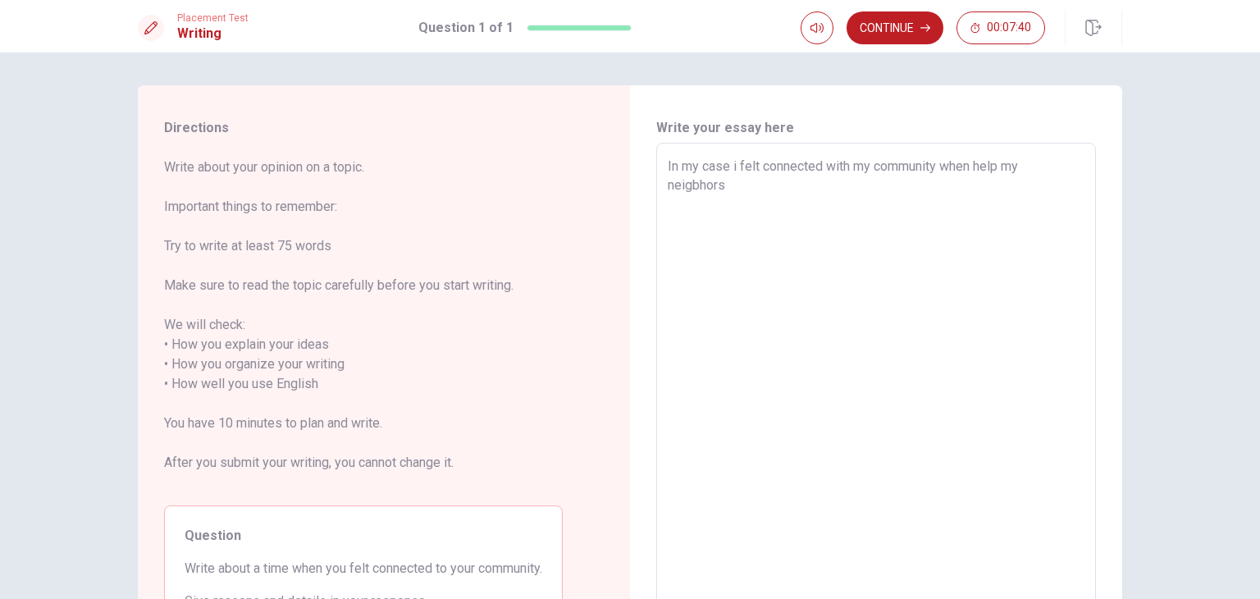
type textarea "In my case i felt connected with my community when help my neigbhors"
type textarea "x"
type textarea "In my case i felt connected with my community when help my neigbhors t"
type textarea "x"
type textarea "In my case i felt connected with my community when help my neigbhors to"
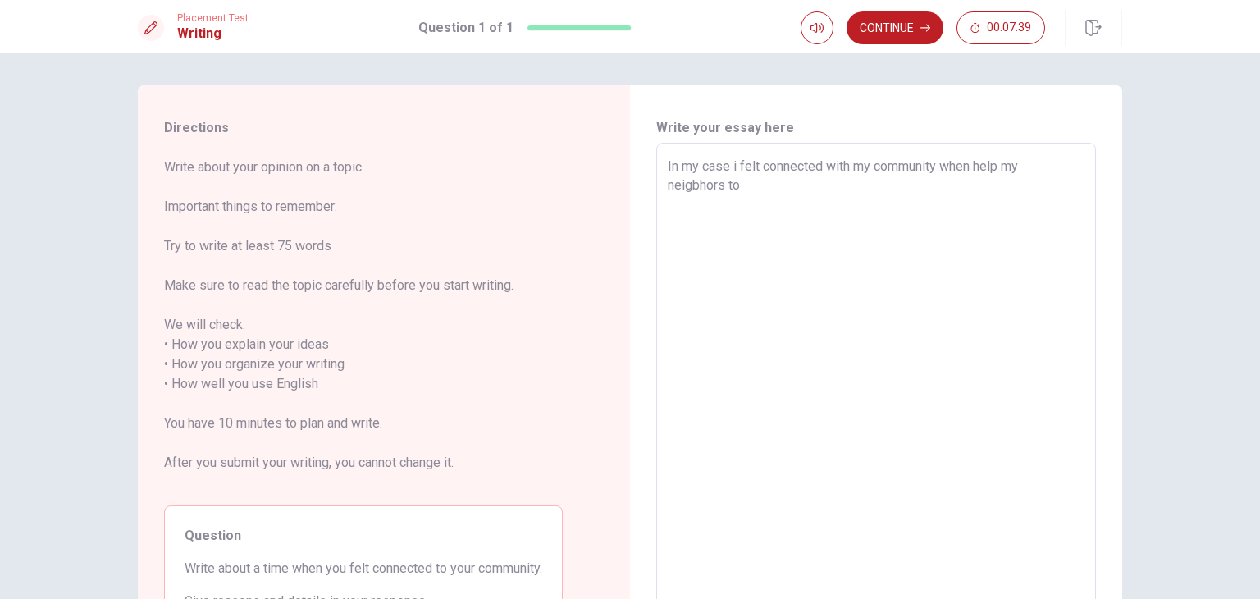
type textarea "x"
type textarea "In my case i felt connected with my community when help my neigbhors to"
type textarea "x"
type textarea "In my case i felt connected with my community when help my neigbhors to"
type textarea "x"
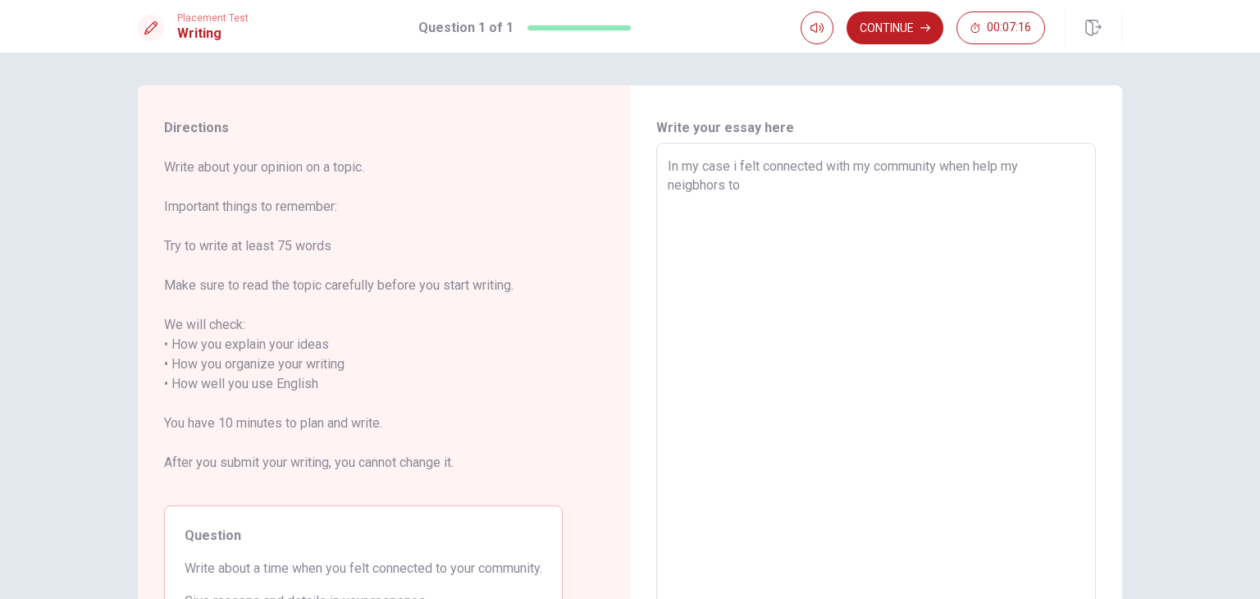
type textarea "In my case i felt connected with my community when help my neigbhors t"
type textarea "x"
type textarea "In my case i felt connected with my community when help my neigbhors"
type textarea "x"
type textarea "In my case i felt connected with my community when help my neigbhors"
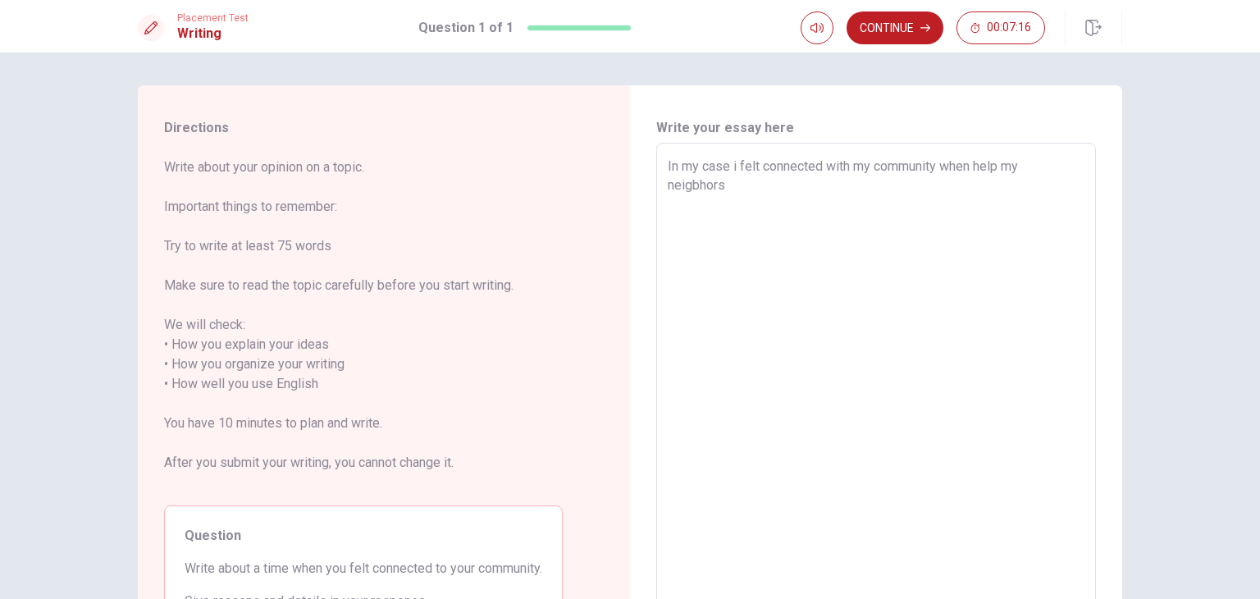
type textarea "x"
type textarea "In my case i felt connected with my community when help my neigbhor"
type textarea "x"
type textarea "In my case i felt connected with my community when help my neigbho"
type textarea "x"
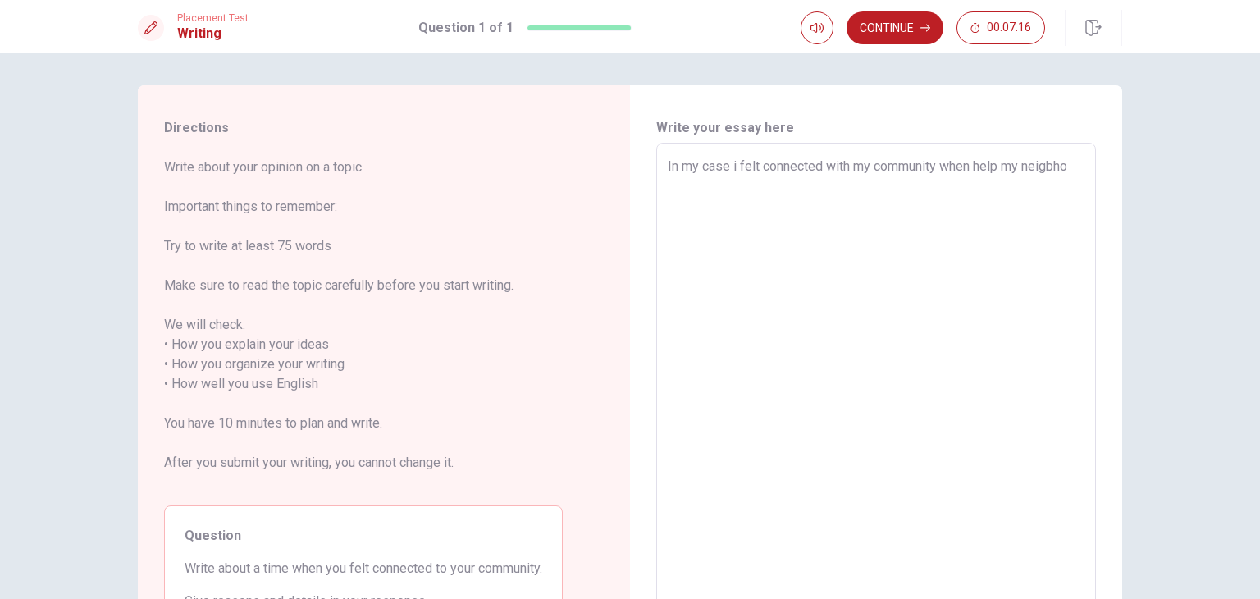
type textarea "In my case i felt connected with my community when help my neigbh"
type textarea "x"
type textarea "In my case i felt connected with my community when help my neigb"
click at [979, 163] on textarea "In my case i felt connected with my community when i help painted the school an…" at bounding box center [876, 375] width 417 height 436
click at [1043, 185] on textarea "In my case i felt connected with my community when i help painted the school an…" at bounding box center [876, 375] width 417 height 436
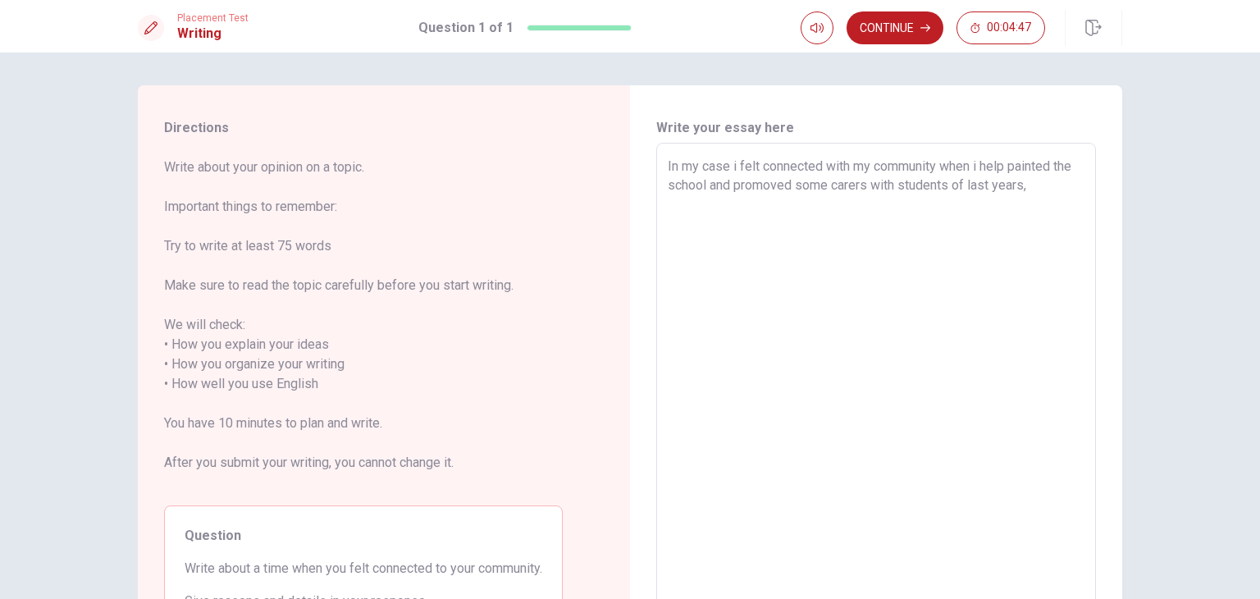
click at [876, 335] on textarea "In my case i felt connected with my community when i help painted the school an…" at bounding box center [876, 375] width 417 height 436
click at [1098, 210] on div "Write your essay here In my case i felt connected with my community when i help…" at bounding box center [876, 374] width 492 height 579
click at [1052, 197] on textarea "In my case i felt connected with my community when i help painted the school an…" at bounding box center [876, 375] width 417 height 436
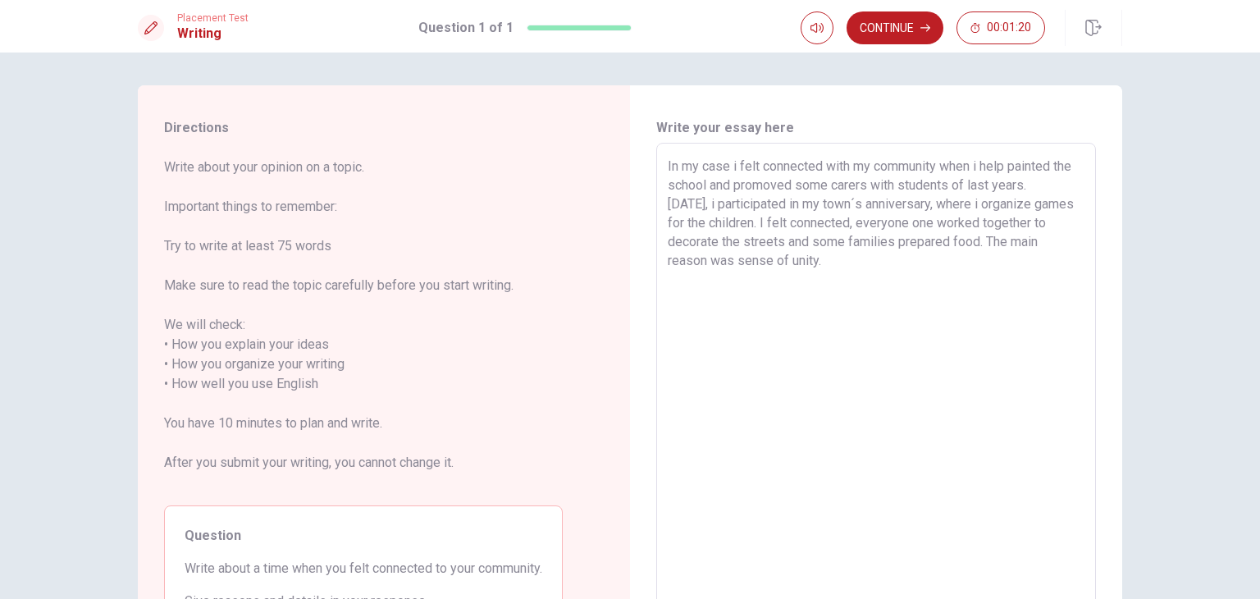
click at [734, 163] on textarea "In my case i felt connected with my community when i help painted the school an…" at bounding box center [876, 375] width 417 height 436
drag, startPoint x: 728, startPoint y: 164, endPoint x: 617, endPoint y: 172, distance: 111.0
click at [617, 172] on div "Directions Write about your opinion on a topic. Important things to remember: T…" at bounding box center [630, 374] width 984 height 579
click at [985, 168] on textarea "I felt connected with my community when i help painted the school and promoved …" at bounding box center [876, 375] width 417 height 436
click at [782, 184] on textarea "I felt connected with my community when i help paint the school and promoved so…" at bounding box center [876, 375] width 417 height 436
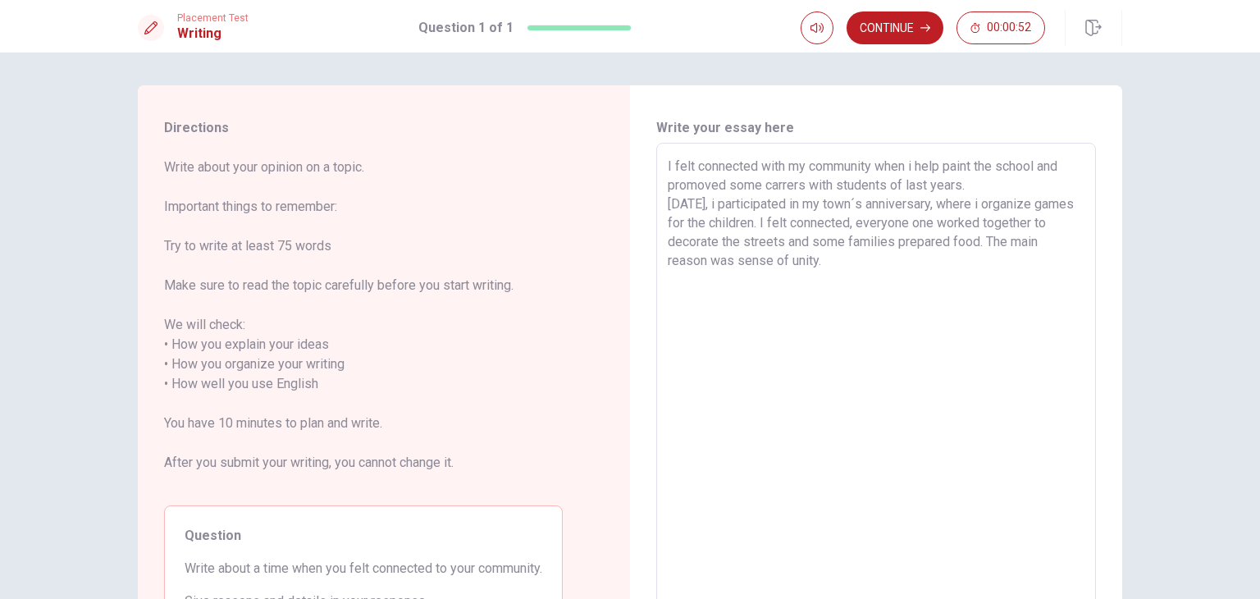
click at [966, 185] on textarea "I felt connected with my community when i help paint the school and promoved so…" at bounding box center [876, 375] width 417 height 436
click at [929, 269] on textarea "I felt connected with my community when i help paint the school and promoved so…" at bounding box center [876, 375] width 417 height 436
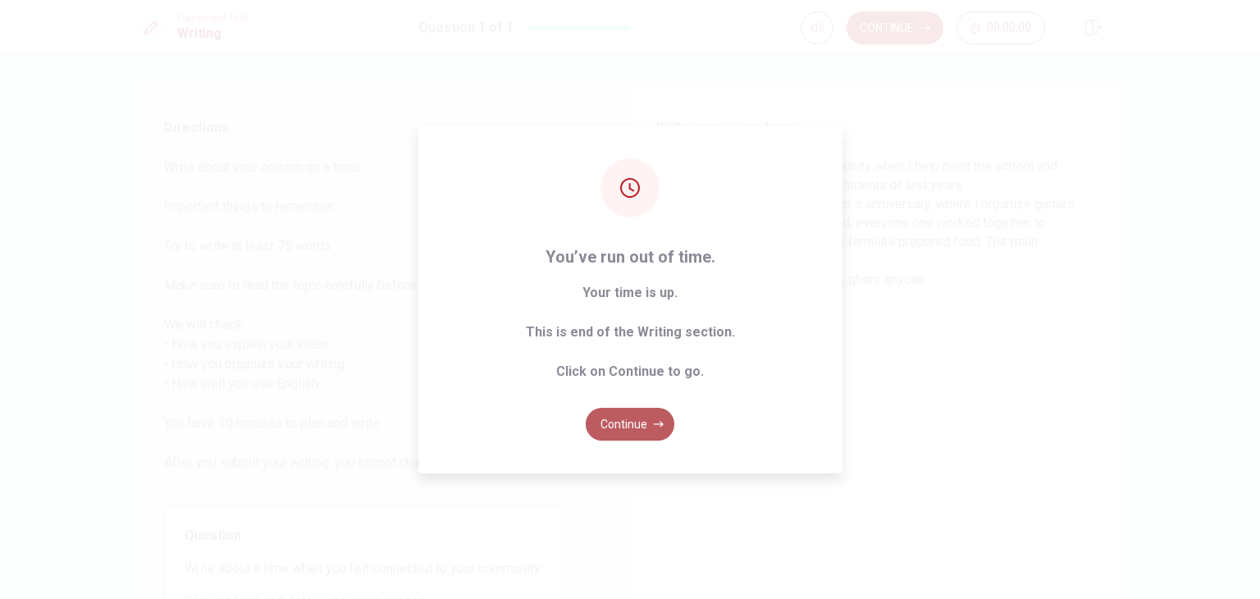
click at [614, 428] on button "Continue" at bounding box center [630, 424] width 89 height 33
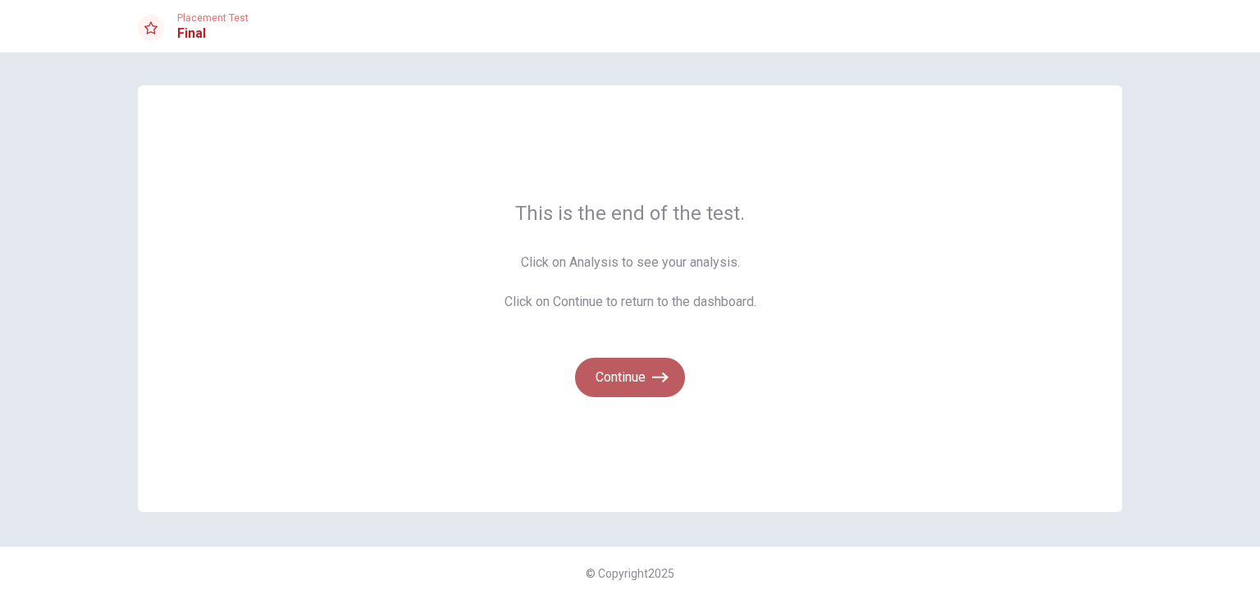
click at [633, 377] on button "Continue" at bounding box center [630, 377] width 110 height 39
